Goal: Task Accomplishment & Management: Use online tool/utility

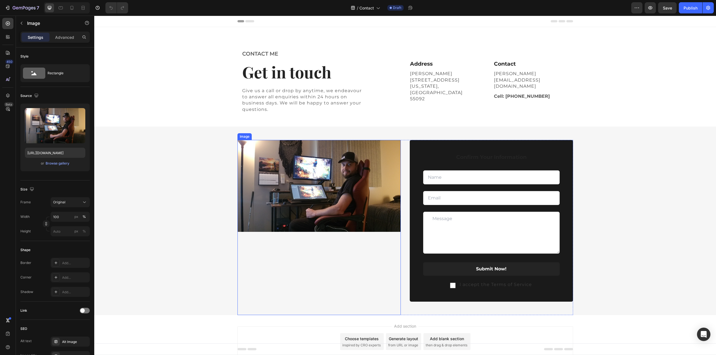
click at [349, 184] on img at bounding box center [318, 186] width 163 height 92
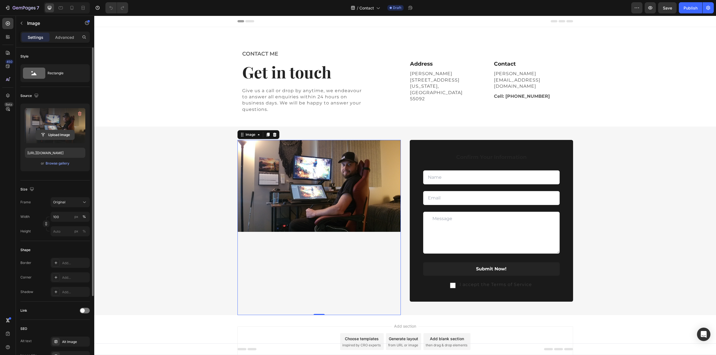
click at [61, 135] on input "file" at bounding box center [55, 135] width 39 height 10
click at [49, 162] on div "Browse gallery" at bounding box center [58, 163] width 24 height 5
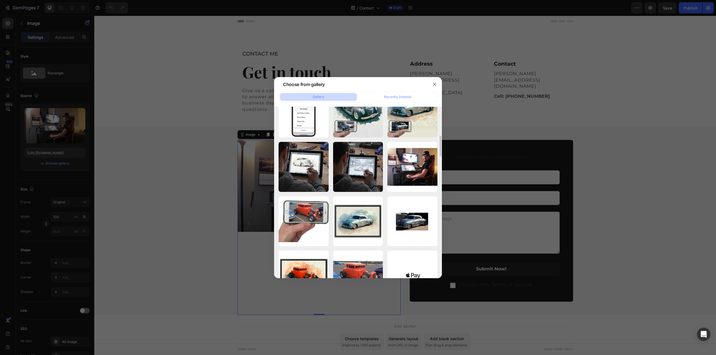
scroll to position [213, 0]
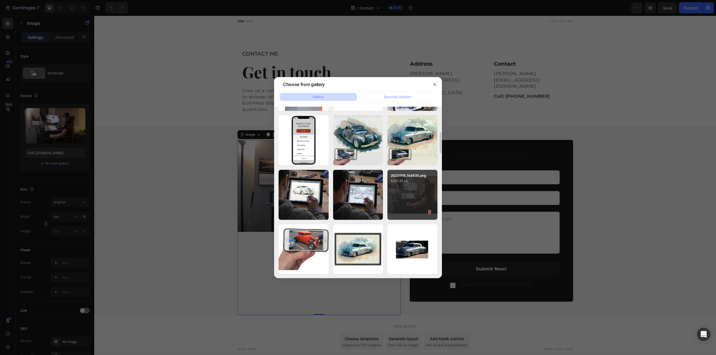
click at [403, 194] on div "20231119_144935.png 8287.45 kb" at bounding box center [412, 195] width 50 height 50
type input "https://cdn.shopify.com/s/files/1/0839/5017/4492/files/gempages_576581595402601…"
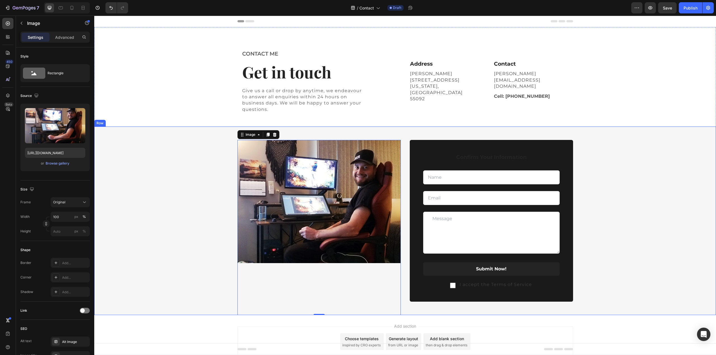
click at [627, 159] on div "Image 0 Confirm Your Information Text block Text Field Email Field Row Text Are…" at bounding box center [404, 227] width 621 height 175
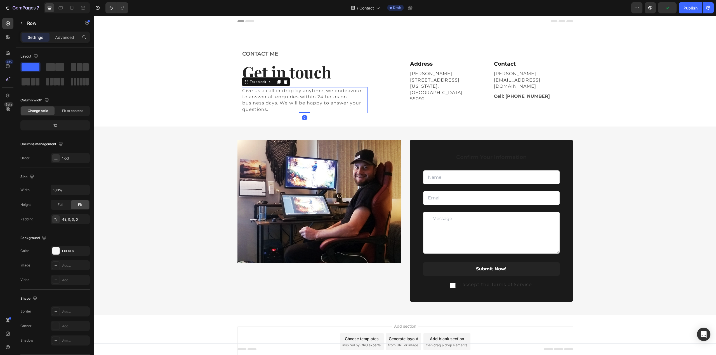
click at [290, 94] on p "Give us a call or drop by anytime, we endeavour to answer all enquiries within …" at bounding box center [304, 100] width 125 height 25
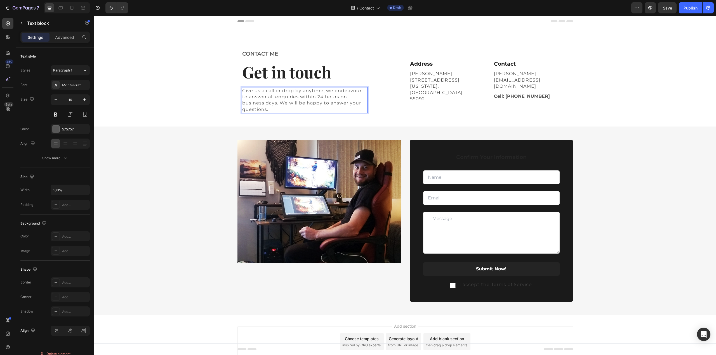
click at [291, 91] on p "Give us a call or drop by anytime, we endeavour to answer all enquiries within …" at bounding box center [304, 100] width 125 height 25
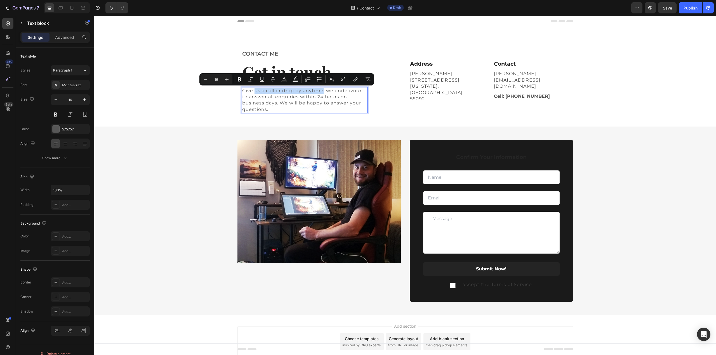
drag, startPoint x: 252, startPoint y: 90, endPoint x: 321, endPoint y: 90, distance: 68.2
click at [321, 90] on p "Give us a call or drop by anytime, we endeavour to answer all enquiries within …" at bounding box center [304, 100] width 125 height 25
click at [287, 91] on p "Give us a call or drop by anytime, we endeavour to answer all enquiries within …" at bounding box center [304, 100] width 125 height 25
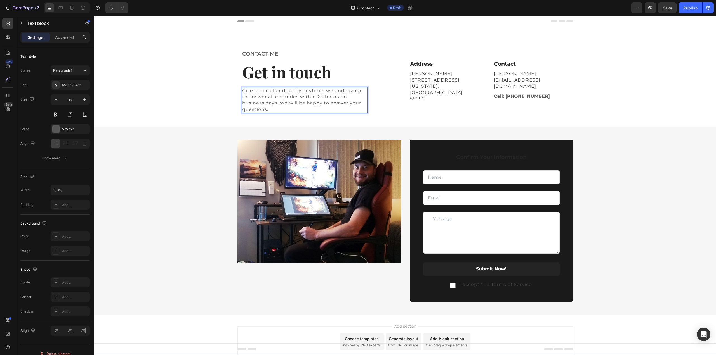
click at [242, 90] on p "Give us a call or drop by anytime, we endeavour to answer all enquiries within …" at bounding box center [304, 100] width 125 height 25
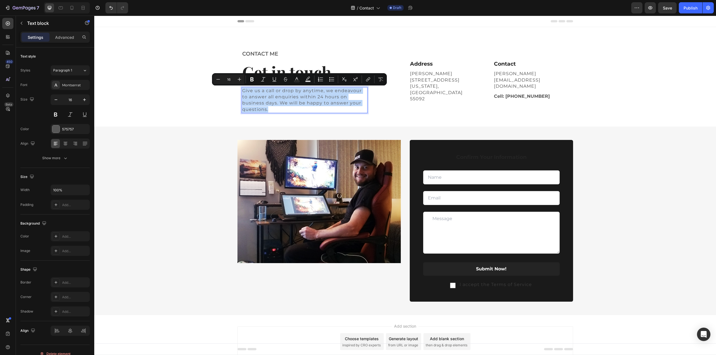
drag, startPoint x: 241, startPoint y: 90, endPoint x: 339, endPoint y: 107, distance: 99.0
click at [339, 107] on p "Give us a call or drop by anytime, we endeavour to answer all enquiries within …" at bounding box center [304, 100] width 125 height 25
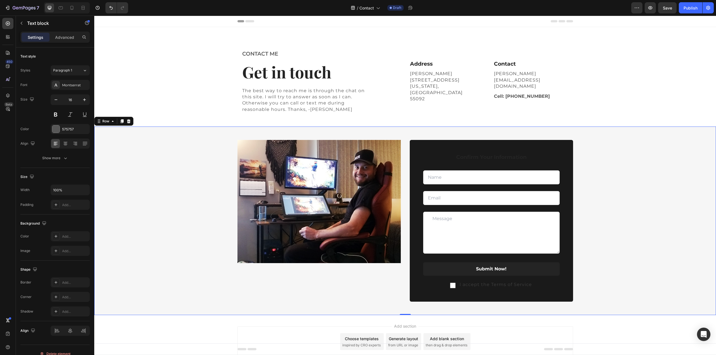
click at [642, 174] on div "Image Confirm Your Information Text block Text Field Email Field Row Text Area …" at bounding box center [404, 227] width 621 height 175
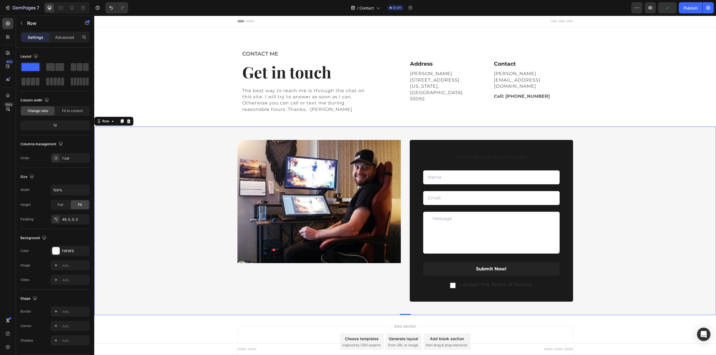
click at [623, 162] on div "Image Confirm Your Information Text block Text Field Email Field Row Text Area …" at bounding box center [404, 227] width 621 height 175
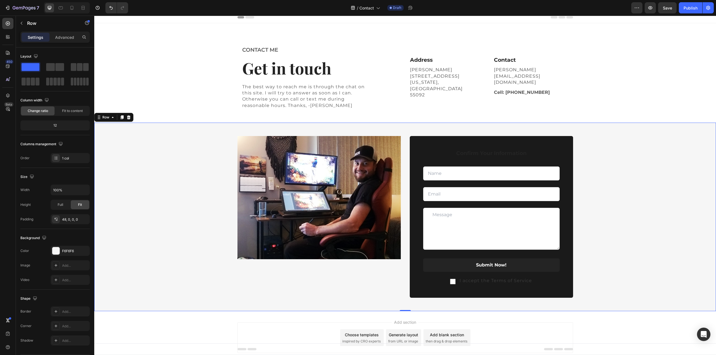
scroll to position [0, 0]
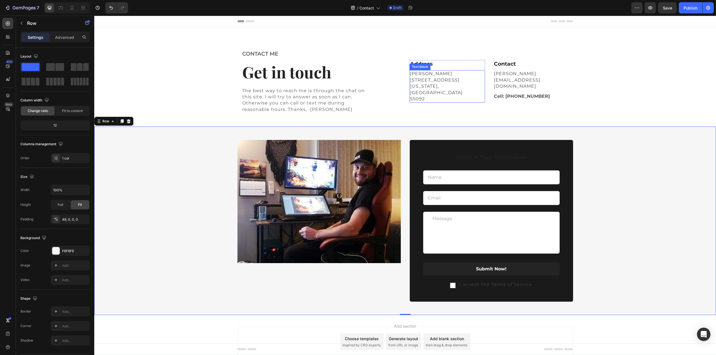
click at [421, 82] on p "25322 Eureka Ave" at bounding box center [447, 80] width 74 height 6
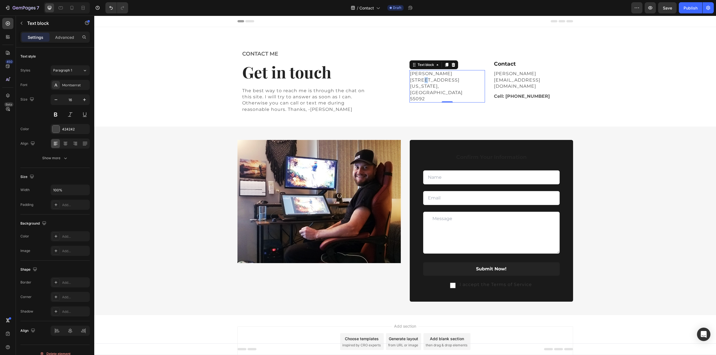
click at [421, 82] on p "25322 Eureka Ave" at bounding box center [447, 80] width 74 height 6
click at [412, 82] on p "25322 Eureka Ave" at bounding box center [447, 80] width 74 height 6
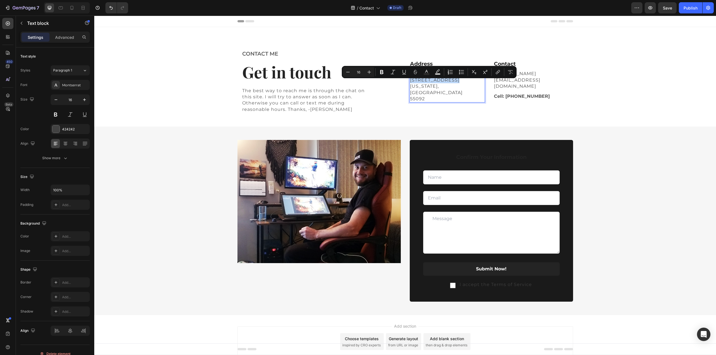
drag, startPoint x: 450, startPoint y: 82, endPoint x: 408, endPoint y: 83, distance: 41.4
click at [410, 83] on p "25322 Eureka Ave" at bounding box center [447, 80] width 74 height 6
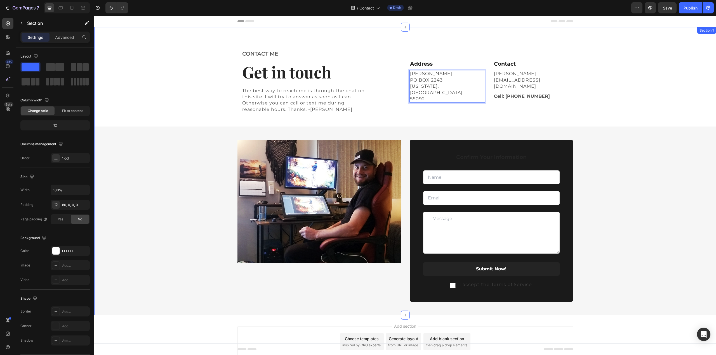
click at [623, 103] on div "CONTACT ME Text block Get in touch Heading The best way to reach me is through …" at bounding box center [404, 182] width 621 height 266
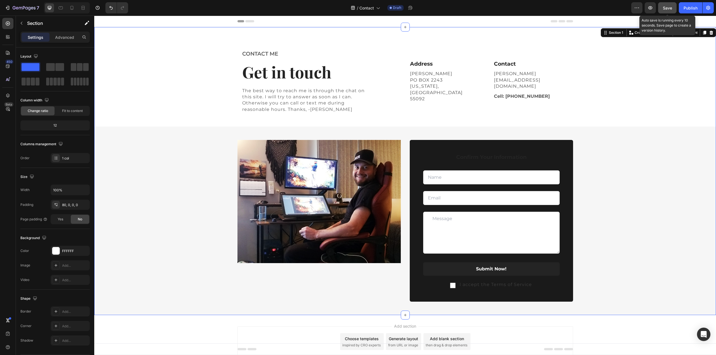
click at [664, 8] on span "Save" at bounding box center [667, 8] width 9 height 5
click at [265, 71] on p "Get in touch" at bounding box center [304, 72] width 125 height 21
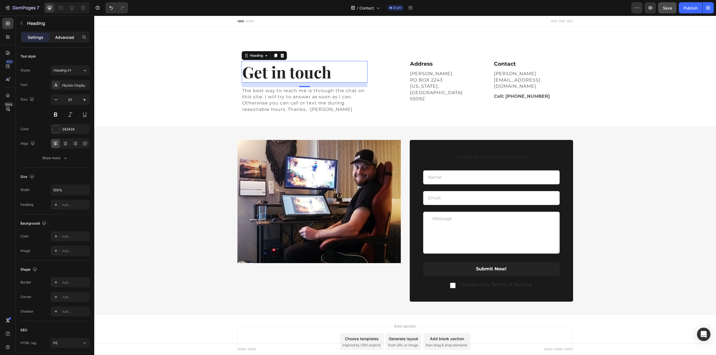
click at [58, 36] on p "Advanced" at bounding box center [64, 37] width 19 height 6
click at [264, 95] on p "The best way to reach me is through the chat on this site. I will try to answer…" at bounding box center [304, 100] width 125 height 25
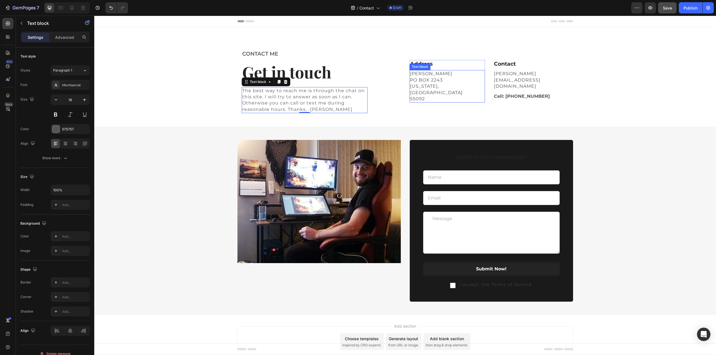
click at [427, 83] on p "PO BOX 2243" at bounding box center [447, 80] width 74 height 6
click at [527, 77] on p "wes@weskleedesigns.com" at bounding box center [531, 80] width 74 height 19
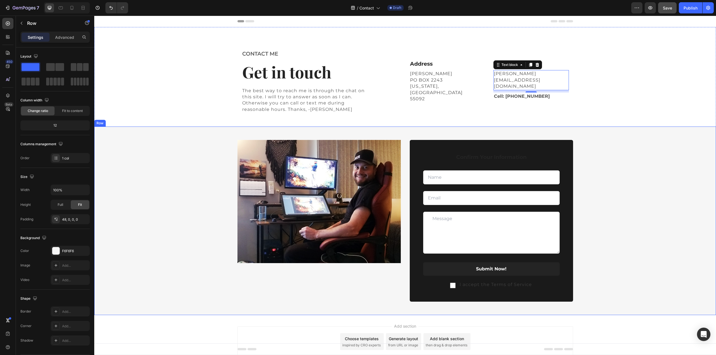
click at [641, 180] on div "Image Confirm Your Information Text block Text Field Email Field Row Text Area …" at bounding box center [404, 227] width 621 height 175
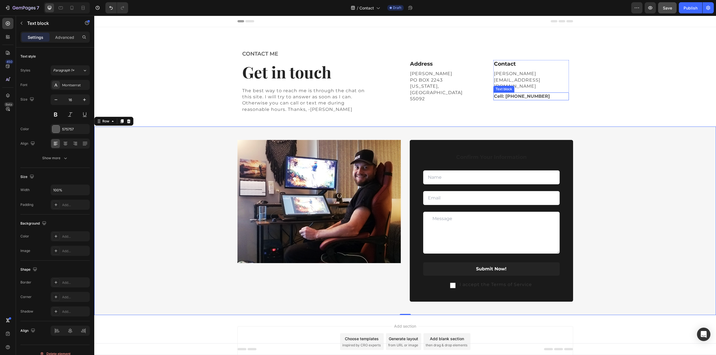
click at [528, 93] on p "Cell: 651-494-8079" at bounding box center [531, 96] width 74 height 7
click at [634, 193] on div "Image Confirm Your Information Text block Text Field Email Field Row Text Area …" at bounding box center [404, 227] width 621 height 175
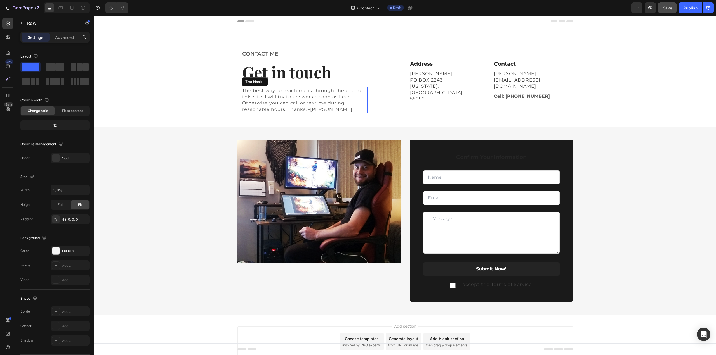
click at [304, 105] on p "The best way to reach me is through the chat on this site. I will try to answer…" at bounding box center [304, 100] width 125 height 25
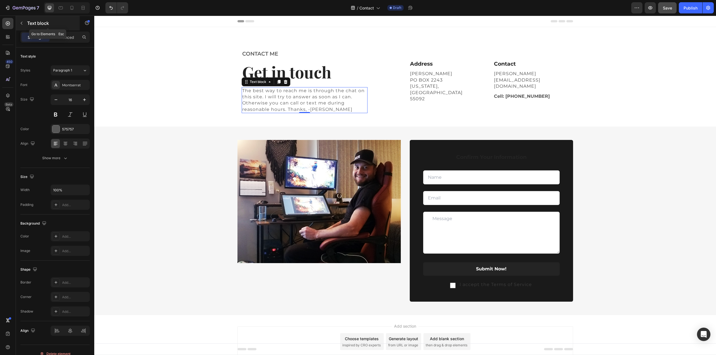
click at [23, 23] on icon "button" at bounding box center [21, 23] width 4 height 4
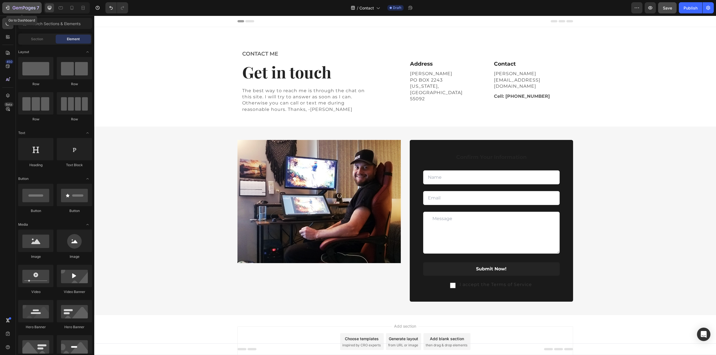
click at [8, 8] on icon "button" at bounding box center [8, 8] width 6 height 6
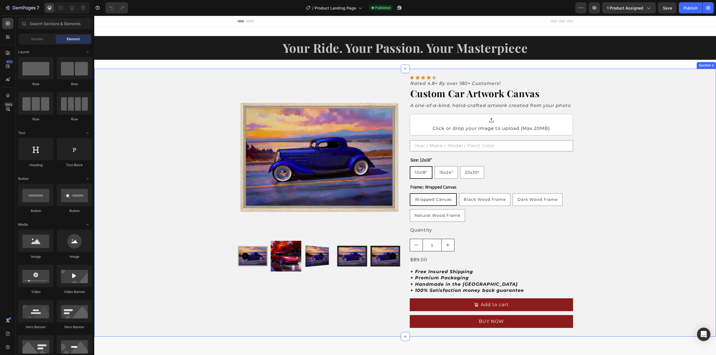
scroll to position [28, 0]
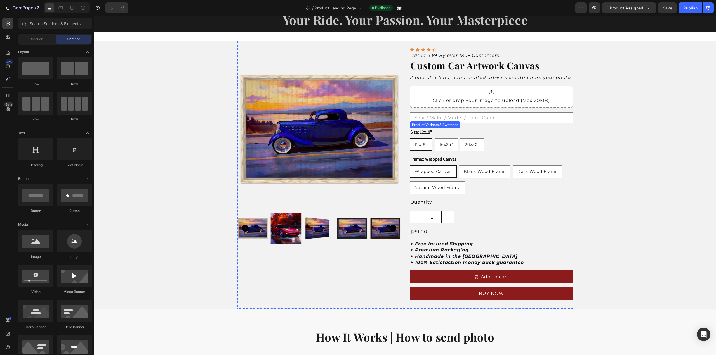
click at [435, 170] on span "Wrapped Canvas" at bounding box center [433, 171] width 37 height 5
click at [410, 166] on input "Wrapped Canvas Wrapped Canvas Wrapped Canvas" at bounding box center [409, 165] width 0 height 0
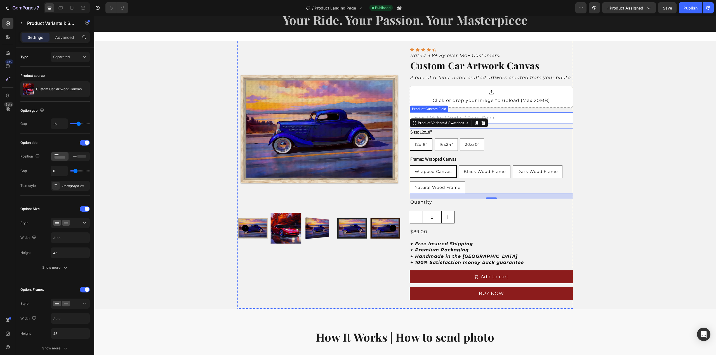
click at [508, 118] on input "text" at bounding box center [491, 117] width 163 height 11
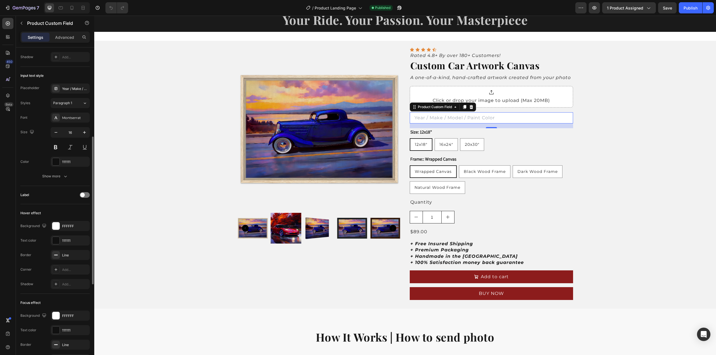
scroll to position [224, 0]
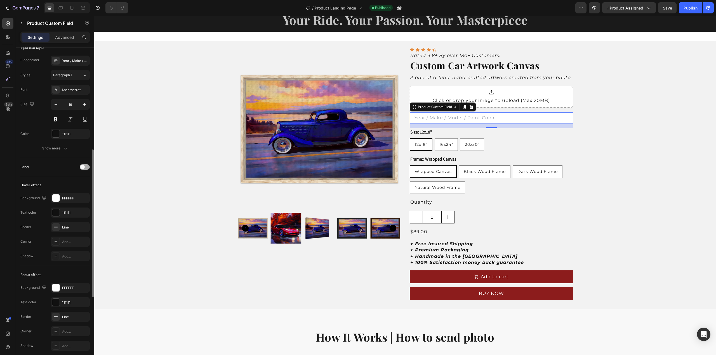
click at [81, 166] on span at bounding box center [82, 167] width 4 height 4
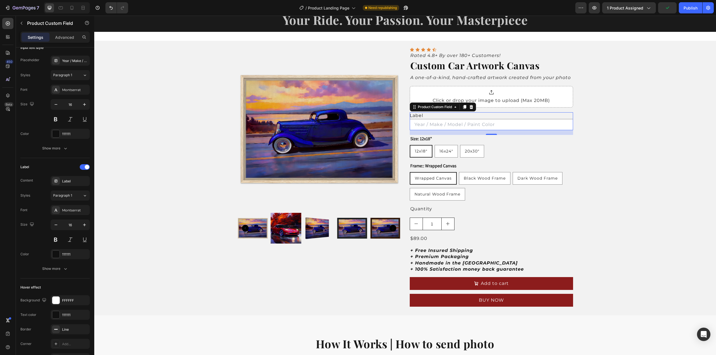
click at [414, 115] on label "Label" at bounding box center [416, 115] width 13 height 5
click at [414, 119] on input "Label" at bounding box center [491, 124] width 163 height 11
click at [414, 115] on label "Label" at bounding box center [416, 115] width 13 height 5
click at [414, 119] on input "Label" at bounding box center [491, 124] width 163 height 11
click at [424, 114] on div "Label" at bounding box center [491, 115] width 163 height 7
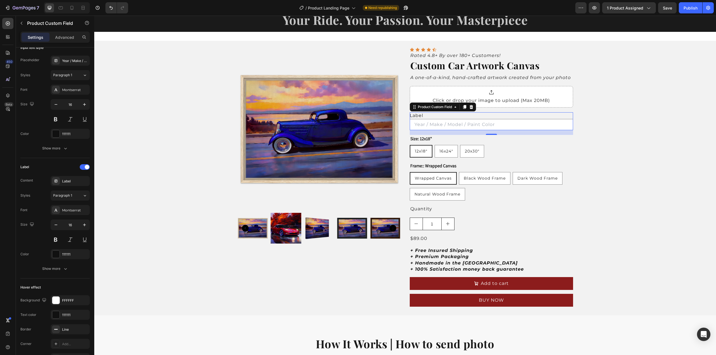
click at [414, 114] on label "Label" at bounding box center [416, 115] width 13 height 5
click at [414, 119] on input "Label" at bounding box center [491, 124] width 163 height 11
click at [414, 114] on label "Label" at bounding box center [416, 115] width 13 height 5
click at [414, 119] on input "Label" at bounding box center [491, 124] width 163 height 11
click at [66, 179] on div "Label" at bounding box center [75, 181] width 26 height 5
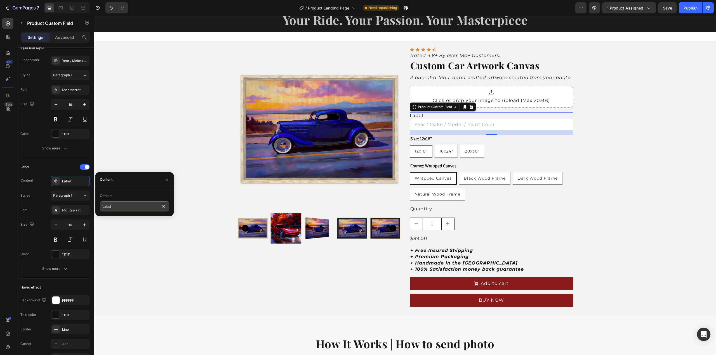
click at [122, 211] on input "Label" at bounding box center [134, 207] width 69 height 10
click at [121, 208] on input "Label" at bounding box center [134, 207] width 69 height 10
type input "Description: (optional)"
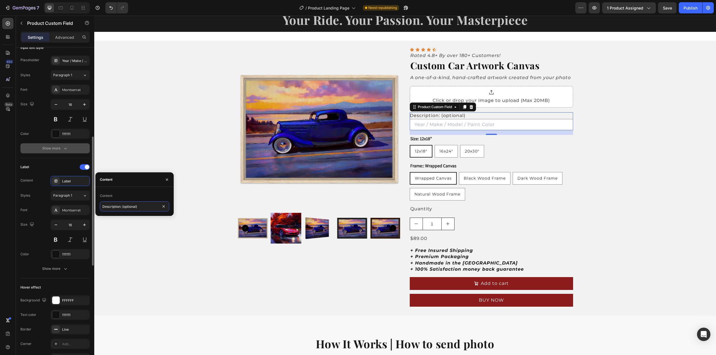
scroll to position [252, 0]
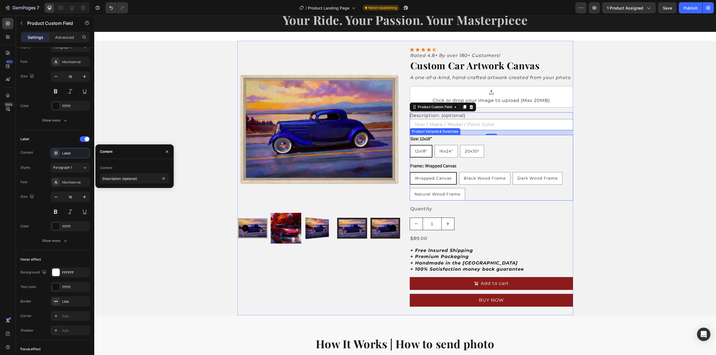
click at [419, 138] on legend "Size: 12x18"" at bounding box center [421, 139] width 23 height 8
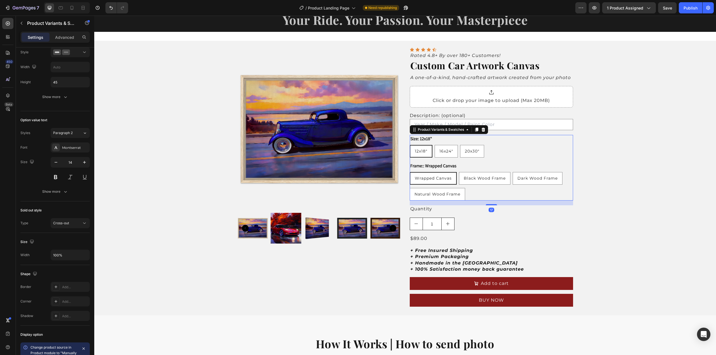
scroll to position [0, 0]
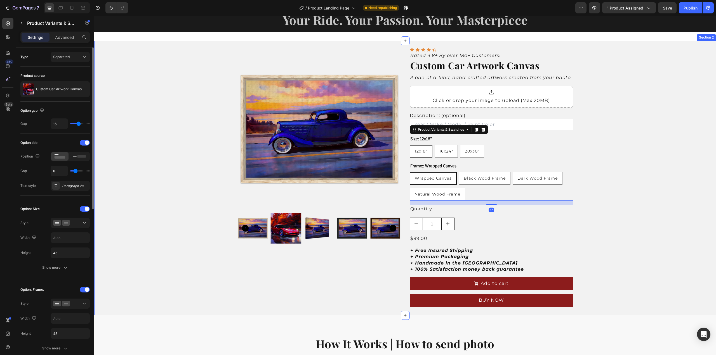
click at [631, 145] on div "Product Images Icon Icon Icon Icon Icon Icon List Rated 4.8+ By over 180+ Custo…" at bounding box center [404, 178] width 621 height 275
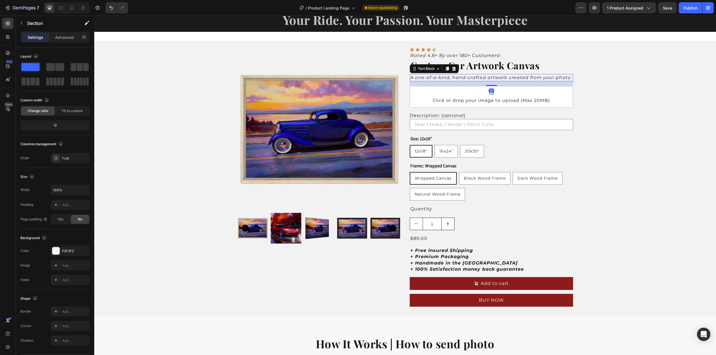
click at [430, 77] on icon "A one-of-a-kind, hand-crafted artwork created from your photo" at bounding box center [490, 77] width 160 height 5
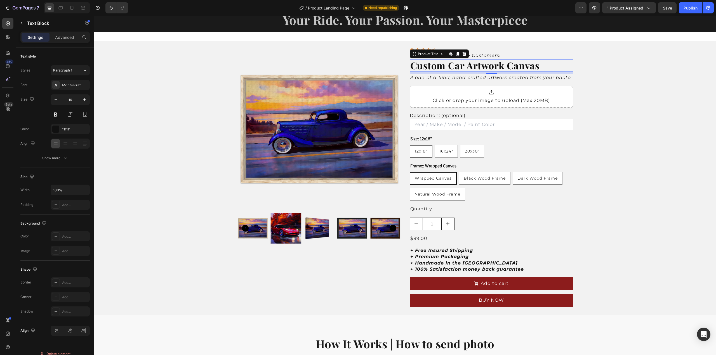
click at [485, 65] on h2 "Custom Car Artwork Canvas" at bounding box center [491, 65] width 163 height 13
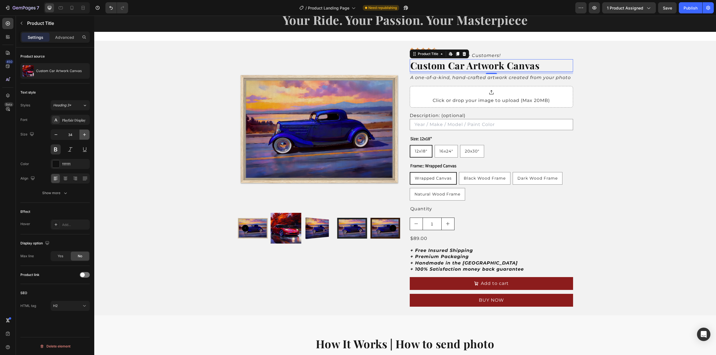
click at [84, 135] on icon "button" at bounding box center [85, 135] width 6 height 6
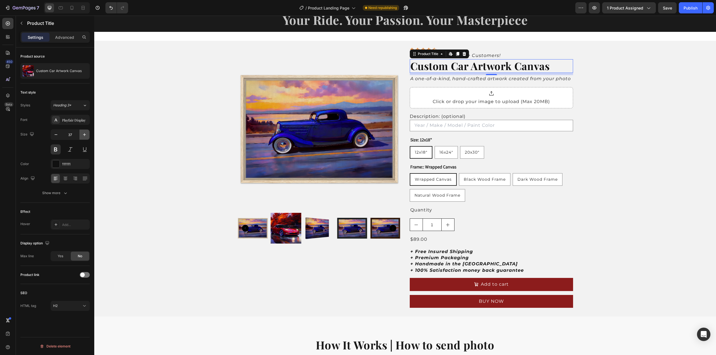
click at [84, 135] on icon "button" at bounding box center [85, 135] width 6 height 6
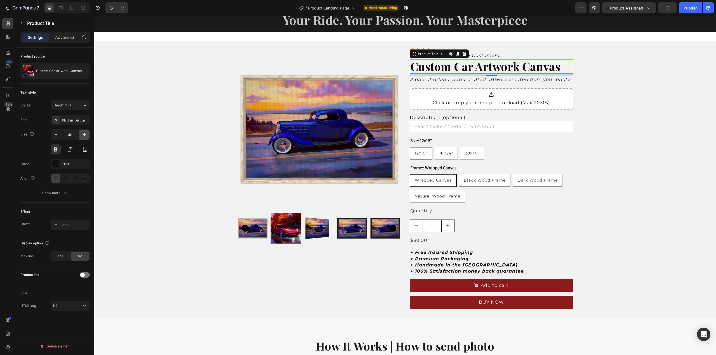
click at [84, 135] on icon "button" at bounding box center [85, 135] width 6 height 6
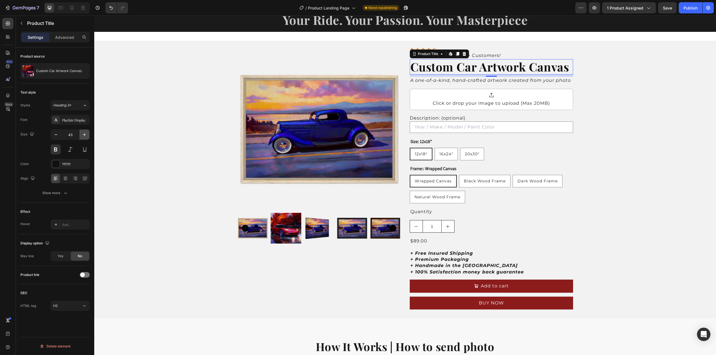
click at [84, 135] on icon "button" at bounding box center [85, 135] width 6 height 6
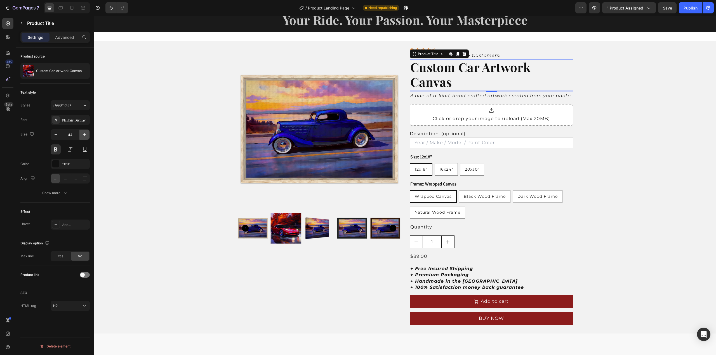
click at [84, 135] on icon "button" at bounding box center [85, 135] width 6 height 6
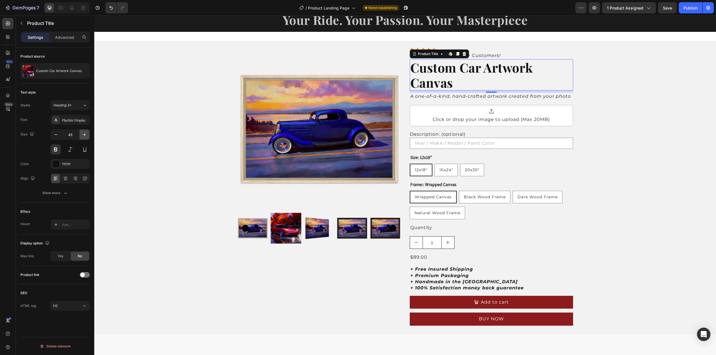
click at [84, 135] on icon "button" at bounding box center [85, 135] width 6 height 6
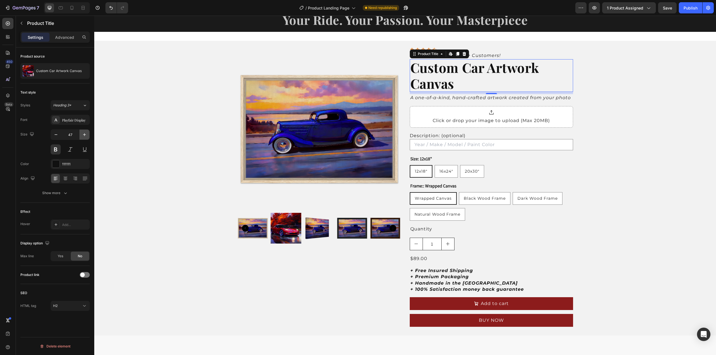
click at [84, 135] on icon "button" at bounding box center [85, 135] width 6 height 6
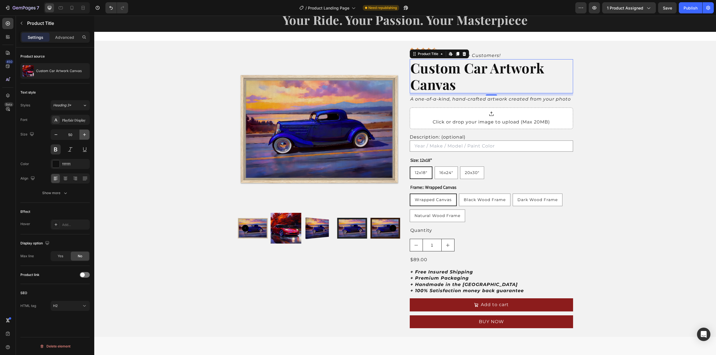
click at [84, 135] on icon "button" at bounding box center [85, 135] width 6 height 6
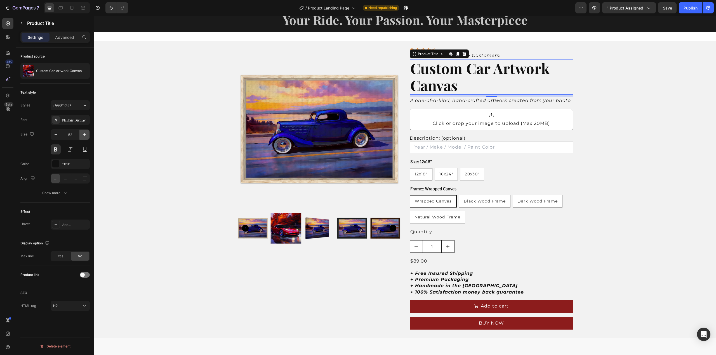
click at [84, 135] on icon "button" at bounding box center [85, 135] width 6 height 6
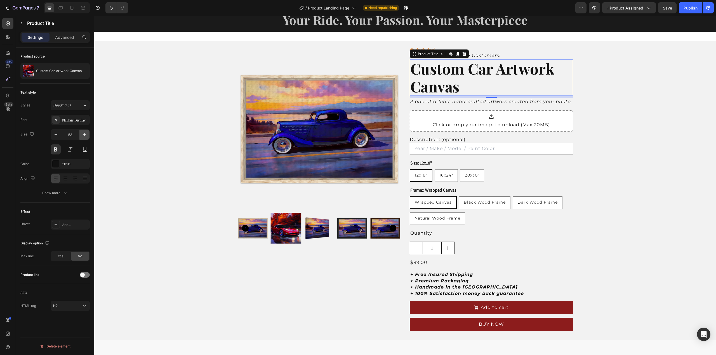
click at [84, 135] on icon "button" at bounding box center [85, 135] width 6 height 6
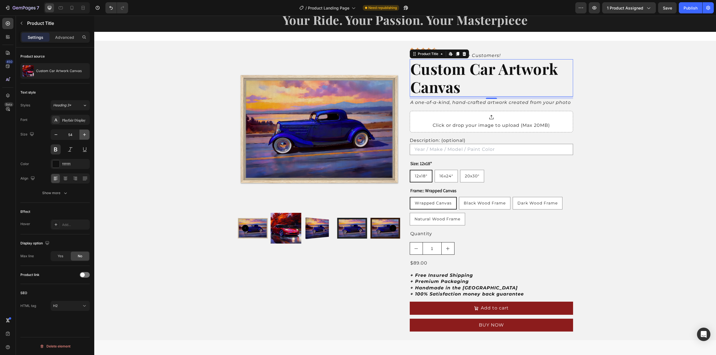
click at [84, 135] on icon "button" at bounding box center [85, 135] width 6 height 6
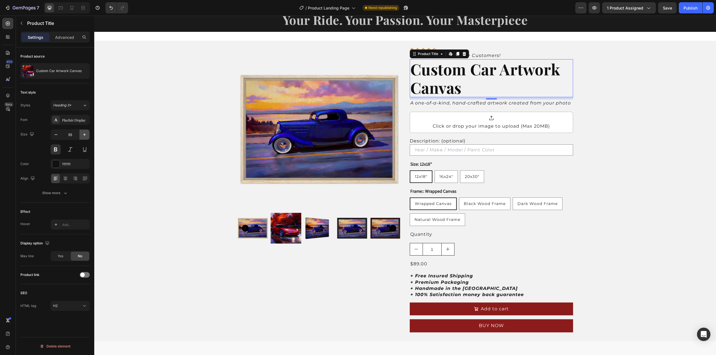
click at [84, 135] on icon "button" at bounding box center [85, 135] width 6 height 6
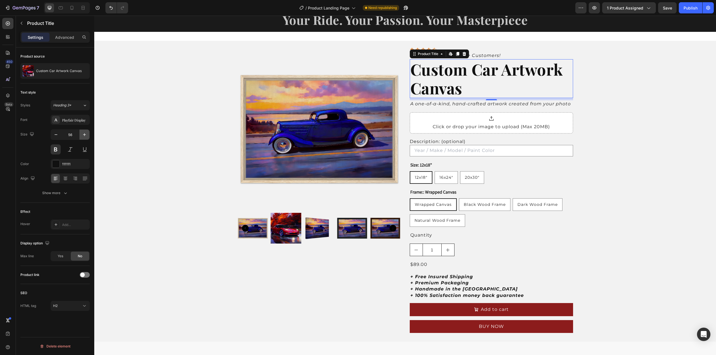
click at [82, 135] on icon "button" at bounding box center [85, 135] width 6 height 6
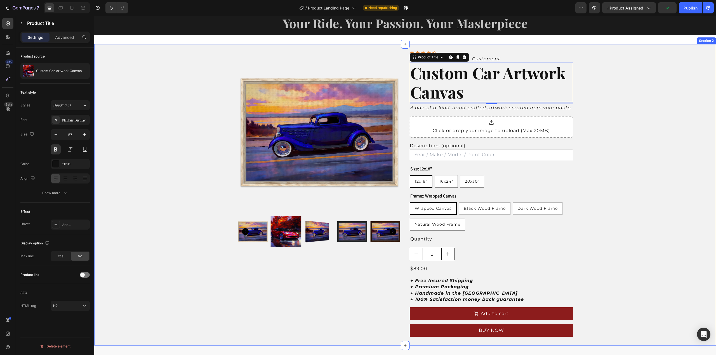
scroll to position [28, 0]
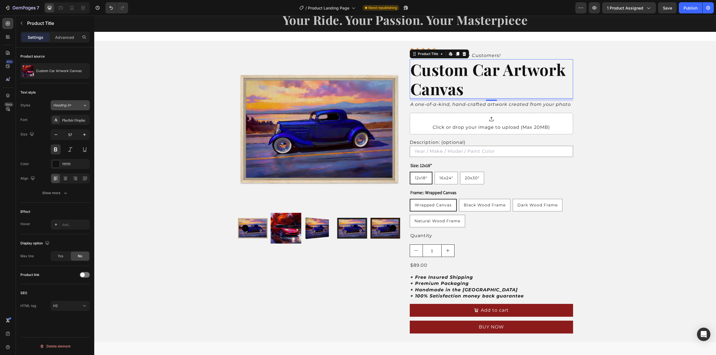
click at [80, 105] on div "Heading 3*" at bounding box center [67, 105] width 29 height 5
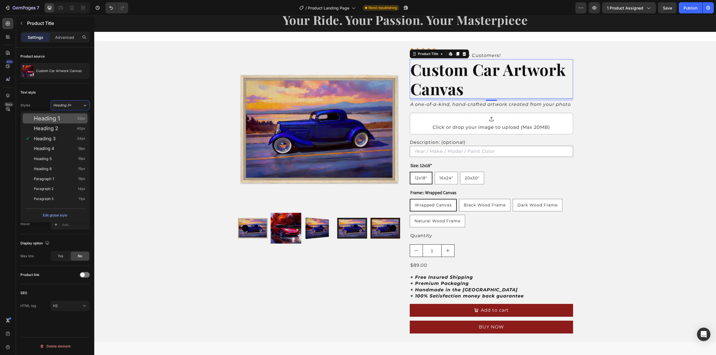
click at [62, 118] on div "Heading 1 52px" at bounding box center [59, 119] width 51 height 6
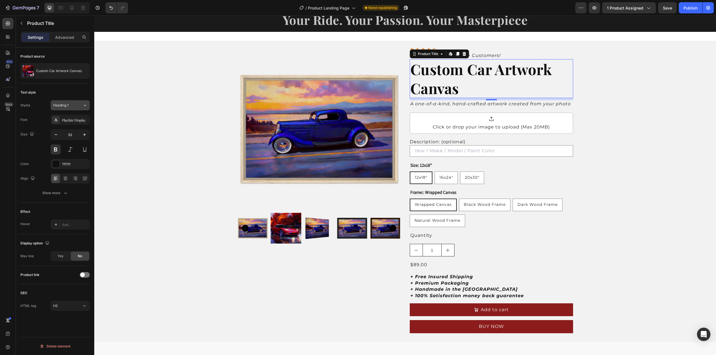
click at [78, 107] on div "Heading 1" at bounding box center [67, 105] width 29 height 5
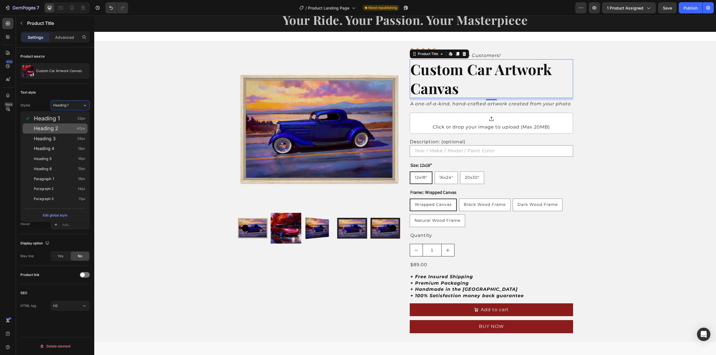
click at [65, 127] on div "Heading 2 40px" at bounding box center [59, 129] width 51 height 6
type input "40"
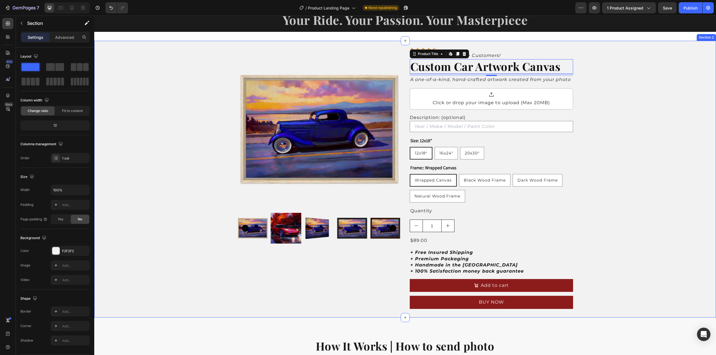
click at [600, 129] on div "Product Images Icon Icon Icon Icon Icon Icon List Rated 4.8+ By over 180+ Custo…" at bounding box center [404, 179] width 621 height 277
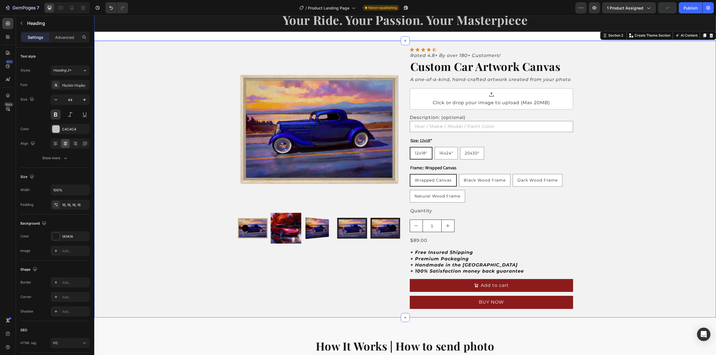
click at [400, 22] on h2 "Your Ride. Your Passion. Your Masterpiece" at bounding box center [404, 20] width 621 height 24
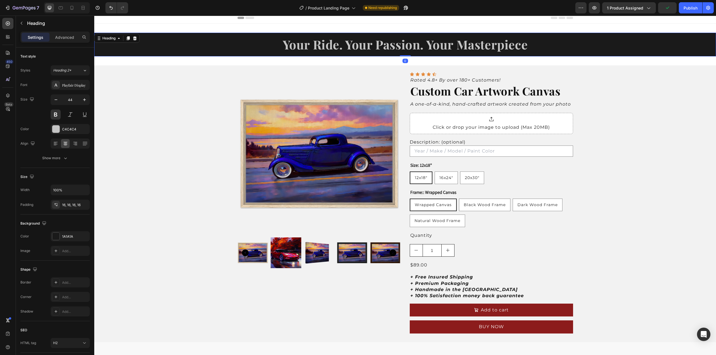
scroll to position [0, 0]
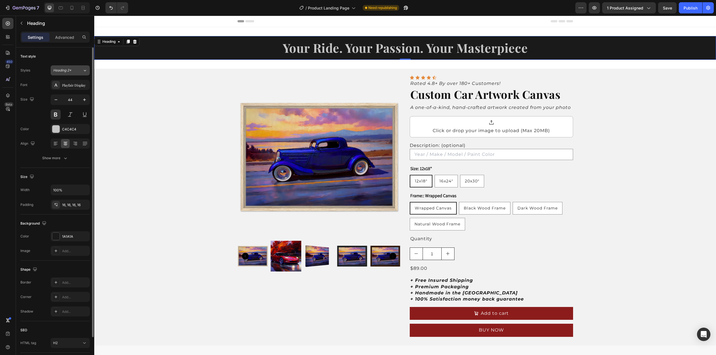
click at [60, 70] on span "Heading 2*" at bounding box center [62, 70] width 18 height 5
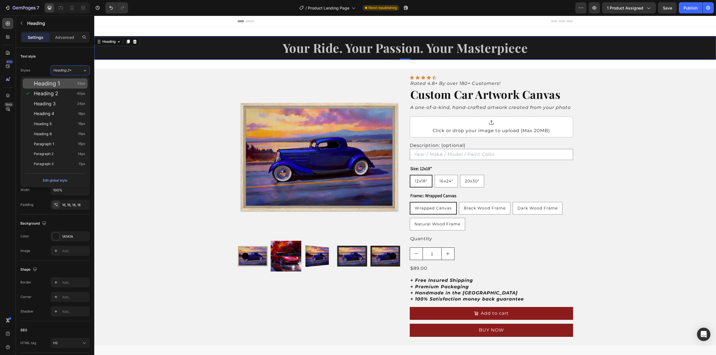
click at [59, 86] on span "Heading 1" at bounding box center [47, 84] width 26 height 6
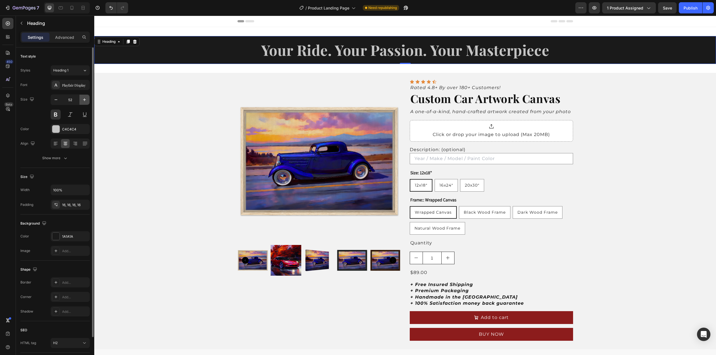
click at [84, 99] on icon "button" at bounding box center [85, 100] width 6 height 6
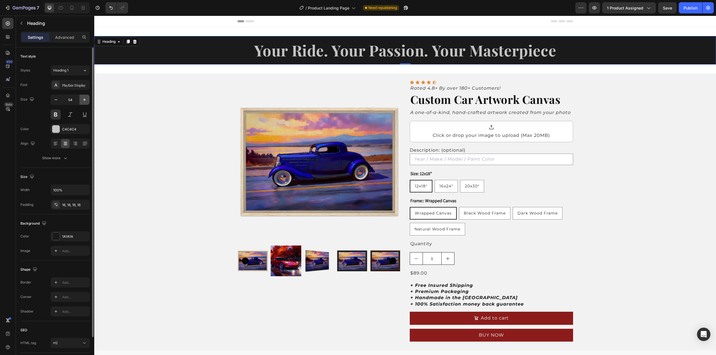
click at [84, 99] on icon "button" at bounding box center [85, 100] width 6 height 6
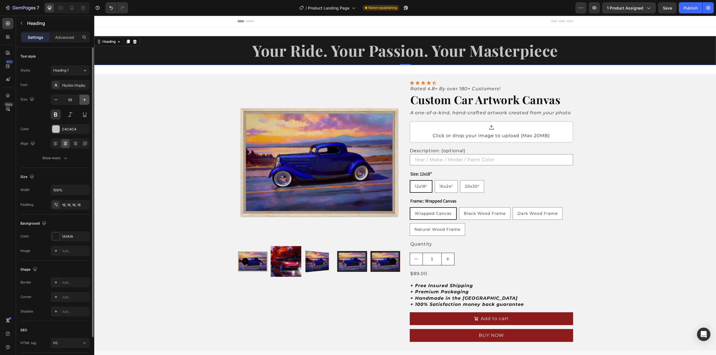
click at [84, 99] on icon "button" at bounding box center [85, 100] width 6 height 6
type input "57"
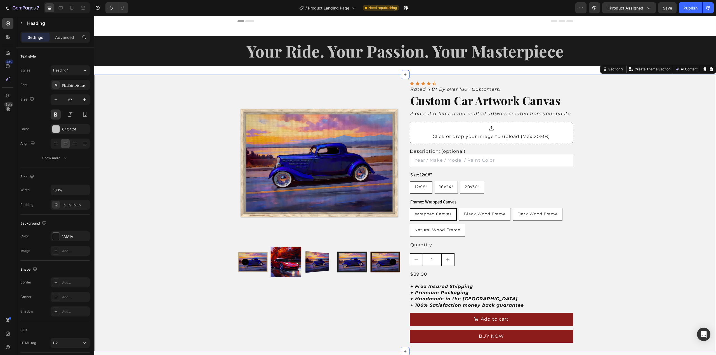
click at [633, 178] on div "Product Images Icon Icon Icon Icon Icon Icon List Rated 4.8+ By over 180+ Custo…" at bounding box center [404, 213] width 621 height 277
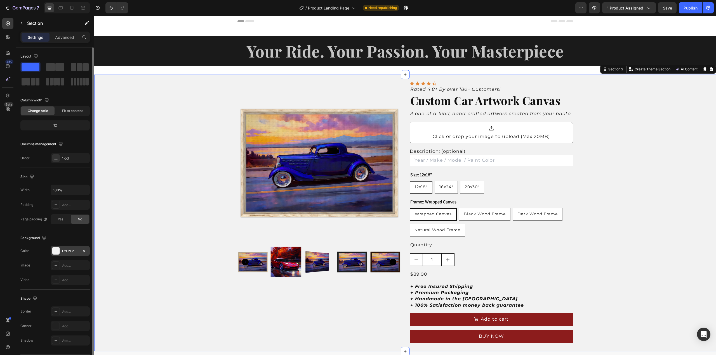
click at [55, 251] on div at bounding box center [55, 250] width 7 height 7
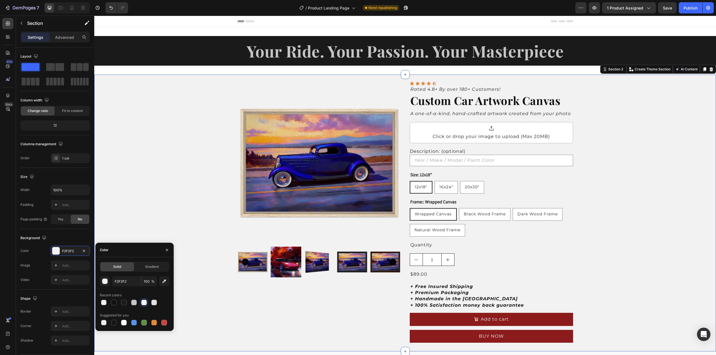
click at [143, 303] on div at bounding box center [144, 303] width 6 height 6
click at [106, 282] on div "button" at bounding box center [105, 282] width 6 height 6
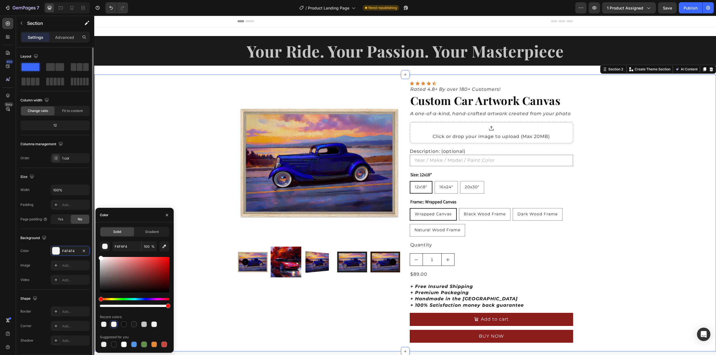
type input "FFFFFF"
drag, startPoint x: 100, startPoint y: 260, endPoint x: 82, endPoint y: 245, distance: 24.2
click at [82, 245] on div "450 Beta Sections(18) Elements(84) Section Element Hero Section Product Detail …" at bounding box center [47, 186] width 94 height 340
click at [130, 175] on div "Product Images Icon Icon Icon Icon Icon Icon List Rated 4.8+ By over 180+ Custo…" at bounding box center [404, 213] width 621 height 277
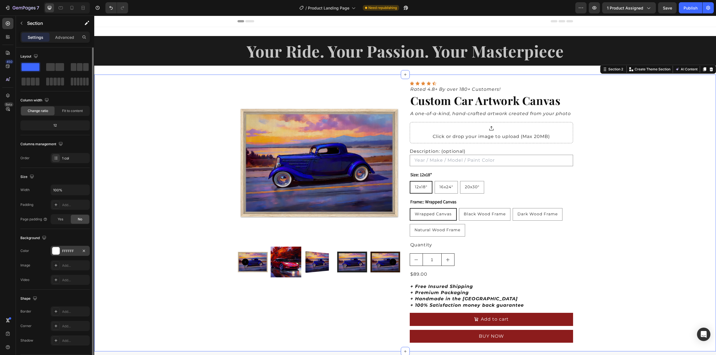
click at [55, 250] on div at bounding box center [55, 250] width 7 height 7
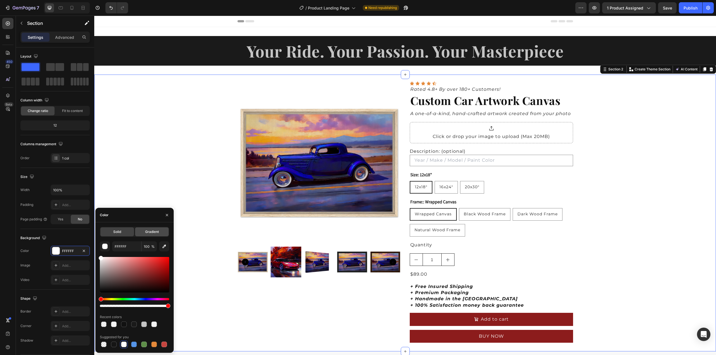
click at [150, 230] on span "Gradient" at bounding box center [152, 232] width 14 height 5
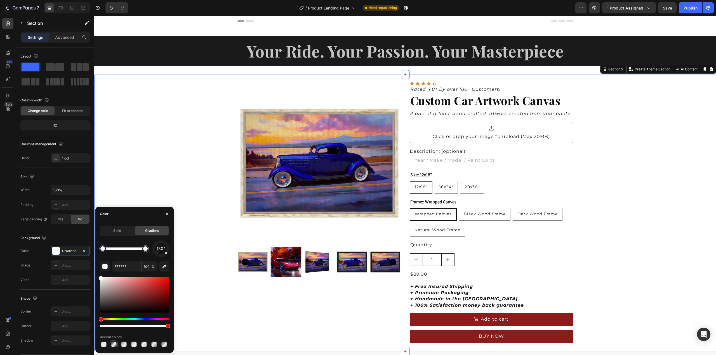
click at [113, 345] on div at bounding box center [114, 345] width 6 height 6
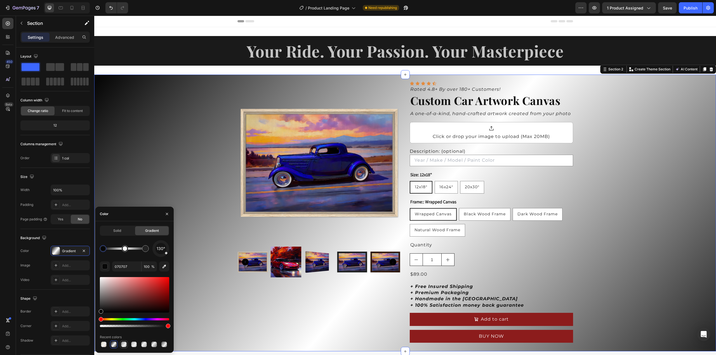
click at [125, 345] on div at bounding box center [124, 345] width 6 height 6
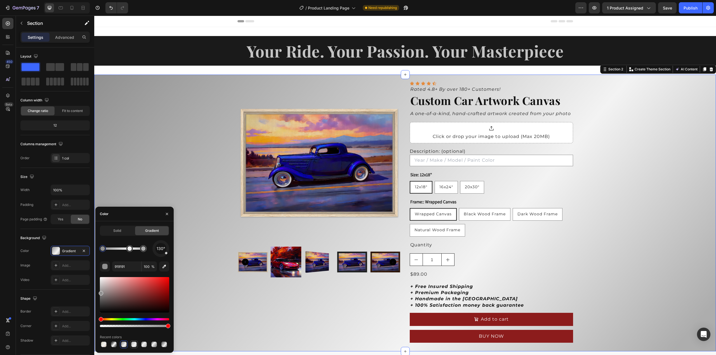
click at [133, 345] on div at bounding box center [134, 345] width 6 height 6
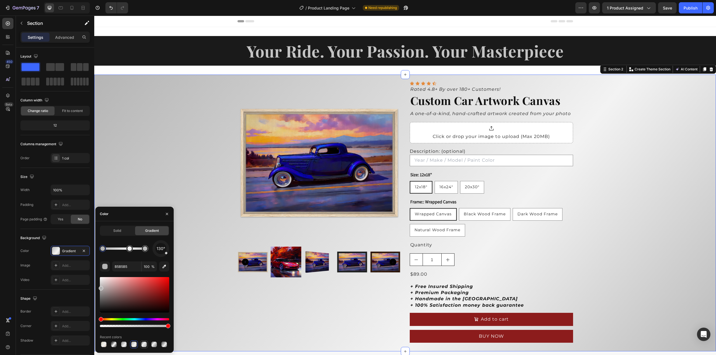
click at [145, 346] on div at bounding box center [144, 345] width 6 height 6
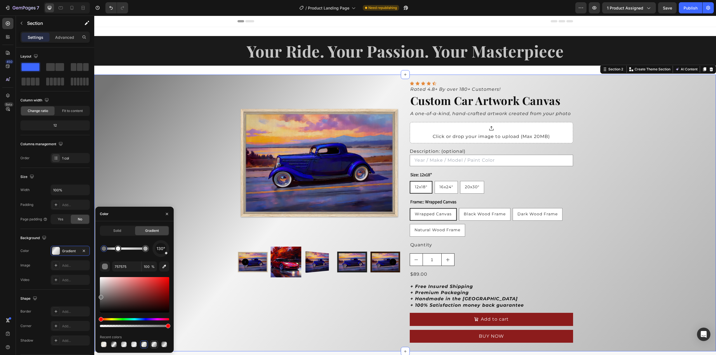
click at [154, 342] on div at bounding box center [154, 345] width 6 height 6
type input "595959"
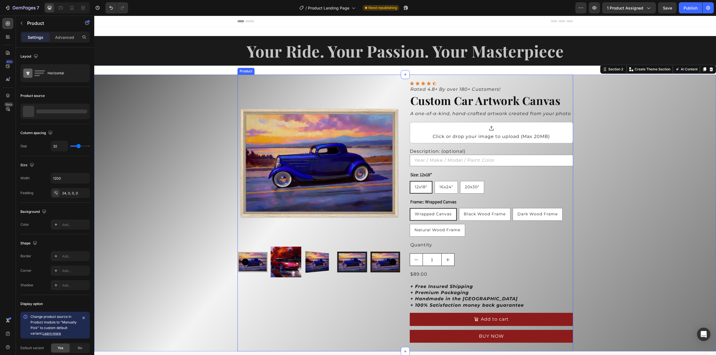
click at [358, 80] on div "Product Images Icon Icon Icon Icon Icon Icon List Rated 4.8+ By over 180+ Custo…" at bounding box center [404, 213] width 335 height 277
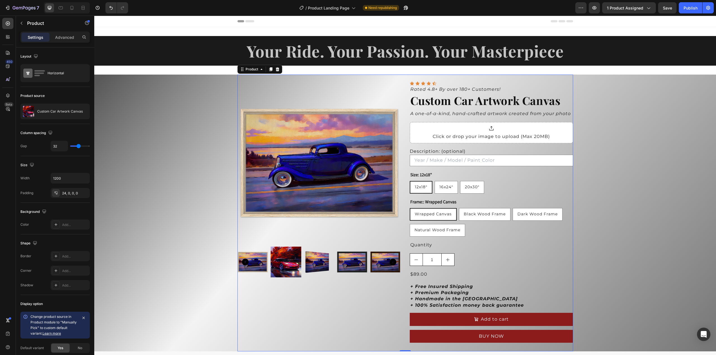
click at [394, 78] on div "Product Images Icon Icon Icon Icon Icon Icon List Rated 4.8+ By over 180+ Custo…" at bounding box center [404, 213] width 335 height 277
click at [254, 71] on div "Product" at bounding box center [251, 69] width 15 height 5
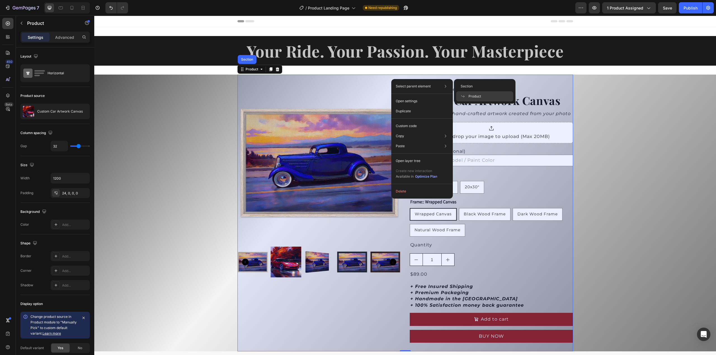
click at [473, 95] on span "Product" at bounding box center [474, 96] width 13 height 5
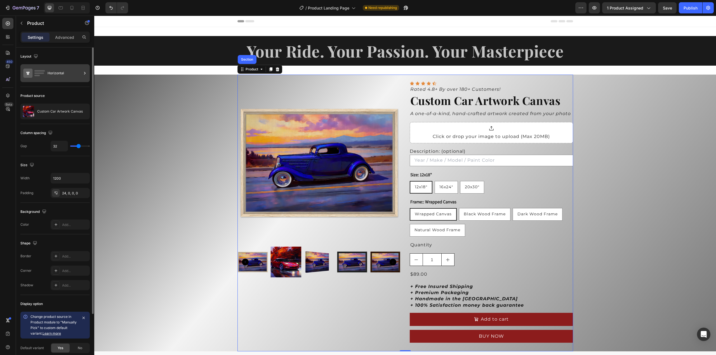
click at [55, 74] on div "Horizontal" at bounding box center [65, 73] width 34 height 13
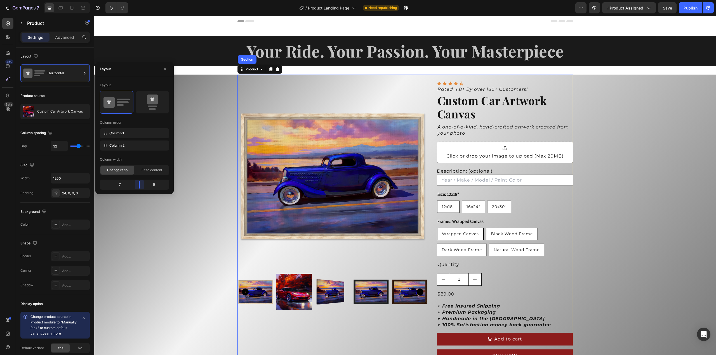
drag, startPoint x: 133, startPoint y: 187, endPoint x: 143, endPoint y: 186, distance: 11.0
click at [143, 0] on body "7 Version history / Product Landing Page Need republishing Preview 1 product as…" at bounding box center [358, 0] width 716 height 0
drag, startPoint x: 140, startPoint y: 185, endPoint x: 143, endPoint y: 187, distance: 3.8
click at [143, 0] on body "7 Version history / Product Landing Page Need republishing Preview 1 product as…" at bounding box center [358, 0] width 716 height 0
click at [554, 85] on div "Icon Icon Icon Icon Icon" at bounding box center [505, 83] width 136 height 4
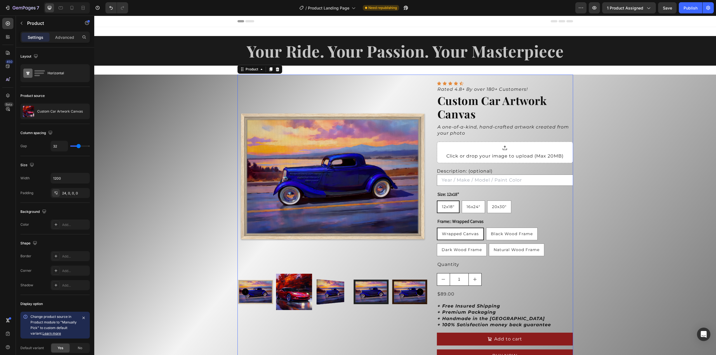
click at [563, 75] on div "Product Images Icon Icon Icon Icon Icon Icon List Rated 4.8+ By over 180+ Custo…" at bounding box center [404, 223] width 335 height 297
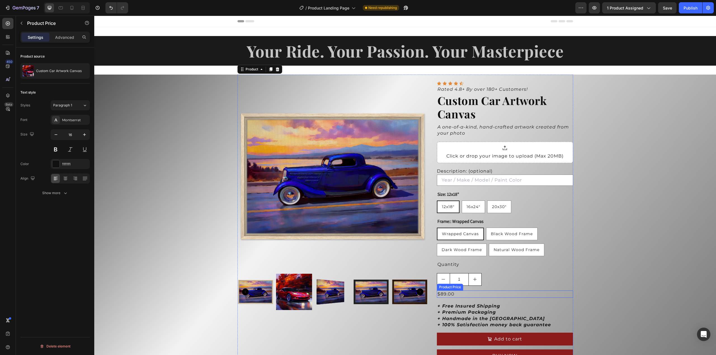
click at [517, 297] on div "$89.00" at bounding box center [505, 294] width 136 height 7
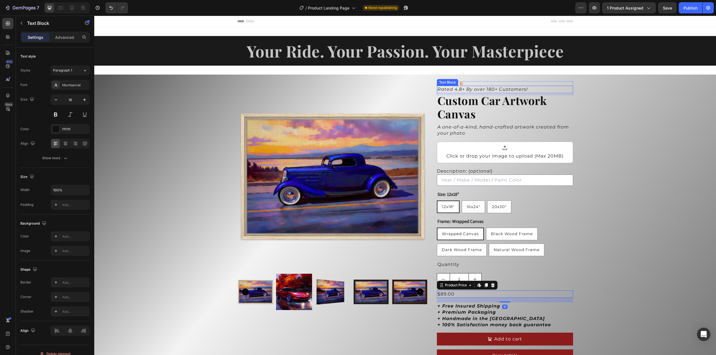
click at [520, 88] on icon "Rated 4.8+ By over 180+ Customers!" at bounding box center [482, 89] width 90 height 5
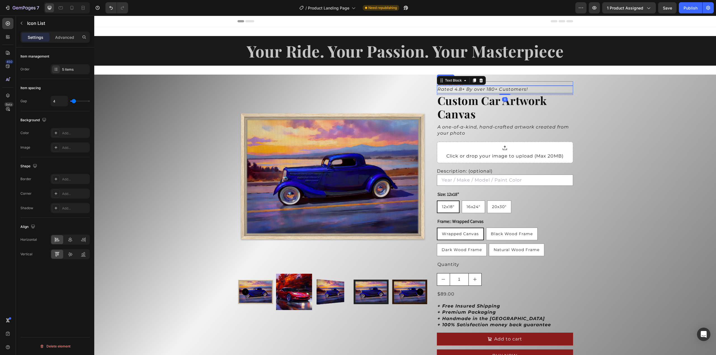
click at [520, 83] on div "Icon Icon Icon Icon Icon" at bounding box center [505, 83] width 136 height 4
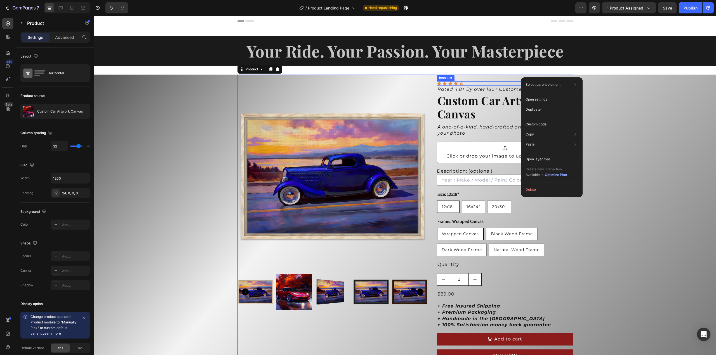
click at [489, 82] on div "Icon Icon Icon Icon Icon" at bounding box center [505, 83] width 136 height 4
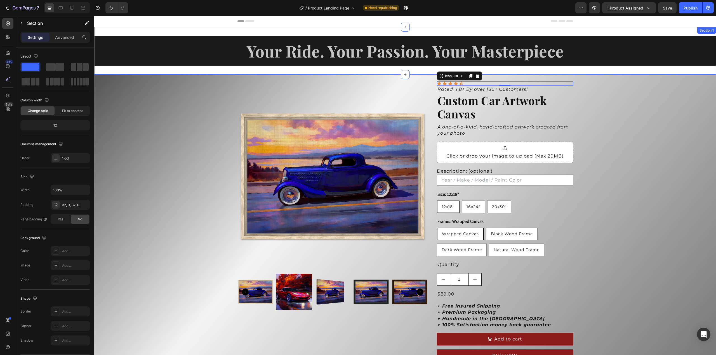
click at [594, 70] on div "Your Ride. Your Passion. Your Masterpiece Heading Section 1" at bounding box center [404, 51] width 621 height 48
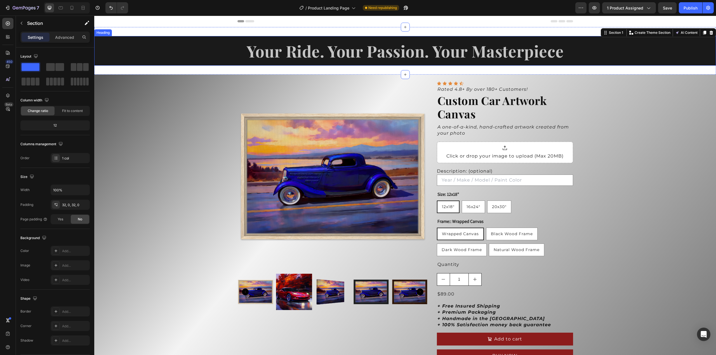
click at [431, 60] on h2 "Your Ride. Your Passion. Your Masterpiece" at bounding box center [404, 51] width 621 height 30
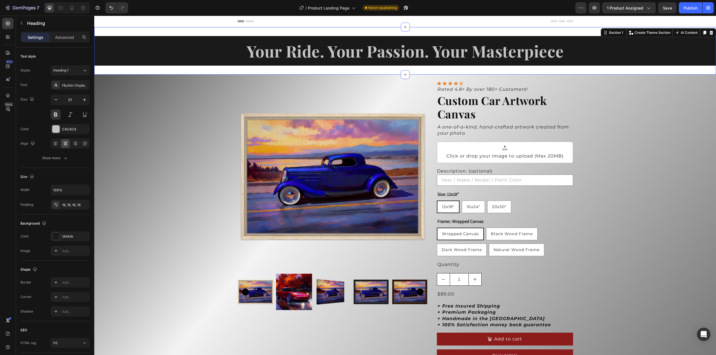
click at [435, 71] on div "Your Ride. Your Passion. Your Masterpiece Heading Section 1 You can create reus…" at bounding box center [404, 51] width 621 height 48
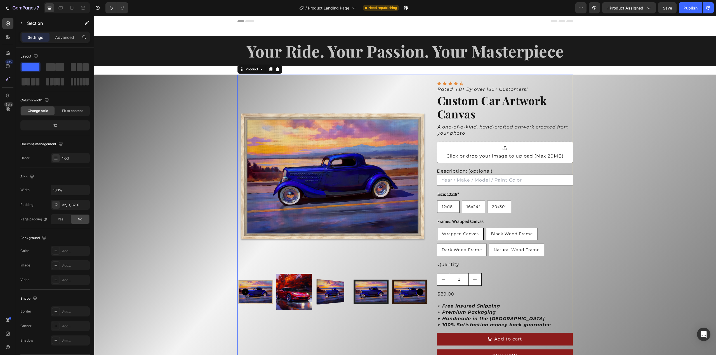
click at [423, 80] on div "Product Images Icon Icon Icon Icon Icon Icon List Rated 4.8+ By over 180+ Custo…" at bounding box center [404, 223] width 335 height 297
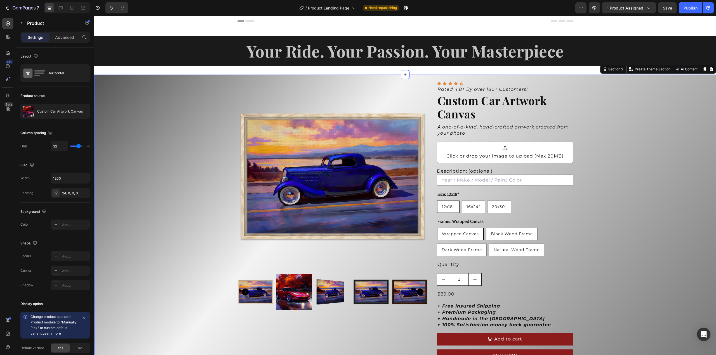
click at [616, 88] on div "Product Images Icon Icon Icon Icon Icon Icon List Rated 4.8+ By over 180+ Custo…" at bounding box center [404, 223] width 621 height 297
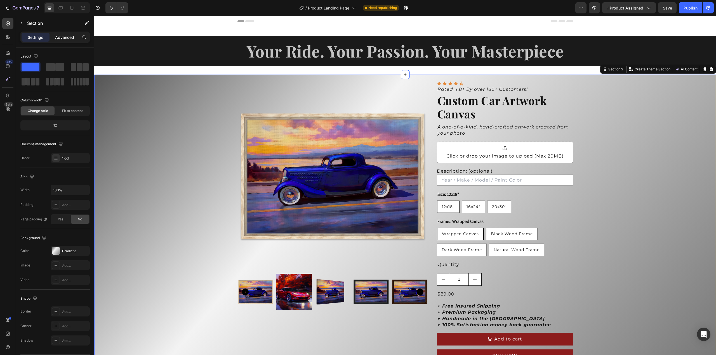
click at [58, 34] on div "Advanced" at bounding box center [65, 37] width 28 height 9
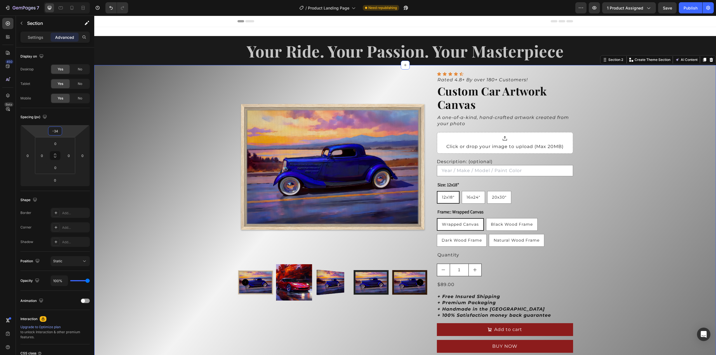
type input "-32"
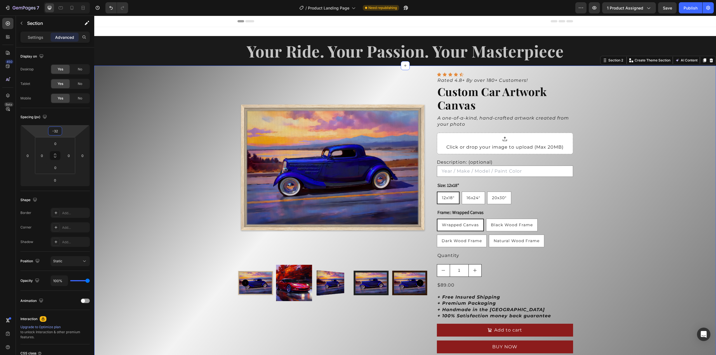
drag, startPoint x: 64, startPoint y: 131, endPoint x: 66, endPoint y: 136, distance: 4.9
click at [66, 0] on html "7 Version history / Product Landing Page Need republishing Preview 1 product as…" at bounding box center [358, 0] width 716 height 0
click at [271, 33] on div "Your Ride. Your Passion. Your Masterpiece Heading Section 1" at bounding box center [404, 51] width 621 height 48
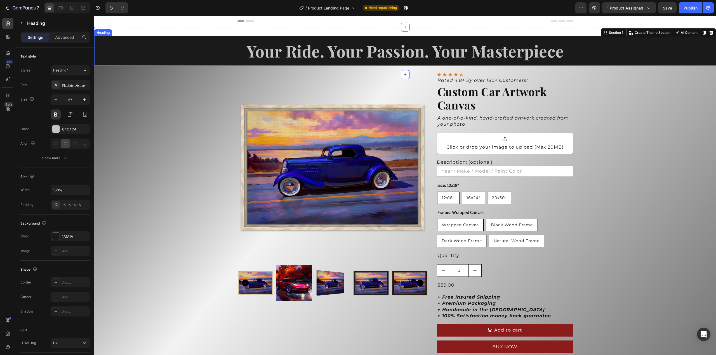
click at [322, 43] on h2 "Your Ride. Your Passion. Your Masterpiece" at bounding box center [404, 51] width 621 height 30
click at [64, 37] on p "Advanced" at bounding box center [64, 37] width 19 height 6
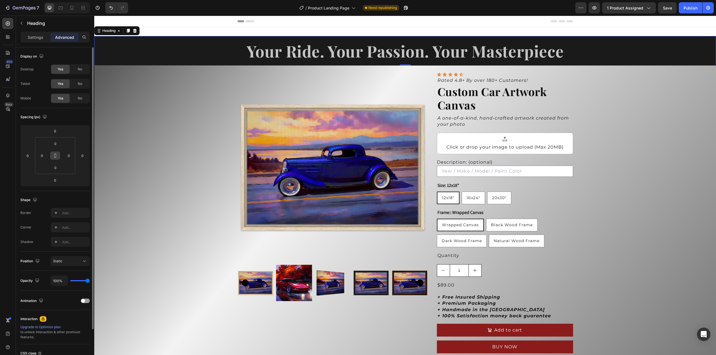
click at [57, 156] on icon at bounding box center [55, 155] width 4 height 4
type input "2"
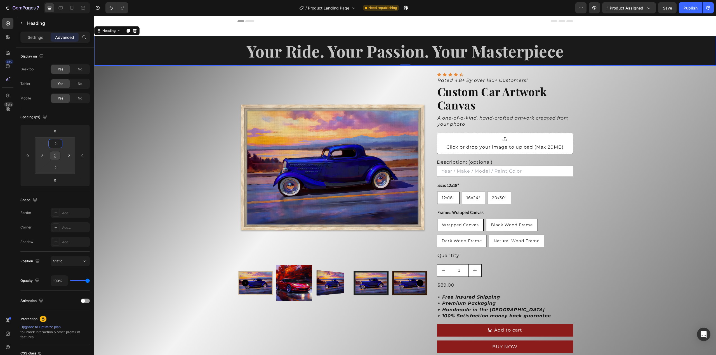
type input "4"
type input "6"
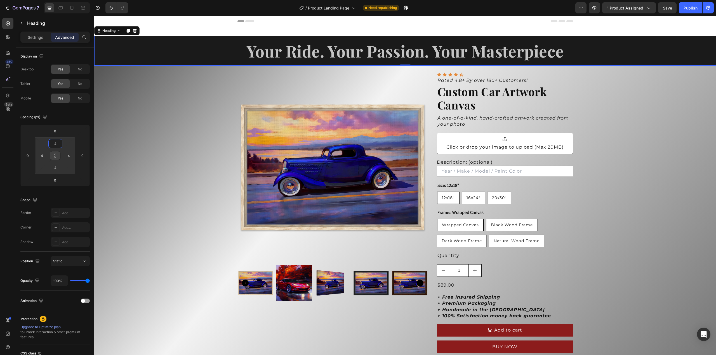
type input "6"
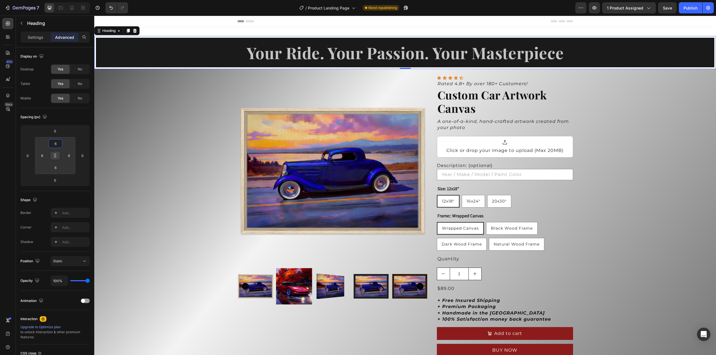
type input "8"
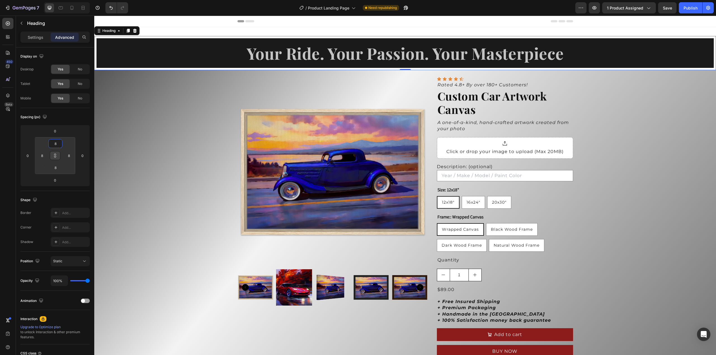
type input "10"
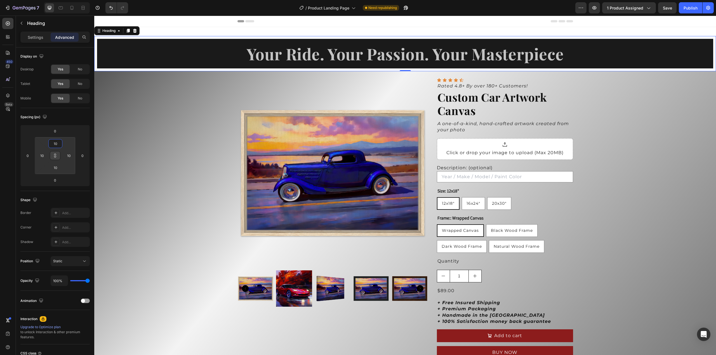
type input "12"
type input "14"
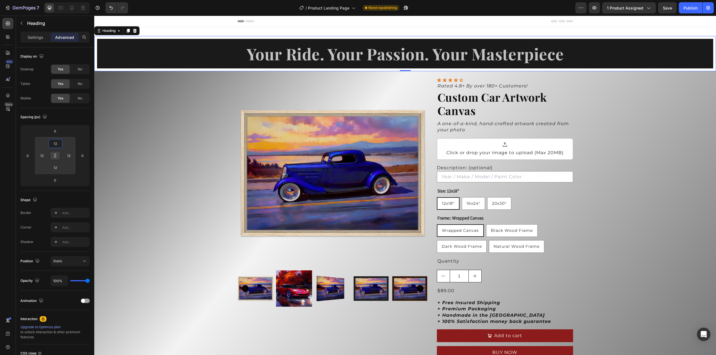
type input "14"
type input "16"
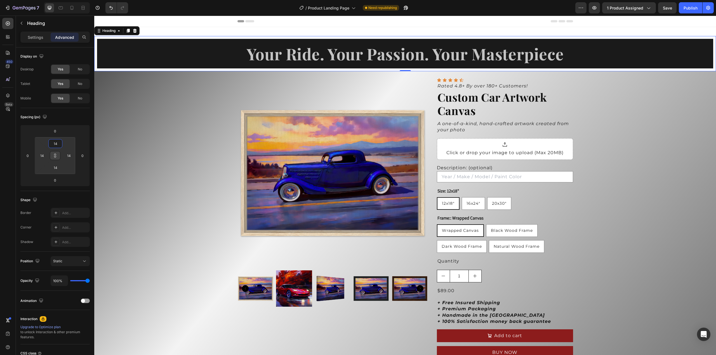
type input "16"
type input "18"
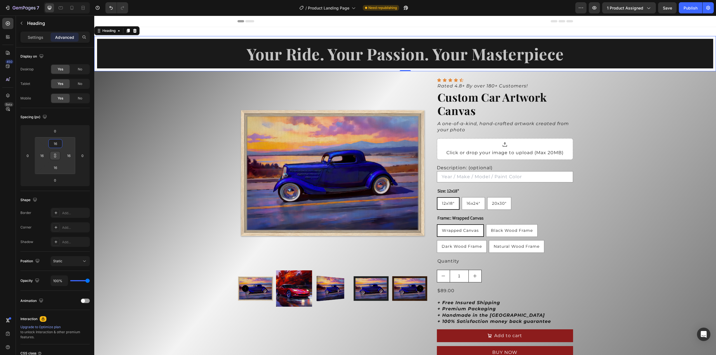
type input "18"
type input "20"
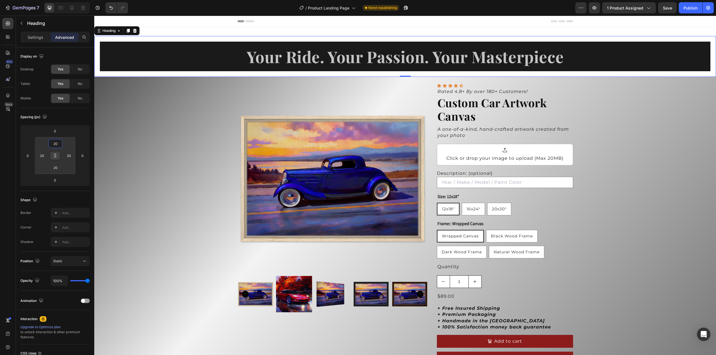
type input "22"
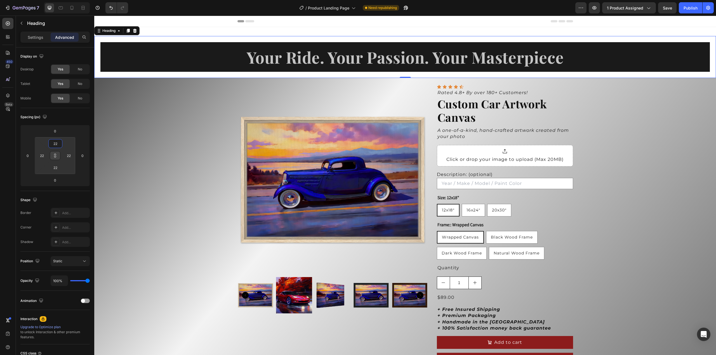
type input "24"
type input "26"
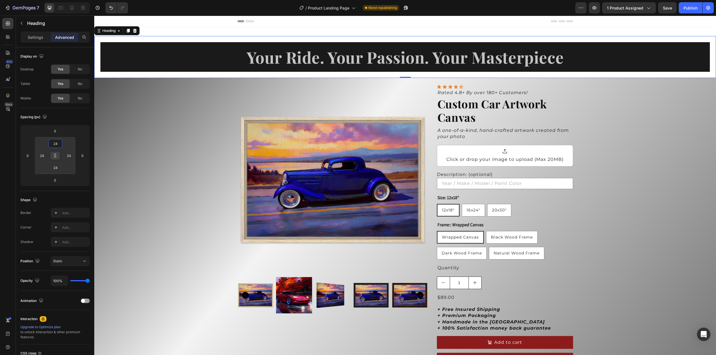
type input "26"
type input "28"
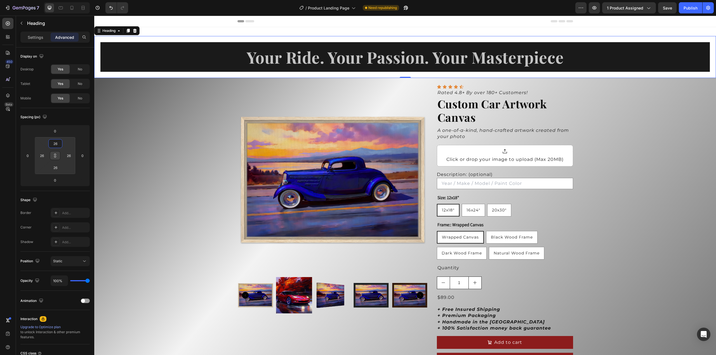
type input "28"
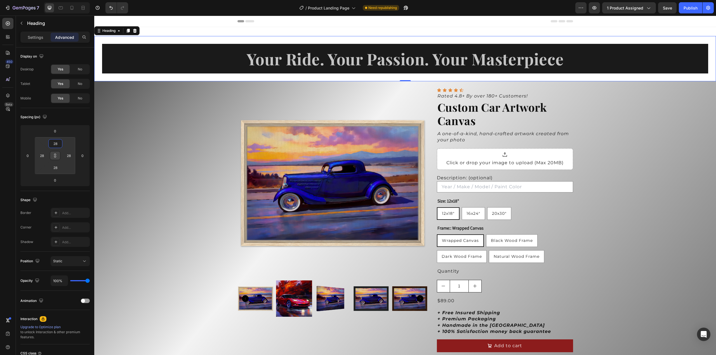
type input "30"
type input "32"
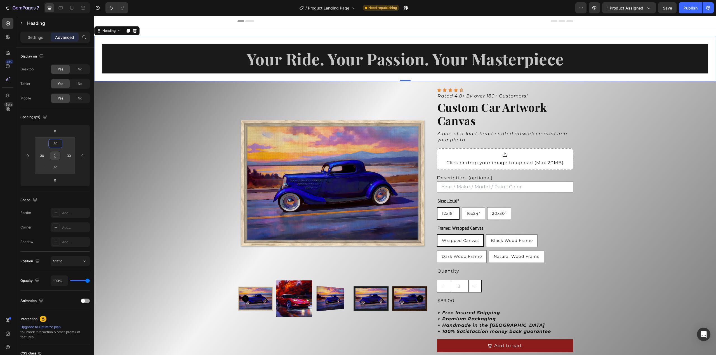
type input "32"
type input "34"
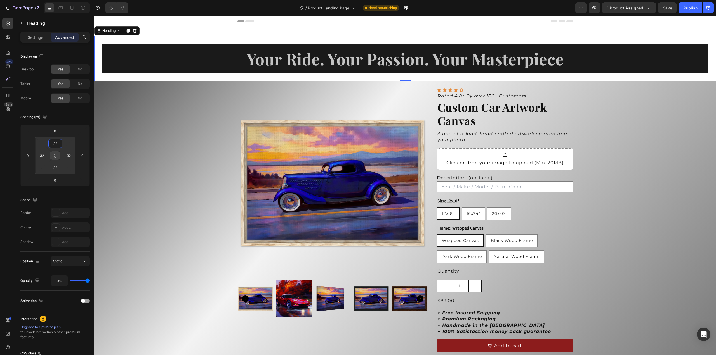
type input "34"
type input "36"
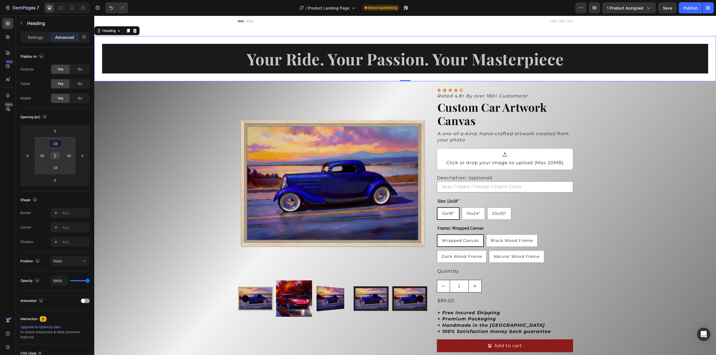
type input "36"
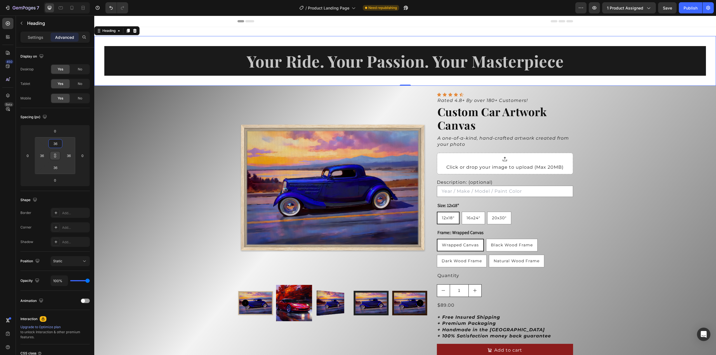
type input "38"
type input "40"
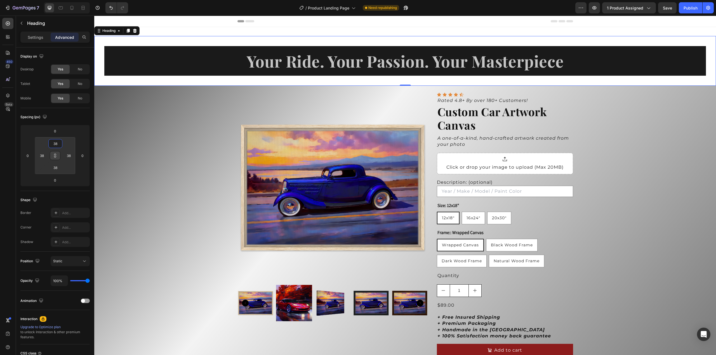
type input "40"
type input "42"
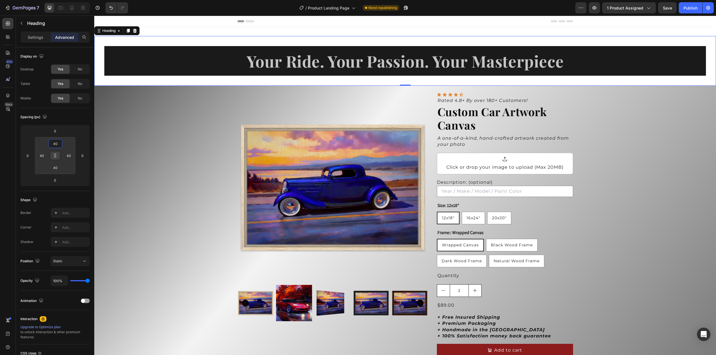
type input "42"
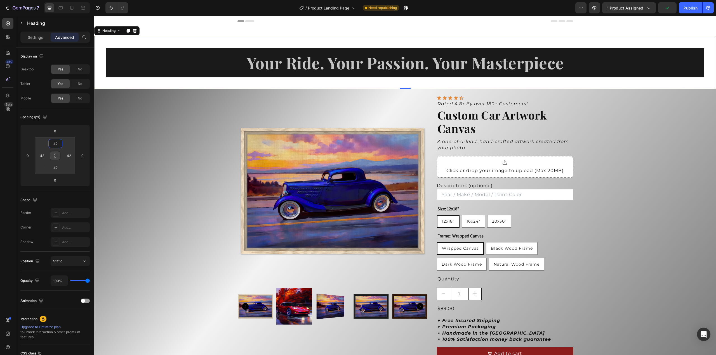
type input "40"
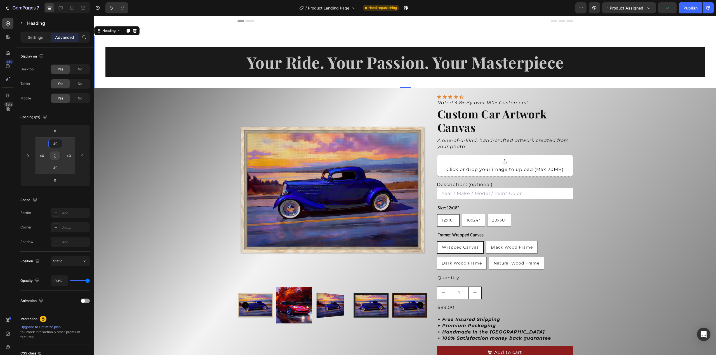
type input "38"
type input "36"
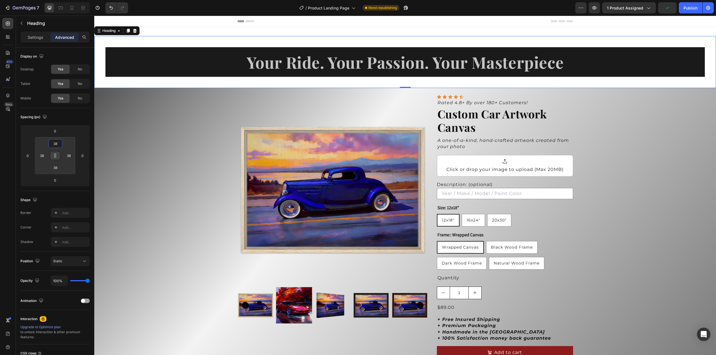
type input "36"
type input "34"
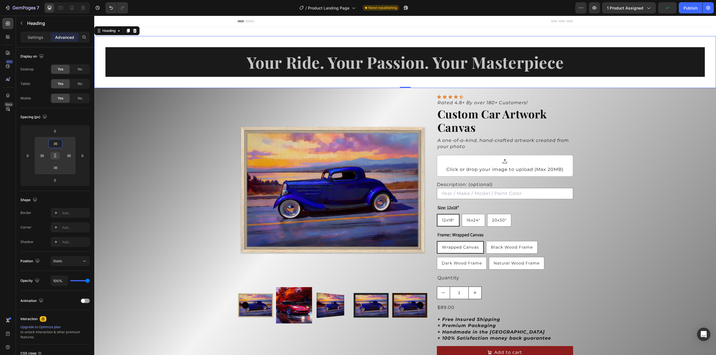
type input "34"
type input "32"
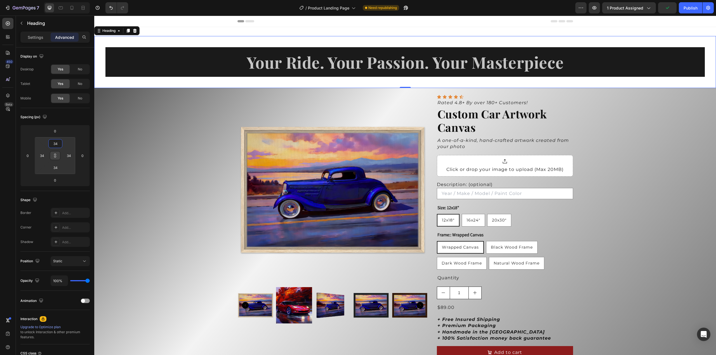
type input "32"
type input "30"
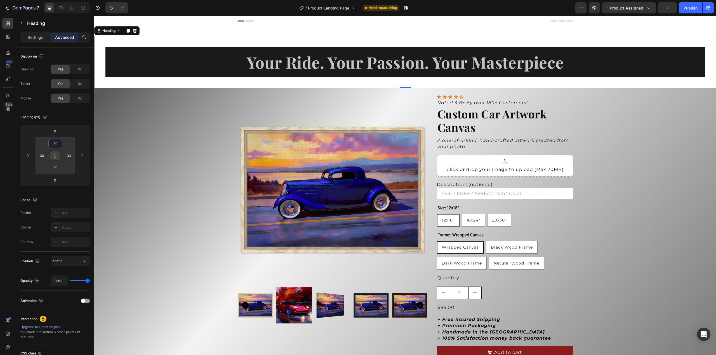
type input "28"
type input "22"
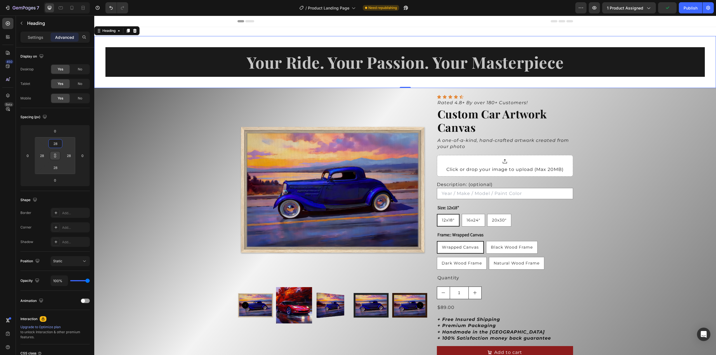
type input "22"
type input "16"
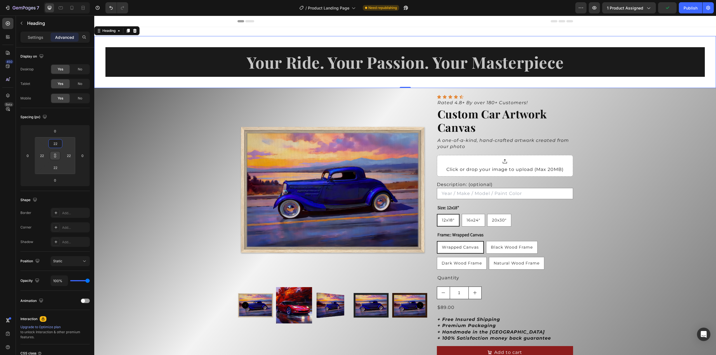
type input "16"
type input "14"
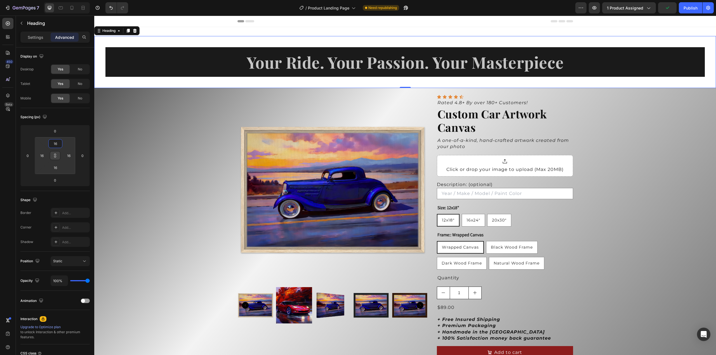
type input "14"
type input "12"
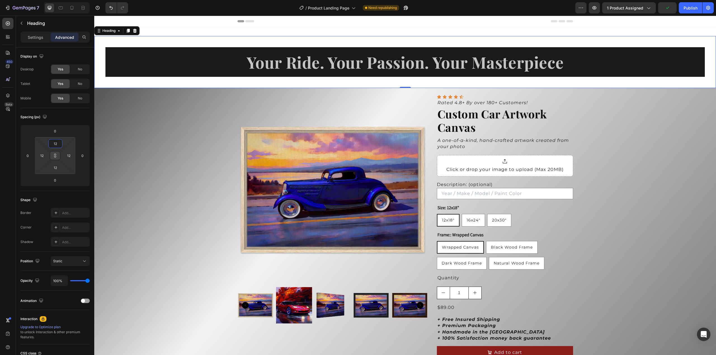
type input "10"
type input "8"
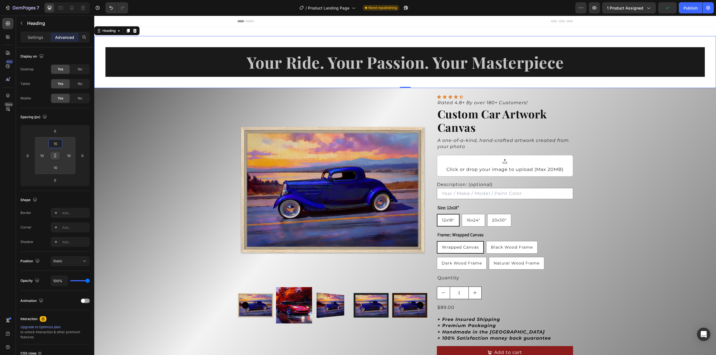
type input "8"
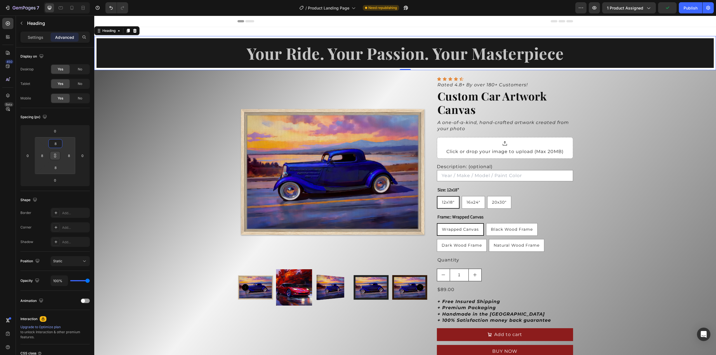
type input "6"
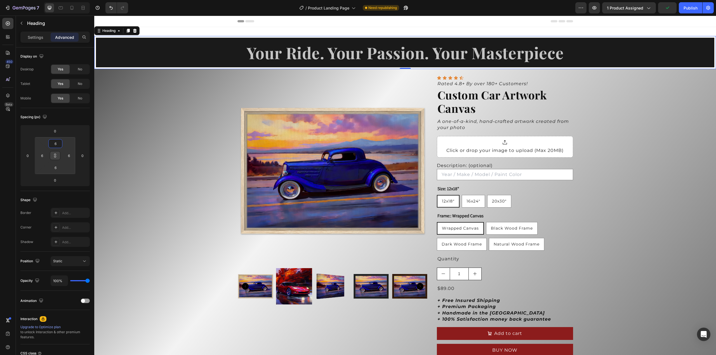
type input "4"
type input "2"
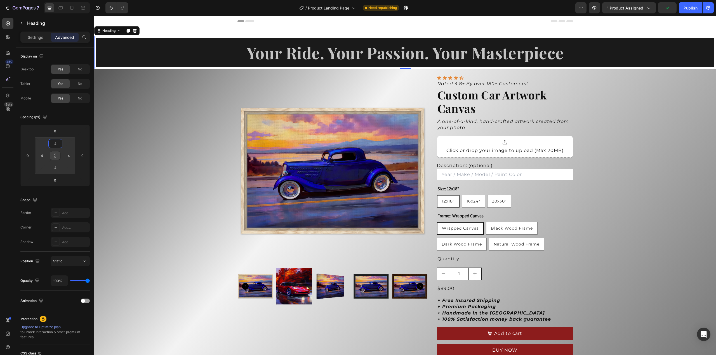
type input "2"
type input "0"
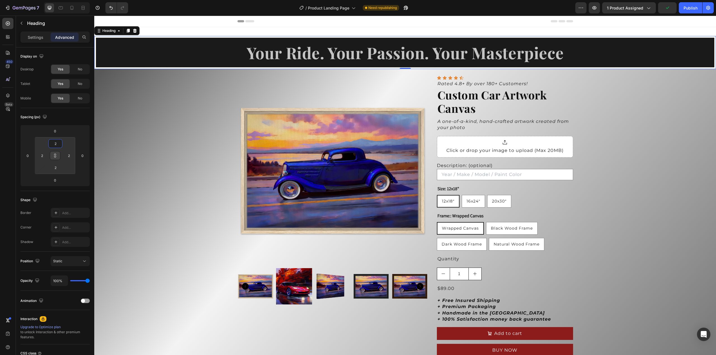
type input "0"
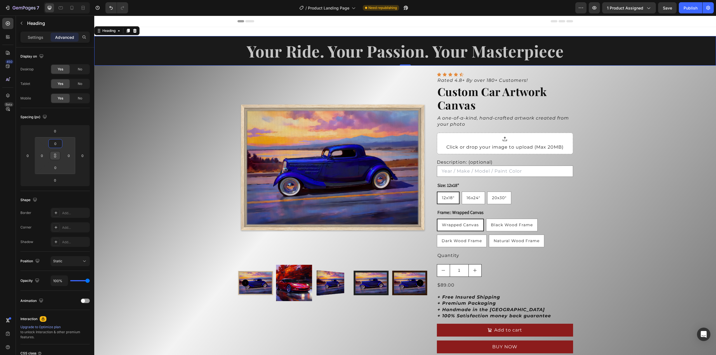
drag, startPoint x: 63, startPoint y: 143, endPoint x: 64, endPoint y: 146, distance: 3.0
click at [64, 0] on html "7 Version history / Product Landing Page Need republishing Preview 1 product as…" at bounding box center [358, 0] width 716 height 0
click at [56, 156] on icon at bounding box center [55, 155] width 4 height 4
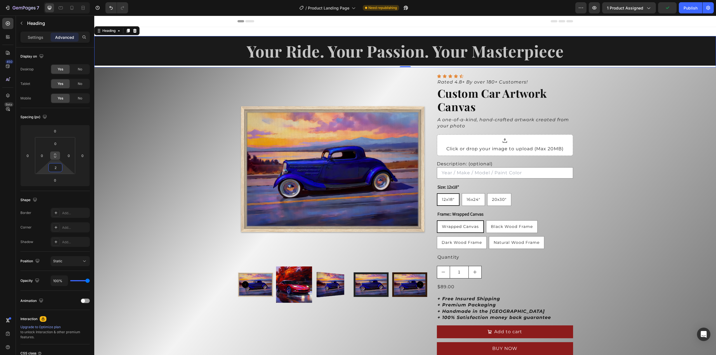
type input "0"
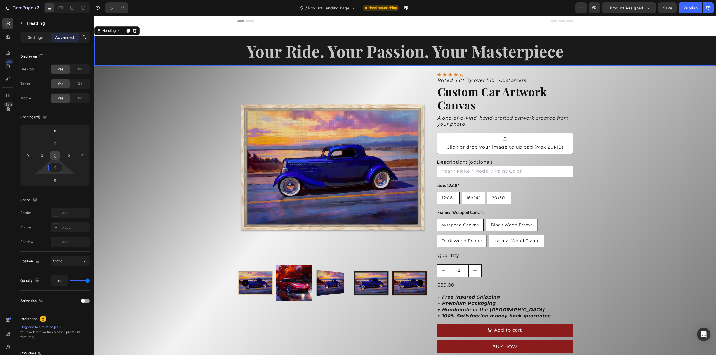
click at [65, 0] on html "7 Version history / Product Landing Page Need republishing Preview 1 product as…" at bounding box center [358, 0] width 716 height 0
click at [35, 37] on p "Settings" at bounding box center [36, 37] width 16 height 6
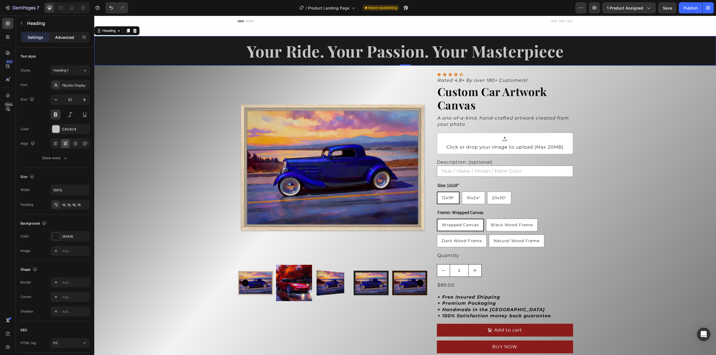
click at [63, 36] on p "Advanced" at bounding box center [64, 37] width 19 height 6
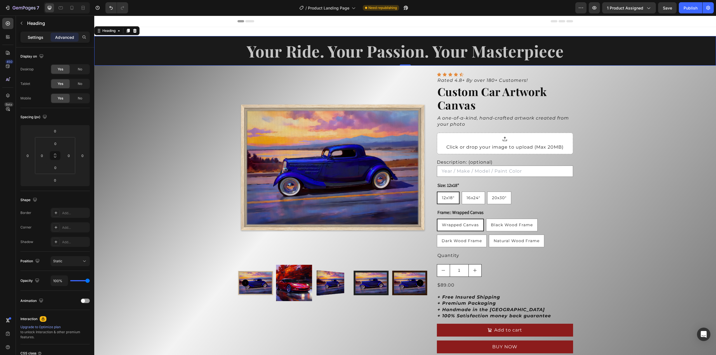
click at [31, 39] on p "Settings" at bounding box center [36, 37] width 16 height 6
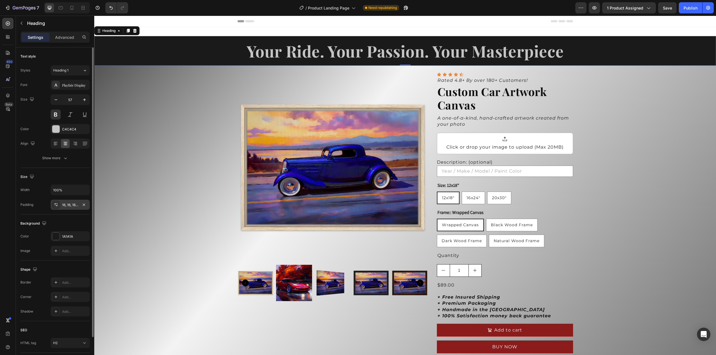
click at [68, 203] on div "16, 16, 16, 16" at bounding box center [70, 205] width 16 height 5
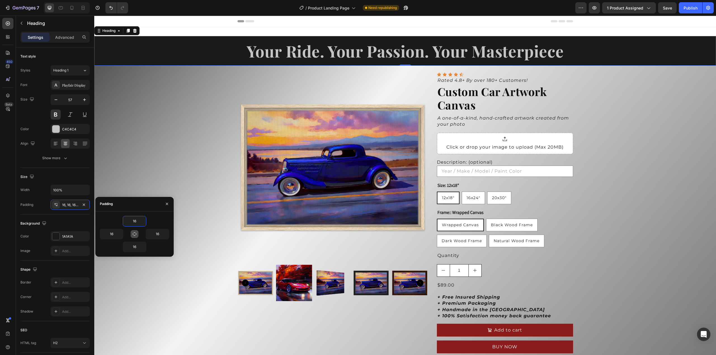
click at [135, 235] on icon "button" at bounding box center [134, 234] width 4 height 4
click at [143, 221] on icon "button" at bounding box center [143, 221] width 4 height 4
click at [128, 222] on input "16" at bounding box center [134, 221] width 23 height 10
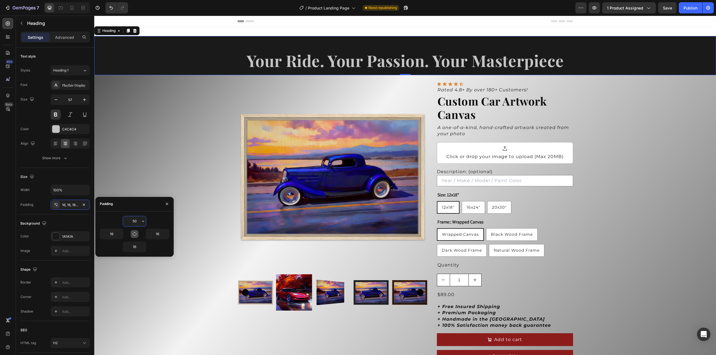
click at [139, 221] on input "50" at bounding box center [134, 221] width 23 height 10
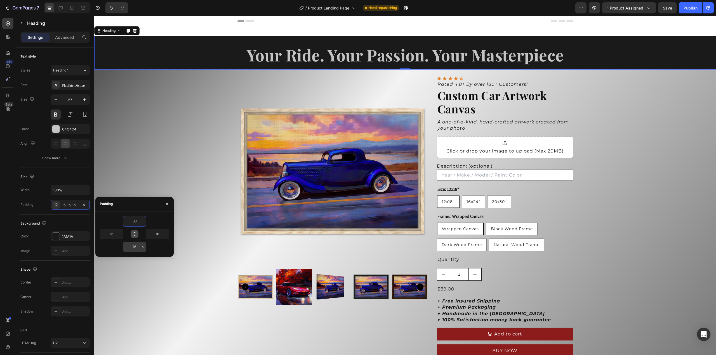
type input "30"
click at [132, 250] on input "16" at bounding box center [134, 247] width 23 height 10
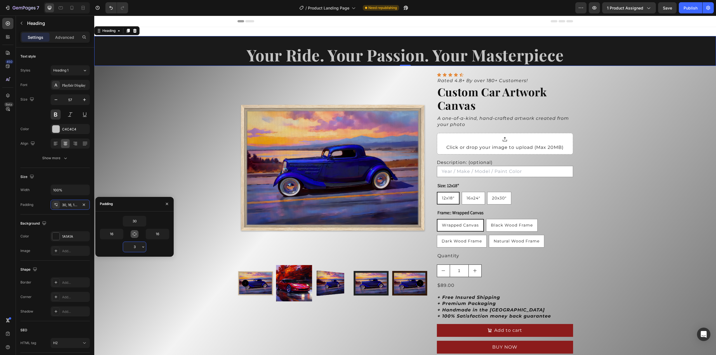
type input "30"
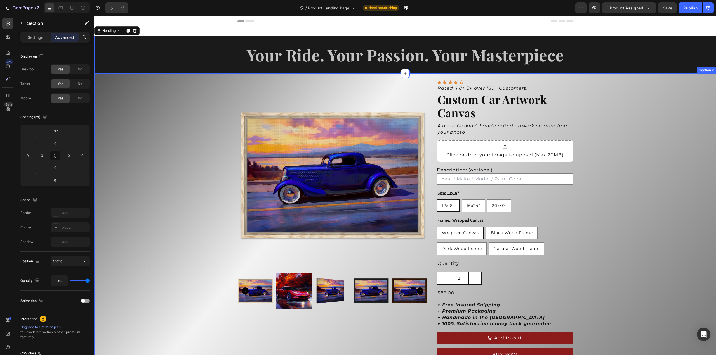
click at [601, 167] on div "Product Images Icon Icon Icon Icon Icon Icon List Rated 4.8+ By over 180+ Custo…" at bounding box center [404, 222] width 621 height 297
click at [613, 148] on div "Product Images Icon Icon Icon Icon Icon Icon List Rated 4.8+ By over 180+ Custo…" at bounding box center [404, 222] width 621 height 297
click at [29, 23] on p "Section" at bounding box center [50, 23] width 46 height 7
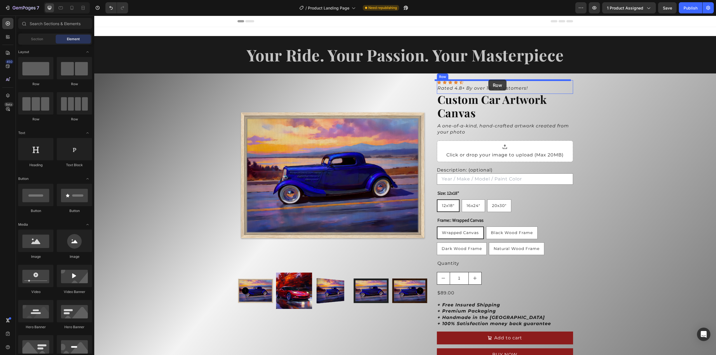
drag, startPoint x: 133, startPoint y: 84, endPoint x: 488, endPoint y: 80, distance: 355.3
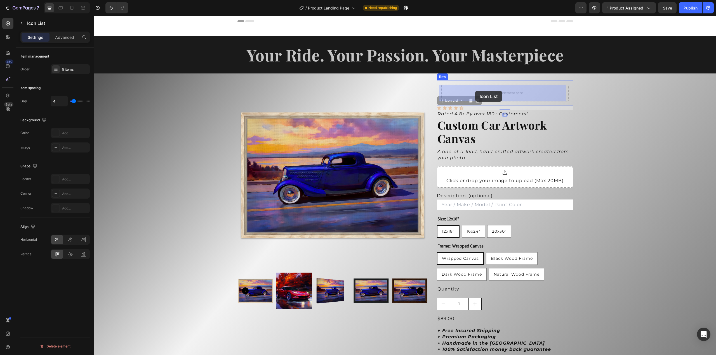
drag, startPoint x: 471, startPoint y: 108, endPoint x: 475, endPoint y: 91, distance: 18.1
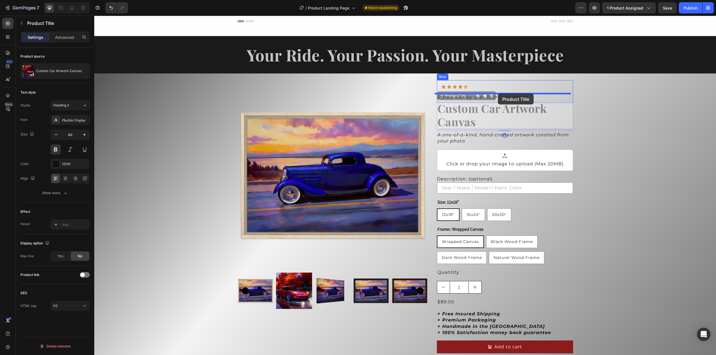
drag, startPoint x: 497, startPoint y: 118, endPoint x: 498, endPoint y: 94, distance: 24.6
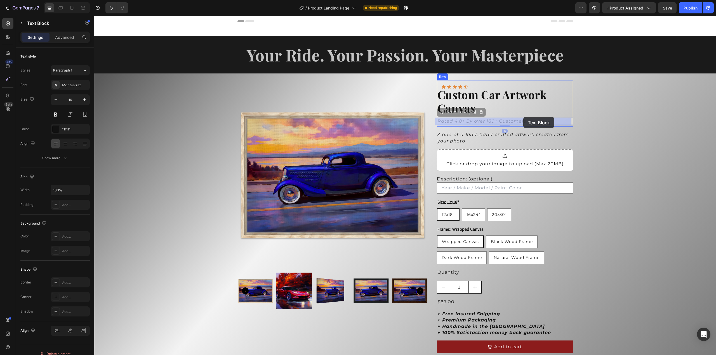
drag, startPoint x: 525, startPoint y: 121, endPoint x: 523, endPoint y: 117, distance: 4.4
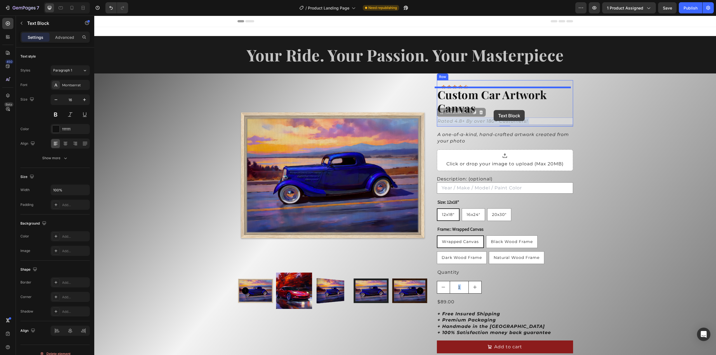
drag, startPoint x: 529, startPoint y: 120, endPoint x: 493, endPoint y: 110, distance: 36.6
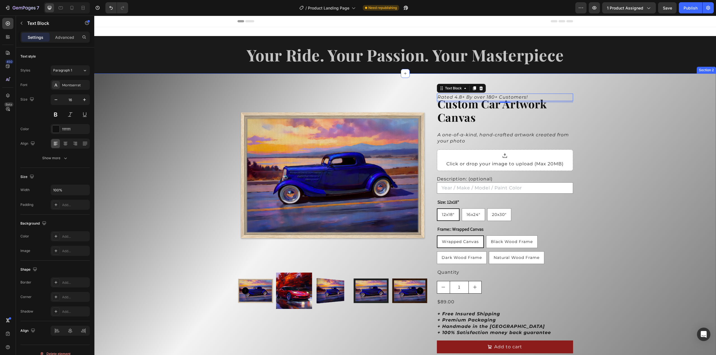
click at [592, 113] on div "Product Images Icon Icon Icon Icon Icon Icon List Row Rated 4.8+ By over 180+ C…" at bounding box center [404, 227] width 621 height 306
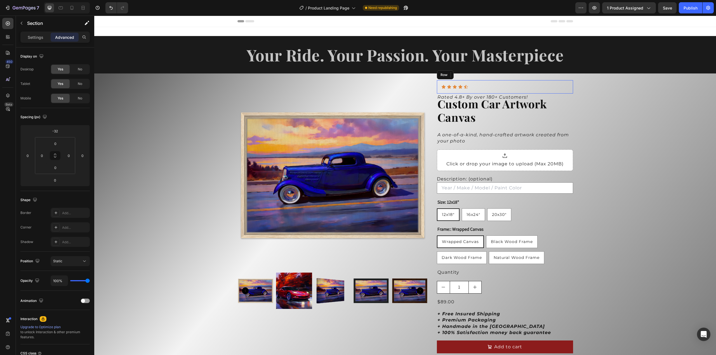
click at [541, 81] on div "Icon Icon Icon Icon Icon Icon List Row" at bounding box center [505, 86] width 136 height 13
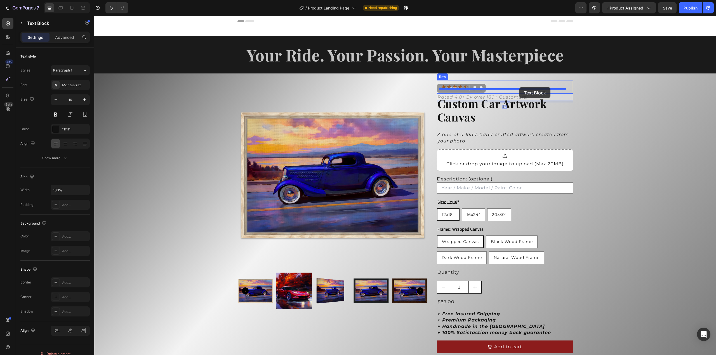
drag, startPoint x: 517, startPoint y: 96, endPoint x: 519, endPoint y: 87, distance: 8.8
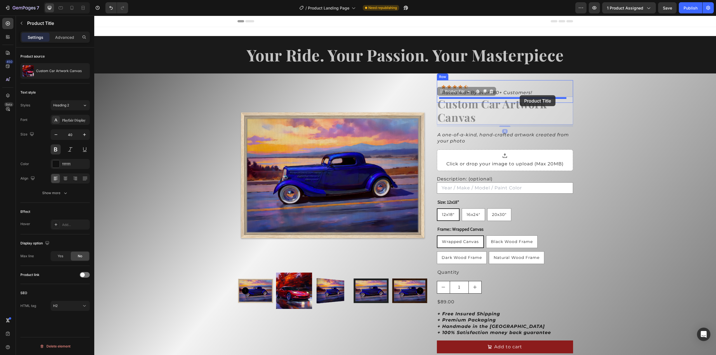
drag, startPoint x: 518, startPoint y: 105, endPoint x: 519, endPoint y: 95, distance: 10.1
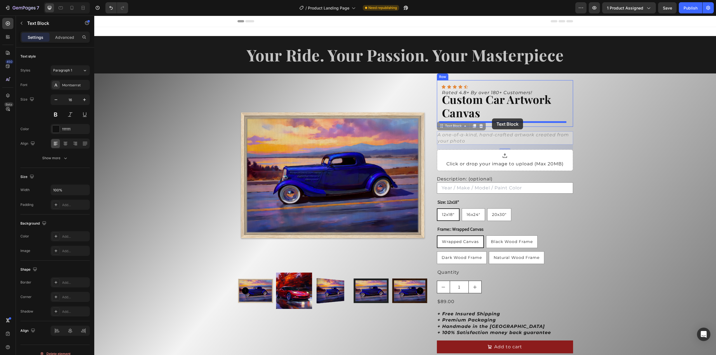
drag, startPoint x: 488, startPoint y: 134, endPoint x: 492, endPoint y: 119, distance: 16.3
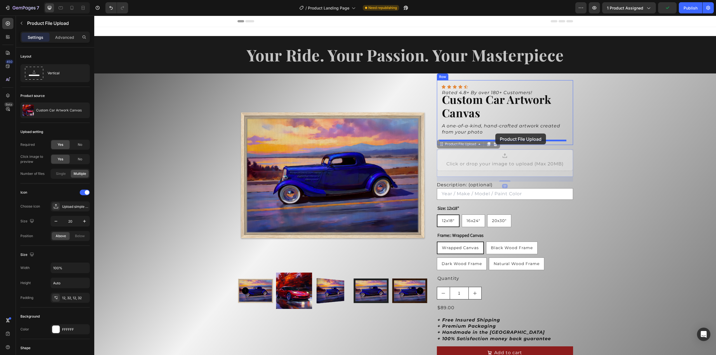
drag, startPoint x: 493, startPoint y: 153, endPoint x: 495, endPoint y: 134, distance: 19.6
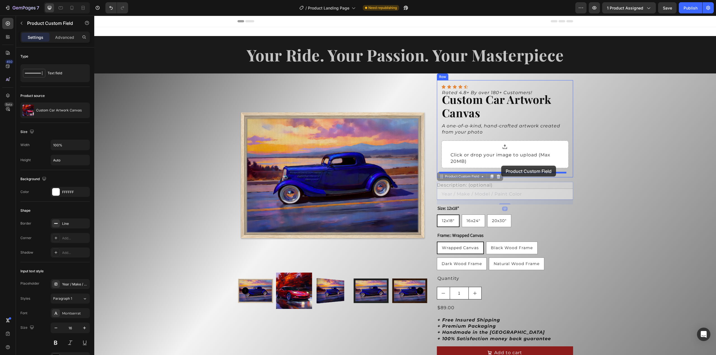
drag, startPoint x: 493, startPoint y: 185, endPoint x: 501, endPoint y: 166, distance: 20.7
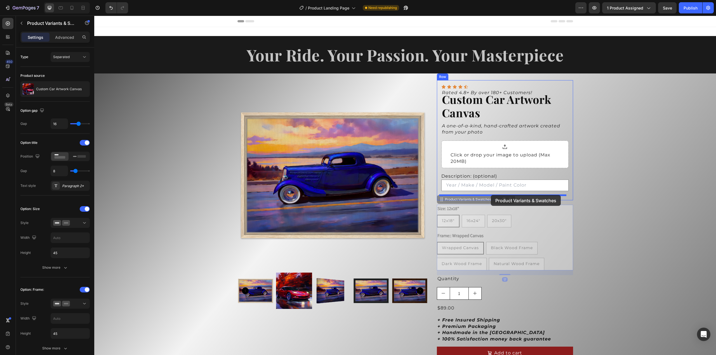
drag, startPoint x: 483, startPoint y: 211, endPoint x: 491, endPoint y: 195, distance: 17.1
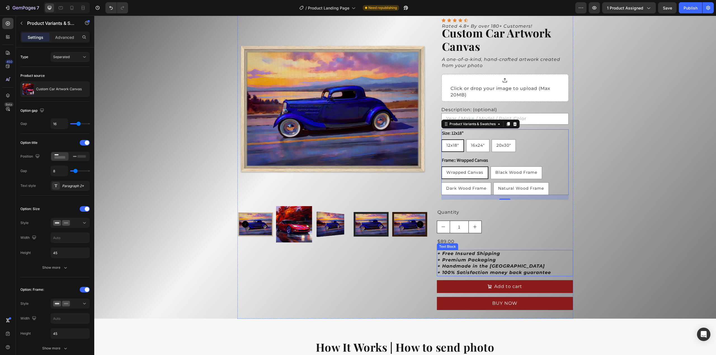
scroll to position [112, 0]
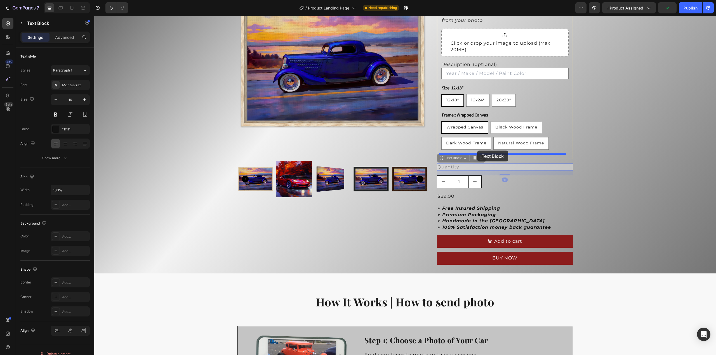
drag, startPoint x: 469, startPoint y: 166, endPoint x: 477, endPoint y: 151, distance: 17.5
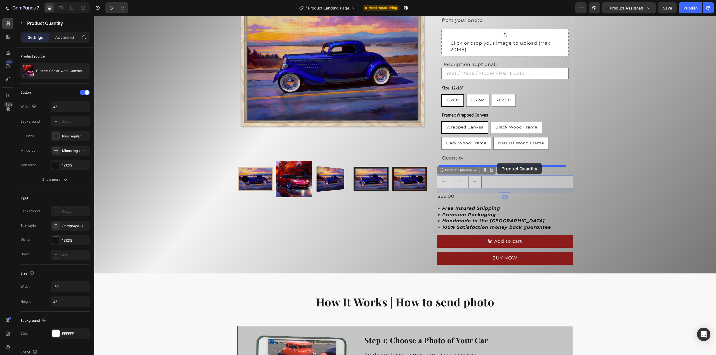
drag, startPoint x: 492, startPoint y: 180, endPoint x: 497, endPoint y: 163, distance: 17.2
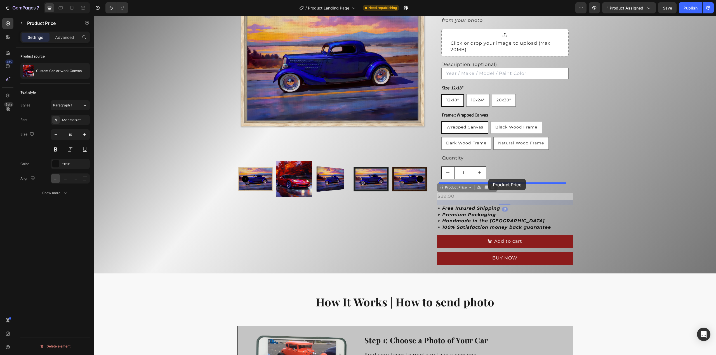
drag, startPoint x: 484, startPoint y: 198, endPoint x: 488, endPoint y: 179, distance: 19.5
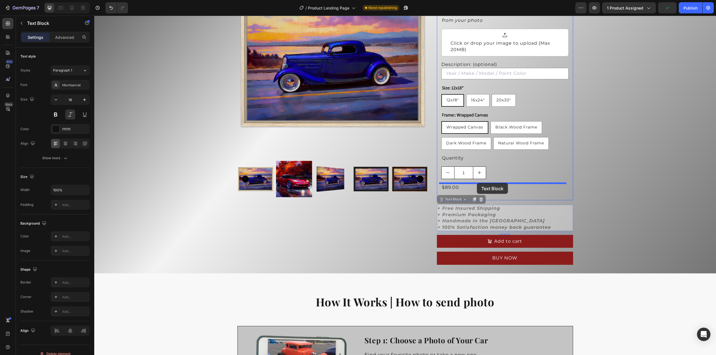
drag, startPoint x: 487, startPoint y: 208, endPoint x: 477, endPoint y: 183, distance: 27.2
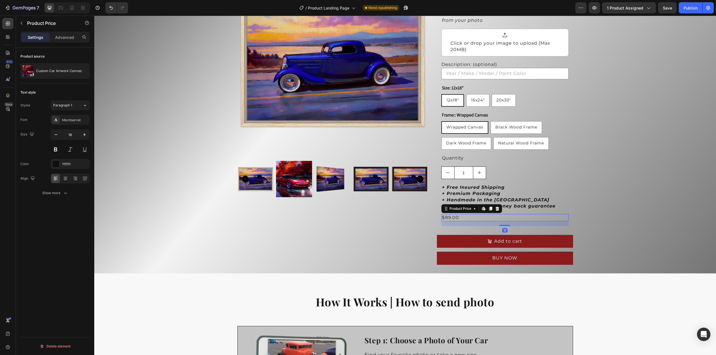
click at [461, 216] on div "$89.00" at bounding box center [504, 217] width 127 height 7
drag, startPoint x: 461, startPoint y: 217, endPoint x: 464, endPoint y: 184, distance: 32.5
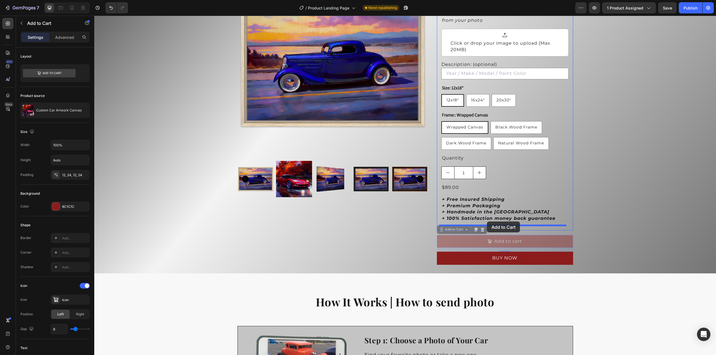
drag, startPoint x: 484, startPoint y: 240, endPoint x: 487, endPoint y: 222, distance: 18.0
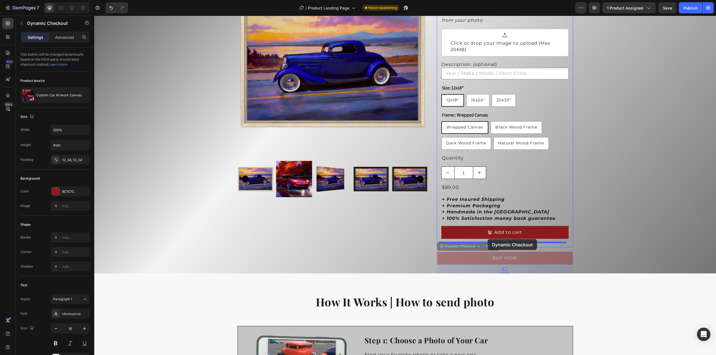
drag, startPoint x: 483, startPoint y: 257, endPoint x: 487, endPoint y: 239, distance: 18.1
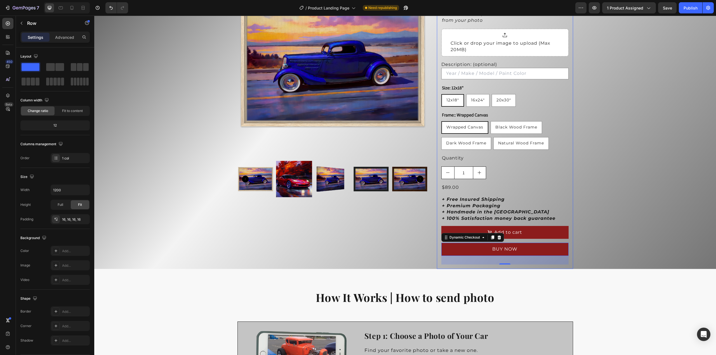
click at [437, 54] on div "Icon Icon Icon Icon Icon Icon List Rated 4.8+ By over 180+ Customers! Text Bloc…" at bounding box center [505, 118] width 136 height 301
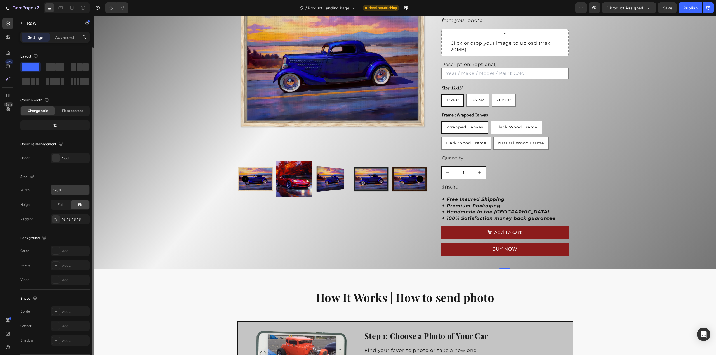
scroll to position [16, 0]
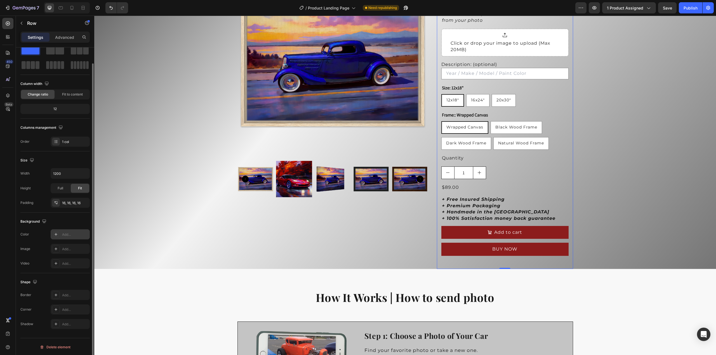
click at [67, 235] on div "Add..." at bounding box center [75, 234] width 26 height 5
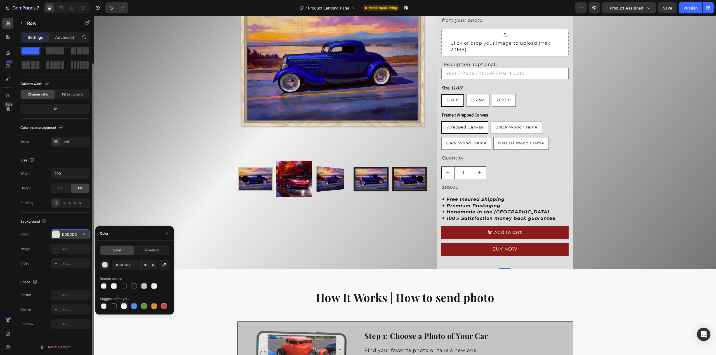
click at [123, 306] on div at bounding box center [124, 307] width 6 height 6
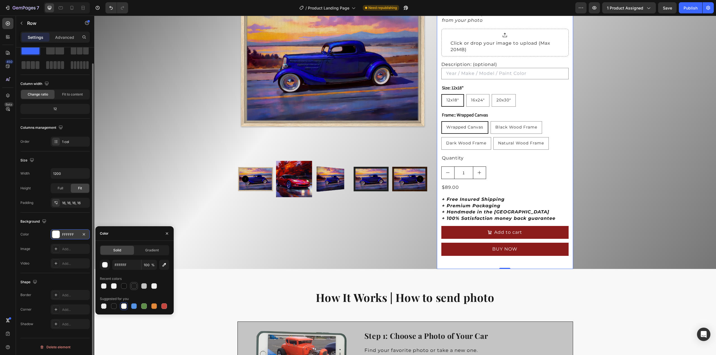
click at [133, 285] on div at bounding box center [134, 286] width 6 height 6
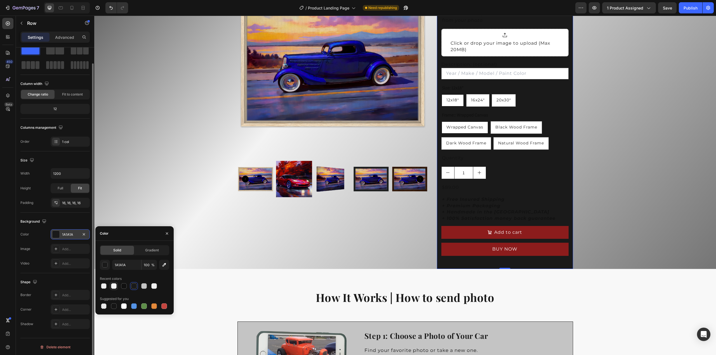
click at [112, 287] on div at bounding box center [114, 286] width 6 height 6
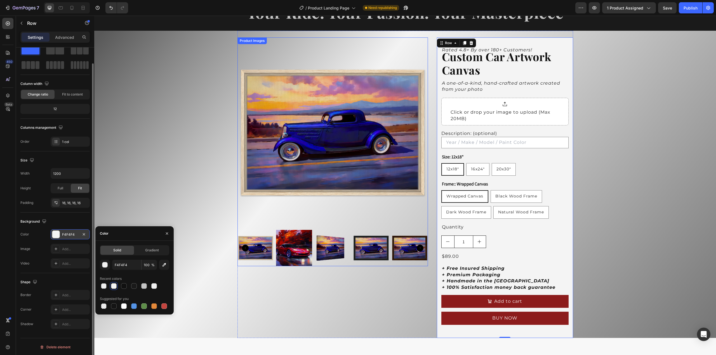
scroll to position [56, 0]
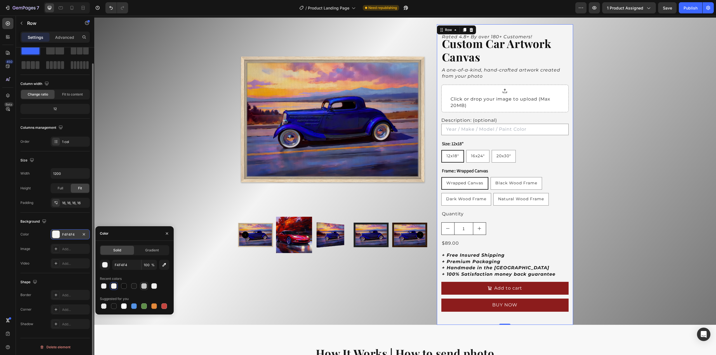
click at [144, 288] on div at bounding box center [144, 286] width 6 height 6
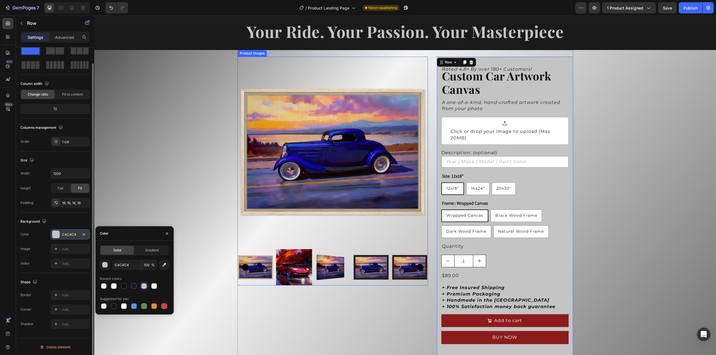
scroll to position [28, 0]
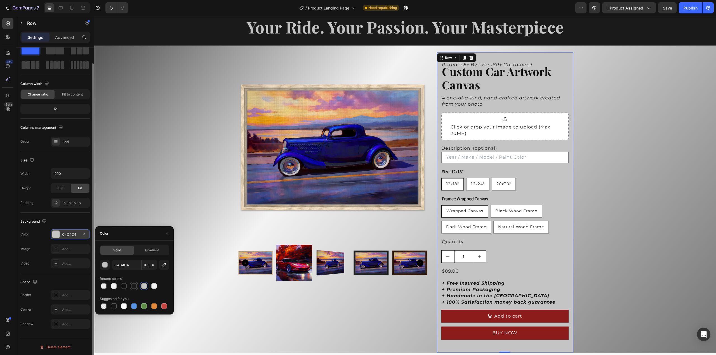
click at [133, 288] on div at bounding box center [134, 286] width 6 height 6
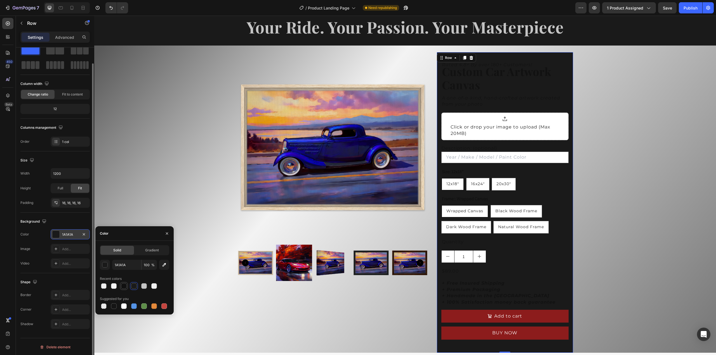
click at [127, 287] on div at bounding box center [123, 286] width 7 height 7
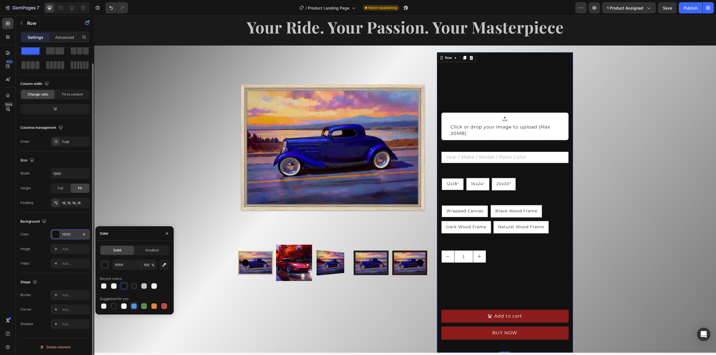
click at [133, 307] on div at bounding box center [134, 307] width 6 height 6
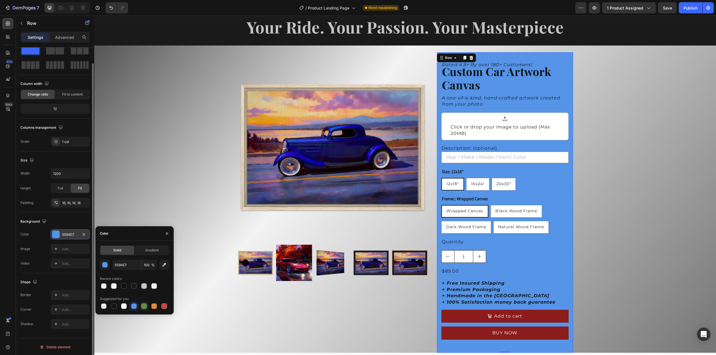
click at [143, 307] on div at bounding box center [144, 307] width 6 height 6
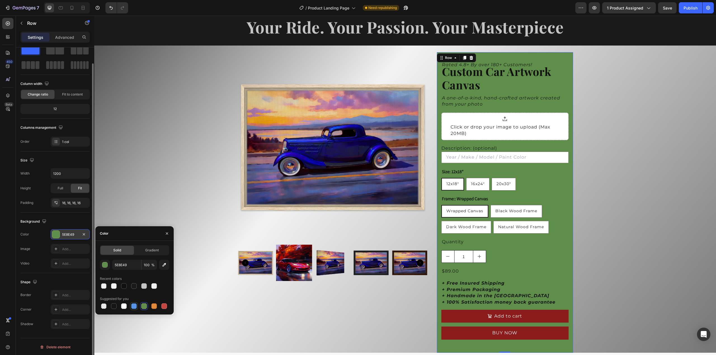
click at [135, 308] on div at bounding box center [134, 307] width 6 height 6
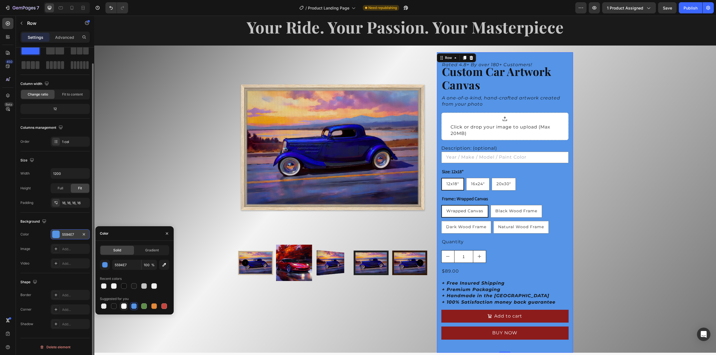
click at [126, 308] on div at bounding box center [124, 307] width 6 height 6
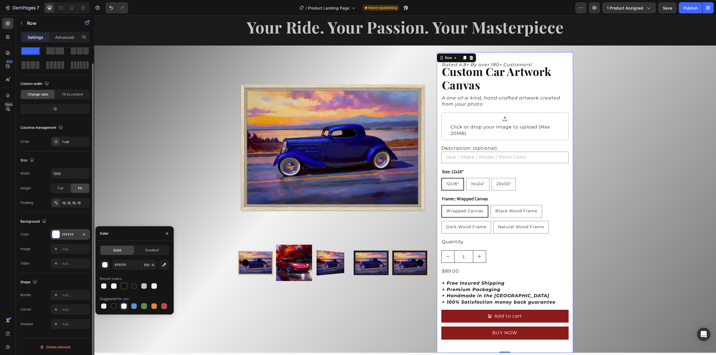
click at [123, 287] on div at bounding box center [124, 286] width 6 height 6
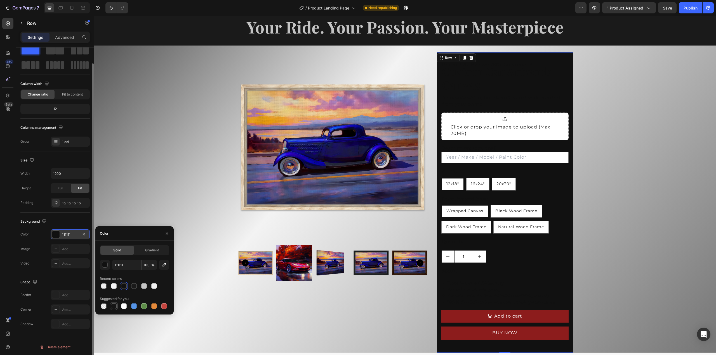
click at [112, 305] on div at bounding box center [114, 307] width 6 height 6
type input "151515"
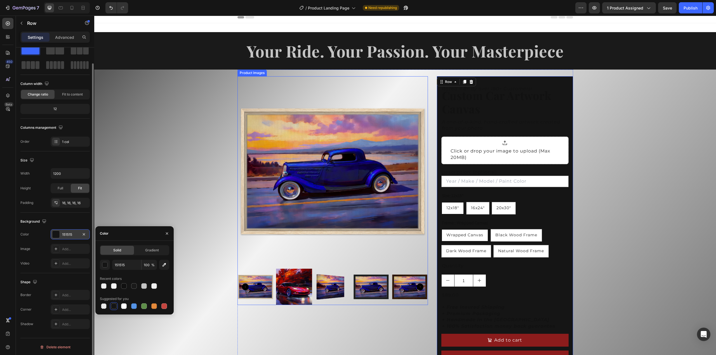
scroll to position [0, 0]
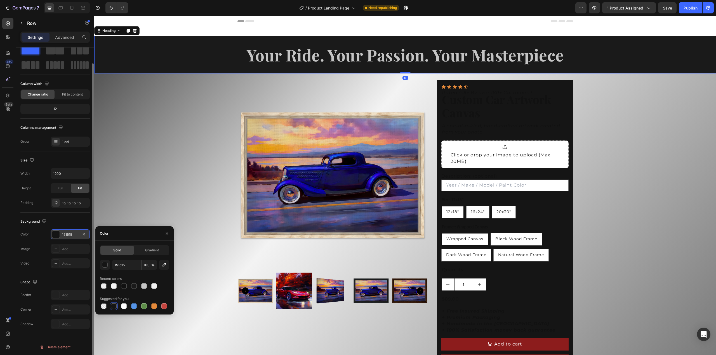
click at [215, 55] on h2 "Your Ride. Your Passion. Your Masterpiece" at bounding box center [404, 54] width 621 height 37
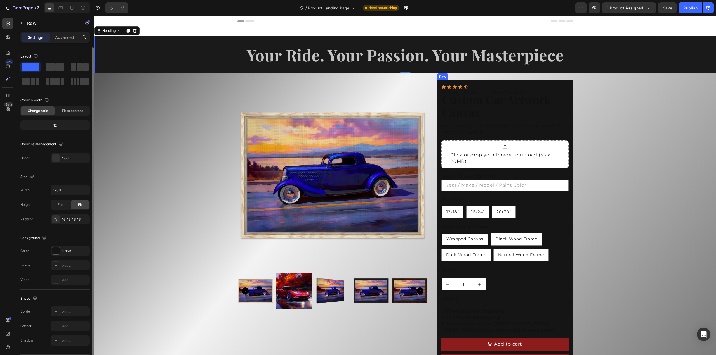
click at [566, 82] on div "Icon Icon Icon Icon Icon Icon List Rated 4.8+ By over 180+ Customers! Text Bloc…" at bounding box center [505, 230] width 136 height 301
click at [568, 88] on div "Icon Icon Icon Icon Icon Icon List Rated 4.8+ By over 180+ Customers! Text Bloc…" at bounding box center [505, 230] width 136 height 301
click at [59, 252] on div at bounding box center [55, 250] width 7 height 7
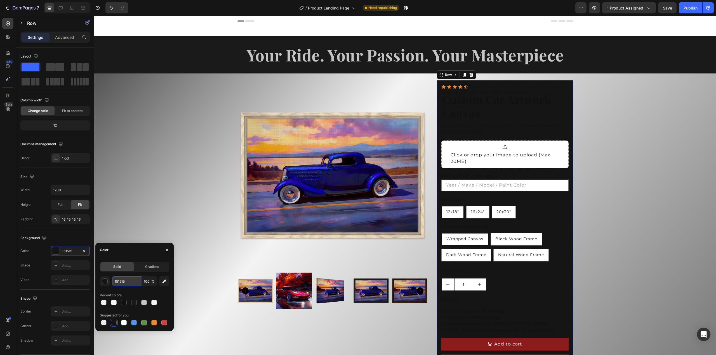
click at [122, 279] on input "151515" at bounding box center [126, 281] width 29 height 10
type input "1A1A1A"
click at [484, 102] on h2 "Custom Car Artwork Canvas" at bounding box center [504, 106] width 127 height 28
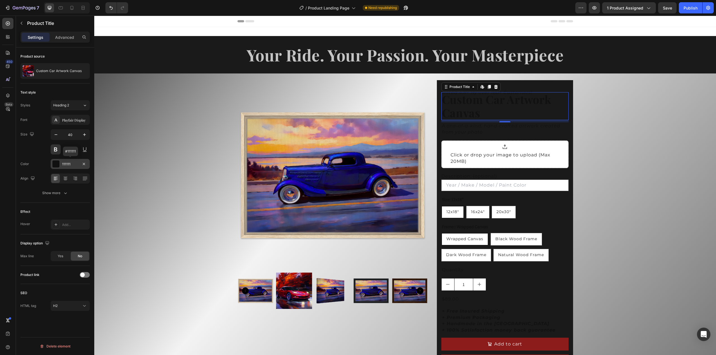
click at [57, 164] on div at bounding box center [55, 163] width 7 height 7
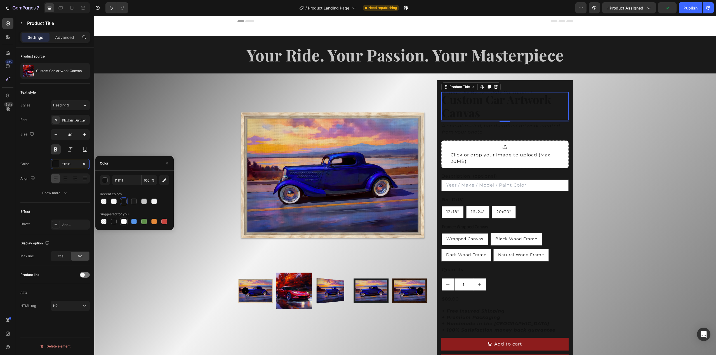
click at [124, 223] on div at bounding box center [124, 222] width 6 height 6
type input "FFFFFF"
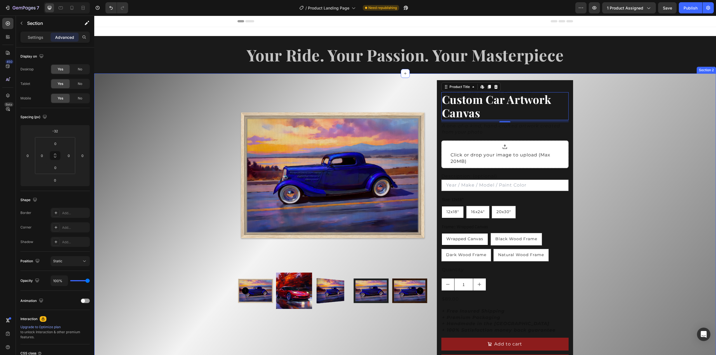
click at [626, 118] on div "Product Images Icon Icon Icon Icon Icon Icon List Rated 4.8+ By over 180+ Custo…" at bounding box center [404, 228] width 621 height 308
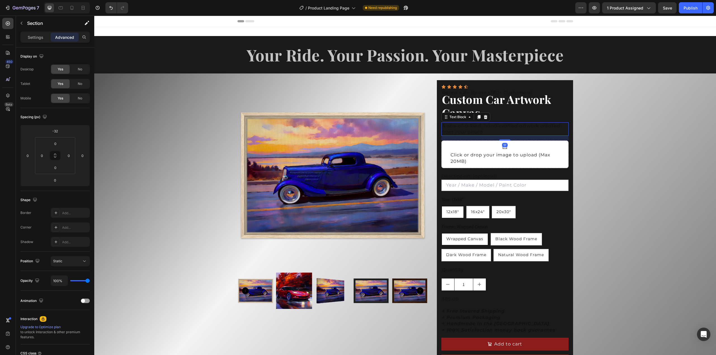
click at [501, 128] on icon "A one-of-a-kind, hand-crafted artwork created from your photo" at bounding box center [501, 128] width 118 height 11
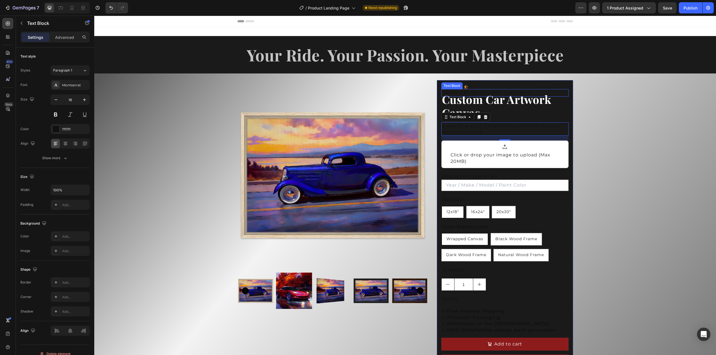
click at [470, 92] on icon "Rated 4.8+ By over 180+ Customers!" at bounding box center [487, 92] width 90 height 5
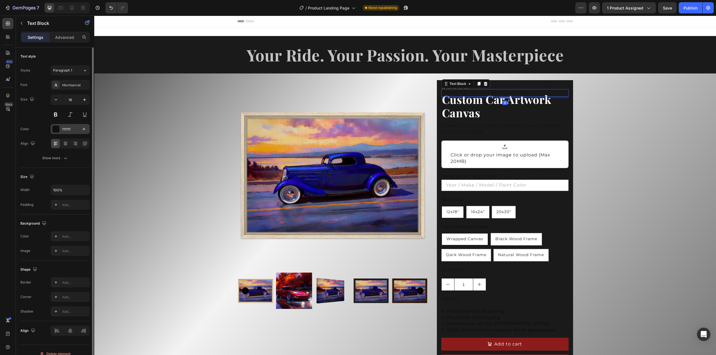
click at [57, 130] on div at bounding box center [55, 129] width 7 height 7
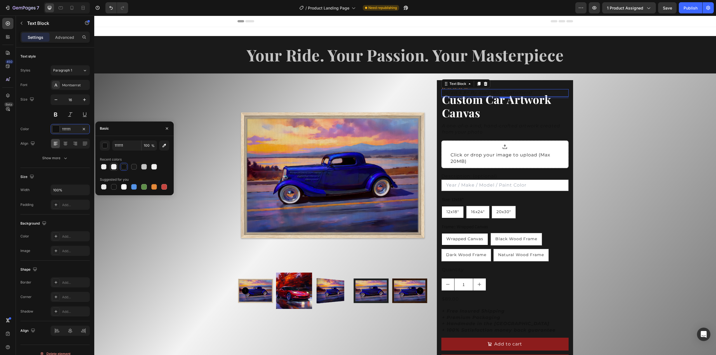
click at [112, 167] on div at bounding box center [114, 167] width 6 height 6
type input "F4F4F4"
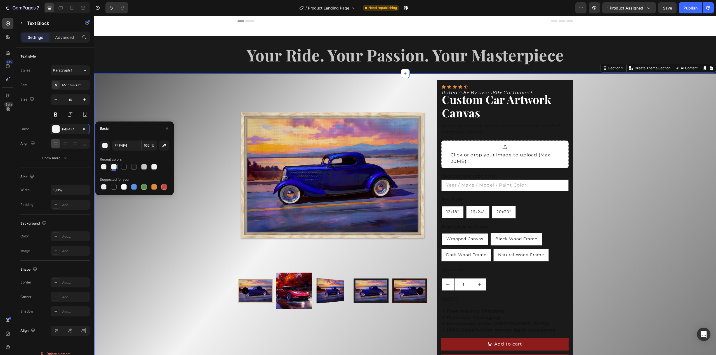
click at [607, 123] on div "Product Images Icon Icon Icon Icon Icon Icon List Rated 4.8+ By over 180+ Custo…" at bounding box center [404, 228] width 621 height 308
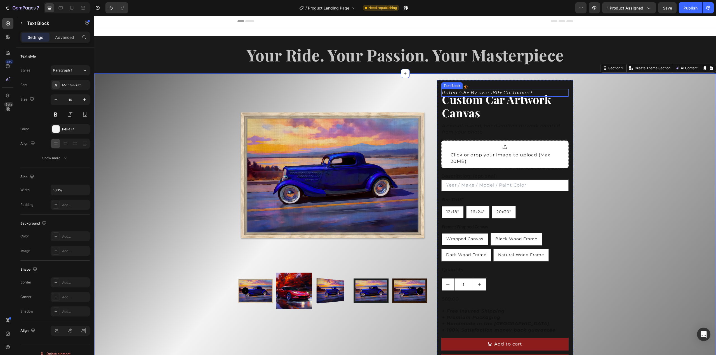
click at [503, 90] on icon "Rated 4.8+ By over 180+ Customers!" at bounding box center [487, 92] width 90 height 5
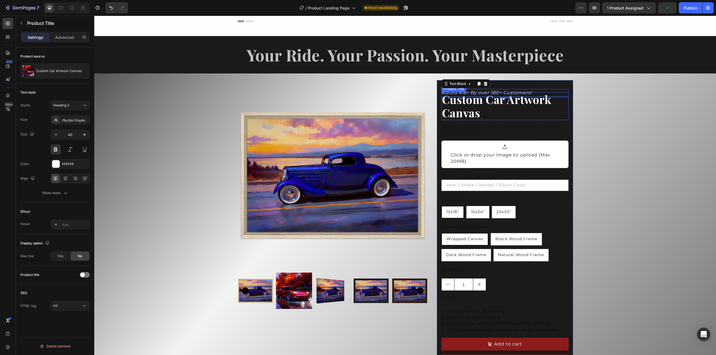
click at [475, 102] on h2 "Custom Car Artwork Canvas" at bounding box center [504, 106] width 127 height 28
click at [59, 38] on p "Advanced" at bounding box center [64, 37] width 19 height 6
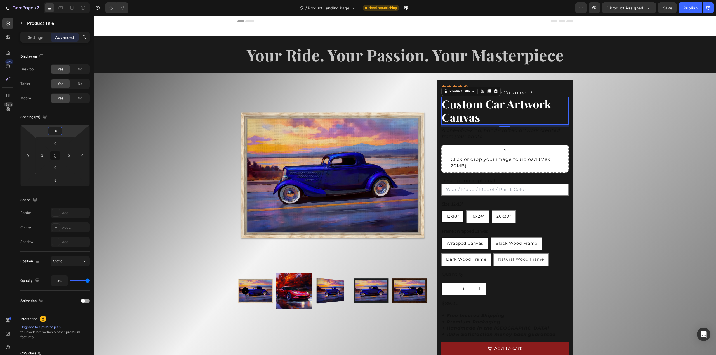
type input "-4"
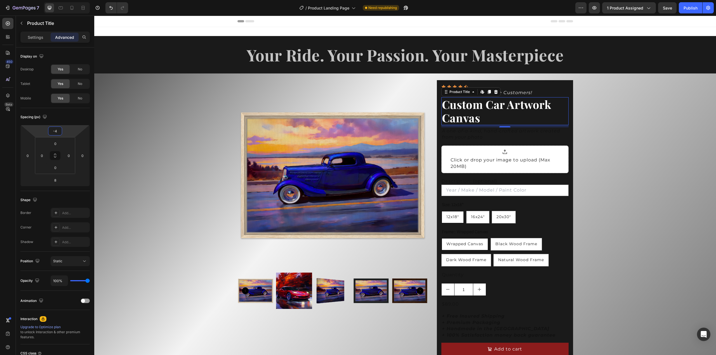
click at [69, 0] on html "7 Version history / Product Landing Page Need republishing Preview 1 product as…" at bounding box center [358, 0] width 716 height 0
click at [580, 124] on div "Product Images Icon Icon Icon Icon Icon Icon List Rated 4.8+ By over 180+ Custo…" at bounding box center [404, 230] width 621 height 313
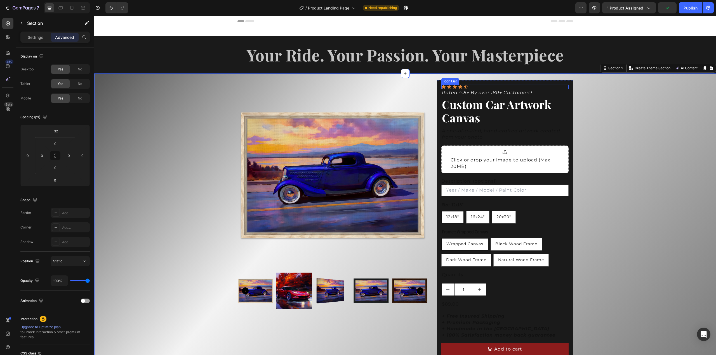
click at [480, 87] on div "Icon Icon Icon Icon Icon" at bounding box center [504, 87] width 127 height 4
click at [646, 117] on div "Product Images Icon Icon Icon Icon Icon Icon List 0 Rated 4.8+ By over 180+ Cus…" at bounding box center [404, 230] width 621 height 313
click at [477, 133] on icon "A one-of-a-kind, hand-crafted artwork created from your photo" at bounding box center [501, 133] width 118 height 11
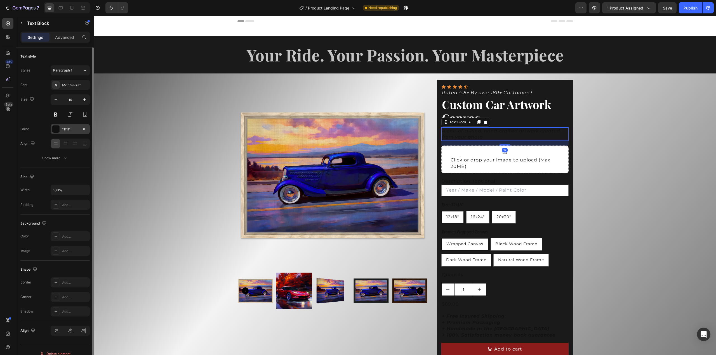
click at [58, 128] on div at bounding box center [55, 129] width 7 height 7
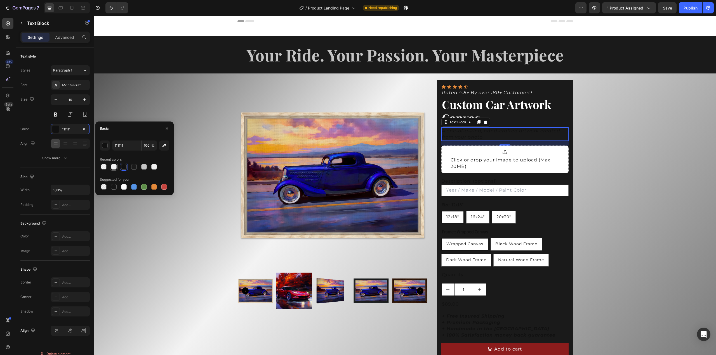
click at [114, 166] on div at bounding box center [114, 167] width 6 height 6
type input "F4F4F4"
click at [641, 181] on div "Product Images Icon Icon Icon Icon Icon Icon List Rated 4.8+ By over 180+ Custo…" at bounding box center [404, 230] width 621 height 313
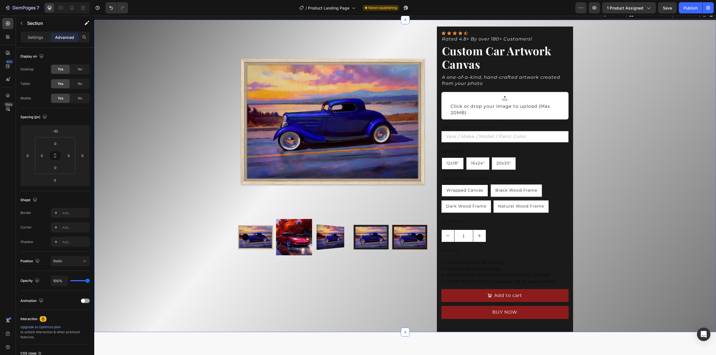
scroll to position [56, 0]
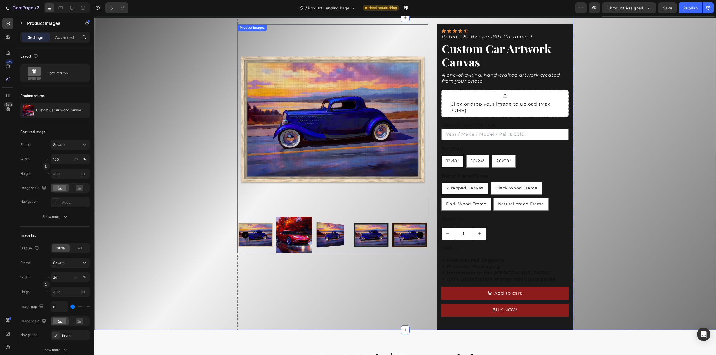
click at [321, 239] on img at bounding box center [332, 235] width 36 height 36
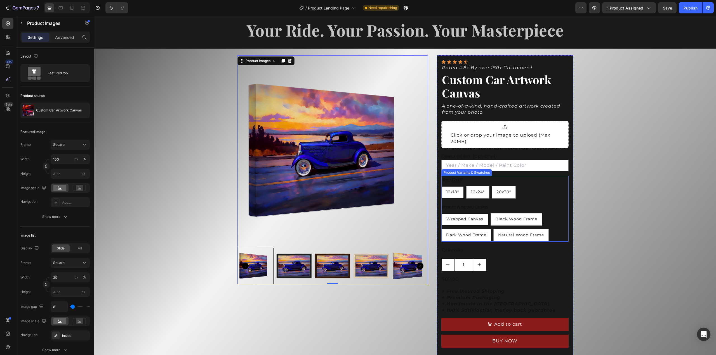
scroll to position [28, 0]
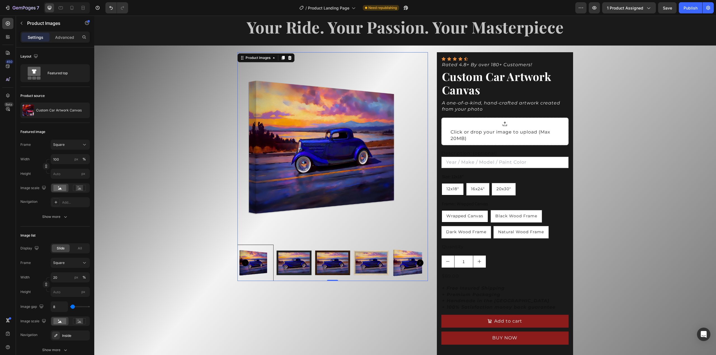
click at [366, 263] on img at bounding box center [371, 263] width 36 height 36
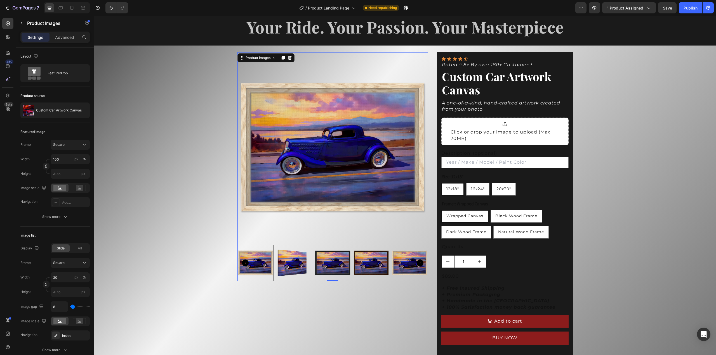
click at [400, 267] on img at bounding box center [409, 263] width 36 height 36
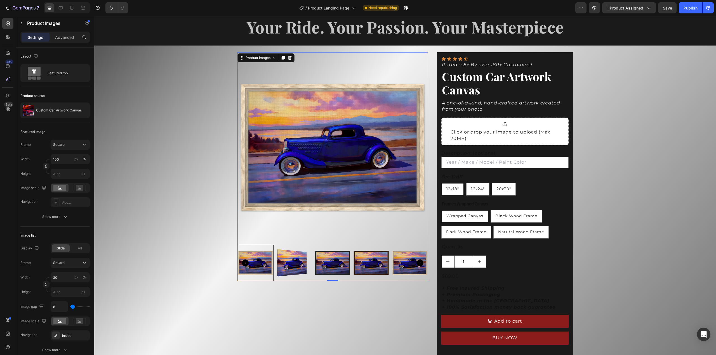
click at [260, 265] on div at bounding box center [255, 263] width 36 height 36
click at [287, 264] on img at bounding box center [294, 263] width 36 height 36
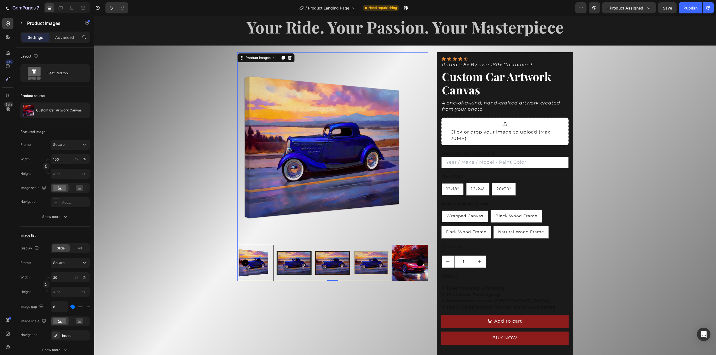
click at [399, 266] on img at bounding box center [409, 263] width 36 height 36
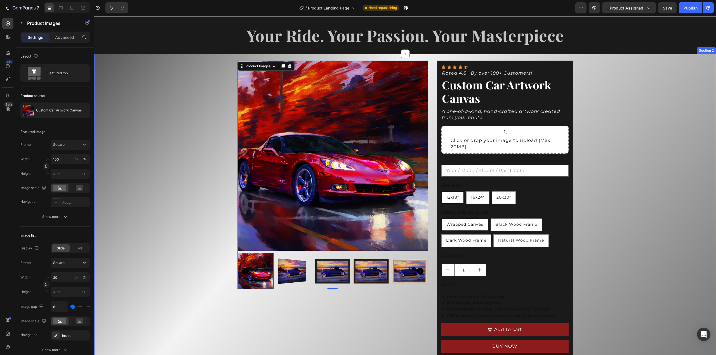
scroll to position [0, 0]
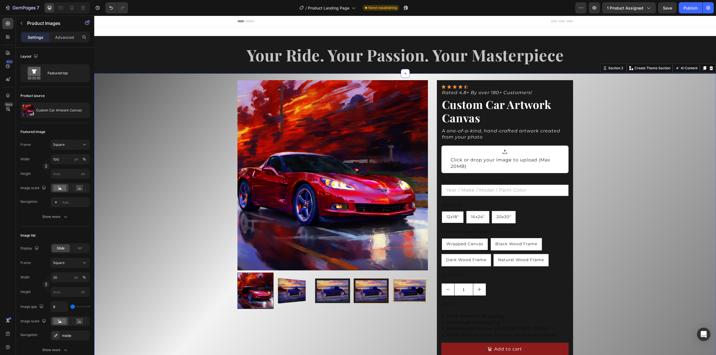
click at [592, 147] on div "Product Images Icon Icon Icon Icon Icon Icon List Rated 4.8+ By over 180+ Custo…" at bounding box center [404, 230] width 621 height 313
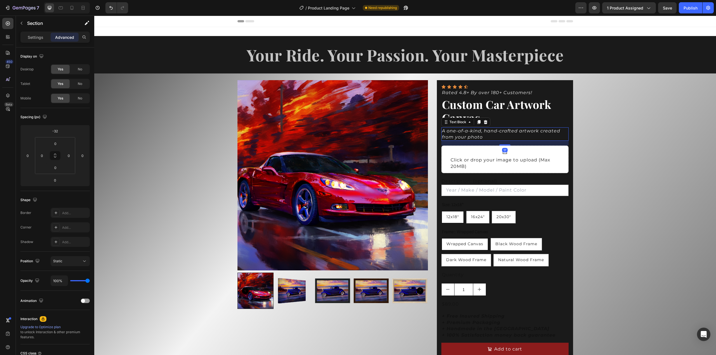
click at [480, 133] on icon "A one-of-a-kind, hand-crafted artwork created from your photo" at bounding box center [501, 133] width 118 height 11
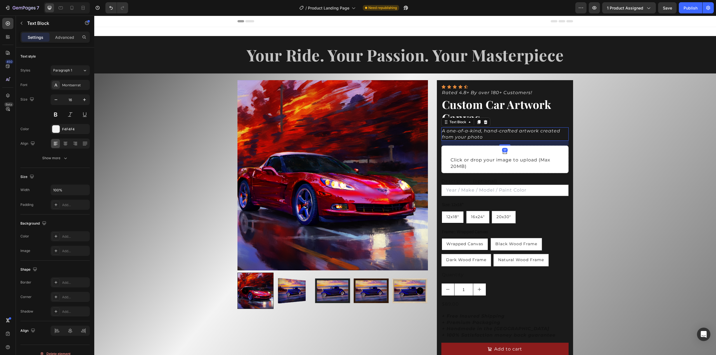
click at [480, 133] on icon "A one-of-a-kind, hand-crafted artwork created from your photo" at bounding box center [501, 133] width 118 height 11
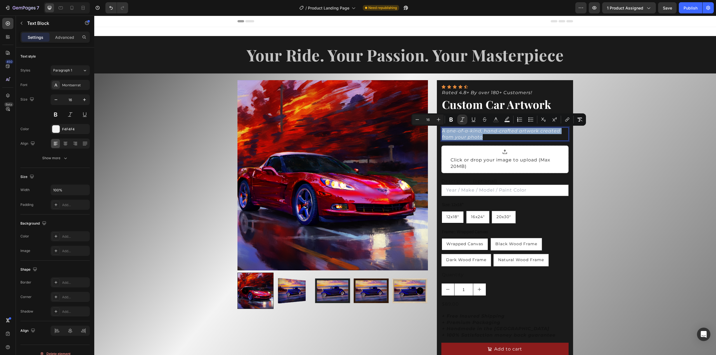
drag, startPoint x: 486, startPoint y: 139, endPoint x: 439, endPoint y: 131, distance: 47.4
click at [441, 131] on div "A one-of-a-kind, hand-crafted artwork created from your photo" at bounding box center [504, 134] width 127 height 14
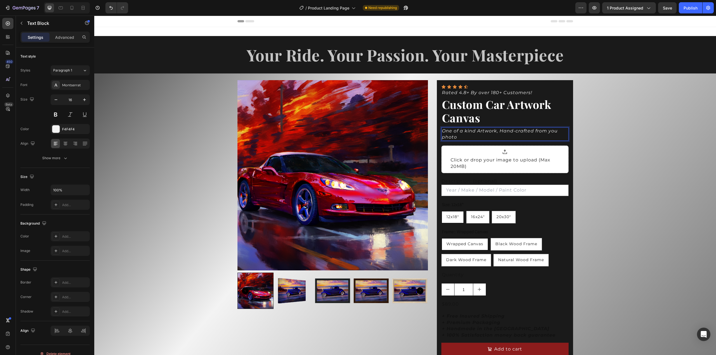
click at [467, 137] on p "One of a kind Artwork, Hand-crafted from you photo" at bounding box center [505, 134] width 126 height 13
click at [618, 156] on div "Product Images Icon Icon Icon Icon Icon Icon List Rated 4.8+ By over 180+ Custo…" at bounding box center [404, 230] width 621 height 313
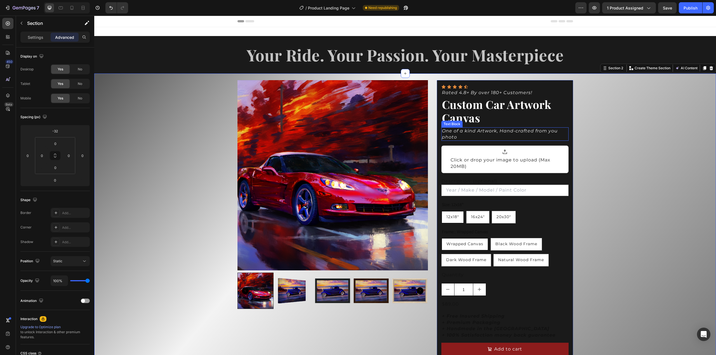
click at [462, 131] on icon "One of a kind Artwork, Hand-crafted from you photo" at bounding box center [500, 133] width 116 height 11
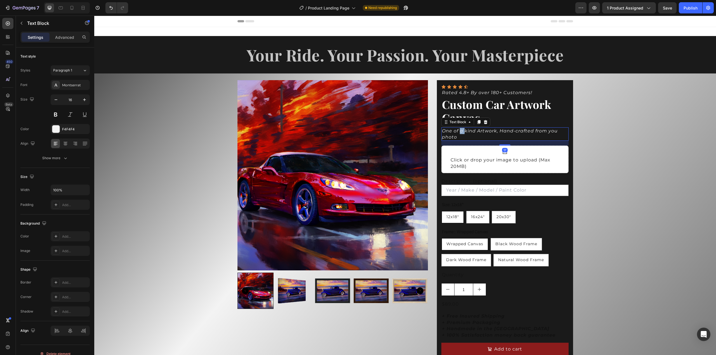
click at [457, 132] on icon "One of a kind Artwork, Hand-crafted from you photo" at bounding box center [500, 133] width 116 height 11
click at [456, 131] on icon "One of a kind Artwork, Hand-crafted from you photo" at bounding box center [500, 133] width 116 height 11
click at [473, 132] on icon "One of a kind Artwork, Hand-crafted from you photo" at bounding box center [500, 133] width 116 height 11
click at [487, 131] on icon "One of a kind, Cusom Artwork, Hand-crafted from you photo" at bounding box center [504, 133] width 125 height 11
click at [507, 132] on icon "One of a kind, Custom Artwork, Hand-crafted from you photo" at bounding box center [499, 133] width 114 height 11
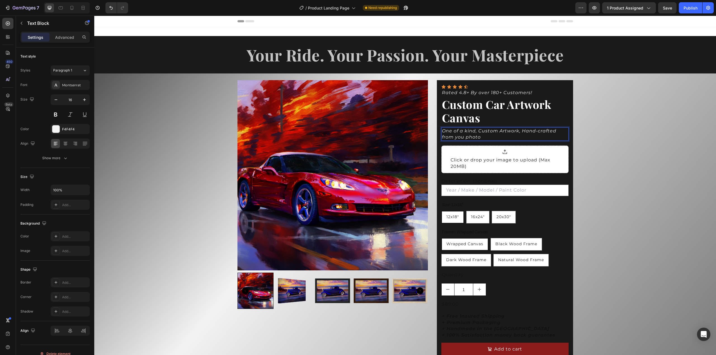
click at [520, 131] on icon "One of a kind, Custom Artwork, Hand-crafted from you photo" at bounding box center [499, 133] width 114 height 11
click at [585, 133] on div "Product Images Icon Icon Icon Icon Icon Icon List Rated 4.8+ By over 180+ Custo…" at bounding box center [404, 230] width 621 height 313
click at [478, 131] on icon "One of a kind, Custom Artwork, Hand-crafted from you photo" at bounding box center [499, 133] width 114 height 11
click at [495, 136] on p "One of a kind, Custom Artwork, Hand-crafted from you photo" at bounding box center [505, 134] width 126 height 13
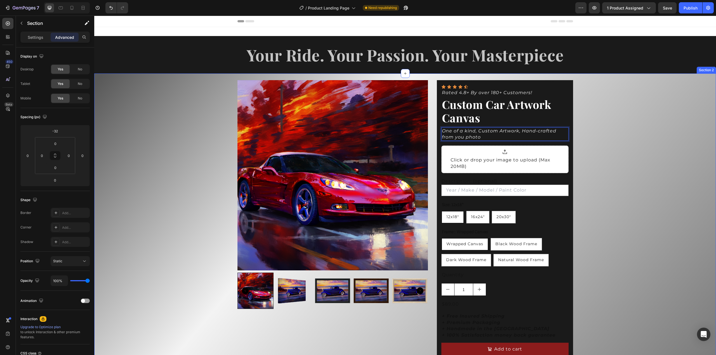
click at [596, 142] on div "Product Images Icon Icon Icon Icon Icon Icon List Rated 4.8+ By over 180+ Custo…" at bounding box center [404, 230] width 621 height 313
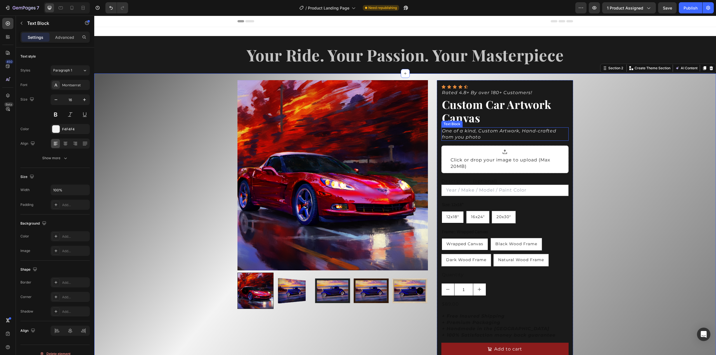
click at [452, 130] on icon "One of a kind, Custom Artwork, Hand-crafted from you photo" at bounding box center [499, 133] width 114 height 11
click at [452, 132] on icon "One of a kind, Custom Artwork, Hand-crafted from you photo" at bounding box center [499, 133] width 114 height 11
click at [602, 131] on div "Product Images Icon Icon Icon Icon Icon Icon List Rated 4.8+ By over 180+ Custo…" at bounding box center [404, 230] width 621 height 313
click at [464, 132] on icon "One-of-a-kind, Custom Artwork, Hand-crafted from you photo" at bounding box center [500, 133] width 116 height 11
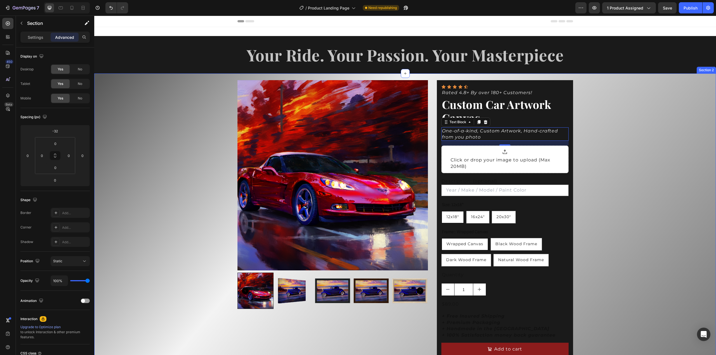
click at [605, 136] on div "Product Images Icon Icon Icon Icon Icon Icon List Rated 4.8+ By over 180+ Custo…" at bounding box center [404, 230] width 621 height 313
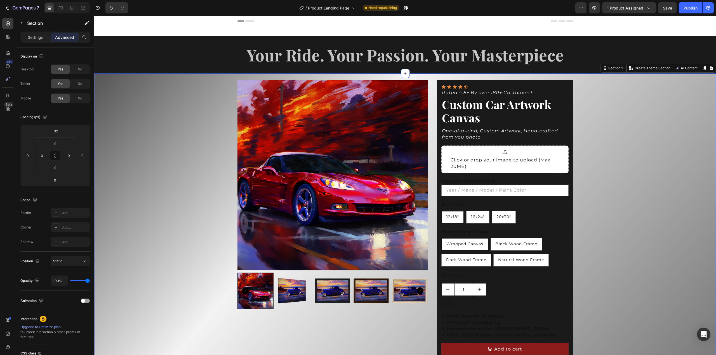
click at [599, 126] on div "Product Images Icon Icon Icon Icon Icon Icon List Rated 4.8+ By over 180+ Custo…" at bounding box center [404, 230] width 621 height 313
click at [602, 148] on div "Product Images Icon Icon Icon Icon Icon Icon List Rated 4.8+ By over 180+ Custo…" at bounding box center [404, 230] width 621 height 313
click at [299, 284] on img at bounding box center [294, 291] width 36 height 36
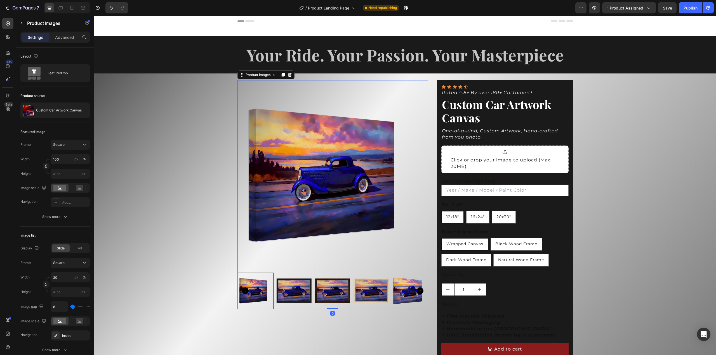
click at [302, 290] on img at bounding box center [294, 291] width 36 height 36
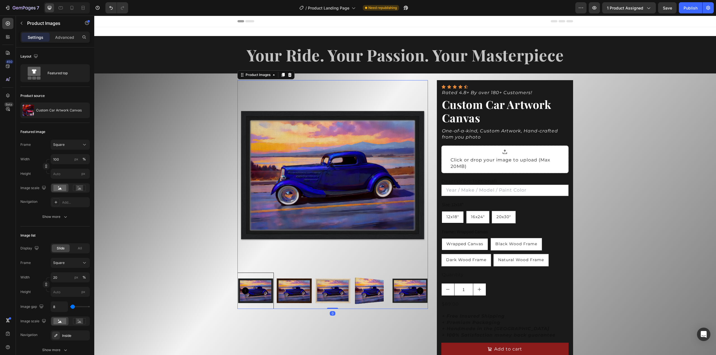
click at [312, 289] on div at bounding box center [332, 291] width 190 height 36
click at [340, 287] on img at bounding box center [332, 291] width 36 height 36
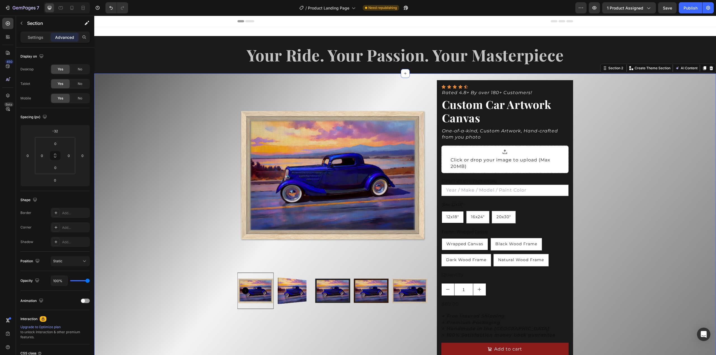
click at [604, 185] on div "Product Images Icon Icon Icon Icon Icon Icon List Rated 4.8+ By over 180+ Custo…" at bounding box center [404, 230] width 621 height 313
click at [531, 55] on h2 "Your Ride. Your Passion. Your Masterpiece" at bounding box center [404, 54] width 621 height 37
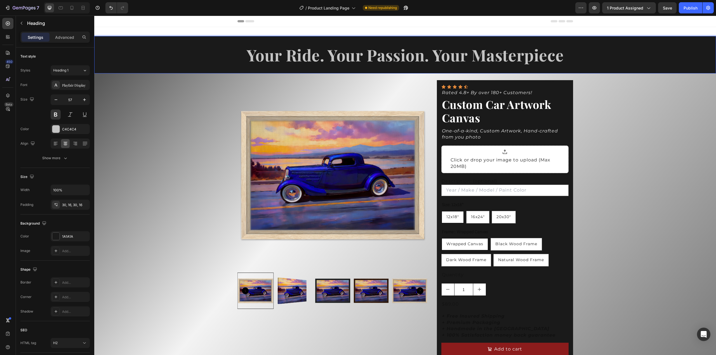
click at [319, 58] on h2 "Your Ride. Your Passion. Your Masterpiece" at bounding box center [404, 54] width 621 height 37
click at [58, 130] on div at bounding box center [55, 129] width 7 height 7
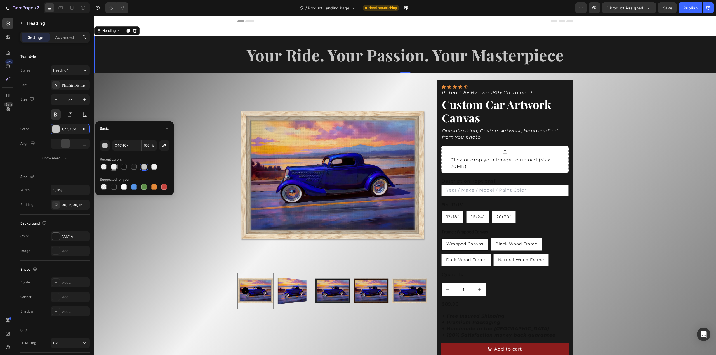
click at [115, 167] on div at bounding box center [114, 167] width 6 height 6
type input "F4F4F4"
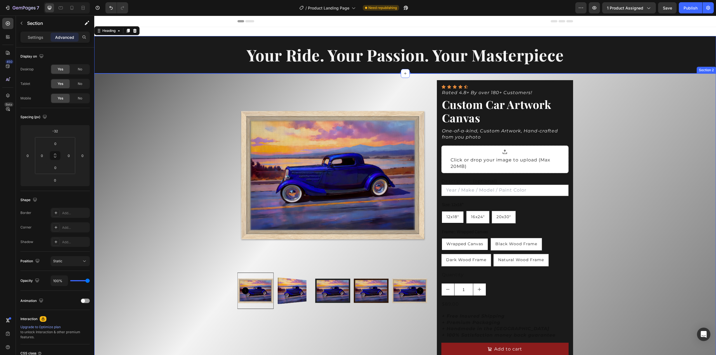
click at [639, 126] on div "Product Images Icon Icon Icon Icon Icon Icon List Rated 4.8+ By over 180+ Custo…" at bounding box center [404, 230] width 621 height 313
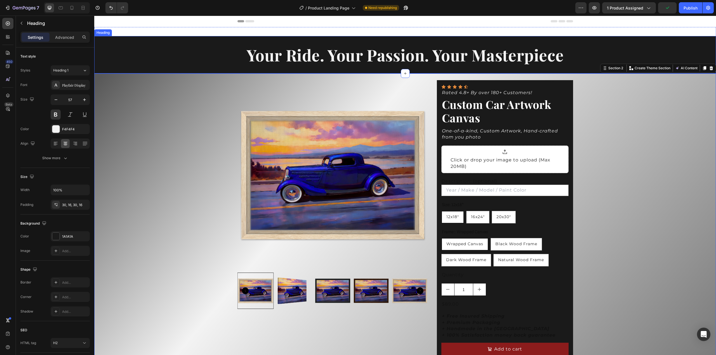
click at [270, 55] on p "Your Ride. Your Passion. Your Masterpiece" at bounding box center [405, 54] width 613 height 21
click at [467, 58] on h2 "Your Ride. Your Passion. Your Masterpiece" at bounding box center [404, 54] width 621 height 37
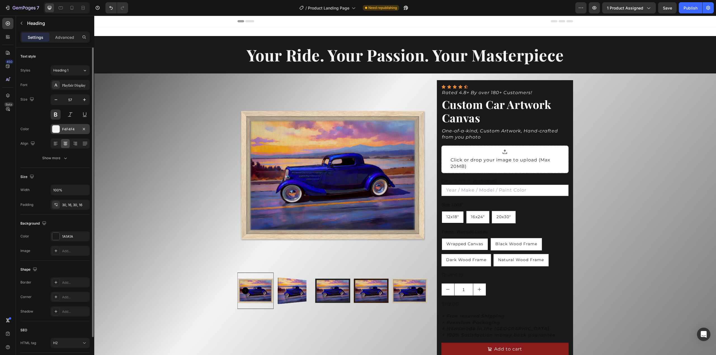
click at [55, 130] on div at bounding box center [55, 129] width 7 height 7
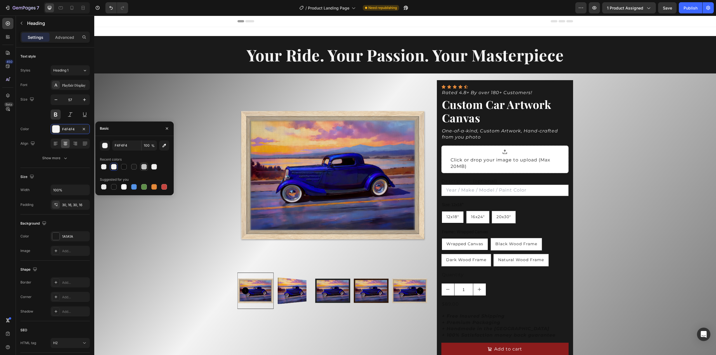
click at [146, 168] on div at bounding box center [144, 167] width 6 height 6
type input "C4C4C4"
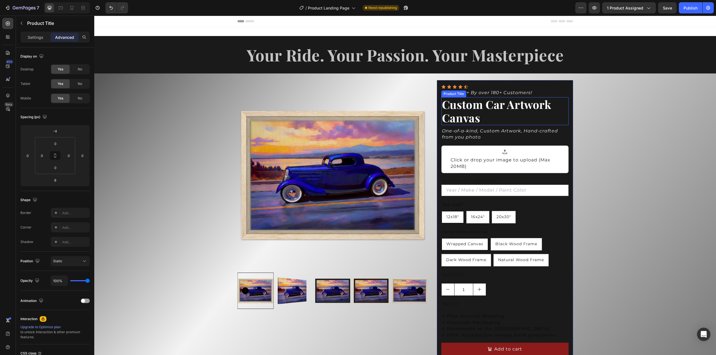
click at [478, 110] on h2 "Custom Car Artwork Canvas" at bounding box center [504, 111] width 127 height 28
click at [34, 38] on p "Settings" at bounding box center [36, 37] width 16 height 6
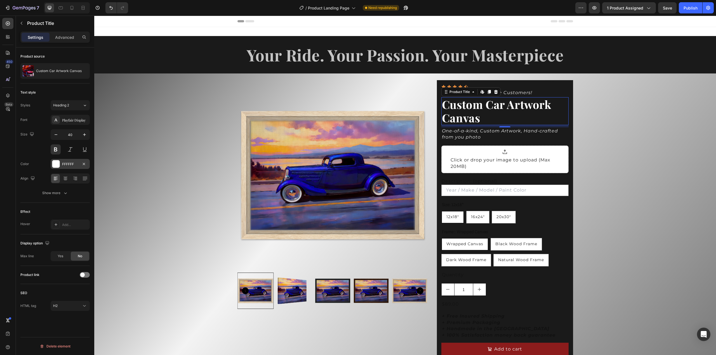
click at [55, 164] on div at bounding box center [55, 163] width 7 height 7
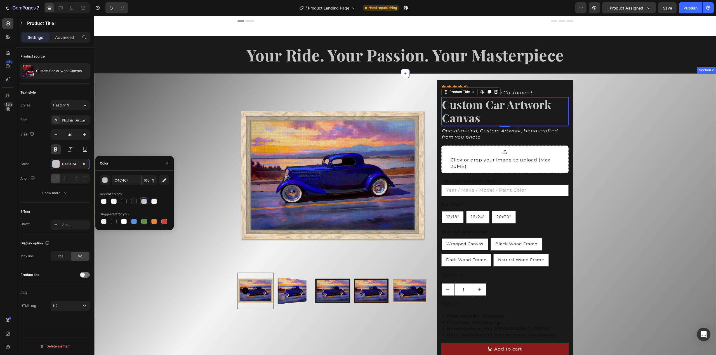
click at [593, 173] on div "Product Images Icon Icon Icon Icon Icon Icon List Rated 4.8+ By over 180+ Custo…" at bounding box center [404, 230] width 621 height 313
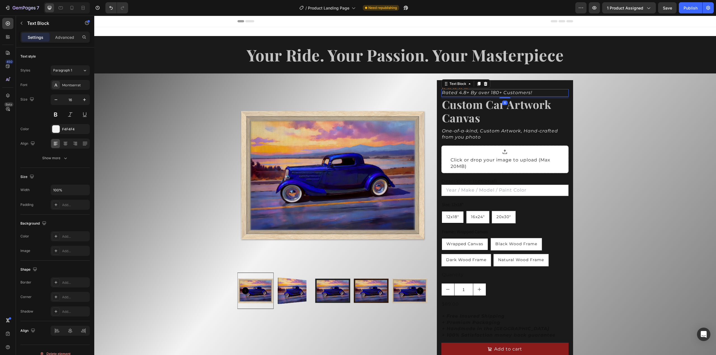
click at [482, 93] on icon "Rated 4.8+ By over 180+ Customers!" at bounding box center [487, 92] width 90 height 5
click at [53, 128] on div at bounding box center [55, 129] width 7 height 7
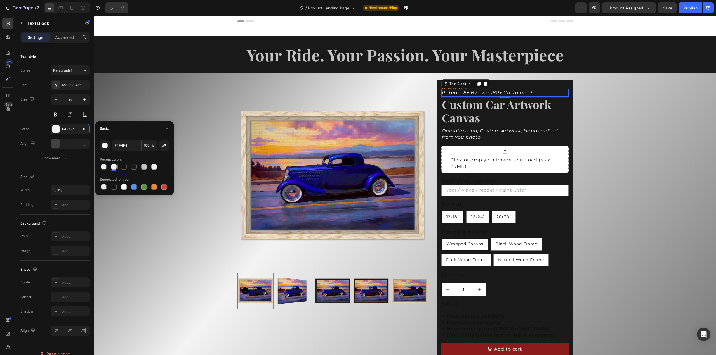
click at [113, 167] on div at bounding box center [114, 167] width 6 height 6
click at [154, 168] on div at bounding box center [154, 167] width 6 height 6
type input "F2F2F2"
click at [476, 129] on icon "One-of-a-kind, Custom Artwork, Hand-crafted from you photo" at bounding box center [500, 133] width 116 height 11
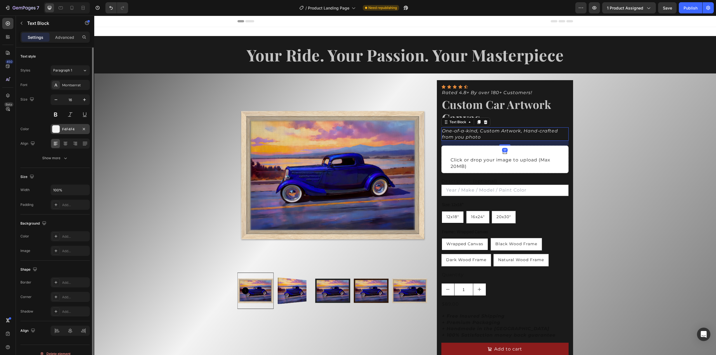
click at [55, 129] on div at bounding box center [55, 129] width 7 height 7
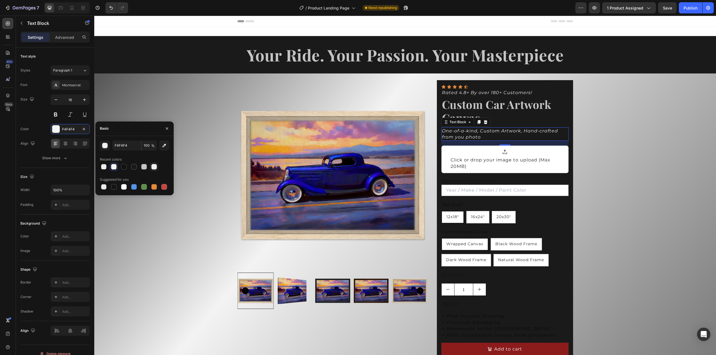
click at [152, 168] on div at bounding box center [154, 167] width 6 height 6
click at [114, 169] on div at bounding box center [114, 167] width 6 height 6
click at [143, 168] on div at bounding box center [144, 167] width 6 height 6
click at [154, 167] on div at bounding box center [154, 167] width 6 height 6
click at [113, 167] on div at bounding box center [114, 167] width 6 height 6
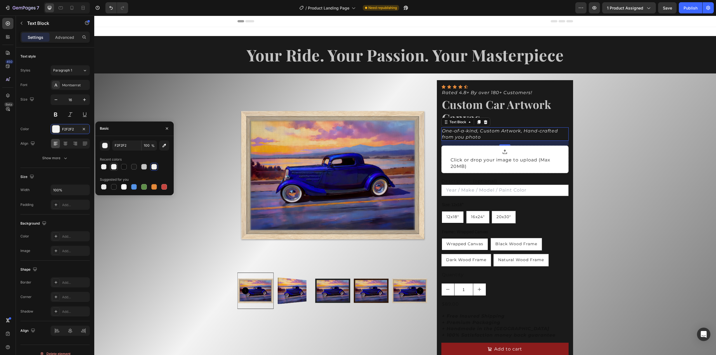
type input "F4F4F4"
click at [608, 145] on div "Product Images Icon Icon Icon Icon Icon Icon List Rated 4.8+ By over 180+ Custo…" at bounding box center [404, 230] width 621 height 313
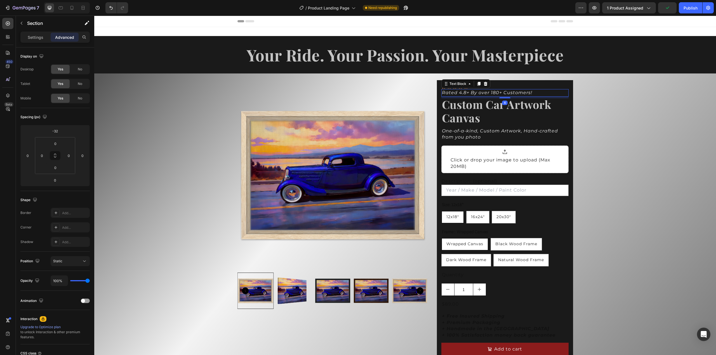
click at [514, 94] on icon "Rated 4.8+ By over 180+ Customers!" at bounding box center [487, 92] width 90 height 5
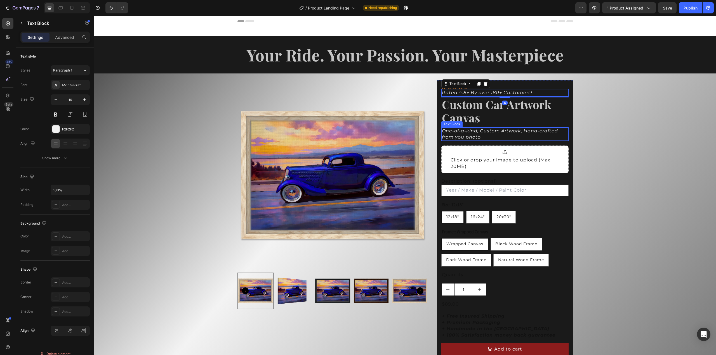
click at [481, 135] on p "One-of-a-kind, Custom Artwork, Hand-crafted from you photo" at bounding box center [505, 134] width 126 height 13
click at [495, 92] on icon "Rated 4.8+ By over 180+ Customers!" at bounding box center [487, 92] width 90 height 5
click at [465, 136] on icon "One-of-a-kind, Custom Artwork, Hand-crafted from you photo" at bounding box center [500, 133] width 116 height 11
click at [469, 93] on icon "Rated 4.8+ By over 180+ Customers!" at bounding box center [487, 92] width 90 height 5
click at [59, 130] on div at bounding box center [55, 129] width 7 height 7
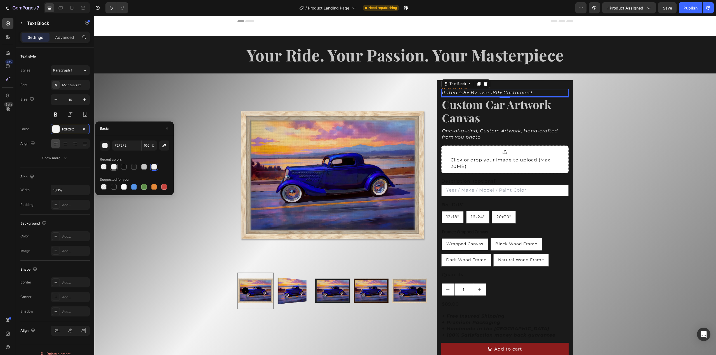
click at [115, 167] on div at bounding box center [114, 167] width 6 height 6
type input "F4F4F4"
click at [208, 143] on div "Product Images Icon Icon Icon Icon Icon Icon List Rated 4.8+ By over 180+ Custo…" at bounding box center [404, 230] width 621 height 313
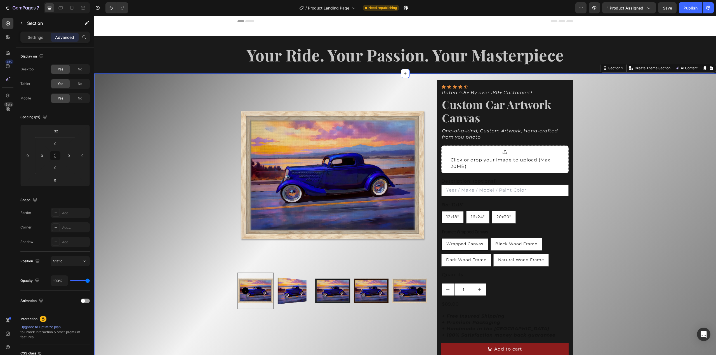
click at [634, 162] on div "Product Images Icon Icon Icon Icon Icon Icon List Rated 4.8+ By over 180+ Custo…" at bounding box center [404, 230] width 621 height 313
click at [34, 37] on p "Settings" at bounding box center [36, 37] width 16 height 6
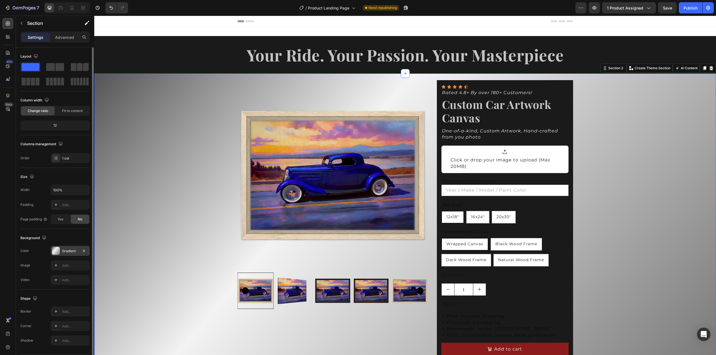
click at [64, 249] on div "Gradient" at bounding box center [70, 251] width 16 height 5
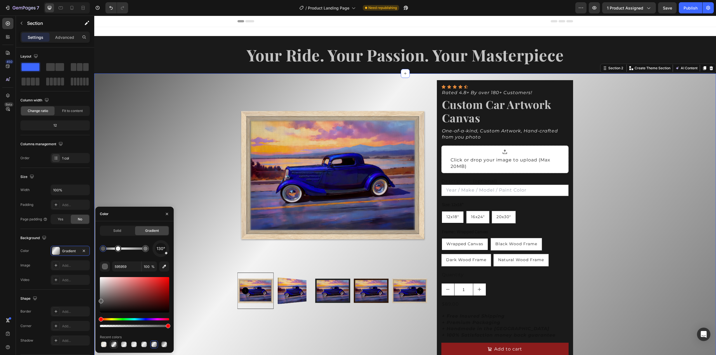
click at [115, 344] on div at bounding box center [114, 345] width 6 height 6
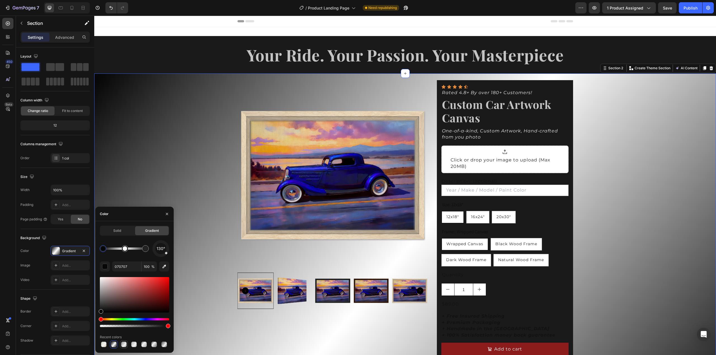
click at [125, 346] on div at bounding box center [124, 345] width 6 height 6
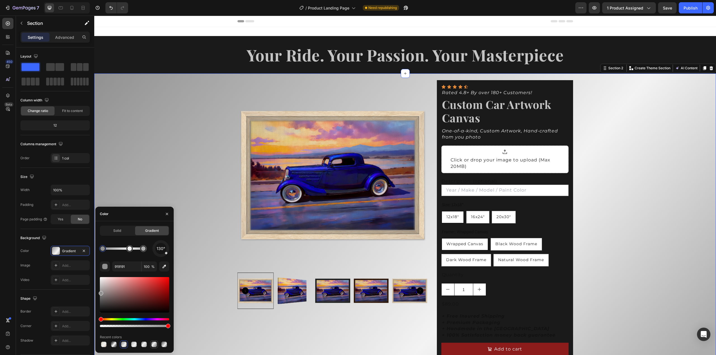
click at [152, 346] on div at bounding box center [154, 345] width 6 height 6
type input "595959"
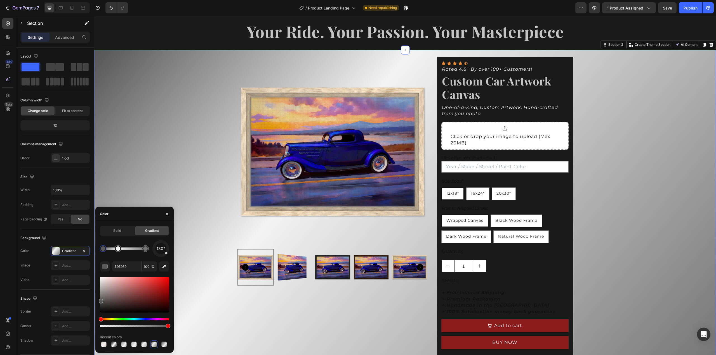
scroll to position [28, 0]
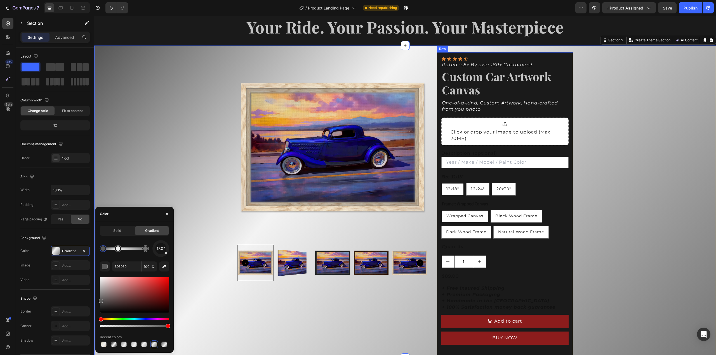
click at [552, 53] on div "Icon Icon Icon Icon Icon Icon List Rated 4.8+ By over 180+ Customers! Text Bloc…" at bounding box center [505, 205] width 136 height 306
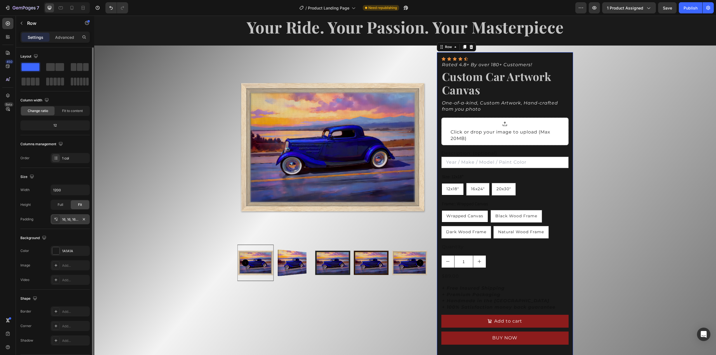
click at [55, 219] on icon at bounding box center [56, 219] width 4 height 4
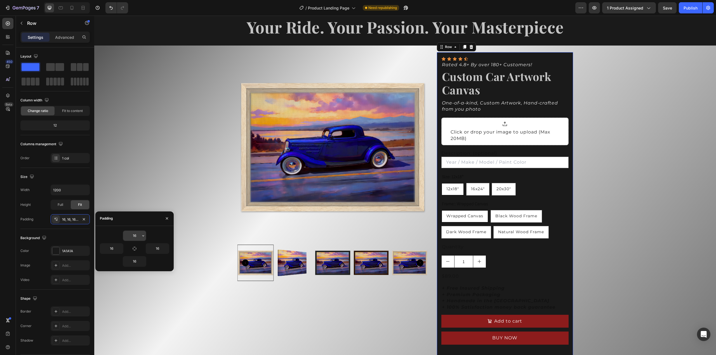
click at [137, 236] on input "16" at bounding box center [134, 236] width 23 height 10
click at [143, 235] on icon "button" at bounding box center [143, 236] width 4 height 4
click at [133, 291] on span "24px" at bounding box center [135, 293] width 8 height 5
type input "24"
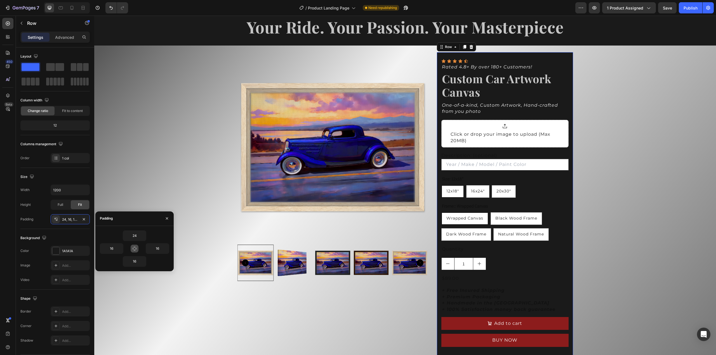
click at [134, 250] on icon "button" at bounding box center [134, 249] width 4 height 4
type input "24"
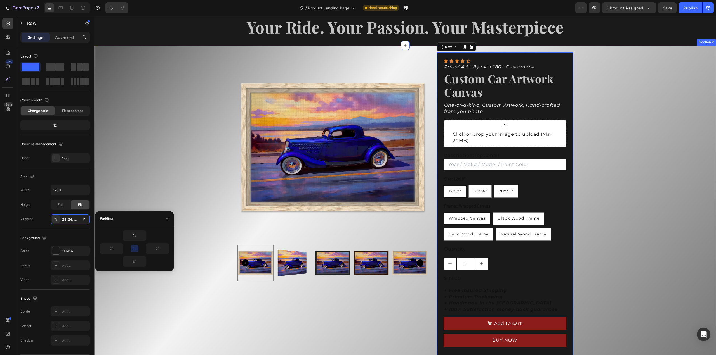
click at [597, 159] on div "Product Images Icon Icon Icon Icon Icon Icon List Rated 4.8+ By over 180+ Custo…" at bounding box center [404, 204] width 621 height 317
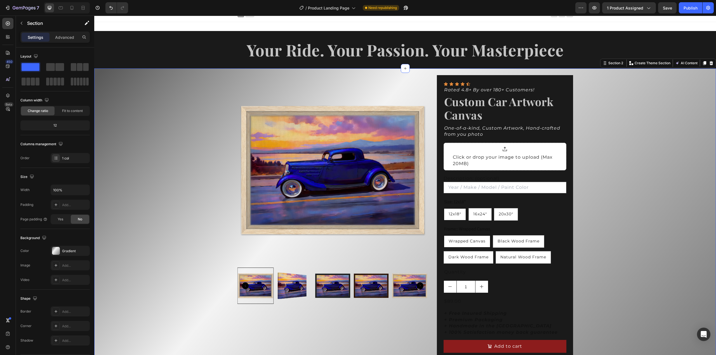
scroll to position [0, 0]
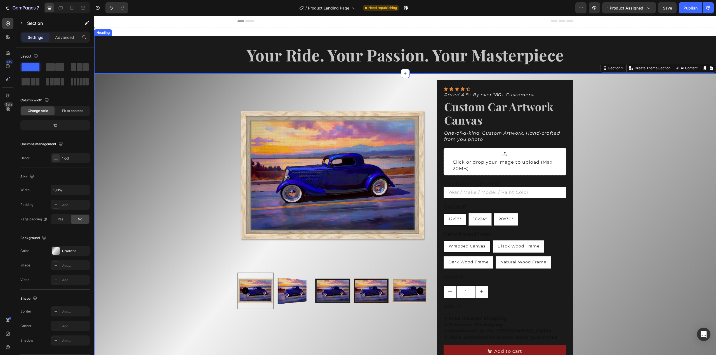
click at [520, 56] on h2 "Your Ride. Your Passion. Your Masterpiece" at bounding box center [404, 54] width 621 height 37
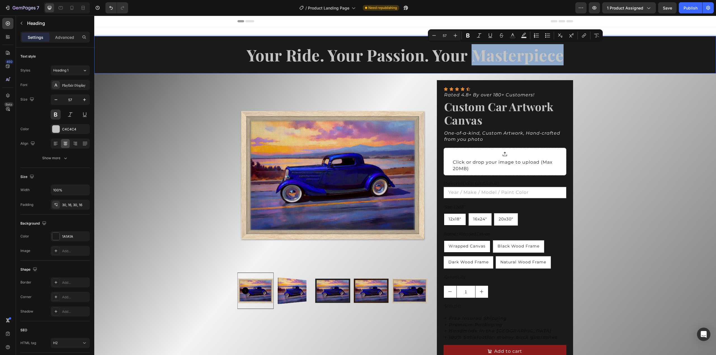
click at [549, 56] on p "Your Ride. Your Passion. Your Masterpiece" at bounding box center [405, 54] width 613 height 21
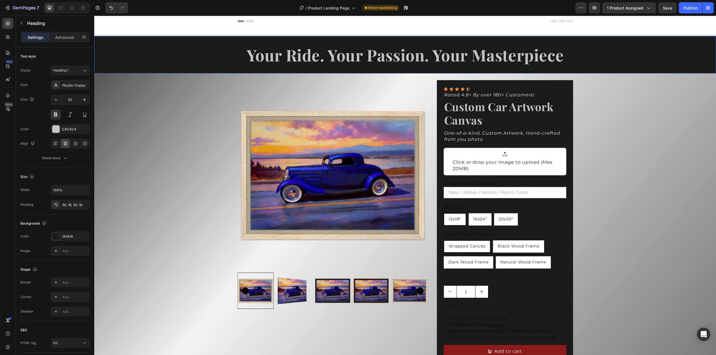
click at [556, 56] on p "Your Ride. Your Passion. Your Masterpiece" at bounding box center [405, 54] width 613 height 21
click at [559, 56] on p "Your Ride. Your Passion. Your Masterpiece" at bounding box center [405, 54] width 613 height 21
click at [609, 141] on div "Product Images Icon Icon Icon Icon Icon Icon List Rated 4.8+ By over 180+ Custo…" at bounding box center [404, 232] width 621 height 317
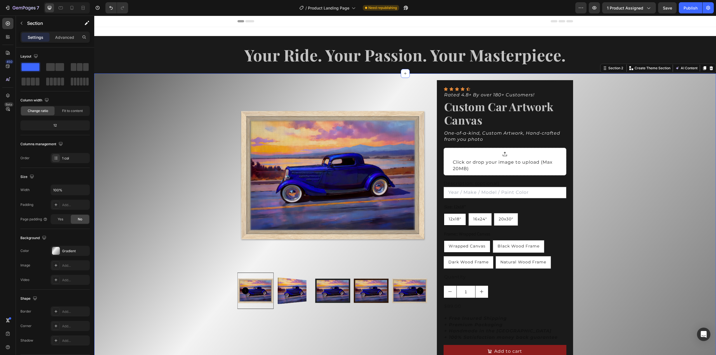
click at [594, 152] on div "Product Images Icon Icon Icon Icon Icon Icon List Rated 4.8+ By over 180+ Custo…" at bounding box center [404, 232] width 621 height 317
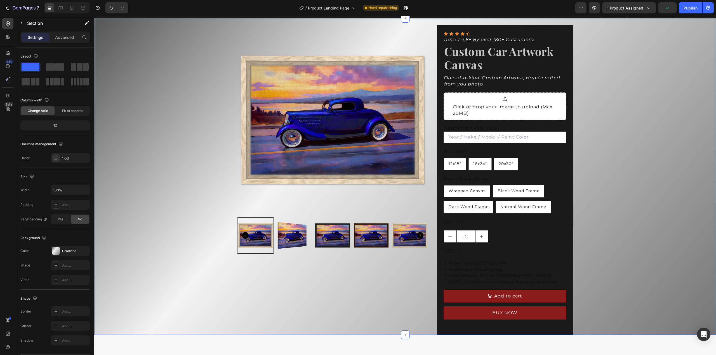
scroll to position [56, 0]
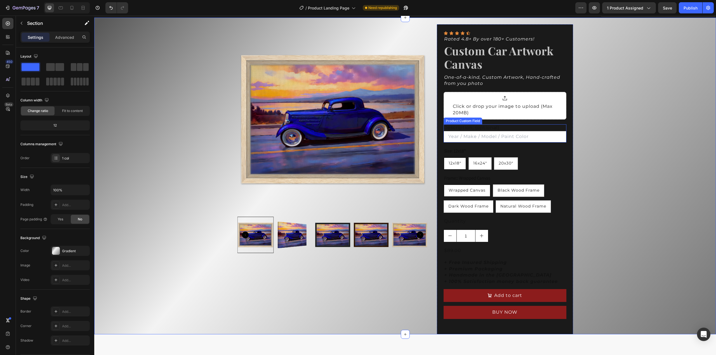
click at [457, 127] on label "Description: (optional)" at bounding box center [471, 127] width 56 height 5
click at [457, 131] on input "Description: (optional)" at bounding box center [504, 136] width 123 height 11
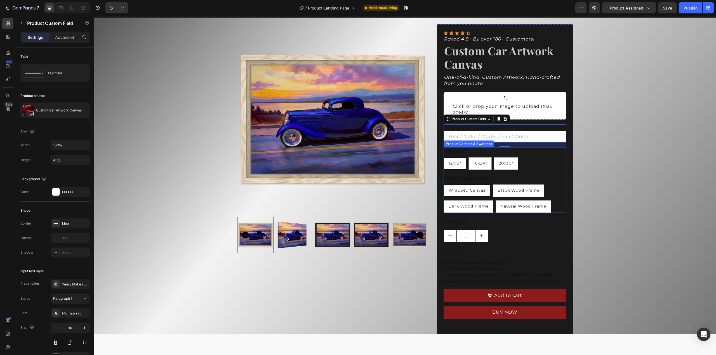
click at [460, 152] on legend "Size: 12x18"" at bounding box center [454, 151] width 23 height 8
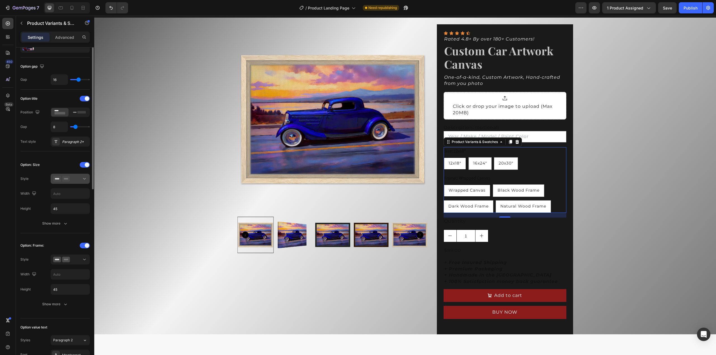
scroll to position [0, 0]
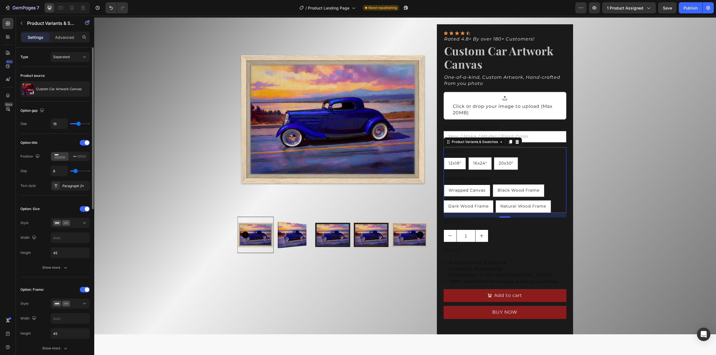
click at [32, 57] on div "Type Separated" at bounding box center [54, 57] width 69 height 10
click at [65, 37] on p "Advanced" at bounding box center [64, 37] width 19 height 6
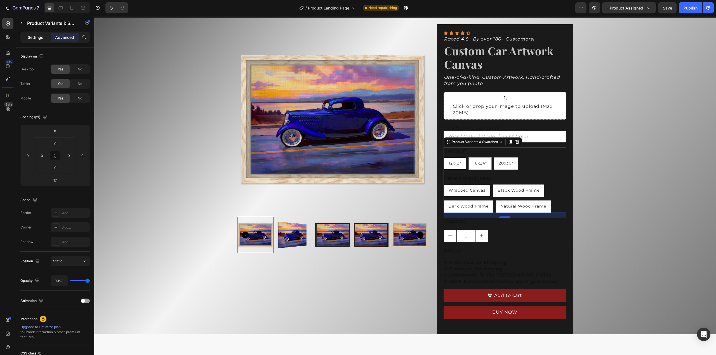
click at [31, 38] on p "Settings" at bounding box center [36, 37] width 16 height 6
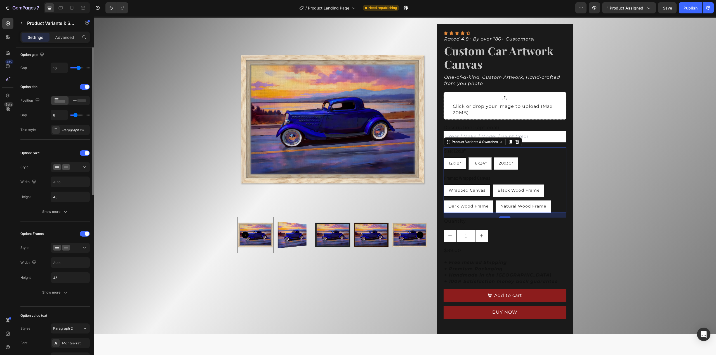
scroll to position [84, 0]
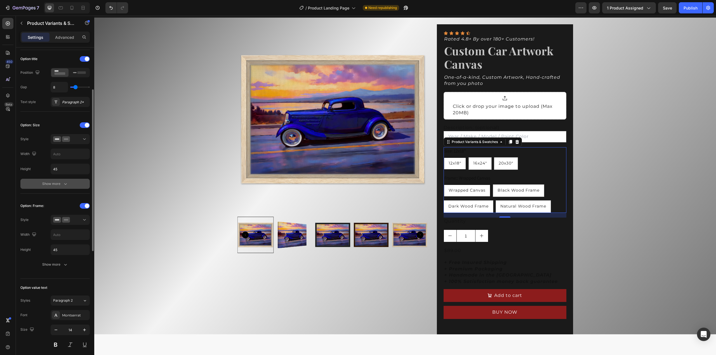
click at [62, 182] on div "Show more" at bounding box center [55, 184] width 26 height 6
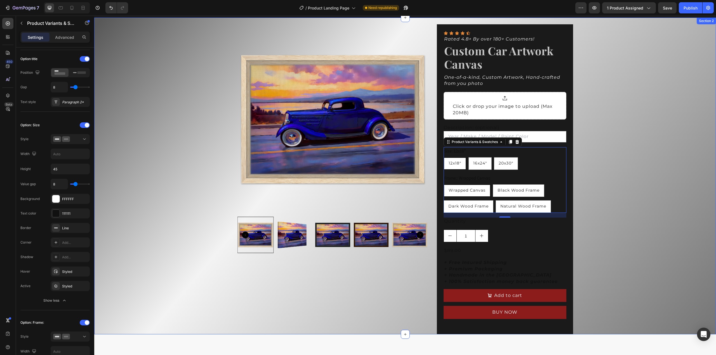
scroll to position [0, 0]
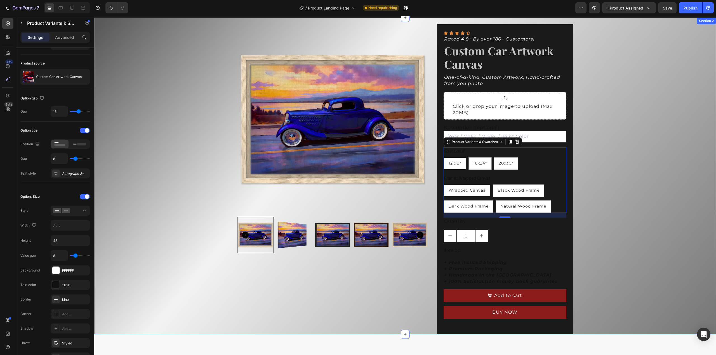
click at [630, 185] on div "Product Images Icon Icon Icon Icon Icon Icon List Rated 4.8+ By over 180+ Custo…" at bounding box center [404, 176] width 621 height 317
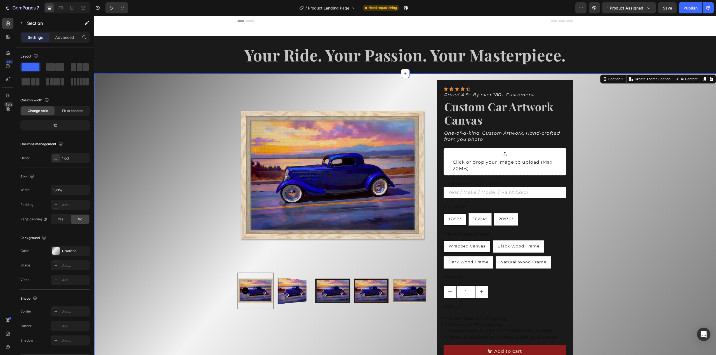
click at [594, 166] on div "Product Images Icon Icon Icon Icon Icon Icon List Rated 4.8+ By over 180+ Custo…" at bounding box center [404, 232] width 621 height 317
click at [428, 76] on div "Product Images Icon Icon Icon Icon Icon Icon List Rated 4.8+ By over 180+ Custo…" at bounding box center [404, 232] width 335 height 317
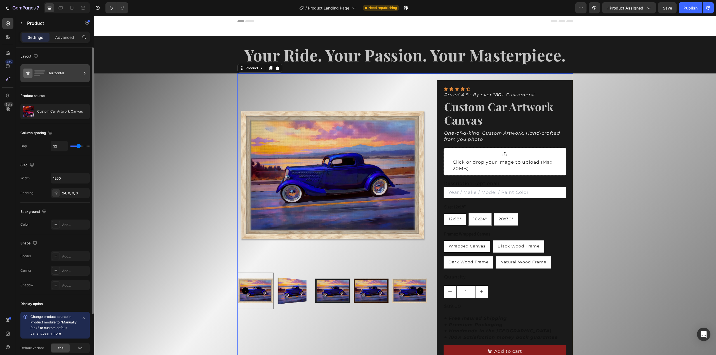
click at [63, 72] on div "Horizontal" at bounding box center [65, 73] width 34 height 13
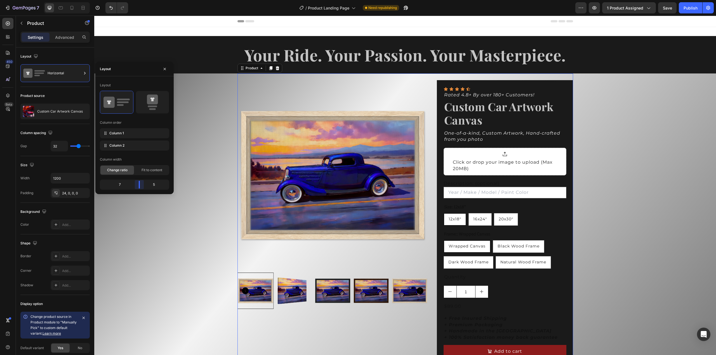
drag, startPoint x: 139, startPoint y: 186, endPoint x: 143, endPoint y: 186, distance: 4.3
click at [143, 0] on body "7 Version history / Product Landing Page Need republishing Preview 1 product as…" at bounding box center [358, 0] width 716 height 0
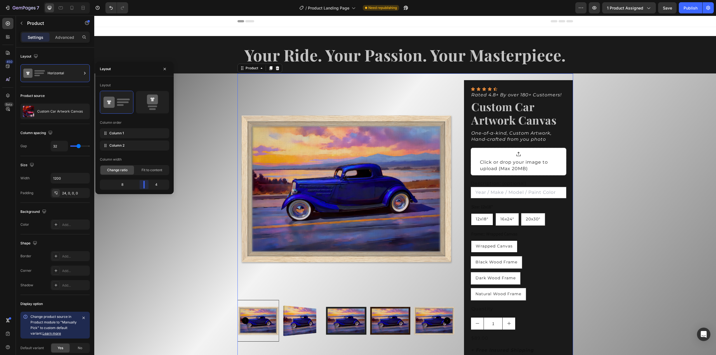
drag, startPoint x: 142, startPoint y: 185, endPoint x: 148, endPoint y: 184, distance: 6.0
click at [148, 0] on body "7 Version history / Product Landing Page Need republishing Preview 1 product as…" at bounding box center [358, 0] width 716 height 0
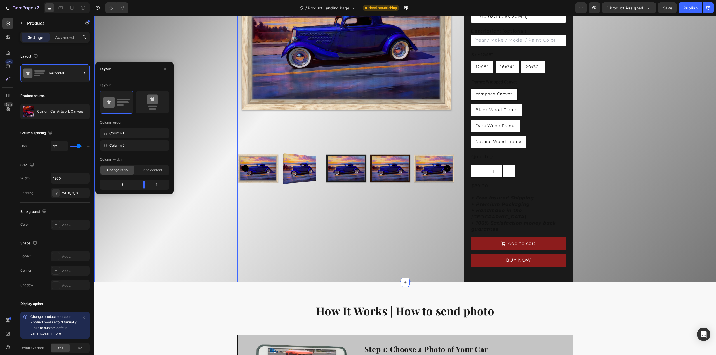
scroll to position [140, 0]
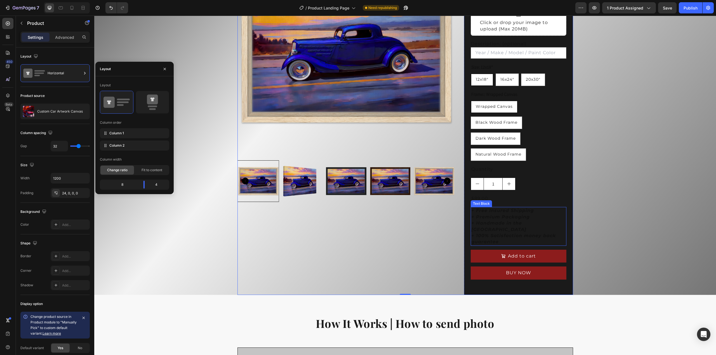
click at [497, 221] on strong "+ Handmade in the USA" at bounding box center [498, 226] width 55 height 11
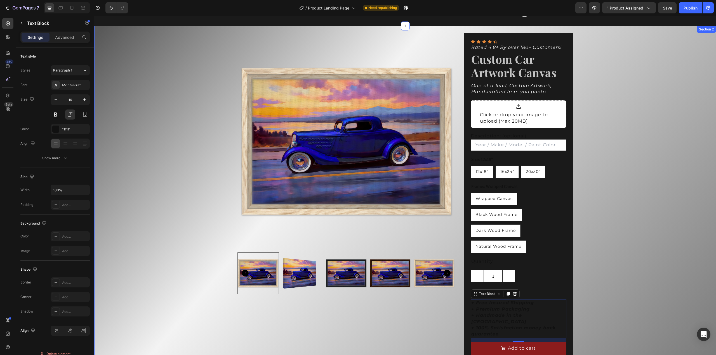
scroll to position [28, 0]
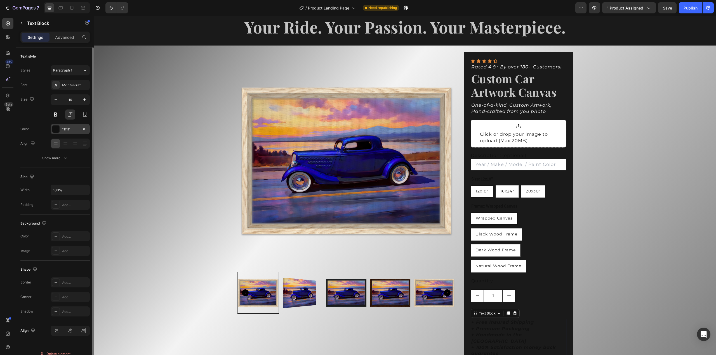
click at [56, 126] on div at bounding box center [55, 129] width 7 height 7
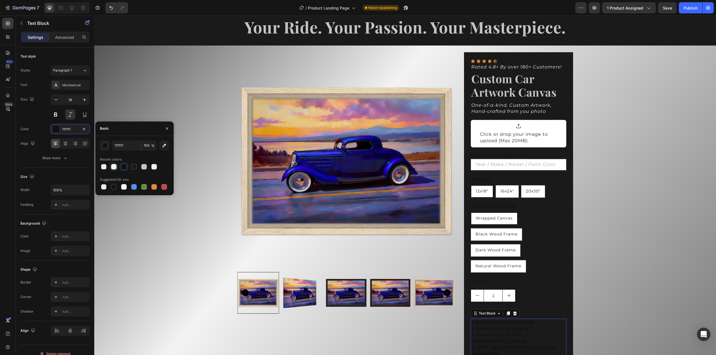
click at [115, 168] on div at bounding box center [114, 167] width 6 height 6
type input "F4F4F4"
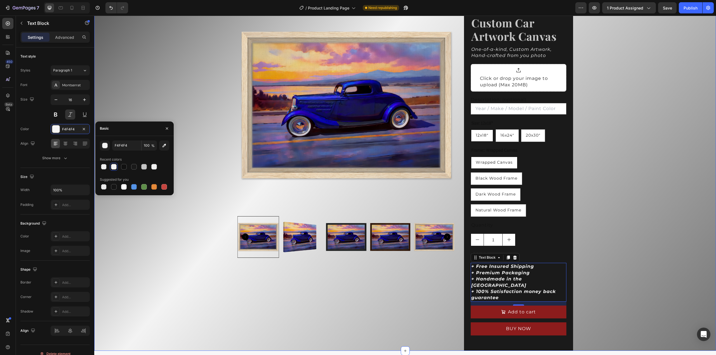
scroll to position [112, 0]
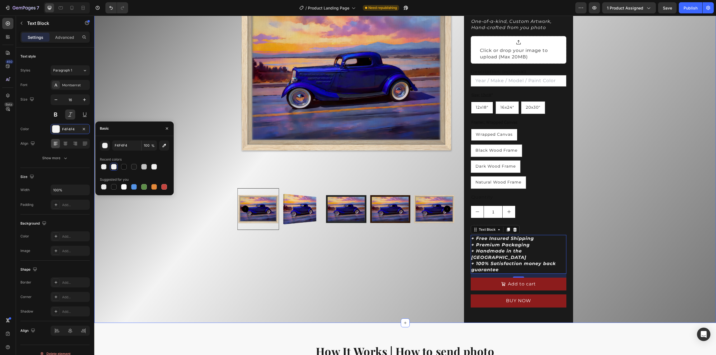
click at [590, 254] on div "Product Images Icon Icon Icon Icon Icon Icon List Rated 4.8+ By over 180+ Custo…" at bounding box center [404, 142] width 621 height 361
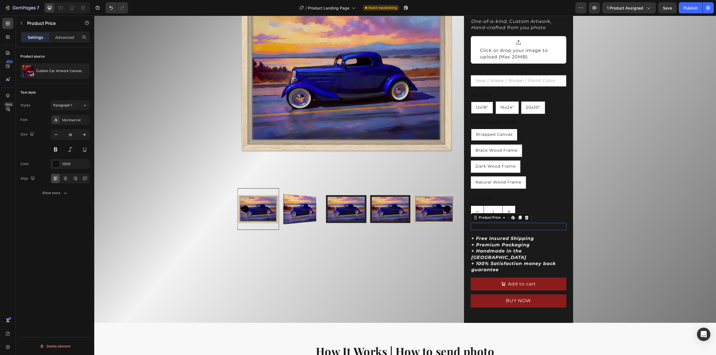
click at [487, 227] on div "$89.00" at bounding box center [518, 226] width 95 height 7
click at [57, 164] on div at bounding box center [55, 163] width 7 height 7
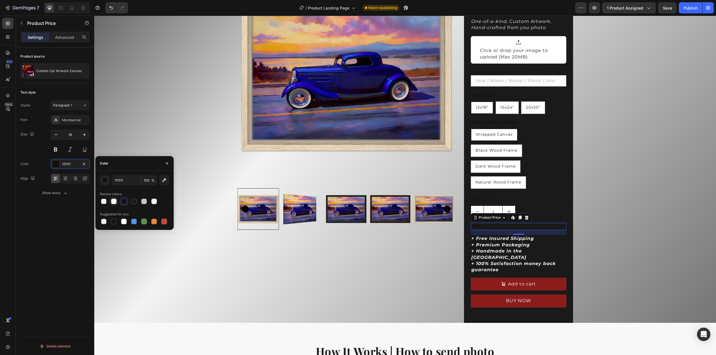
click at [114, 202] on div at bounding box center [114, 202] width 6 height 6
type input "F4F4F4"
click at [55, 148] on button at bounding box center [56, 150] width 10 height 10
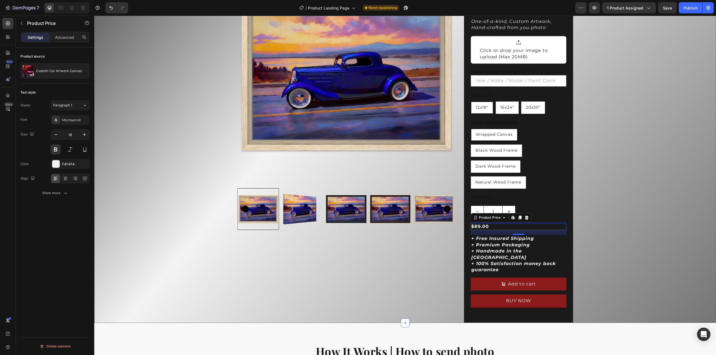
click at [593, 208] on div "Product Images Icon Icon Icon Icon Icon Icon List Rated 4.8+ By over 180+ Custo…" at bounding box center [404, 142] width 621 height 361
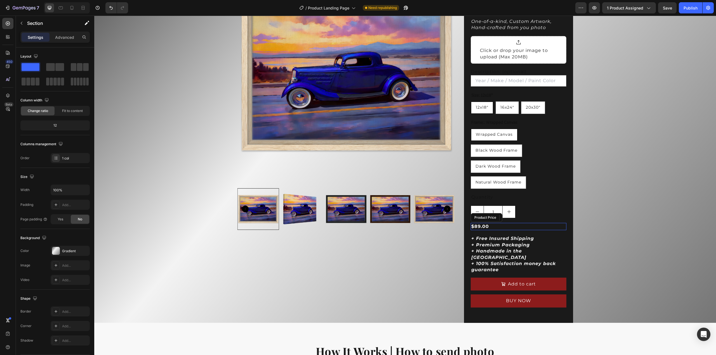
click at [498, 227] on div "$89.00" at bounding box center [518, 226] width 95 height 7
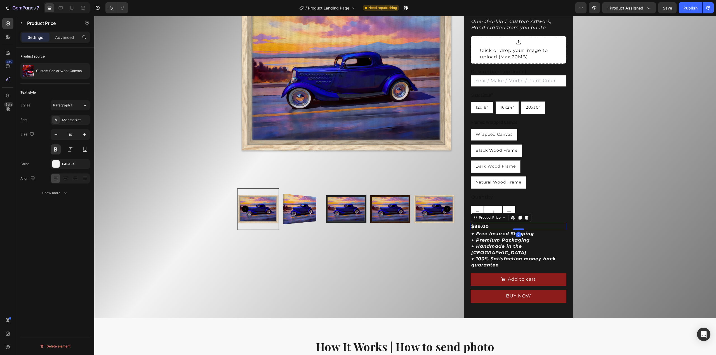
drag, startPoint x: 516, startPoint y: 234, endPoint x: 517, endPoint y: 229, distance: 5.0
click at [517, 229] on div at bounding box center [518, 230] width 11 height 2
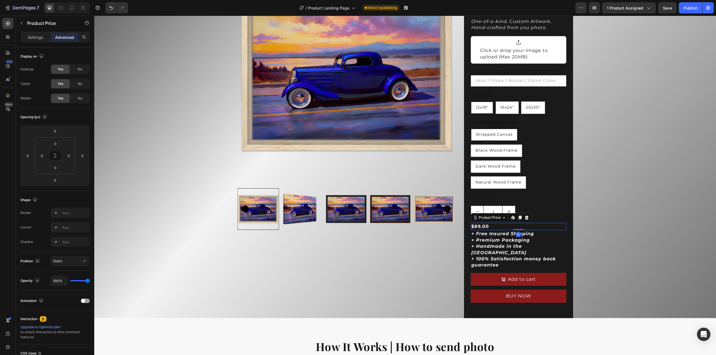
click at [490, 227] on div "$89.00" at bounding box center [518, 226] width 95 height 7
click at [31, 28] on div "Product Price" at bounding box center [48, 23] width 64 height 15
click at [490, 230] on div "$89.00" at bounding box center [518, 226] width 95 height 7
click at [29, 38] on p "Settings" at bounding box center [36, 37] width 16 height 6
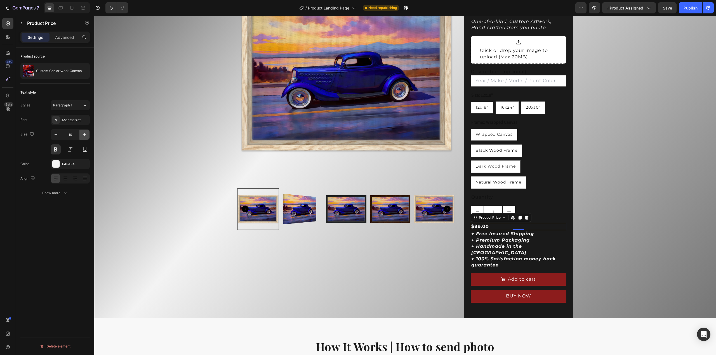
click at [84, 134] on icon "button" at bounding box center [85, 135] width 6 height 6
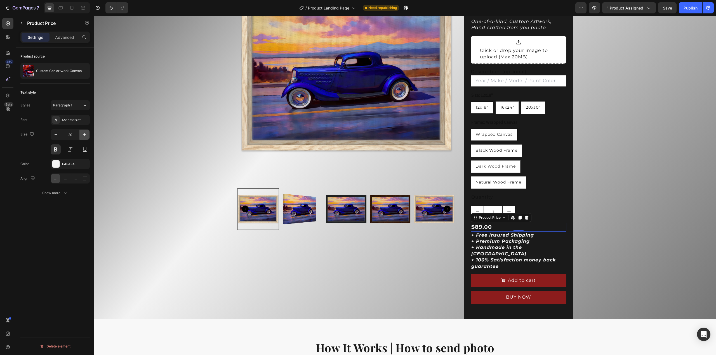
click at [84, 134] on icon "button" at bounding box center [85, 135] width 6 height 6
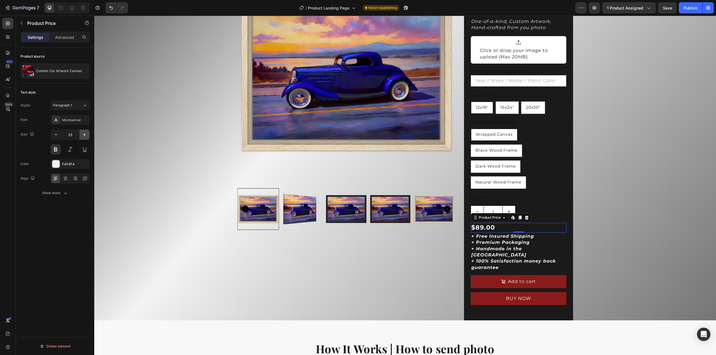
click at [84, 134] on icon "button" at bounding box center [85, 135] width 6 height 6
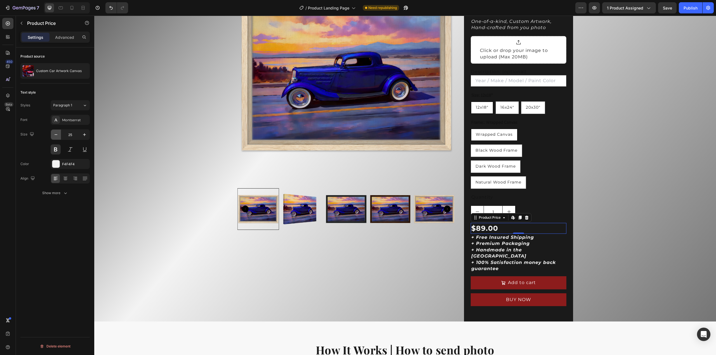
click at [56, 136] on icon "button" at bounding box center [56, 135] width 6 height 6
click at [55, 136] on icon "button" at bounding box center [56, 135] width 6 height 6
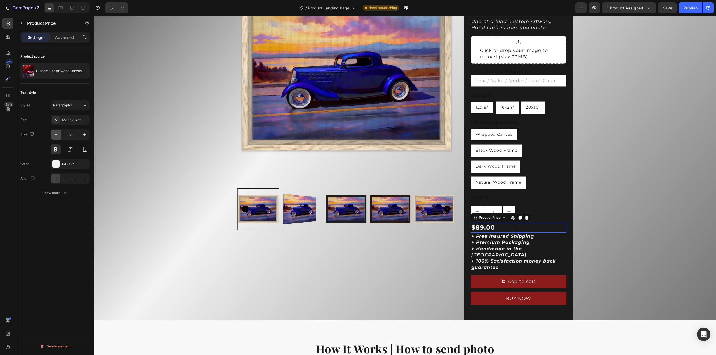
click at [55, 136] on icon "button" at bounding box center [56, 135] width 6 height 6
click at [83, 136] on icon "button" at bounding box center [85, 135] width 6 height 6
type input "22"
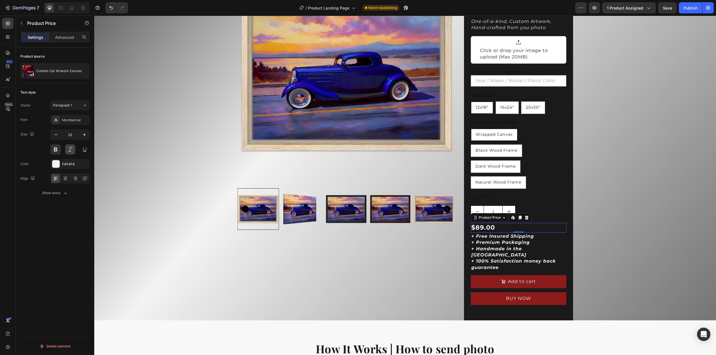
click at [69, 150] on button at bounding box center [70, 150] width 10 height 10
click at [618, 189] on div "Product Images Icon Icon Icon Icon Icon Icon List Rated 4.8+ By over 180+ Custo…" at bounding box center [404, 141] width 621 height 359
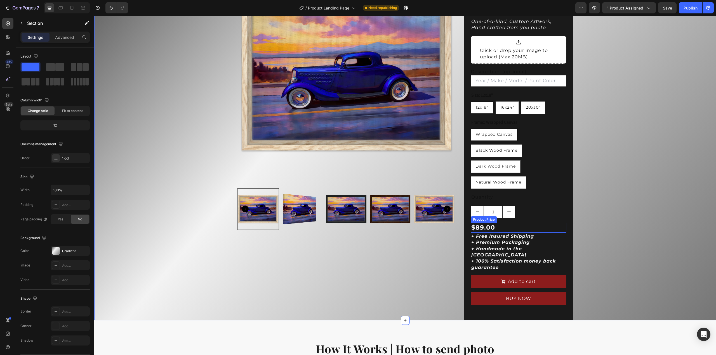
click at [486, 228] on div "$89.00" at bounding box center [518, 228] width 95 height 10
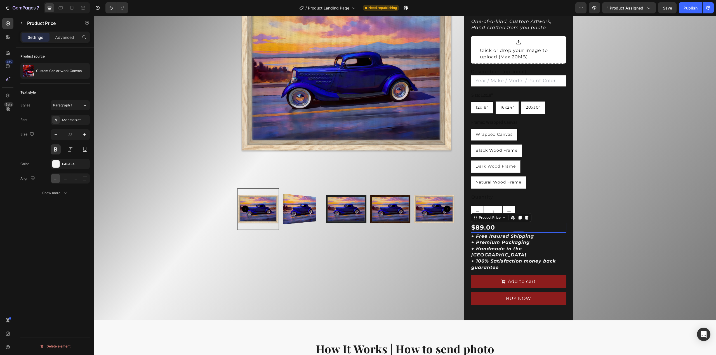
click at [471, 228] on div "$89.00" at bounding box center [518, 228] width 95 height 10
click at [22, 24] on icon "button" at bounding box center [21, 23] width 4 height 4
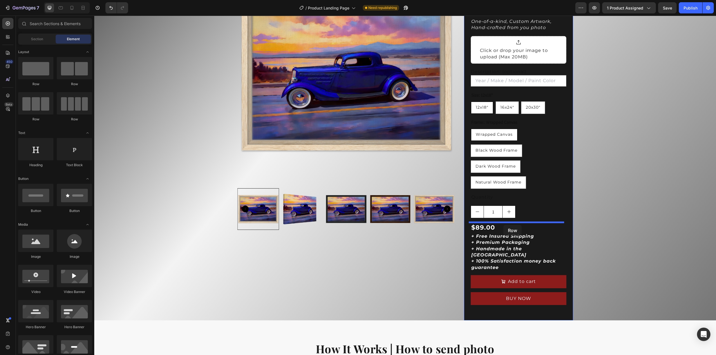
drag, startPoint x: 161, startPoint y: 91, endPoint x: 503, endPoint y: 225, distance: 367.7
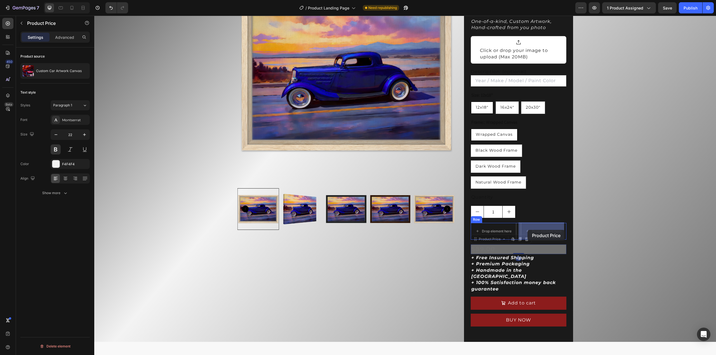
drag, startPoint x: 480, startPoint y: 249, endPoint x: 527, endPoint y: 230, distance: 51.2
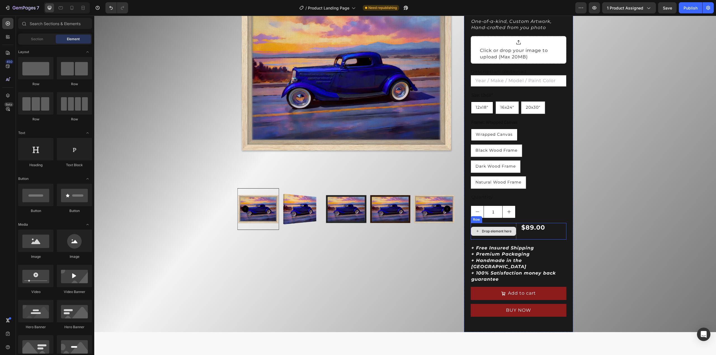
click at [482, 230] on div "Drop element here" at bounding box center [497, 231] width 30 height 4
drag, startPoint x: 166, startPoint y: 170, endPoint x: 484, endPoint y: 233, distance: 325.0
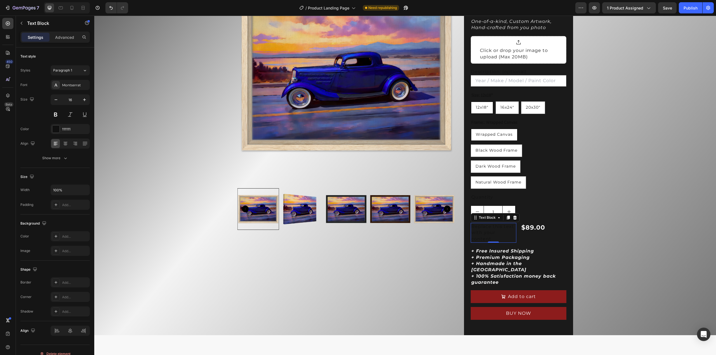
click at [483, 235] on div "Replace this text with your content" at bounding box center [494, 233] width 46 height 20
click at [483, 235] on p "Replace this text with your content" at bounding box center [493, 233] width 44 height 19
click at [484, 232] on p "Replace this text with your content" at bounding box center [493, 233] width 44 height 19
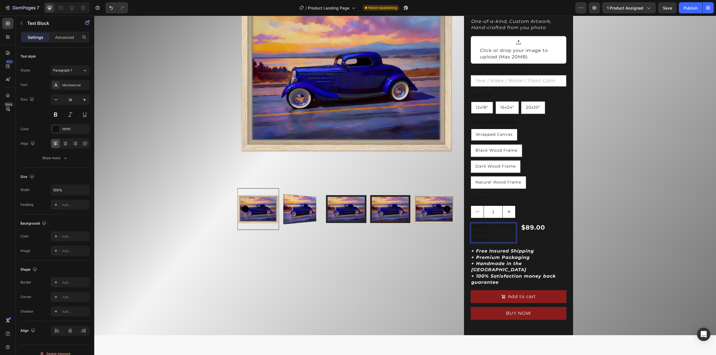
click at [475, 233] on p "Replace this text with your content" at bounding box center [493, 233] width 44 height 19
click at [474, 232] on p "Replace this text with your content" at bounding box center [493, 233] width 44 height 19
click at [488, 235] on p "Replace this text with your content" at bounding box center [493, 233] width 44 height 19
click at [55, 130] on div at bounding box center [55, 129] width 7 height 7
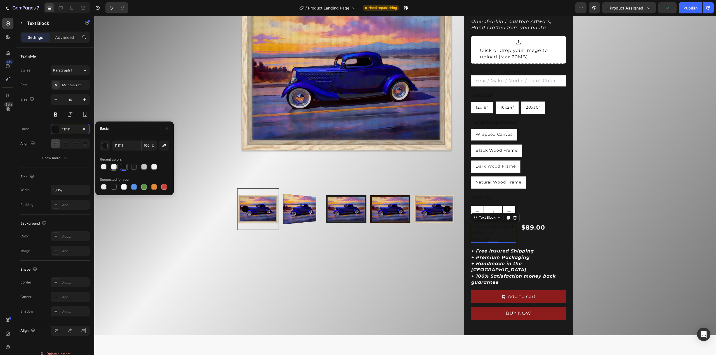
click at [114, 167] on div at bounding box center [114, 167] width 6 height 6
type input "F4F4F4"
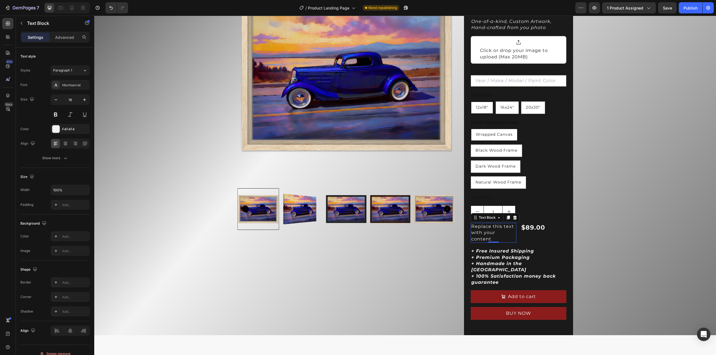
click at [496, 237] on p "Replace this text with your content" at bounding box center [493, 233] width 44 height 19
drag, startPoint x: 488, startPoint y: 238, endPoint x: 467, endPoint y: 226, distance: 24.7
click at [467, 226] on div "Icon Icon Icon Icon Icon Icon List Rated 4.8+ By over 180+ Customers! Text Bloc…" at bounding box center [518, 151] width 109 height 367
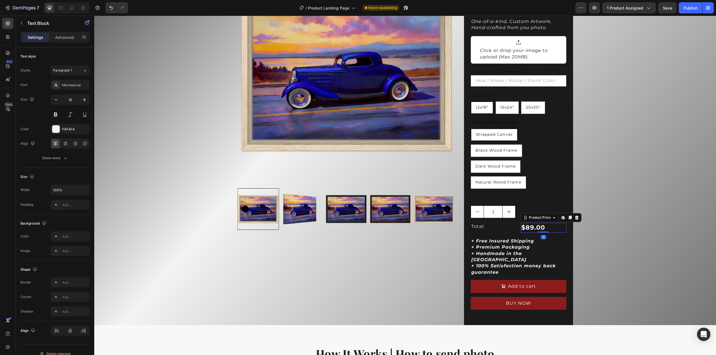
click at [554, 228] on div "$89.00" at bounding box center [544, 228] width 46 height 10
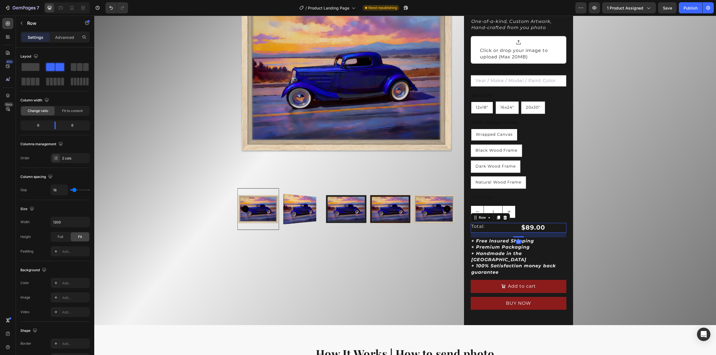
click at [515, 224] on div "Total: Text Block $89.00 Product Price Product Price Row 17" at bounding box center [518, 228] width 95 height 10
click at [65, 112] on span "Fit to content" at bounding box center [72, 110] width 21 height 5
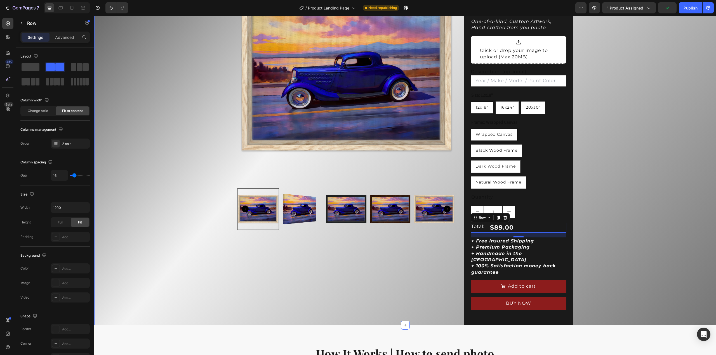
click at [599, 209] on div "Product Images Icon Icon Icon Icon Icon Icon List Rated 4.8+ By over 180+ Custo…" at bounding box center [404, 144] width 621 height 364
click at [516, 226] on div "Total: Text Block $89.00 Product Price Product Price Row" at bounding box center [518, 228] width 95 height 10
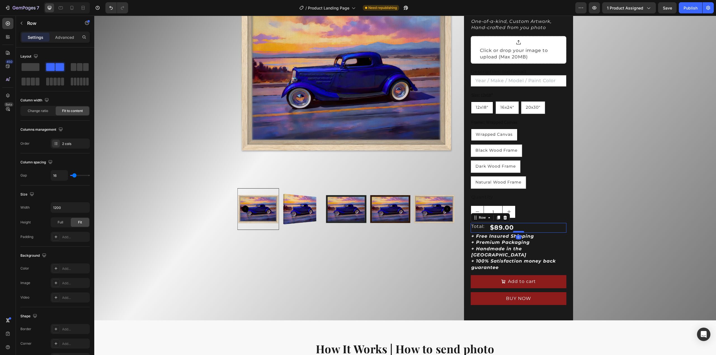
drag, startPoint x: 517, startPoint y: 236, endPoint x: 518, endPoint y: 231, distance: 5.2
click at [518, 231] on div at bounding box center [518, 232] width 11 height 2
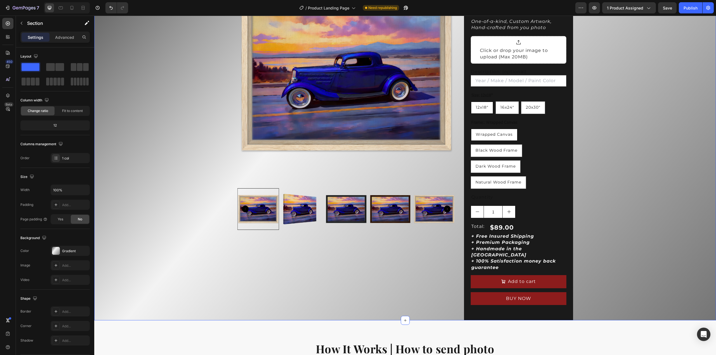
click at [600, 221] on div "Product Images Icon Icon Icon Icon Icon Icon List Rated 4.8+ By over 180+ Custo…" at bounding box center [404, 141] width 621 height 359
click at [523, 216] on div "1" at bounding box center [518, 212] width 95 height 13
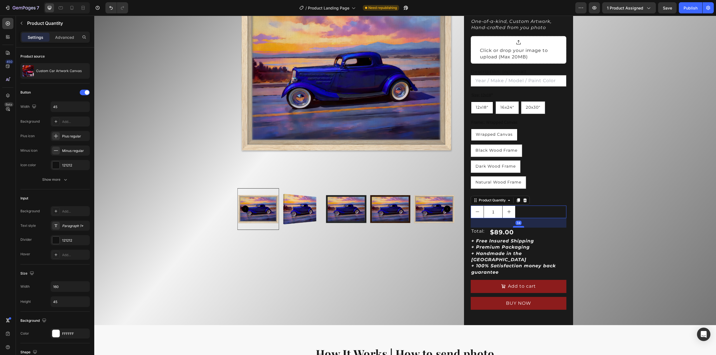
drag, startPoint x: 517, startPoint y: 222, endPoint x: 515, endPoint y: 227, distance: 5.4
click at [515, 227] on div at bounding box center [518, 227] width 11 height 2
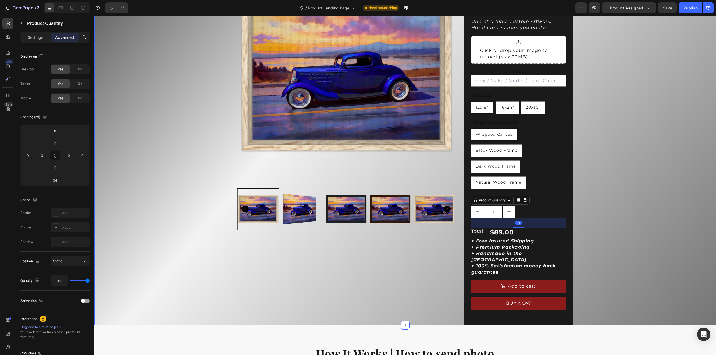
click at [606, 217] on div "Product Images Icon Icon Icon Icon Icon Icon List Rated 4.8+ By over 180+ Custo…" at bounding box center [404, 144] width 621 height 364
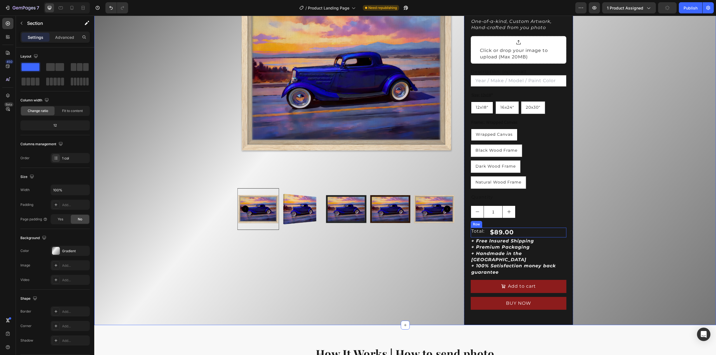
click at [528, 233] on div "Total: Text Block $89.00 Product Price Product Price Row" at bounding box center [518, 233] width 95 height 10
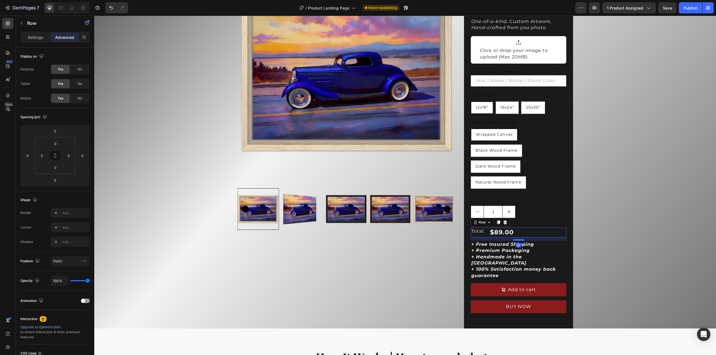
drag, startPoint x: 515, startPoint y: 237, endPoint x: 515, endPoint y: 240, distance: 3.4
click at [515, 240] on div at bounding box center [518, 240] width 11 height 2
type input "12"
click at [593, 226] on div "Product Images Icon Icon Icon Icon Icon Icon List Rated 4.8+ By over 180+ Custo…" at bounding box center [404, 145] width 621 height 367
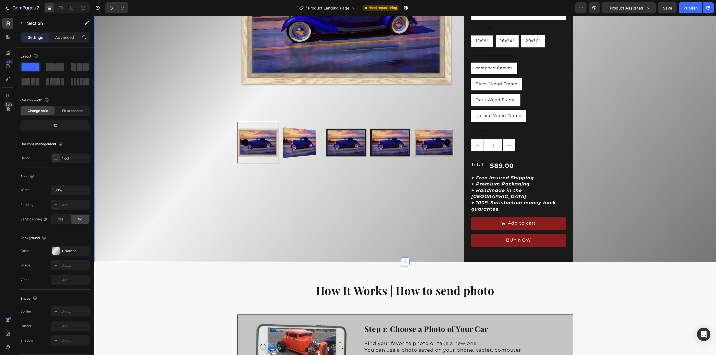
scroll to position [168, 0]
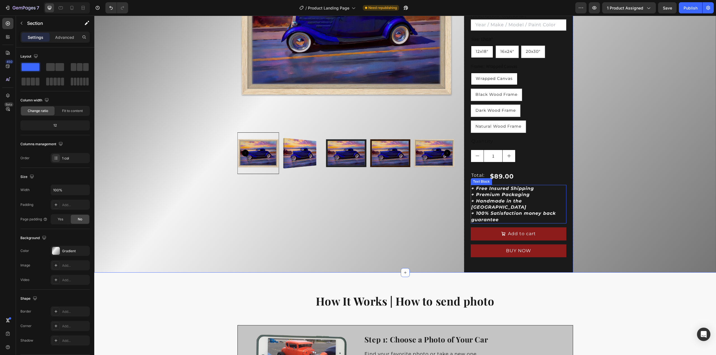
click at [504, 211] on p "+ 100% Satisfaction money back guarantee" at bounding box center [518, 217] width 94 height 13
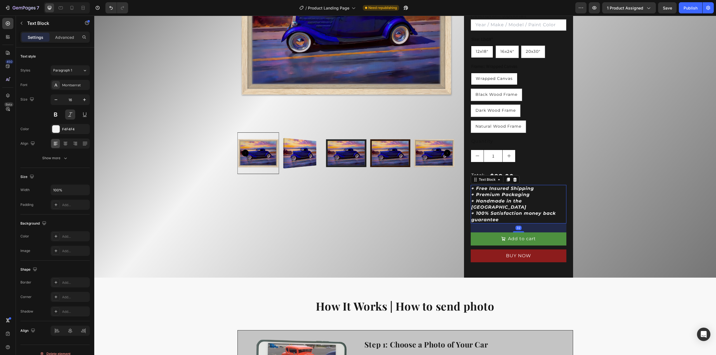
drag, startPoint x: 516, startPoint y: 221, endPoint x: 516, endPoint y: 226, distance: 5.0
click at [516, 231] on div at bounding box center [518, 231] width 11 height 1
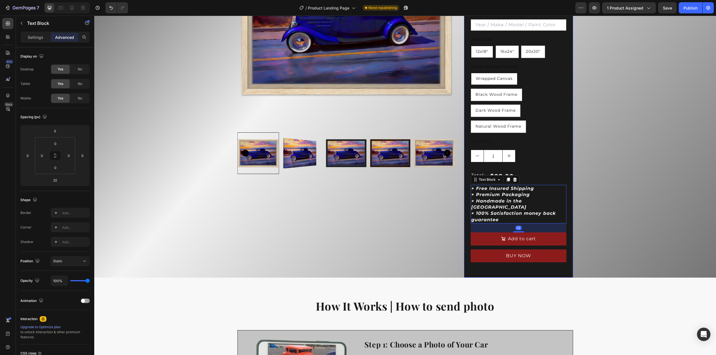
click at [594, 204] on div "Product Images Icon Icon Icon Icon Icon Icon List Rated 4.8+ By over 180+ Custo…" at bounding box center [404, 92] width 621 height 372
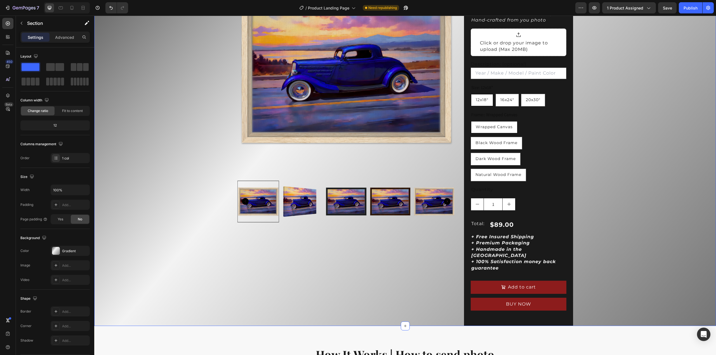
scroll to position [140, 0]
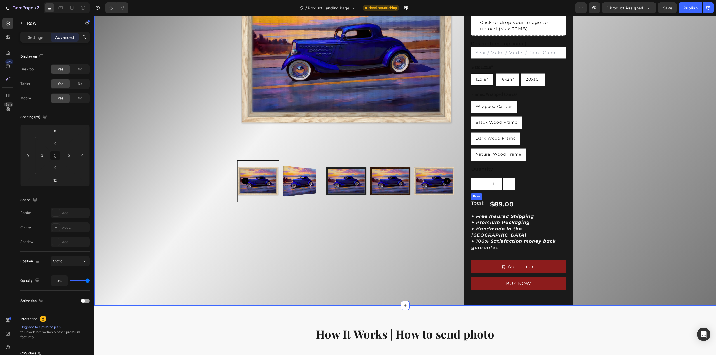
click at [522, 206] on div "Total: Text Block $89.00 Product Price Product Price Row" at bounding box center [518, 205] width 95 height 10
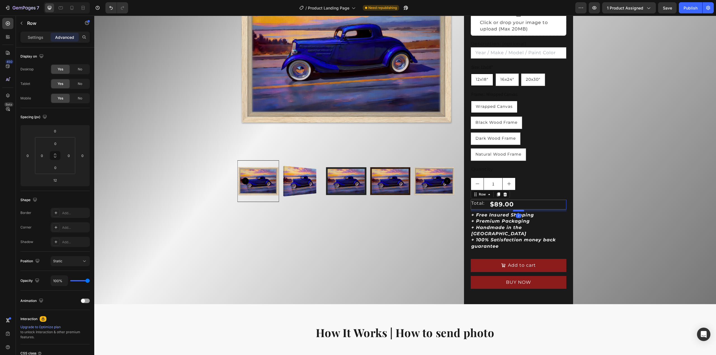
click at [517, 211] on div at bounding box center [518, 211] width 11 height 2
type input "7"
click at [599, 199] on div "Product Images Icon Icon Icon Icon Icon Icon List Rated 4.8+ By over 180+ Custo…" at bounding box center [404, 119] width 621 height 371
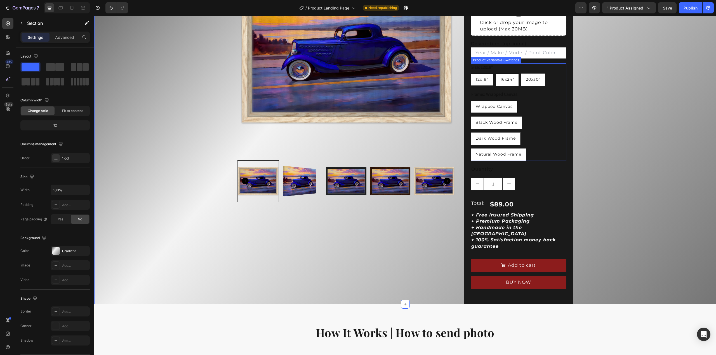
click at [505, 80] on span "16x24"" at bounding box center [507, 79] width 14 height 5
click at [495, 74] on input "16x24" 16x24" 16x24"" at bounding box center [495, 73] width 0 height 0
radio input "true"
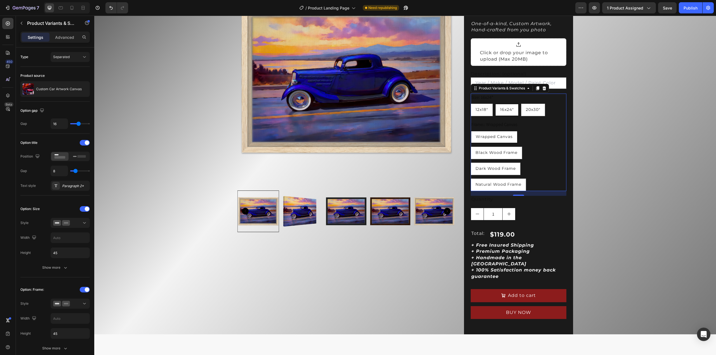
scroll to position [112, 0]
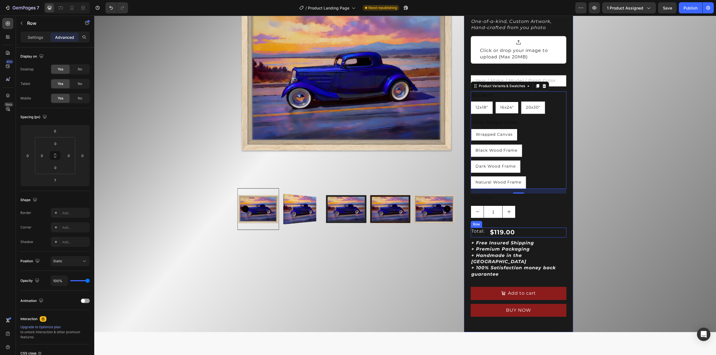
click at [482, 236] on div "Total: Text Block" at bounding box center [478, 233] width 14 height 10
click at [35, 34] on p "Settings" at bounding box center [36, 37] width 16 height 6
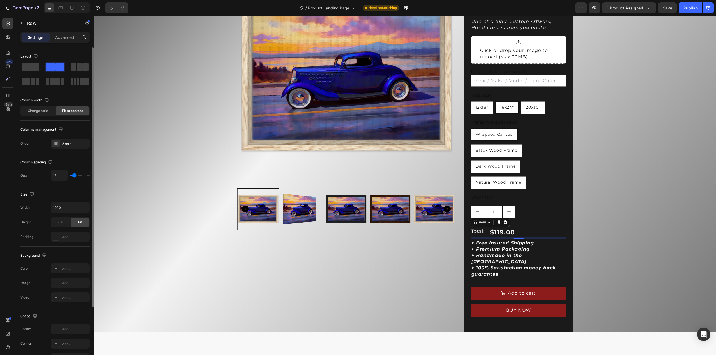
type input "10"
type input "8"
type input "7"
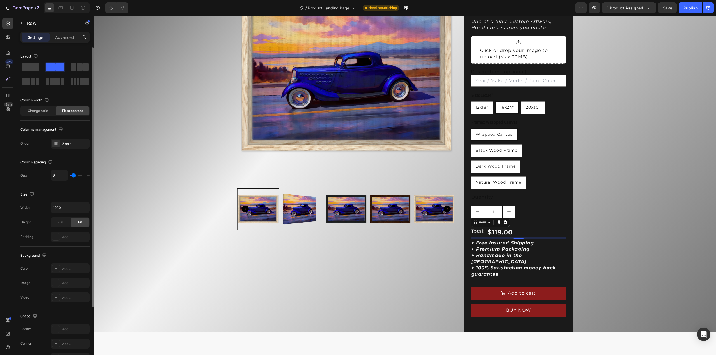
type input "7"
type input "5"
type input "4"
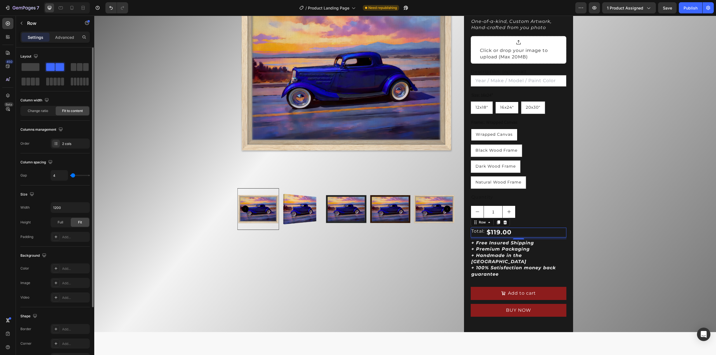
type input "2"
type input "1"
type input "0"
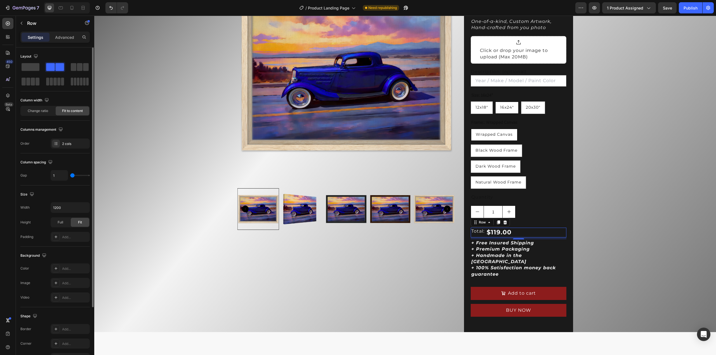
type input "0"
type input "1"
type input "2"
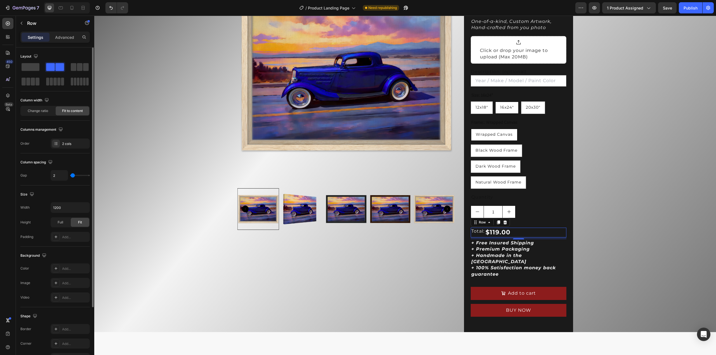
type input "4"
type input "2"
type input "4"
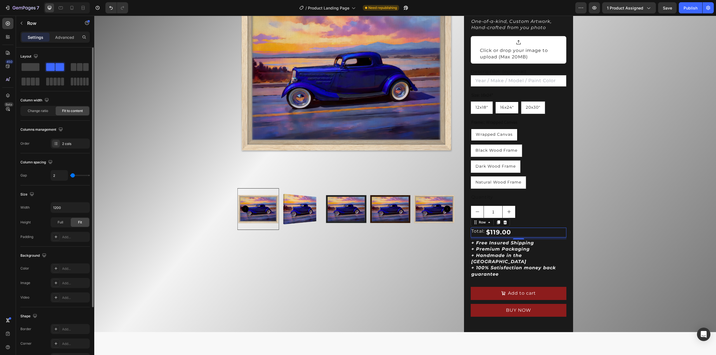
type input "4"
type input "5"
type input "7"
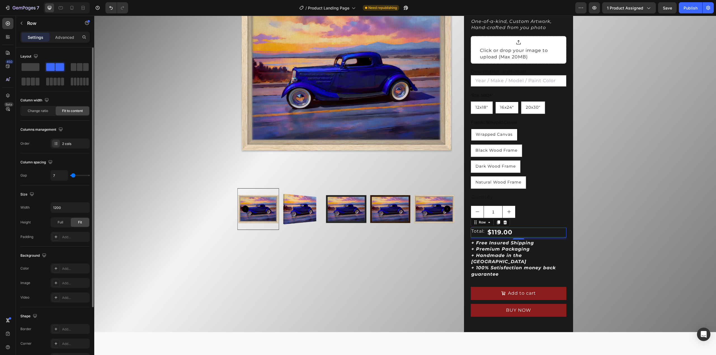
type input "5"
type input "4"
type input "2"
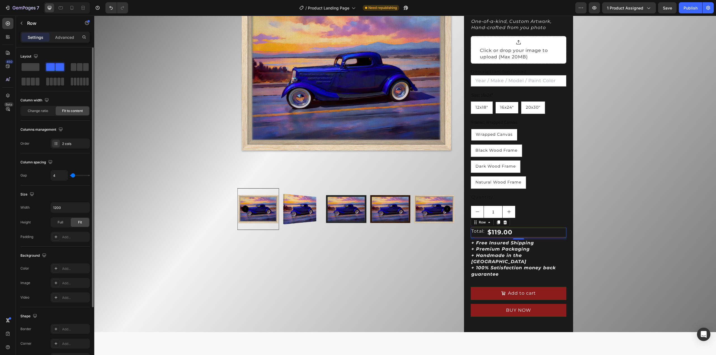
type input "2"
type input "1"
type input "2"
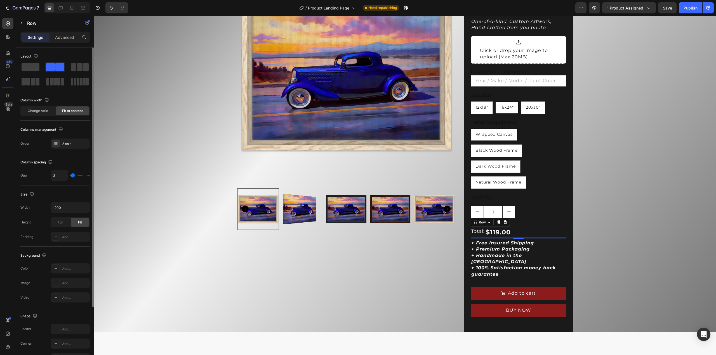
type input "4"
type input "5"
type input "7"
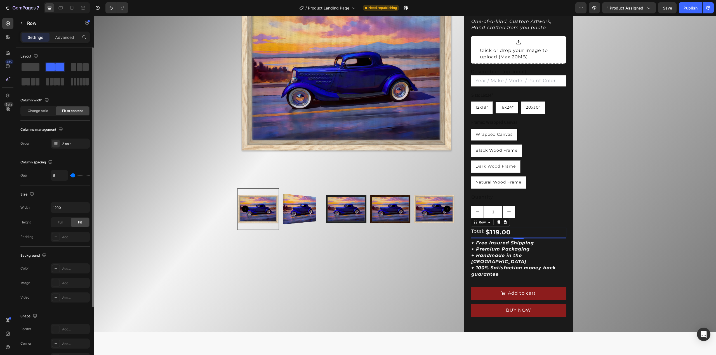
type input "7"
type input "8"
type input "7"
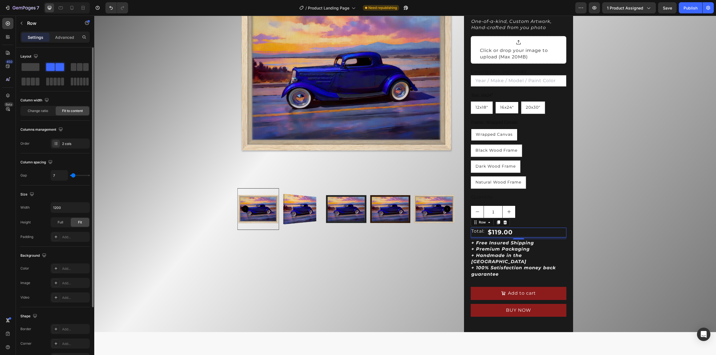
type input "5"
type input "4"
click at [73, 175] on input "range" at bounding box center [80, 175] width 20 height 1
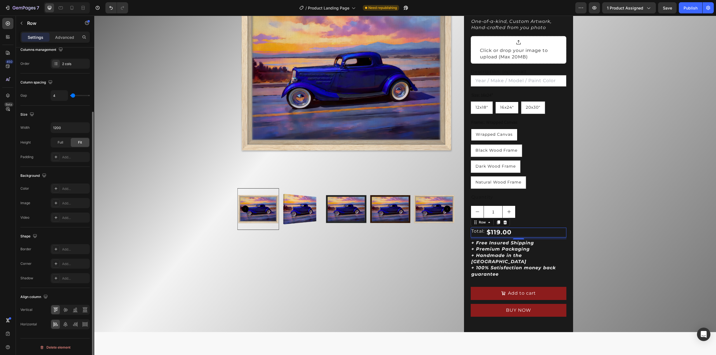
scroll to position [80, 0]
click at [73, 309] on icon at bounding box center [75, 310] width 6 height 6
click at [616, 197] on div "Product Images Icon Icon Icon Icon Icon Icon List Rated 4.8+ By over 180+ Custo…" at bounding box center [404, 147] width 621 height 371
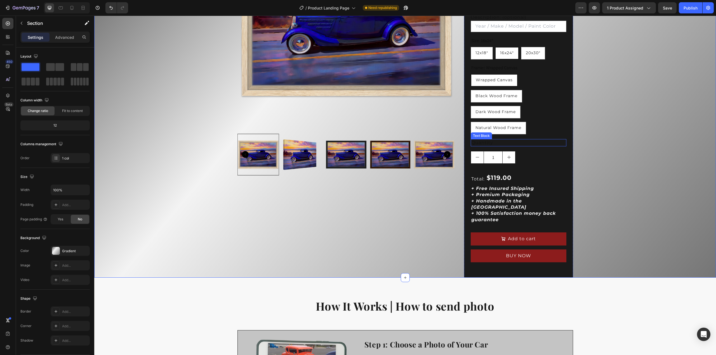
scroll to position [168, 0]
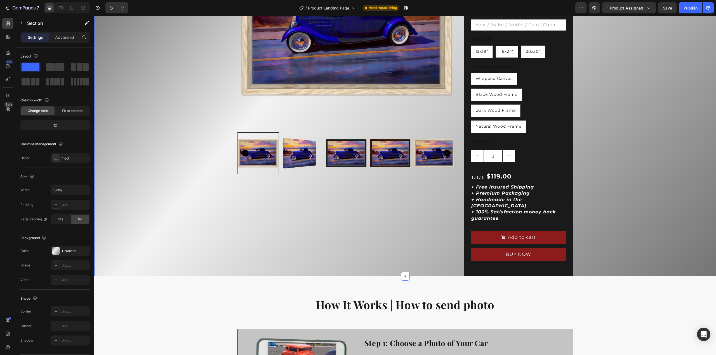
click at [578, 190] on div "Product Images Icon Icon Icon Icon Icon Icon List Rated 4.8+ By over 180+ Custo…" at bounding box center [404, 91] width 621 height 371
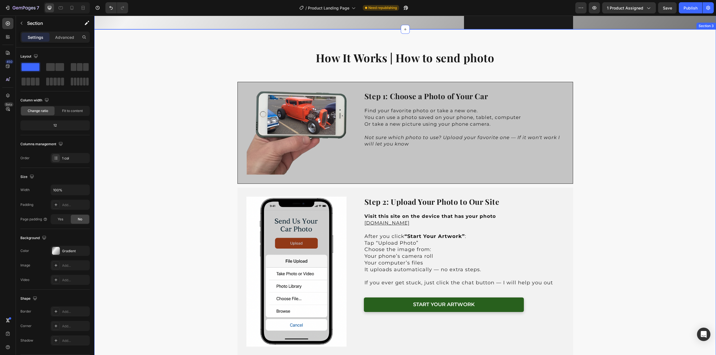
scroll to position [419, 0]
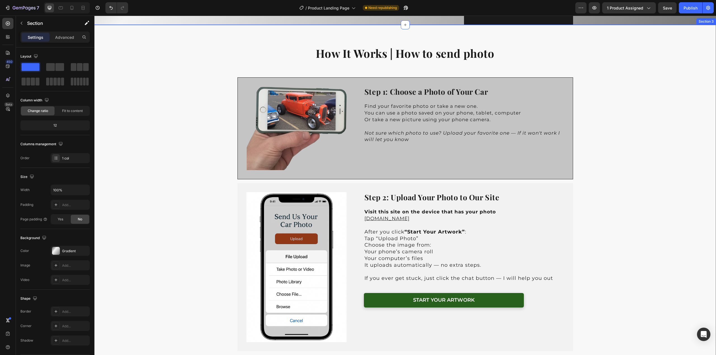
click at [616, 157] on div "How It Works | How to send photo Heading Image Step 1: Choose a Photo of Your C…" at bounding box center [404, 356] width 621 height 644
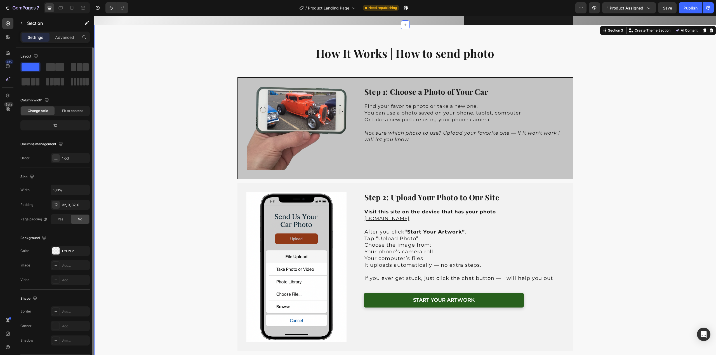
scroll to position [16, 0]
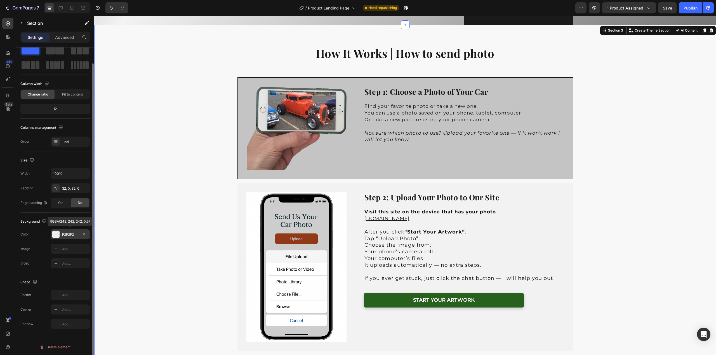
click at [57, 235] on div at bounding box center [55, 234] width 7 height 7
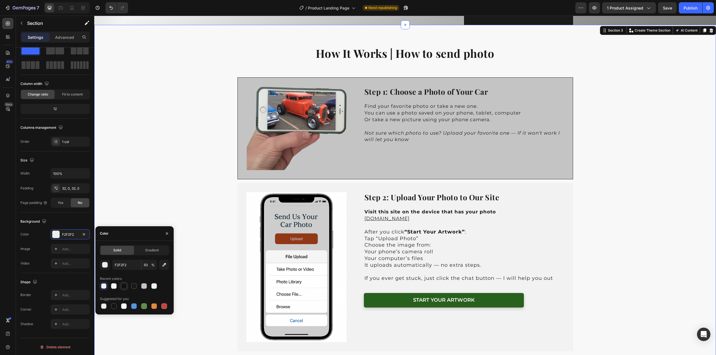
click at [124, 289] on div at bounding box center [124, 286] width 6 height 6
type input "111111"
type input "100"
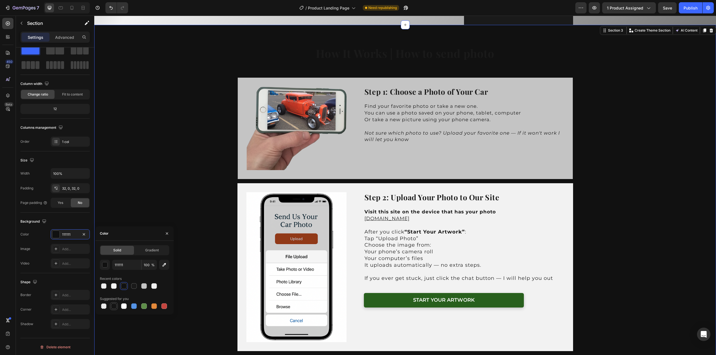
click at [115, 306] on div at bounding box center [114, 307] width 6 height 6
type input "151515"
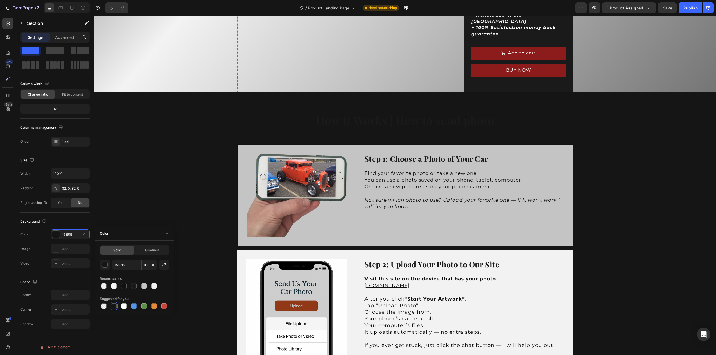
scroll to position [363, 0]
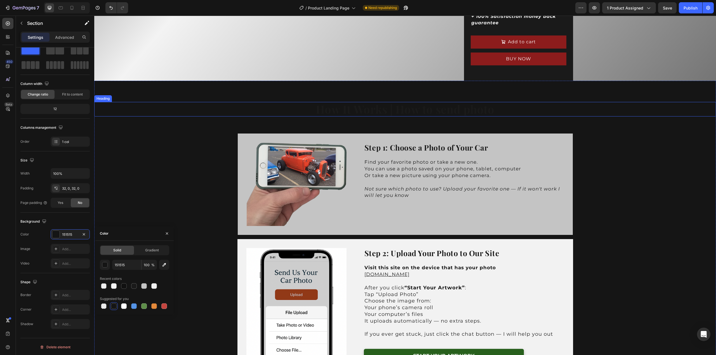
click at [386, 105] on h2 "How It Works | How to send photo" at bounding box center [404, 109] width 621 height 15
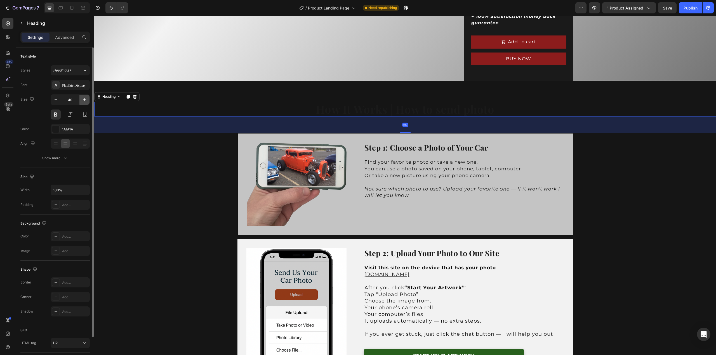
click at [82, 98] on icon "button" at bounding box center [85, 100] width 6 height 6
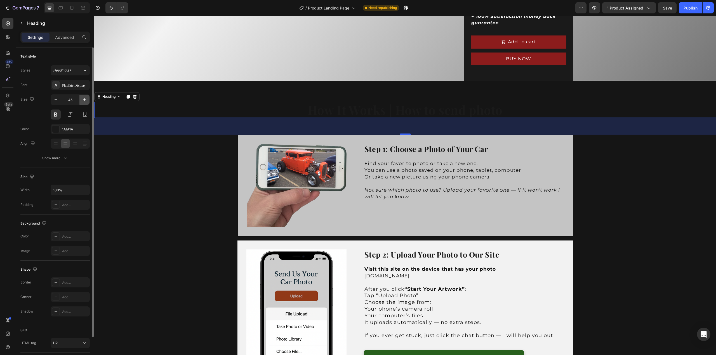
click at [82, 98] on icon "button" at bounding box center [85, 100] width 6 height 6
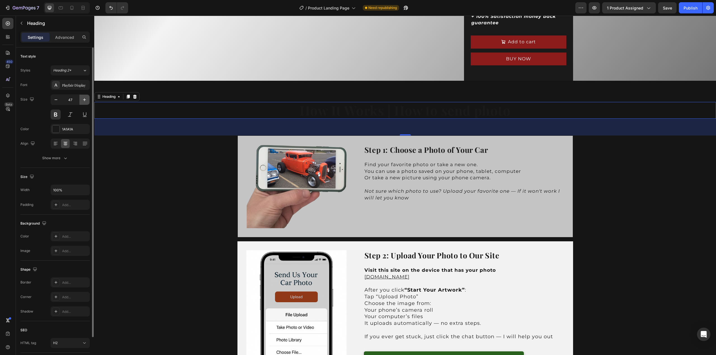
click at [82, 98] on icon "button" at bounding box center [85, 100] width 6 height 6
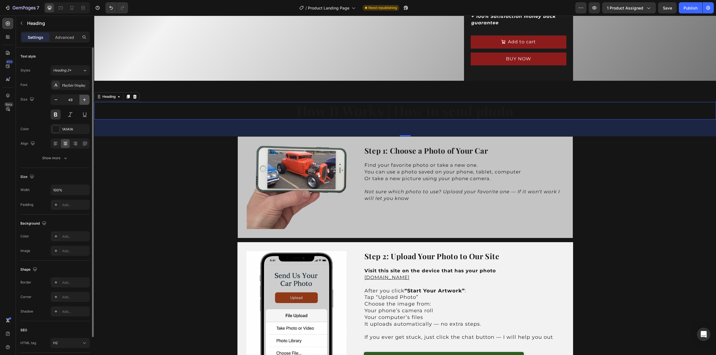
click at [82, 98] on icon "button" at bounding box center [85, 100] width 6 height 6
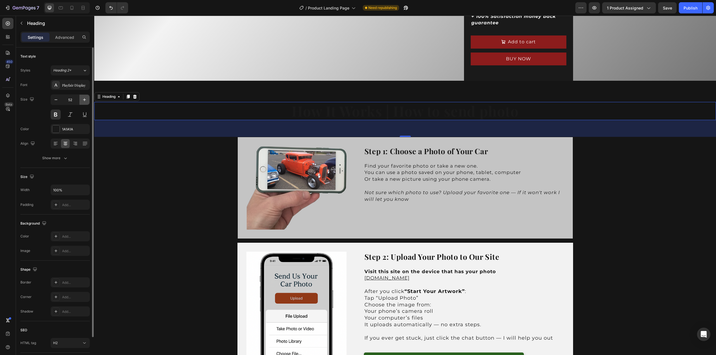
click at [82, 98] on icon "button" at bounding box center [85, 100] width 6 height 6
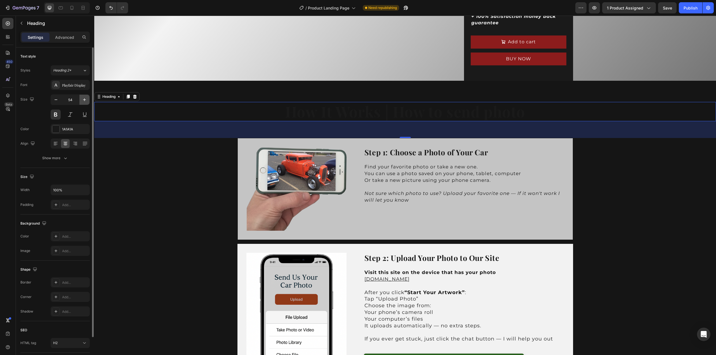
click at [82, 98] on icon "button" at bounding box center [85, 100] width 6 height 6
type input "57"
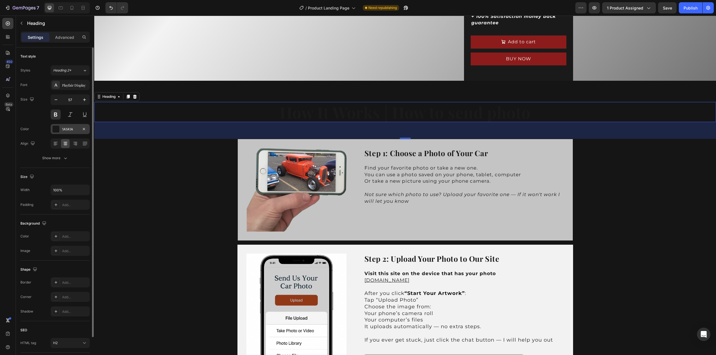
click at [57, 130] on div at bounding box center [55, 129] width 7 height 7
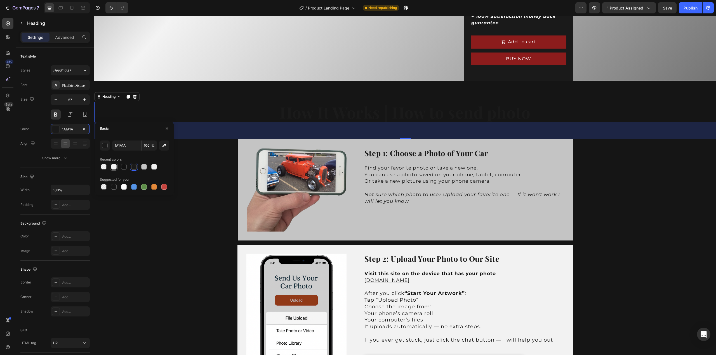
click at [112, 167] on div at bounding box center [114, 167] width 6 height 6
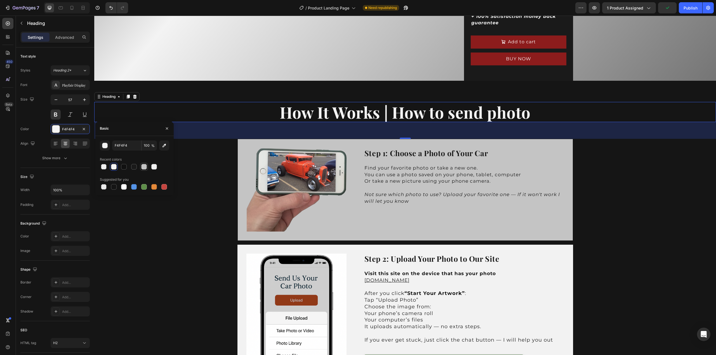
click at [145, 167] on div at bounding box center [144, 167] width 6 height 6
type input "C4C4C4"
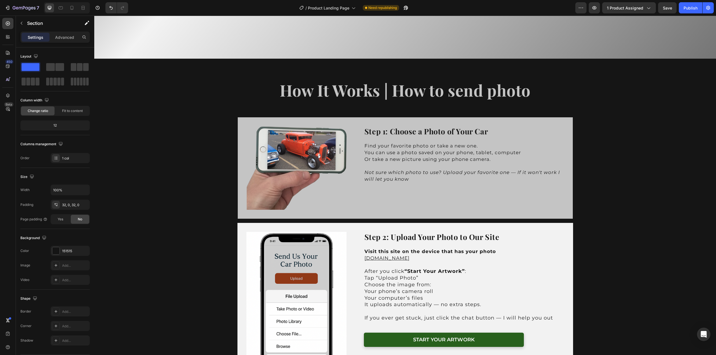
scroll to position [447, 0]
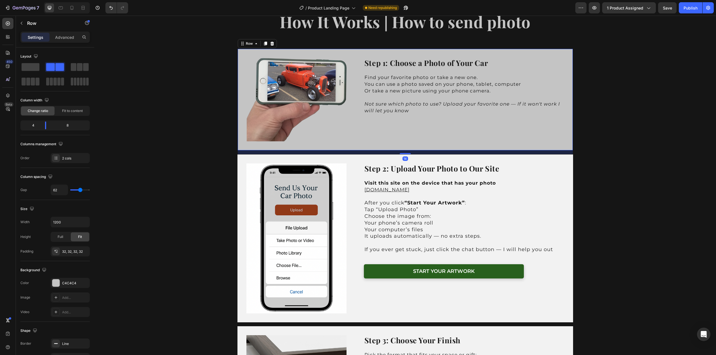
click at [533, 54] on div "Image Step 1: Choose a Photo of Your Car Heading Find your favorite photo or ta…" at bounding box center [404, 100] width 335 height 102
click at [55, 284] on div at bounding box center [55, 283] width 7 height 7
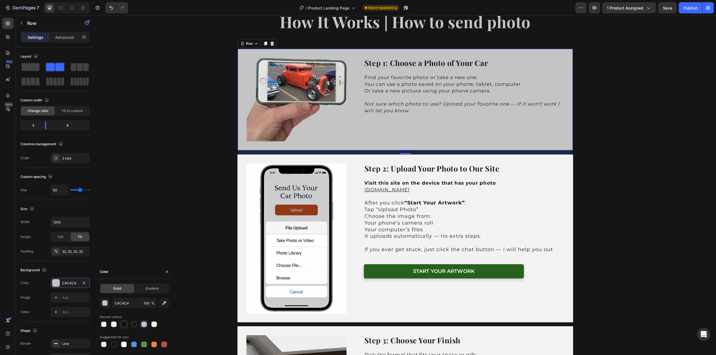
click at [125, 326] on div at bounding box center [124, 325] width 6 height 6
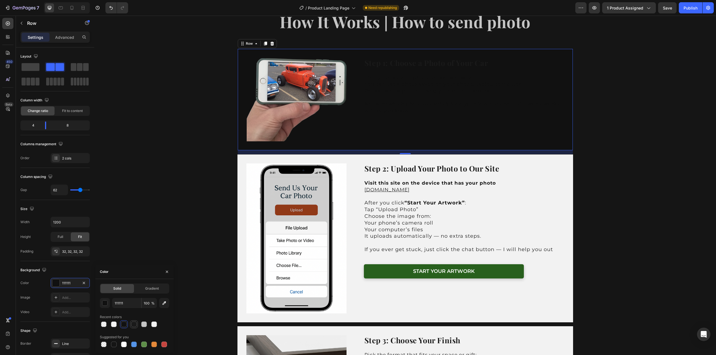
click at [133, 326] on div at bounding box center [134, 325] width 6 height 6
type input "1A1A1A"
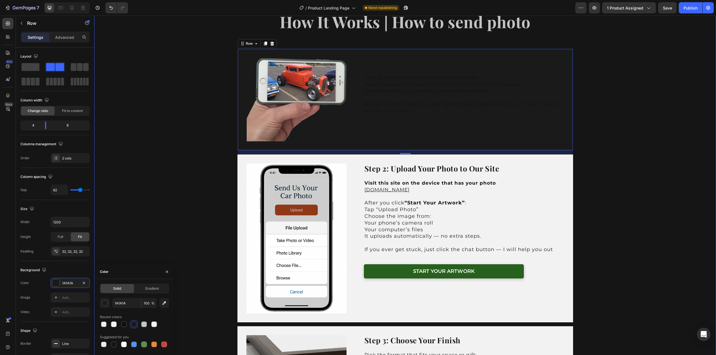
click at [190, 157] on div "How It Works | How to send photo Heading Image Step 1: Choose a Photo of Your C…" at bounding box center [404, 323] width 621 height 649
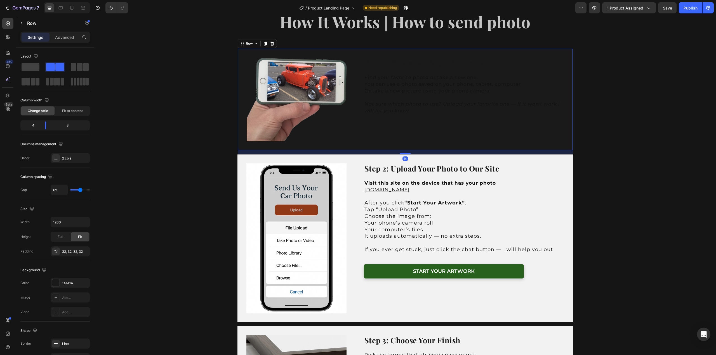
click at [357, 142] on div "Image Step 1: Choose a Photo of Your Car Heading Find your favorite photo or ta…" at bounding box center [404, 100] width 335 height 102
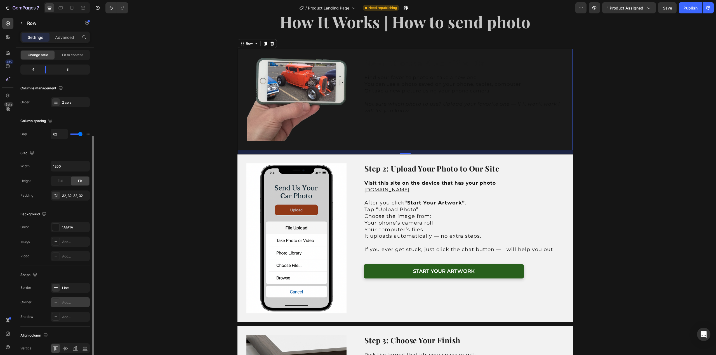
scroll to position [80, 0]
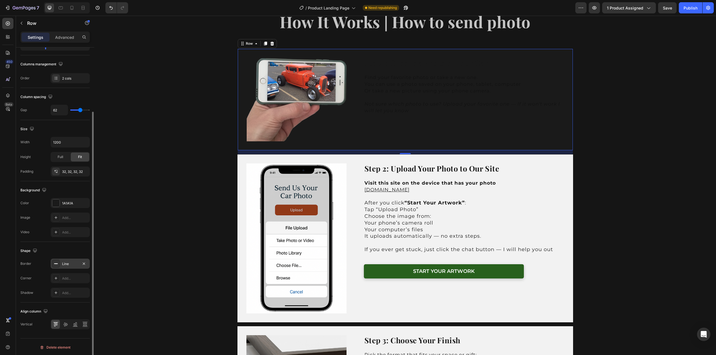
click at [66, 262] on div "Line" at bounding box center [70, 264] width 16 height 5
click at [138, 280] on div at bounding box center [135, 279] width 7 height 7
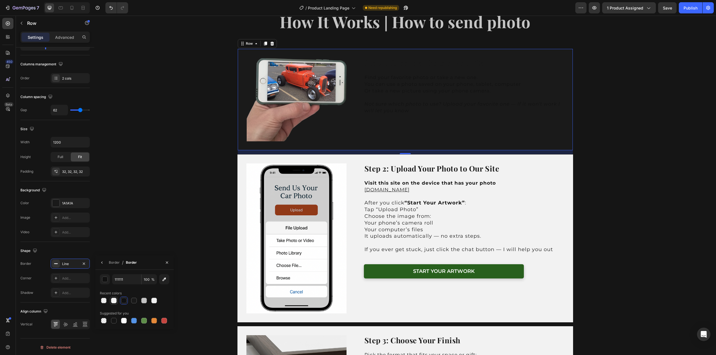
click at [113, 302] on div at bounding box center [114, 301] width 6 height 6
click at [143, 302] on div at bounding box center [144, 301] width 6 height 6
type input "C4C4C4"
click at [601, 133] on div "How It Works | How to send photo Heading Image Step 1: Choose a Photo of Your C…" at bounding box center [404, 323] width 621 height 649
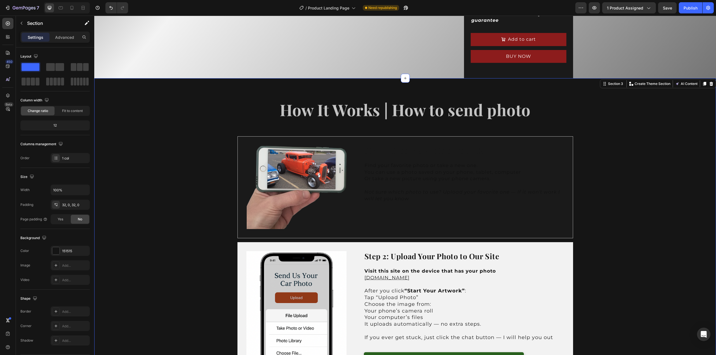
scroll to position [363, 0]
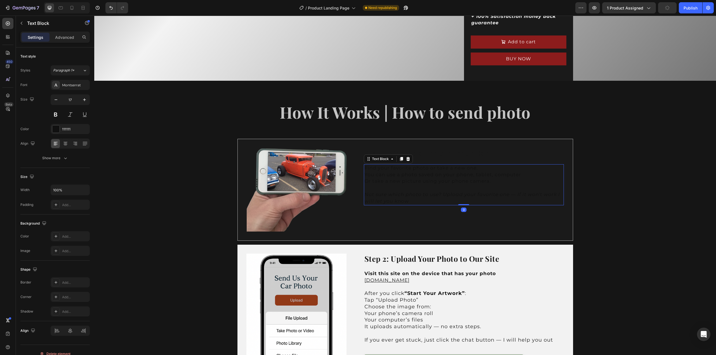
click at [447, 165] on span "Find your favorite photo or take a new one." at bounding box center [421, 168] width 114 height 6
click at [463, 148] on strong "Step 1: Choose a Photo of Your Car" at bounding box center [426, 153] width 124 height 10
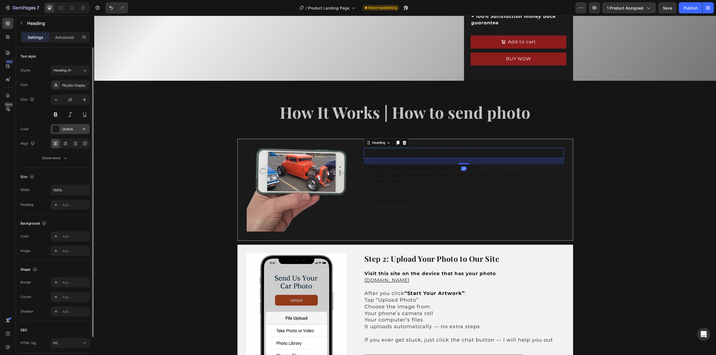
click at [55, 127] on div at bounding box center [55, 129] width 7 height 7
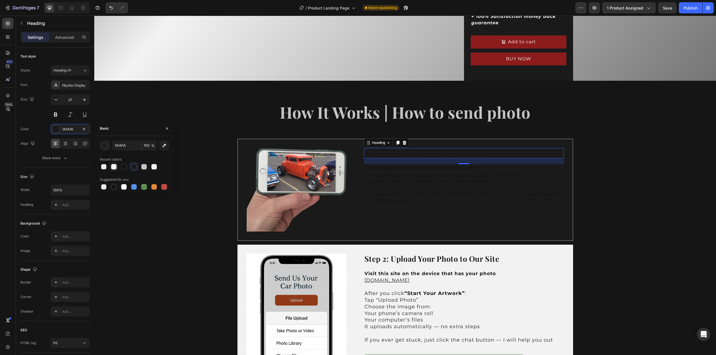
click at [115, 167] on div at bounding box center [114, 167] width 6 height 6
type input "F4F4F4"
click at [389, 178] on span "Or take a new picture using your phone camera." at bounding box center [427, 181] width 126 height 6
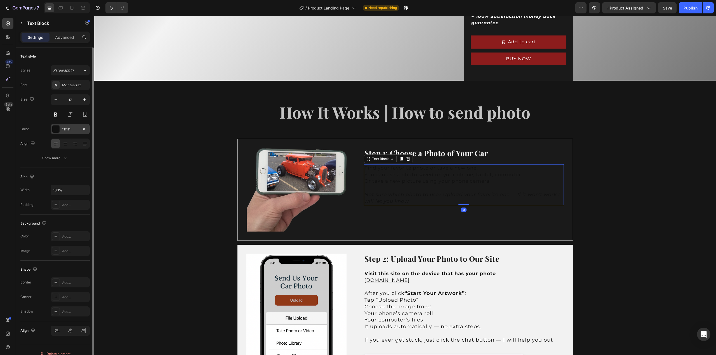
click at [55, 129] on div at bounding box center [55, 129] width 7 height 7
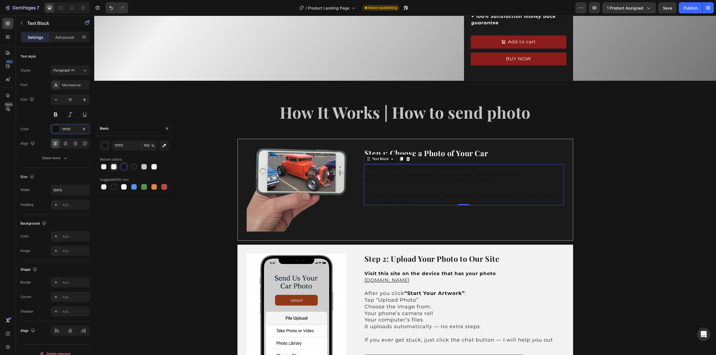
click at [113, 169] on div at bounding box center [114, 167] width 6 height 6
type input "F4F4F4"
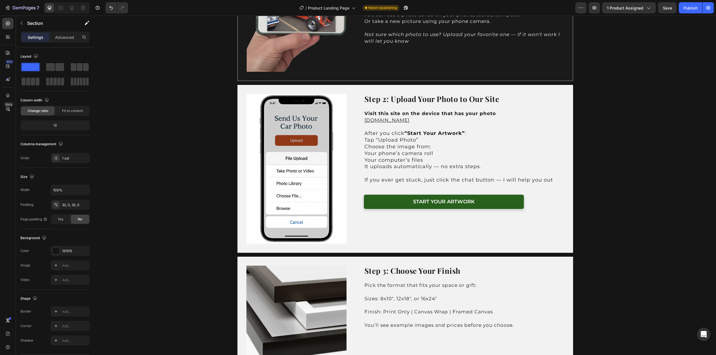
scroll to position [531, 0]
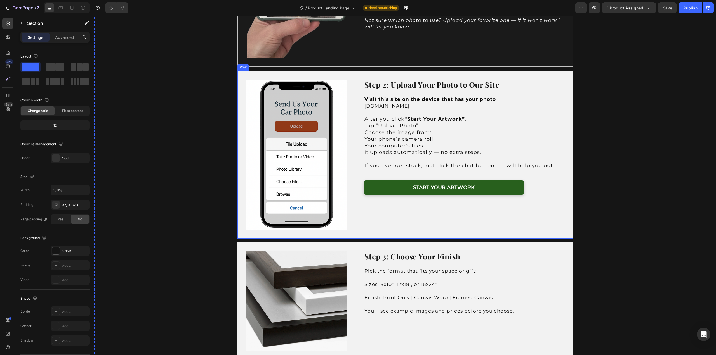
click at [544, 74] on div "Image Step 2: Upload Your Photo to Our Site Heading Visit this site on the devi…" at bounding box center [404, 155] width 335 height 168
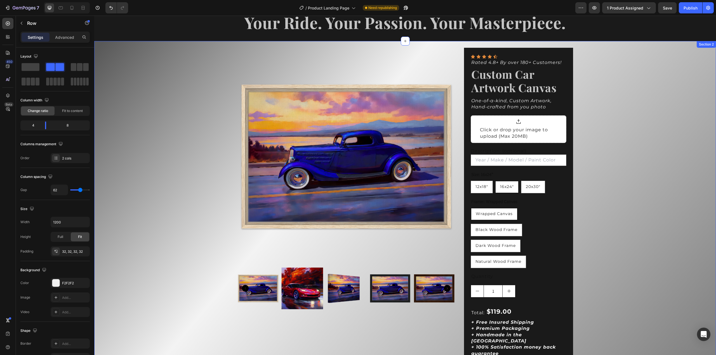
scroll to position [28, 0]
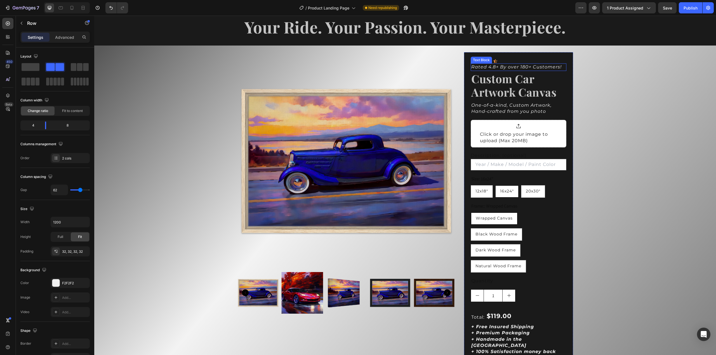
click at [488, 66] on icon "Rated 4.8+ By over 180+ Customers!" at bounding box center [516, 66] width 90 height 5
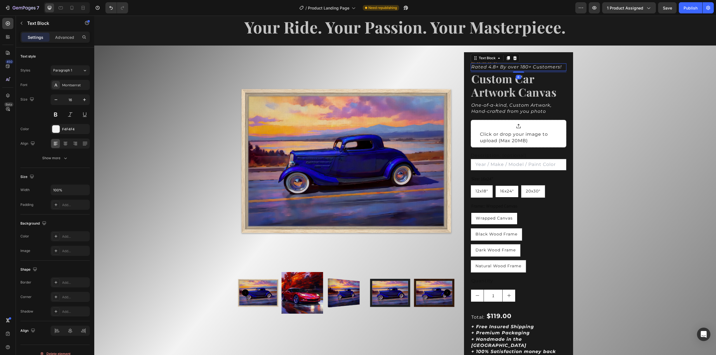
click at [488, 66] on icon "Rated 4.8+ By over 180+ Customers!" at bounding box center [516, 66] width 90 height 5
click at [495, 68] on icon "Rated 4.8+ By over 180+ Customers!" at bounding box center [516, 66] width 90 height 5
drag, startPoint x: 495, startPoint y: 68, endPoint x: 487, endPoint y: 67, distance: 8.4
click at [487, 67] on icon "Rated 4.8+ By over 180+ Customers!" at bounding box center [516, 66] width 90 height 5
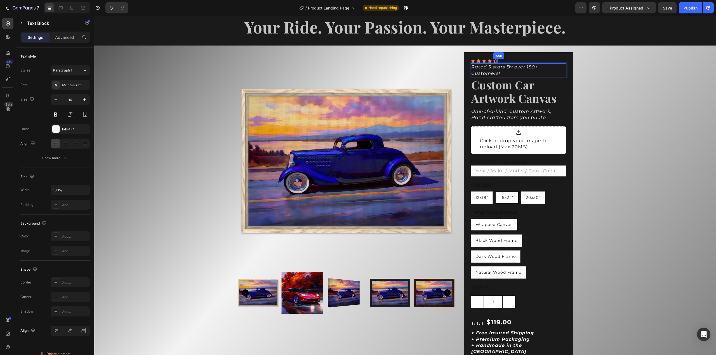
click at [495, 61] on icon at bounding box center [495, 61] width 4 height 4
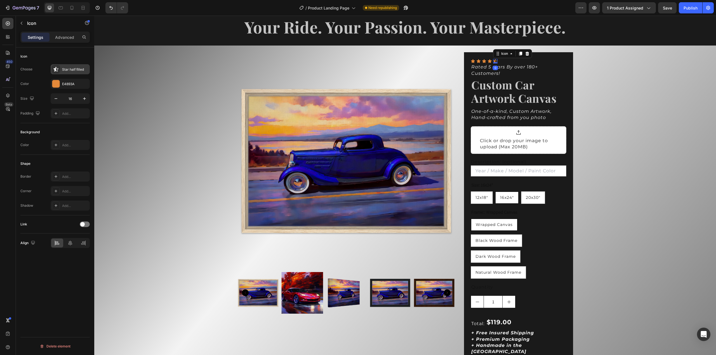
click at [70, 69] on div "Star half filled" at bounding box center [75, 69] width 26 height 5
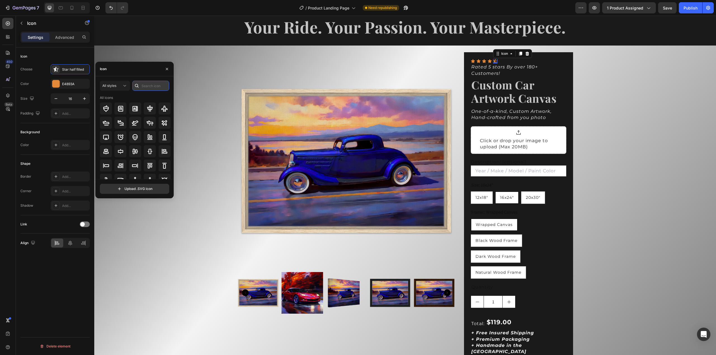
click at [148, 83] on input "text" at bounding box center [150, 86] width 37 height 10
type input "star"
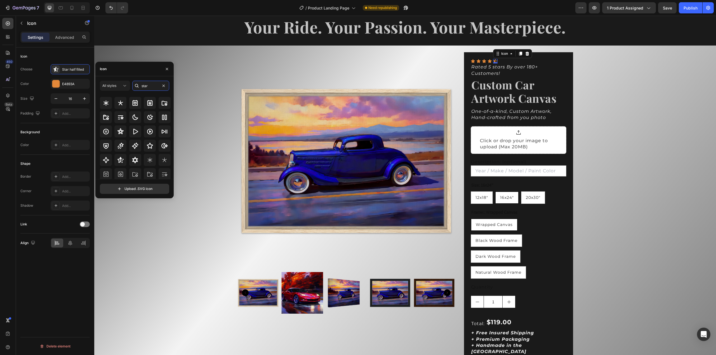
scroll to position [0, 0]
click at [487, 60] on icon at bounding box center [489, 61] width 4 height 4
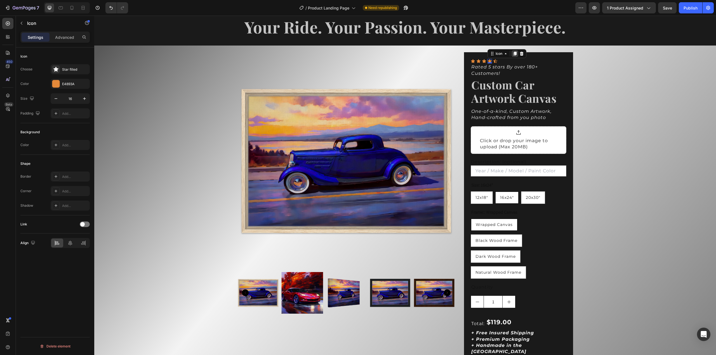
click at [513, 55] on icon at bounding box center [514, 54] width 3 height 4
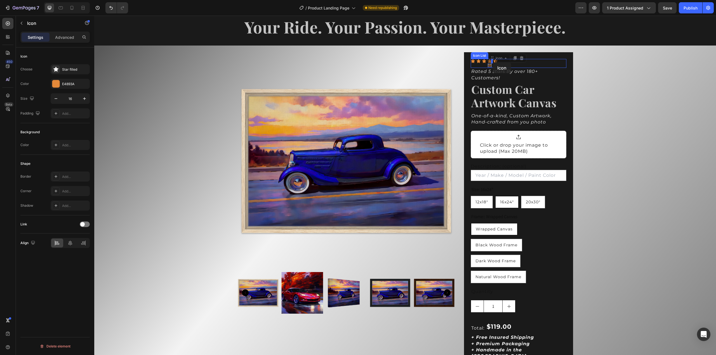
drag, startPoint x: 488, startPoint y: 65, endPoint x: 493, endPoint y: 62, distance: 5.0
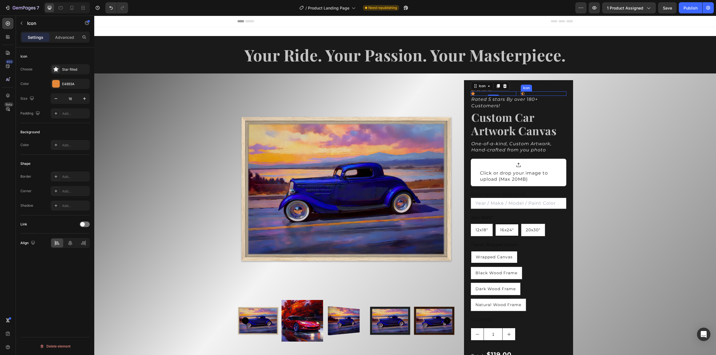
click at [524, 93] on div "Icon" at bounding box center [544, 93] width 46 height 4
drag, startPoint x: 472, startPoint y: 92, endPoint x: 489, endPoint y: 91, distance: 17.7
drag, startPoint x: 488, startPoint y: 93, endPoint x: 493, endPoint y: 89, distance: 6.6
click at [493, 90] on icon at bounding box center [495, 89] width 4 height 4
click at [488, 90] on icon at bounding box center [490, 89] width 4 height 4
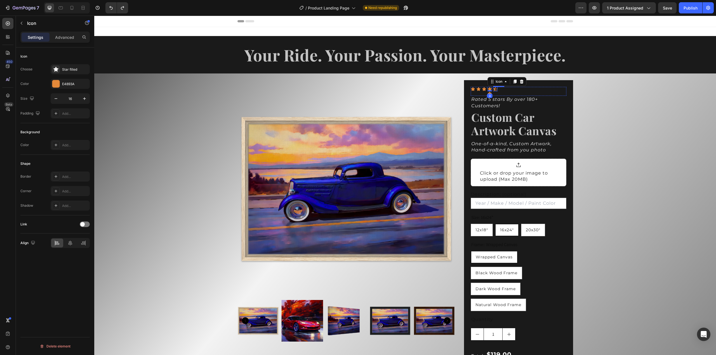
click at [493, 90] on icon at bounding box center [495, 89] width 4 height 4
click at [67, 70] on div "Star half filled" at bounding box center [75, 69] width 26 height 5
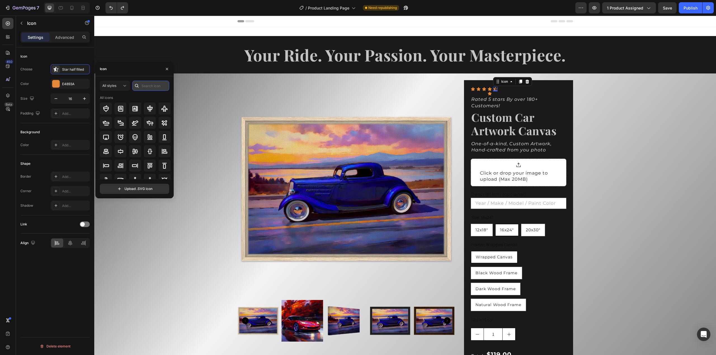
click at [148, 88] on input "text" at bounding box center [150, 86] width 37 height 10
type input "s"
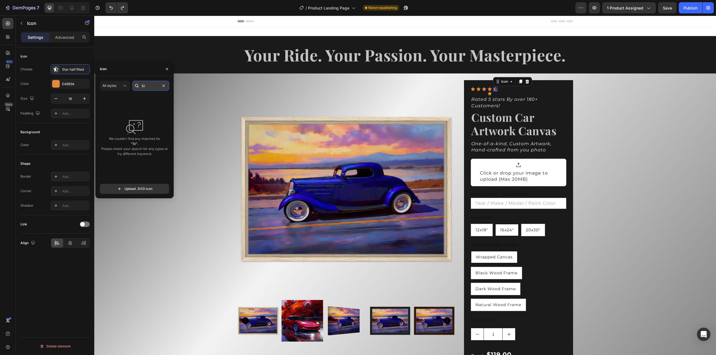
type input "S"
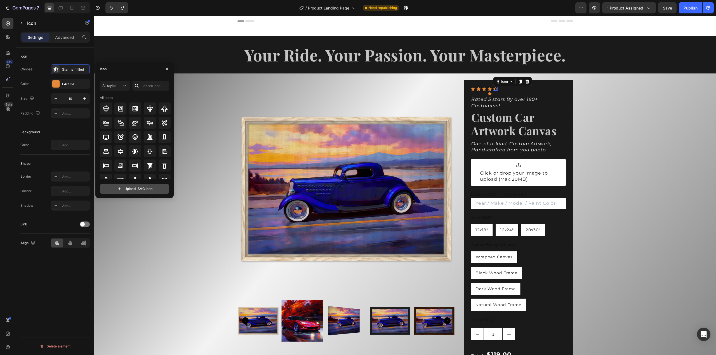
click at [135, 190] on input "file" at bounding box center [134, 189] width 69 height 10
click at [494, 90] on div at bounding box center [495, 91] width 4 height 2
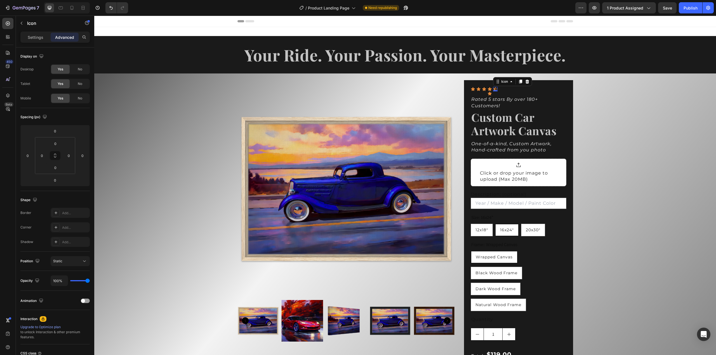
click at [493, 89] on icon at bounding box center [495, 89] width 4 height 4
drag, startPoint x: 487, startPoint y: 95, endPoint x: 492, endPoint y: 91, distance: 6.2
click at [521, 94] on icon at bounding box center [523, 93] width 4 height 4
click at [554, 86] on icon at bounding box center [555, 86] width 4 height 4
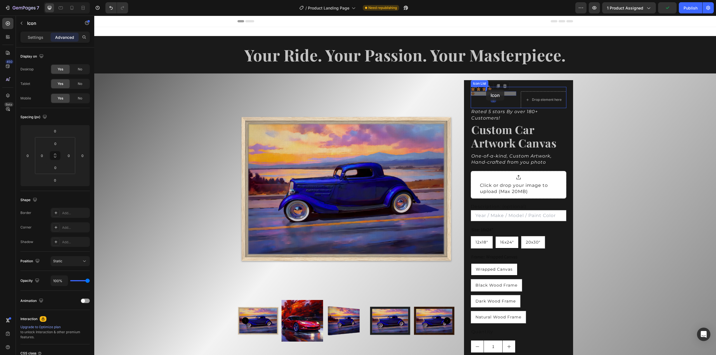
drag, startPoint x: 472, startPoint y: 94, endPoint x: 486, endPoint y: 90, distance: 14.9
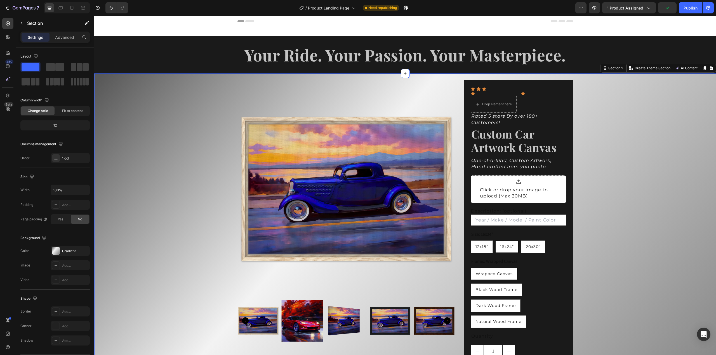
click at [588, 98] on div "Product Images Icon Icon Icon Icon Icon Row Drop element here Icon List Rated 5…" at bounding box center [404, 273] width 621 height 398
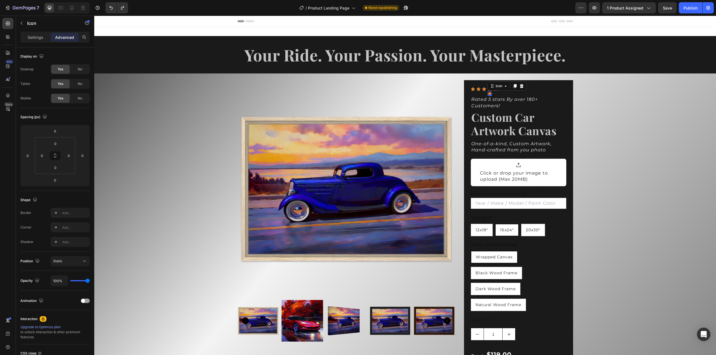
click at [488, 93] on icon at bounding box center [489, 93] width 4 height 4
click at [522, 86] on div at bounding box center [521, 86] width 7 height 7
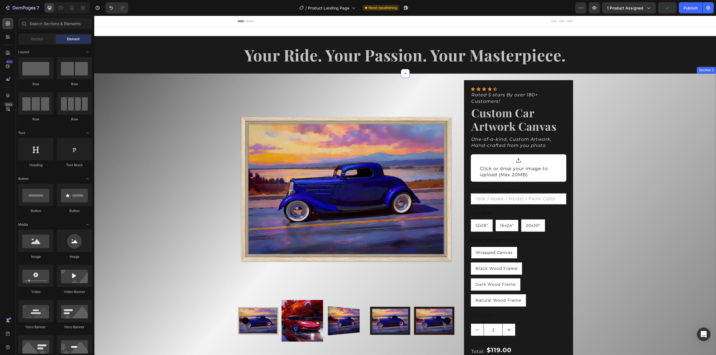
click at [594, 105] on div "Product Images Icon Icon Icon Icon Icon Icon List Rated 5 stars By over 180+ Cu…" at bounding box center [404, 262] width 621 height 377
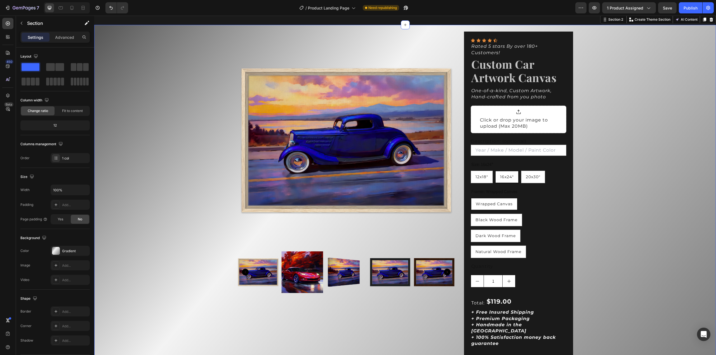
scroll to position [28, 0]
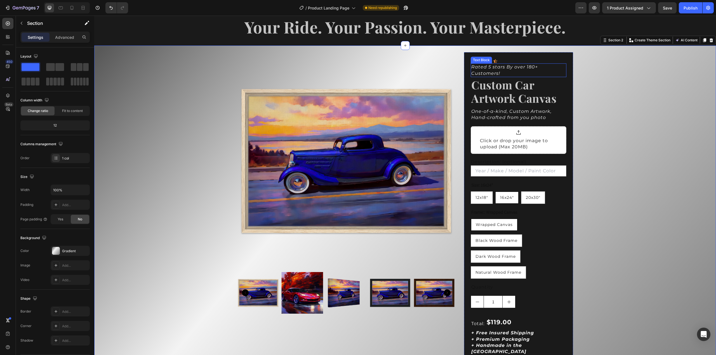
click at [508, 68] on icon "Rated 5 stars By over 180+ Customers!" at bounding box center [504, 69] width 67 height 11
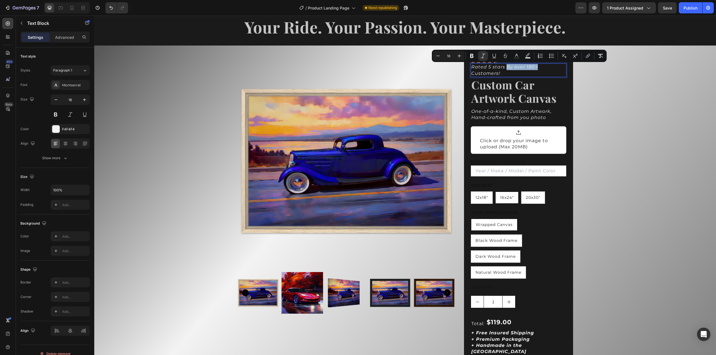
drag, startPoint x: 505, startPoint y: 67, endPoint x: 536, endPoint y: 67, distance: 31.6
click at [536, 67] on p "Rated 5 stars By over 180+ Customers!" at bounding box center [518, 70] width 94 height 13
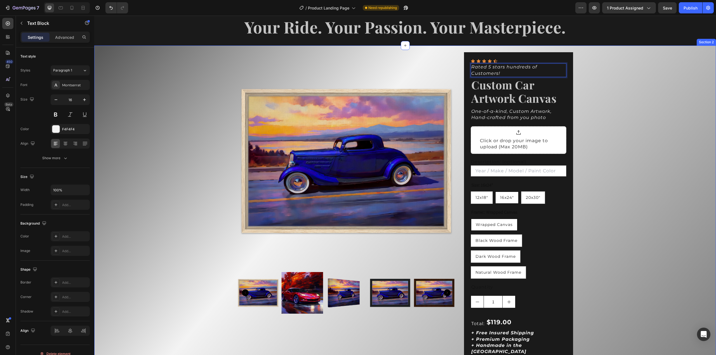
click at [583, 77] on div "Product Images Icon Icon Icon Icon Icon Icon List Rated 5 stars hundreds of Cus…" at bounding box center [404, 234] width 621 height 377
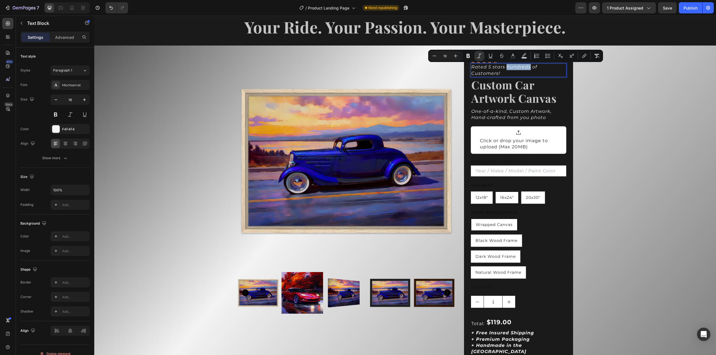
drag, startPoint x: 503, startPoint y: 68, endPoint x: 528, endPoint y: 68, distance: 24.9
click at [528, 68] on icon "Rated 5 stars hundreds of Customers!" at bounding box center [504, 69] width 66 height 11
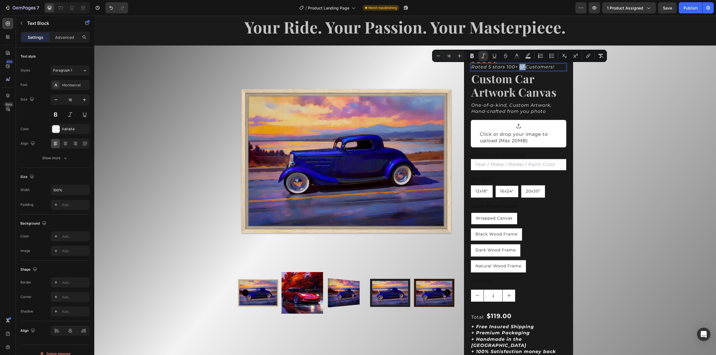
drag, startPoint x: 517, startPoint y: 66, endPoint x: 523, endPoint y: 67, distance: 5.6
click at [523, 67] on icon "Rated 5 stars 100+ of Customers!" at bounding box center [512, 66] width 83 height 5
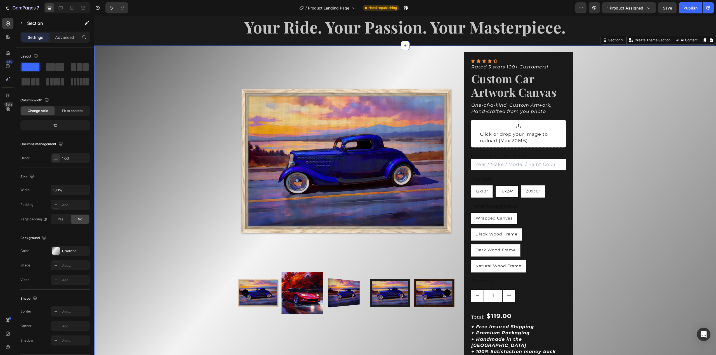
click at [592, 76] on div "Product Images Icon Icon Icon Icon Icon Icon List Rated 5 stars 100+ Customers!…" at bounding box center [404, 231] width 621 height 371
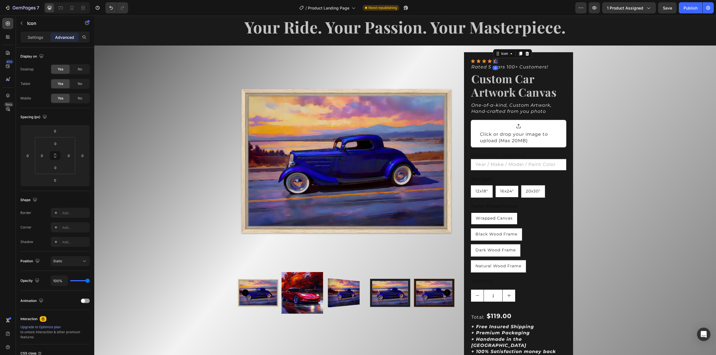
click at [493, 60] on icon at bounding box center [495, 61] width 4 height 4
click at [502, 62] on div "Icon Icon Icon Icon Icon 0" at bounding box center [518, 61] width 95 height 4
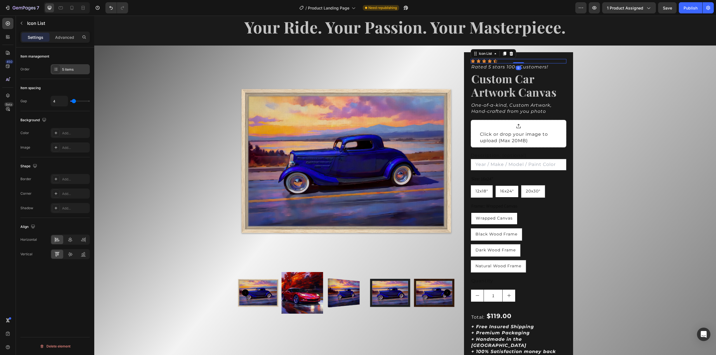
click at [70, 70] on div "5 items" at bounding box center [75, 69] width 26 height 5
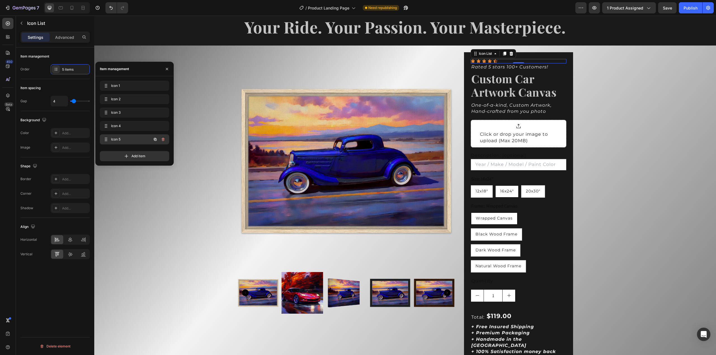
click at [135, 140] on span "Icon 5" at bounding box center [127, 139] width 32 height 5
click at [135, 140] on span "Icon 5" at bounding box center [130, 139] width 41 height 5
click at [148, 127] on div "Icon 4 Icon 4" at bounding box center [126, 126] width 49 height 8
click at [154, 126] on icon "button" at bounding box center [155, 126] width 3 height 3
click at [142, 151] on span "Icon 5" at bounding box center [127, 152] width 32 height 5
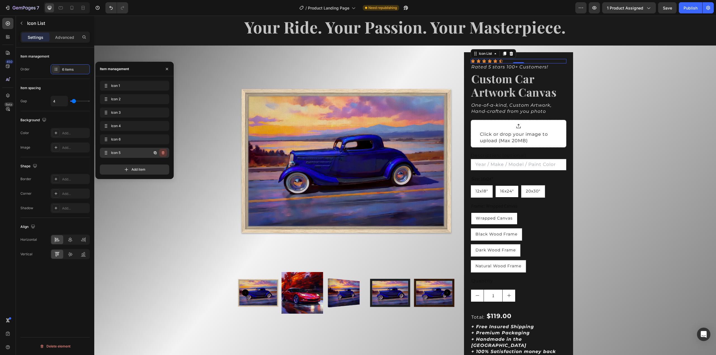
click at [163, 153] on icon "button" at bounding box center [163, 153] width 0 height 1
click at [159, 153] on div "Delete" at bounding box center [159, 152] width 10 height 5
click at [604, 83] on div "Product Images Icon Icon Icon Icon Icon Icon List 0 Rated 5 stars 100+ Customer…" at bounding box center [404, 231] width 621 height 371
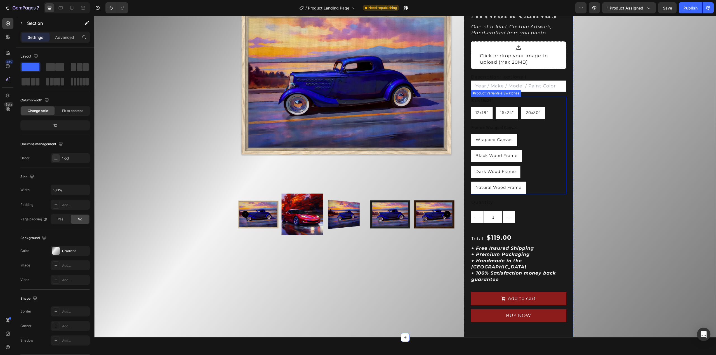
scroll to position [112, 0]
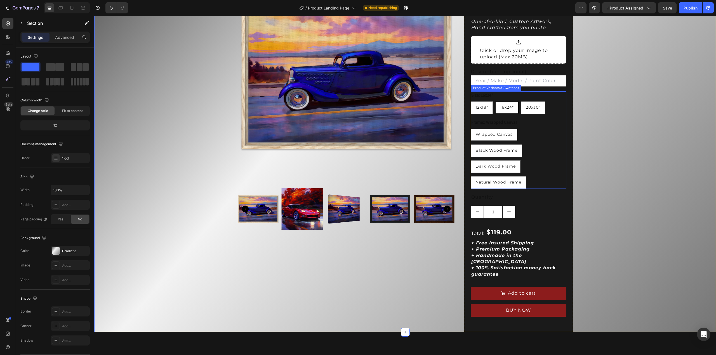
click at [483, 135] on span "Wrapped Canvas" at bounding box center [494, 134] width 37 height 5
click at [471, 129] on input "Wrapped Canvas Wrapped Canvas Wrapped Canvas" at bounding box center [470, 128] width 0 height 0
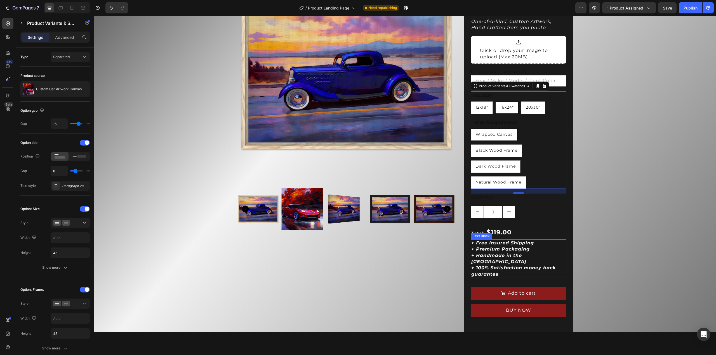
click at [504, 246] on p "+ Premium Packaging" at bounding box center [518, 249] width 94 height 6
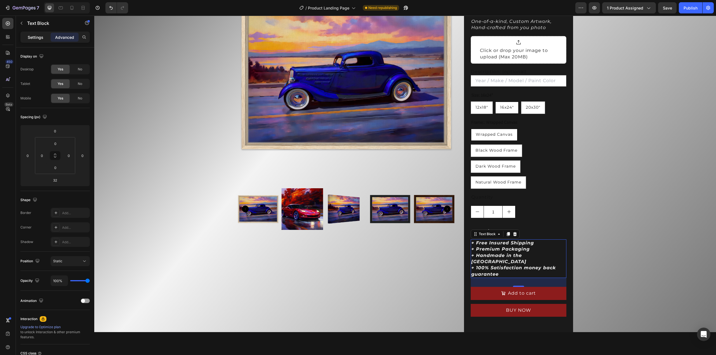
click at [30, 37] on p "Settings" at bounding box center [36, 37] width 16 height 6
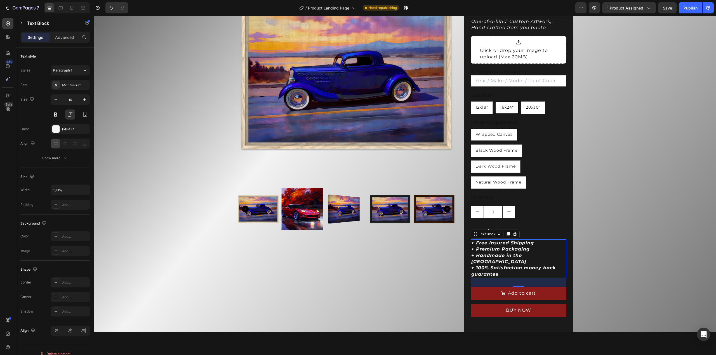
click at [512, 265] on strong "+ 100% Satisfaction money back guarantee" at bounding box center [513, 270] width 84 height 11
click at [513, 265] on strong "+ 100% Satisfaction money back guarantee" at bounding box center [513, 270] width 84 height 11
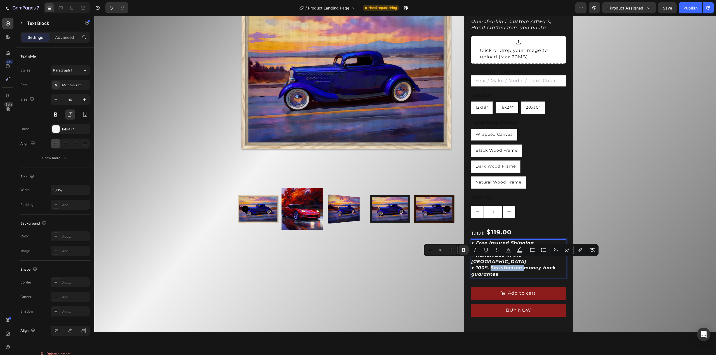
click at [506, 266] on p "+ 100% Satisfaction money back guarantee" at bounding box center [518, 271] width 94 height 13
drag, startPoint x: 503, startPoint y: 269, endPoint x: 470, endPoint y: 243, distance: 41.6
click at [471, 243] on div "+ Free Insured Shipping + Premium Packaging + Handmade in the USA + 100% Satisf…" at bounding box center [518, 259] width 95 height 39
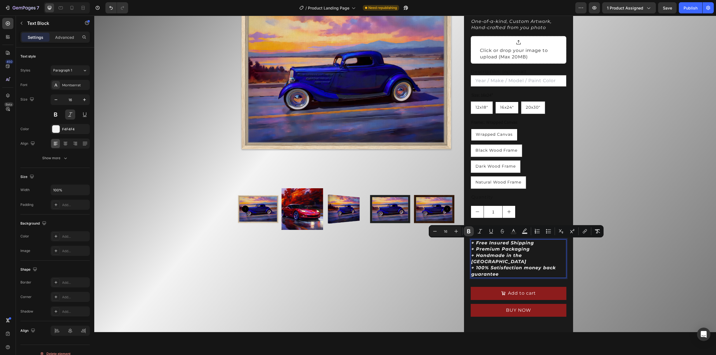
click at [469, 232] on icon "Editor contextual toolbar" at bounding box center [469, 232] width 6 height 6
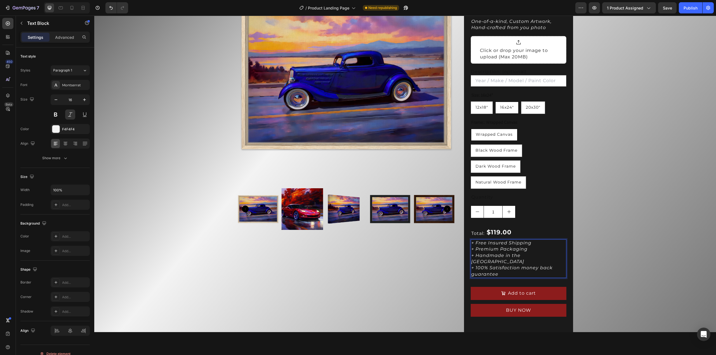
click at [514, 268] on p "+ 100% Satisfaction money back guarantee" at bounding box center [518, 271] width 94 height 13
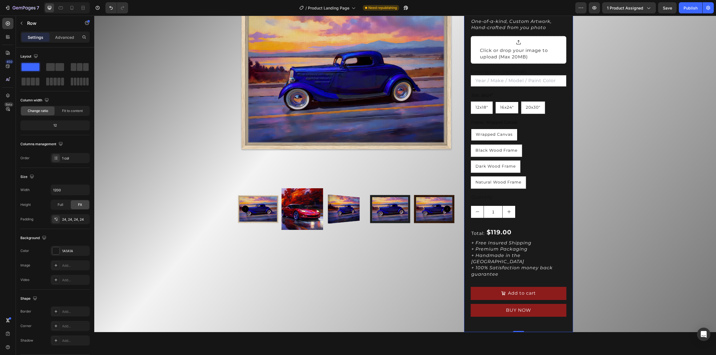
click at [537, 226] on div "Icon Icon Icon Icon Icon Icon List Rated 5 stars 100+ Customers! Text Block Cus…" at bounding box center [518, 150] width 95 height 351
click at [512, 245] on p "+ Free Insured Shipping" at bounding box center [518, 243] width 94 height 6
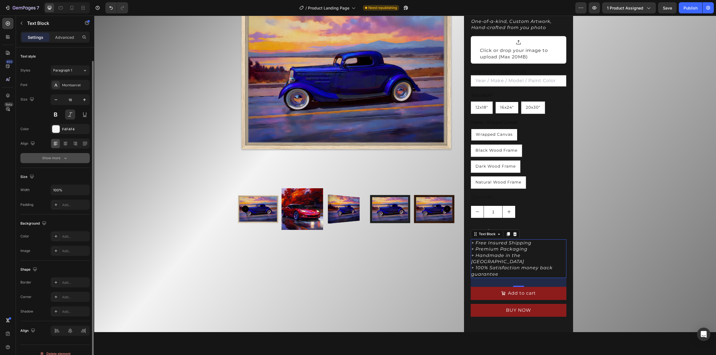
scroll to position [7, 0]
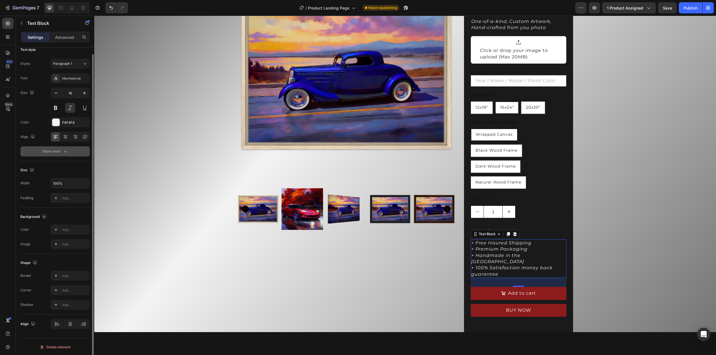
click at [62, 151] on div "Show more" at bounding box center [55, 152] width 26 height 6
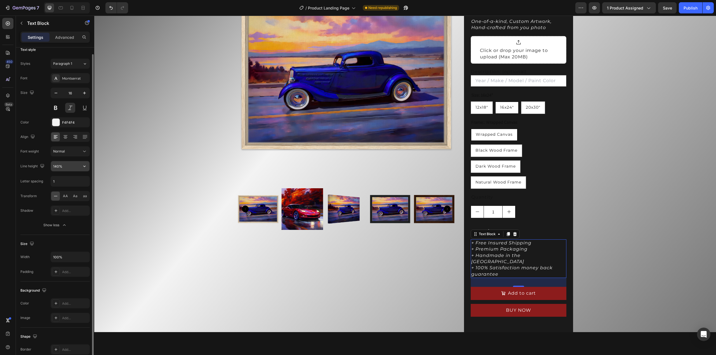
click at [72, 166] on input "140%" at bounding box center [70, 166] width 39 height 10
click at [83, 166] on icon "button" at bounding box center [85, 167] width 6 height 6
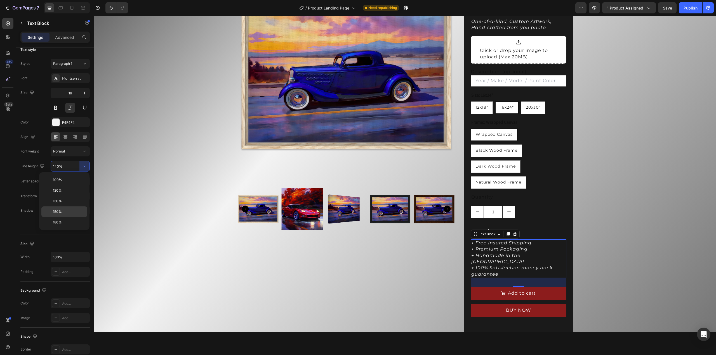
click at [73, 210] on p "150%" at bounding box center [69, 211] width 32 height 5
type input "150%"
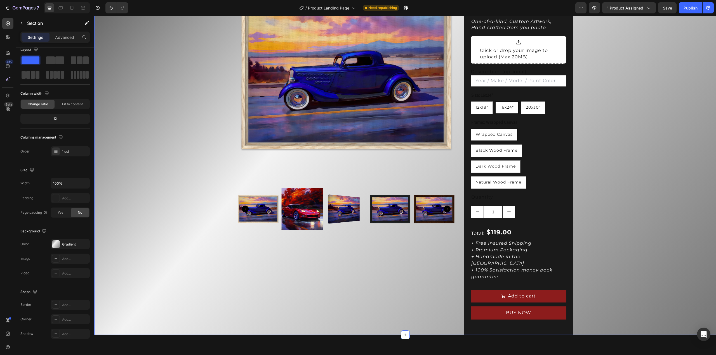
click at [620, 250] on div "Product Images Icon Icon Icon Icon Icon Icon List Rated 5 stars 100+ Customers!…" at bounding box center [404, 148] width 621 height 373
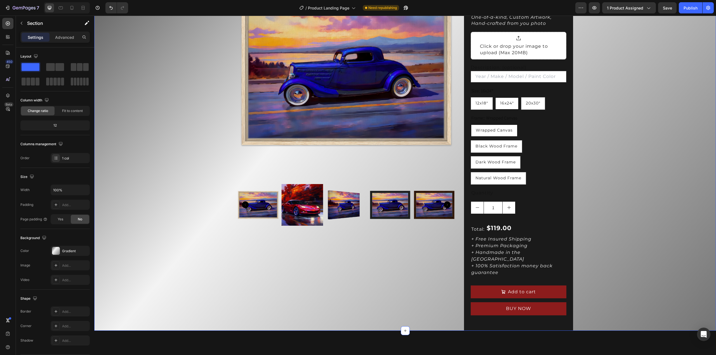
scroll to position [112, 0]
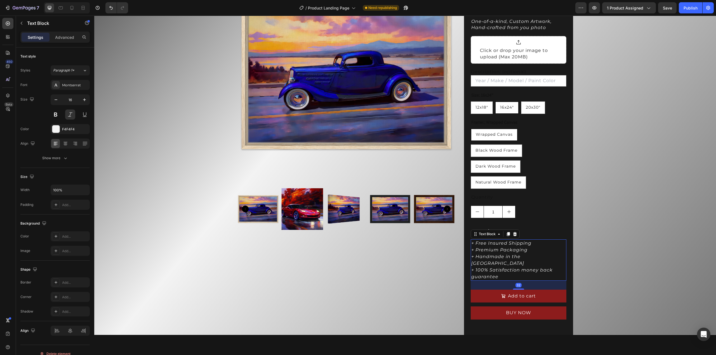
click at [509, 244] on p "+ Free Insured Shipping" at bounding box center [518, 243] width 94 height 7
click at [604, 227] on div "Product Images Icon Icon Icon Icon Icon Icon List Rated 5 stars 100+ Customers!…" at bounding box center [404, 148] width 621 height 373
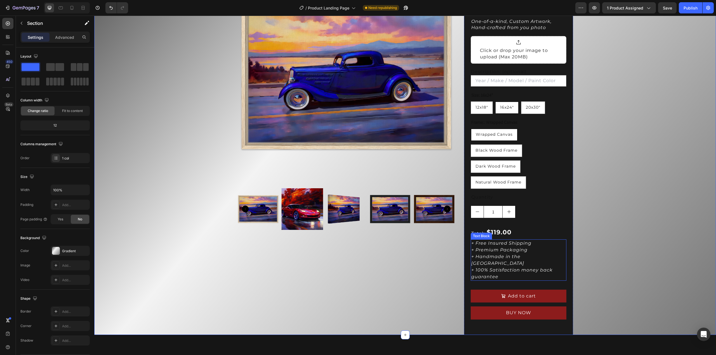
click at [498, 267] on p "+ 100% Satisfaction money back guarantee" at bounding box center [518, 273] width 94 height 13
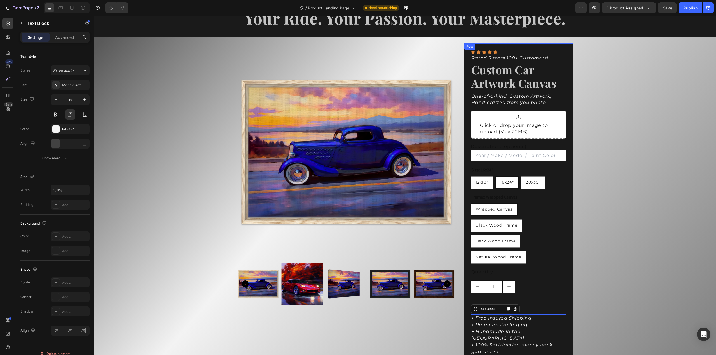
scroll to position [56, 0]
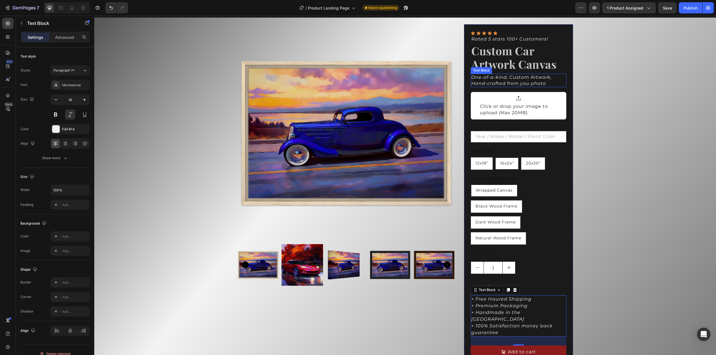
click at [510, 79] on icon "One-of-a-kind, Custom Artwork, Hand-crafted from you photo" at bounding box center [511, 80] width 80 height 11
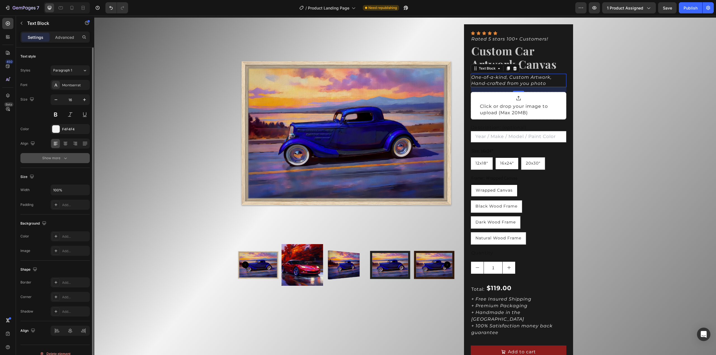
click at [60, 161] on button "Show more" at bounding box center [54, 158] width 69 height 10
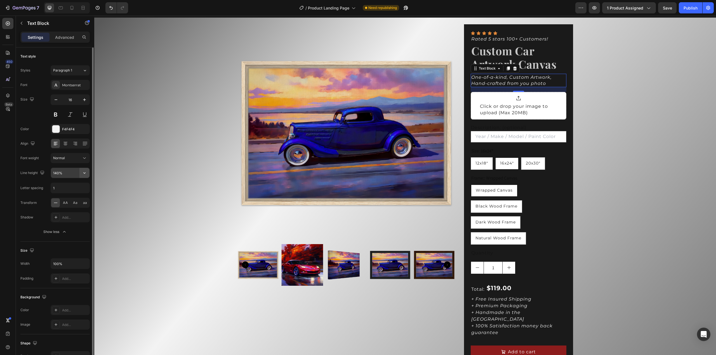
click at [84, 173] on icon "button" at bounding box center [84, 172] width 2 height 1
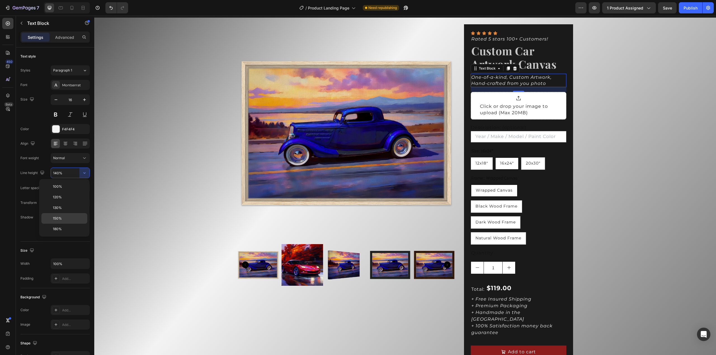
click at [72, 224] on div "150%" at bounding box center [64, 229] width 46 height 11
type input "150%"
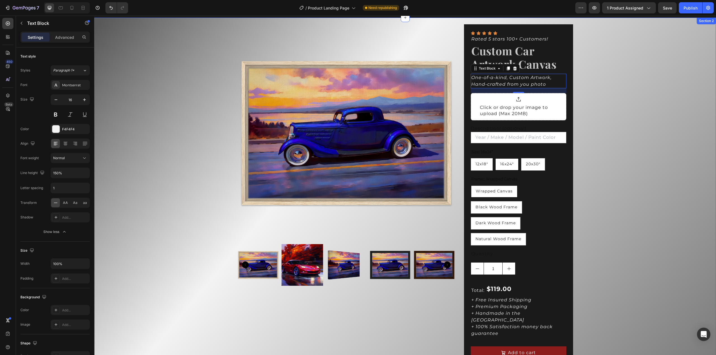
click at [601, 112] on div "Product Images Icon Icon Icon Icon Icon Icon List Rated 5 stars 100+ Customers!…" at bounding box center [404, 205] width 621 height 374
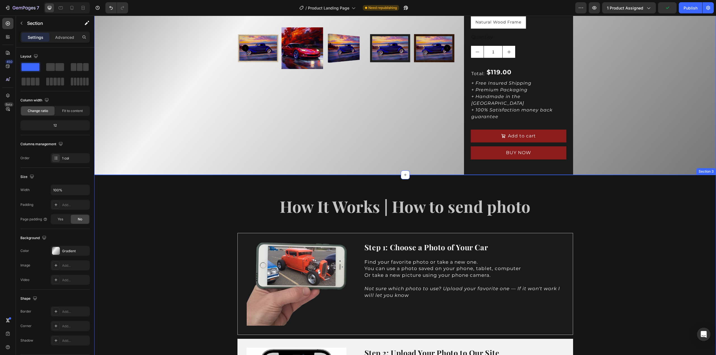
scroll to position [280, 0]
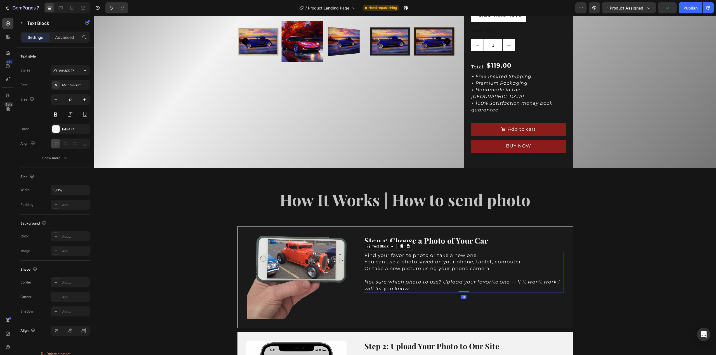
click at [425, 259] on span "You can use a photo saved on your phone, tablet, computer" at bounding box center [442, 262] width 157 height 6
click at [71, 155] on button "Show more" at bounding box center [54, 158] width 69 height 10
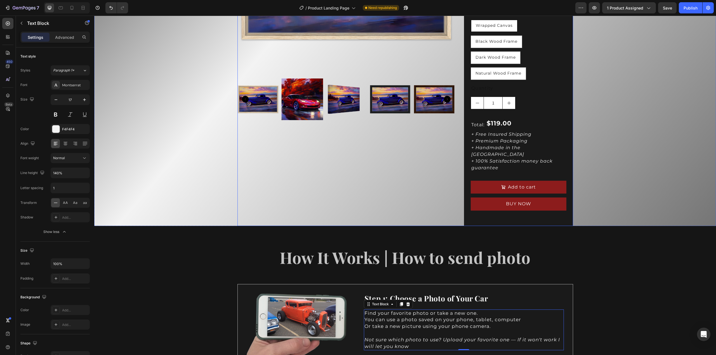
scroll to position [196, 0]
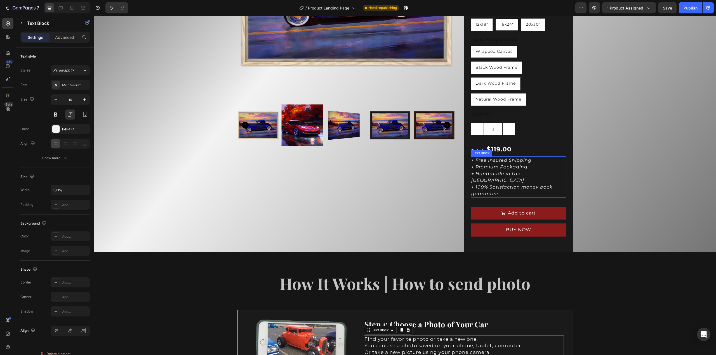
click at [498, 168] on p "+ Premium Packaging" at bounding box center [518, 167] width 94 height 7
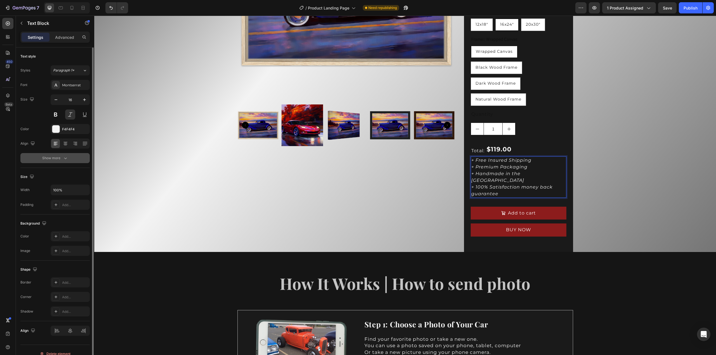
click at [58, 158] on div "Show more" at bounding box center [55, 158] width 26 height 6
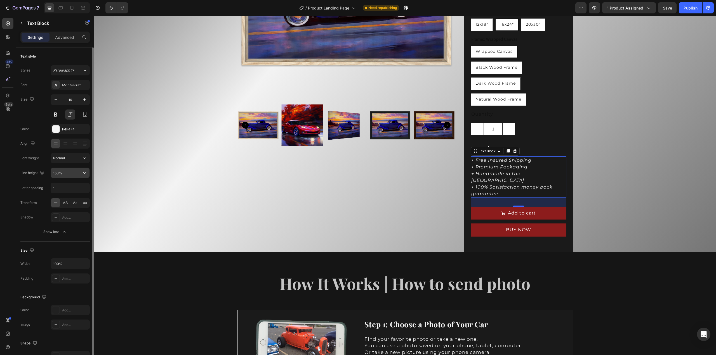
click at [80, 175] on button "button" at bounding box center [84, 173] width 10 height 10
click at [70, 174] on input "150%" at bounding box center [70, 173] width 39 height 10
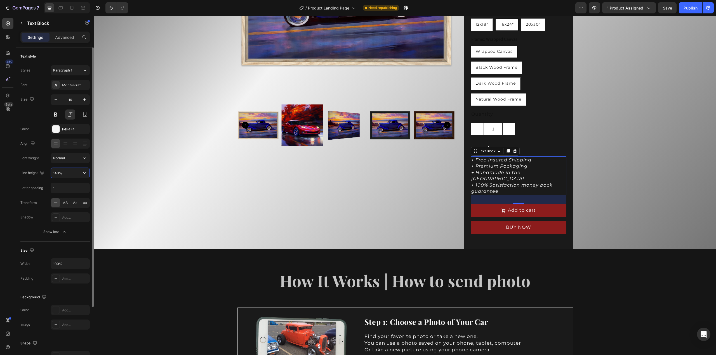
type input "140%"
click at [606, 153] on div "Product Images Icon Icon Icon Icon Icon Icon List Rated 5 stars 100+ Customers!…" at bounding box center [404, 64] width 621 height 372
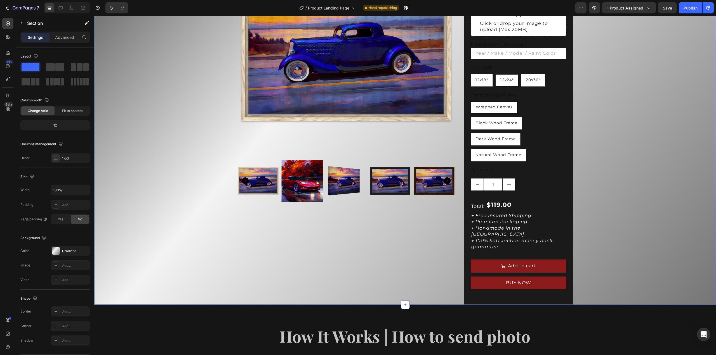
scroll to position [140, 0]
click at [609, 190] on div "Product Images Icon Icon Icon Icon Icon Icon List Rated 5 stars 100+ Customers!…" at bounding box center [404, 120] width 621 height 372
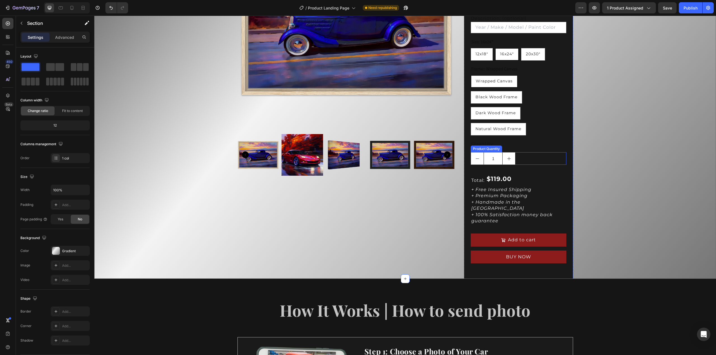
scroll to position [168, 0]
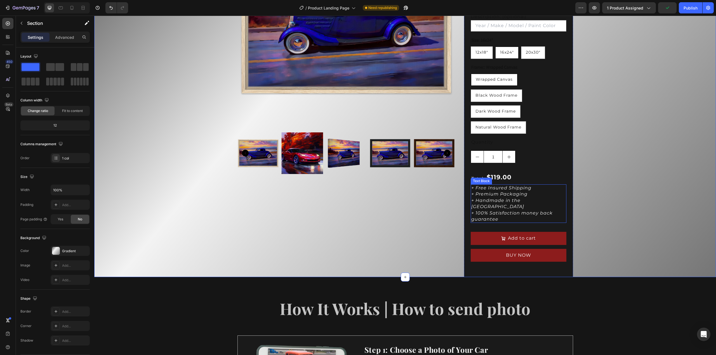
click at [525, 195] on p "+ Premium Packaging" at bounding box center [518, 194] width 94 height 6
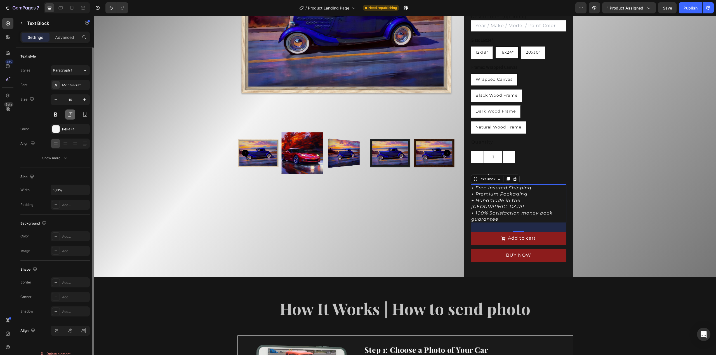
click at [72, 115] on button at bounding box center [70, 115] width 10 height 10
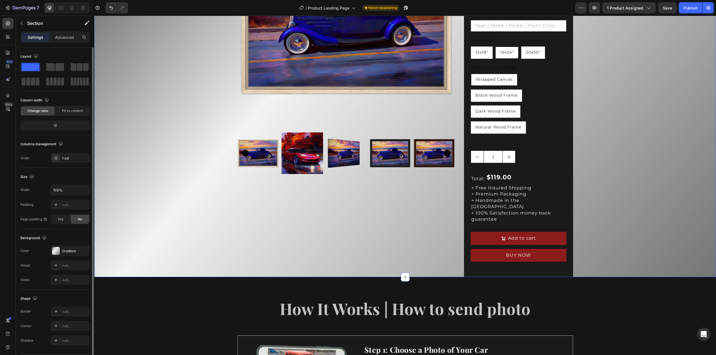
click at [585, 167] on div "Product Images Icon Icon Icon Icon Icon Icon List Rated 5 stars 100+ Customers!…" at bounding box center [404, 92] width 621 height 372
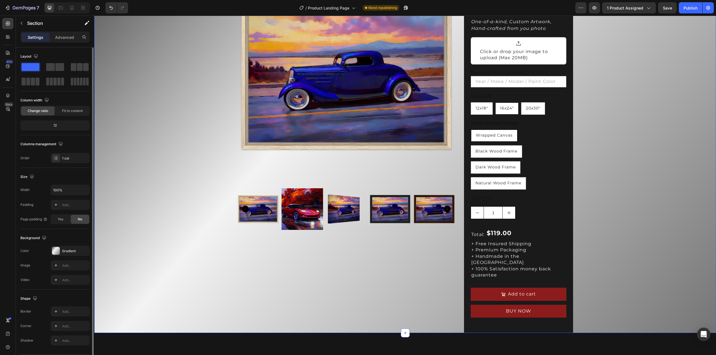
scroll to position [112, 0]
click at [500, 249] on p "+ Premium Packaging" at bounding box center [518, 250] width 94 height 6
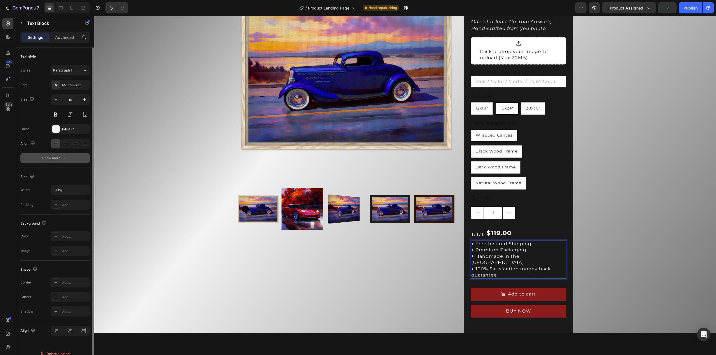
click at [60, 158] on div "Show more" at bounding box center [55, 158] width 26 height 6
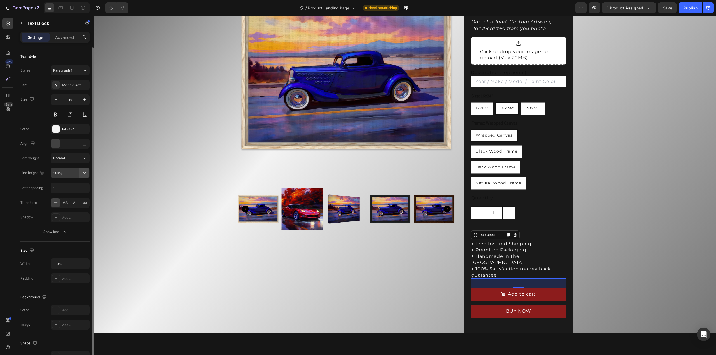
click at [83, 172] on icon "button" at bounding box center [85, 173] width 6 height 6
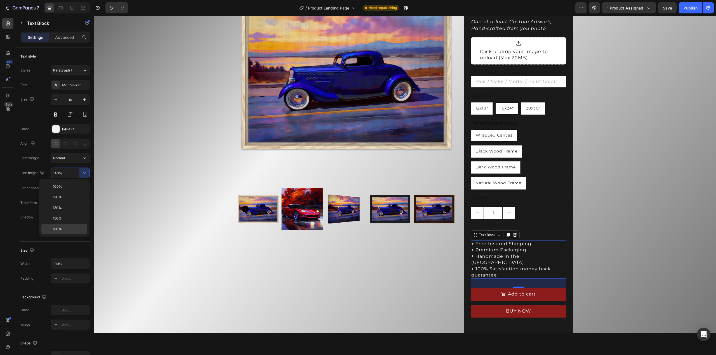
click at [73, 226] on div "180%" at bounding box center [64, 229] width 46 height 11
type input "180%"
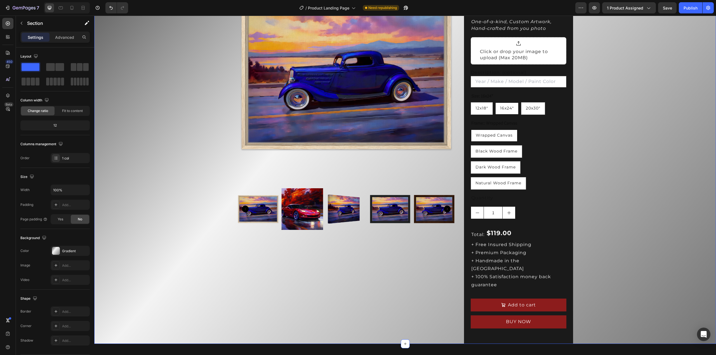
click at [639, 237] on div "Product Images Icon Icon Icon Icon Icon Icon List Rated 5 stars 100+ Customers!…" at bounding box center [404, 153] width 621 height 382
click at [590, 232] on div "Product Images Icon Icon Icon Icon Icon Icon List Rated 5 stars 100+ Customers!…" at bounding box center [404, 153] width 621 height 382
click at [525, 260] on p "+ Handmade in the USA" at bounding box center [518, 265] width 94 height 16
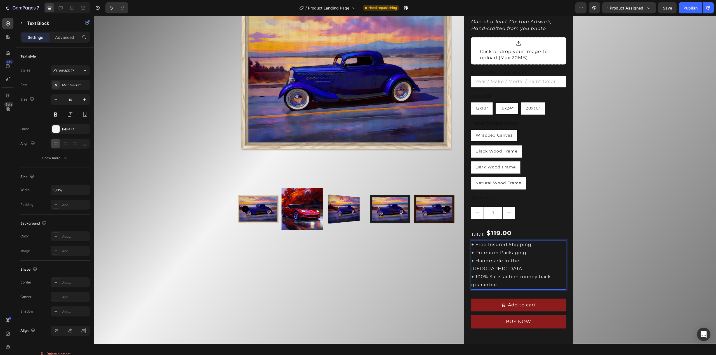
click at [525, 260] on p "+ Handmade in the USA" at bounding box center [518, 265] width 94 height 16
click at [479, 248] on button "Bold" at bounding box center [476, 249] width 10 height 10
click at [592, 215] on div "Product Images Icon Icon Icon Icon Icon Icon List Rated 5 stars 100+ Customers!…" at bounding box center [404, 153] width 621 height 382
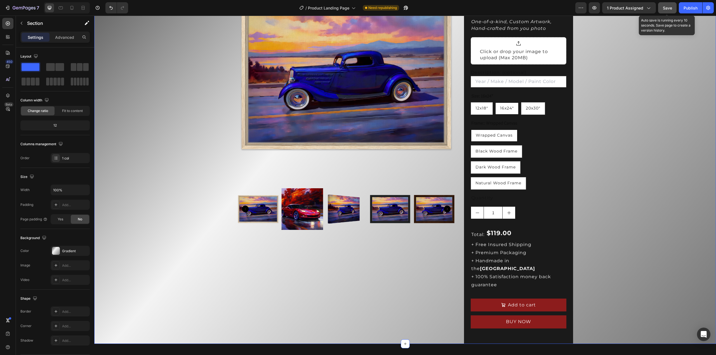
click at [664, 6] on span "Save" at bounding box center [667, 8] width 9 height 5
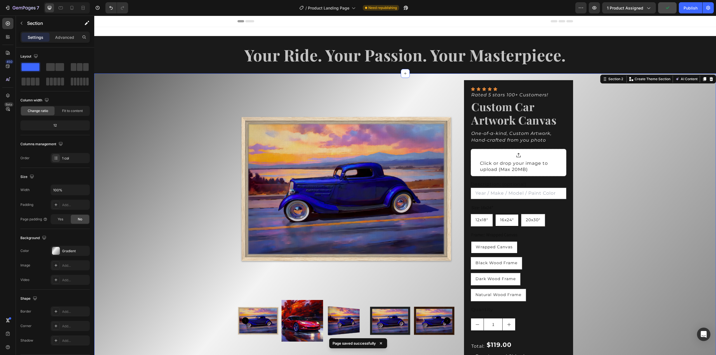
scroll to position [0, 0]
click at [519, 121] on h2 "Custom Car Artwork Canvas" at bounding box center [518, 114] width 95 height 28
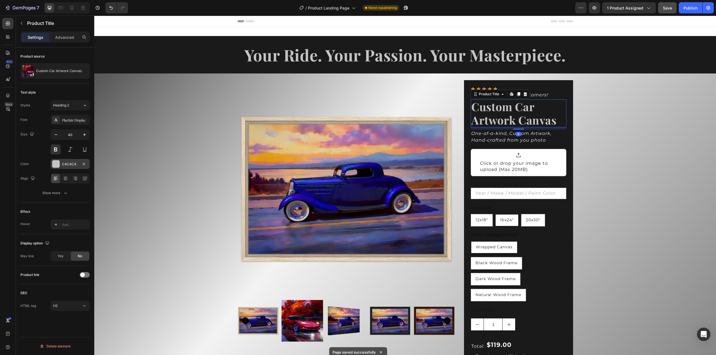
click at [58, 163] on div at bounding box center [55, 163] width 7 height 7
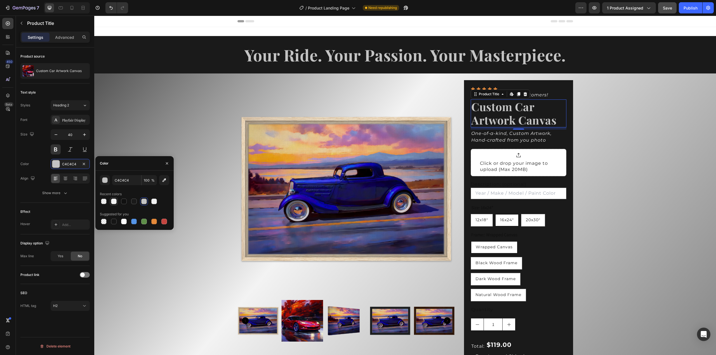
click at [112, 201] on div at bounding box center [114, 202] width 6 height 6
type input "F4F4F4"
click at [597, 145] on div "Product Images Icon Icon Icon Icon Icon Icon List Rated 5 stars 100+ Customers!…" at bounding box center [404, 265] width 621 height 382
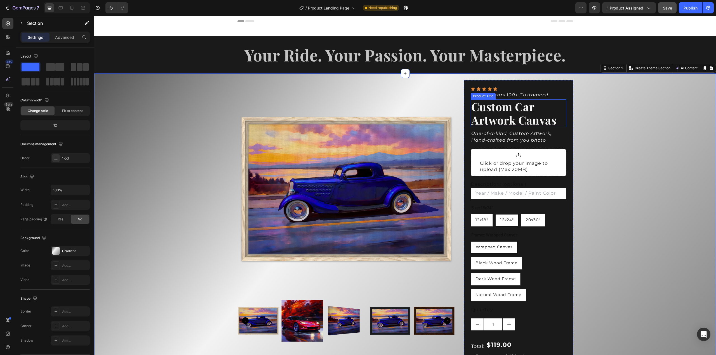
click at [509, 118] on h2 "Custom Car Artwork Canvas" at bounding box center [518, 114] width 95 height 28
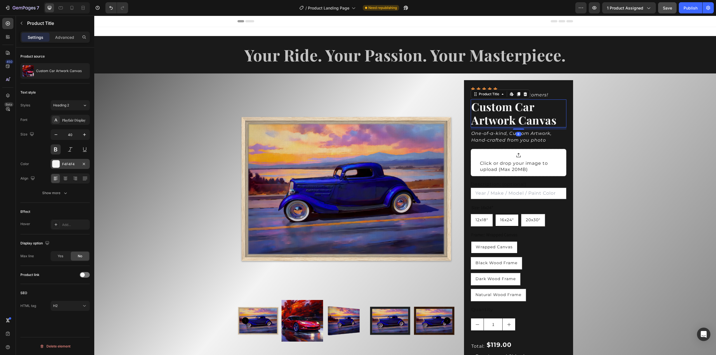
click at [55, 165] on div at bounding box center [55, 163] width 7 height 7
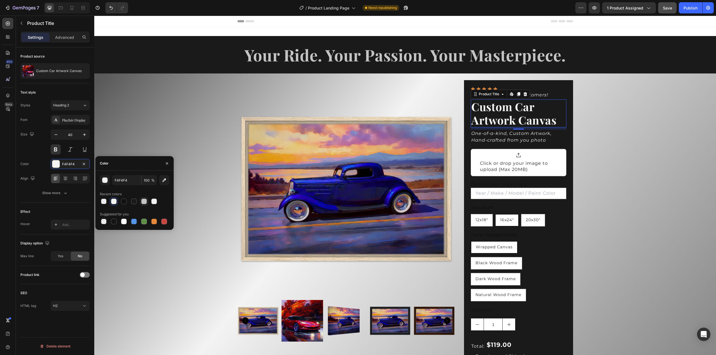
click at [145, 202] on div at bounding box center [144, 202] width 6 height 6
type input "C4C4C4"
click at [658, 151] on div "Product Images Icon Icon Icon Icon Icon Icon List Rated 5 stars 100+ Customers!…" at bounding box center [404, 265] width 621 height 382
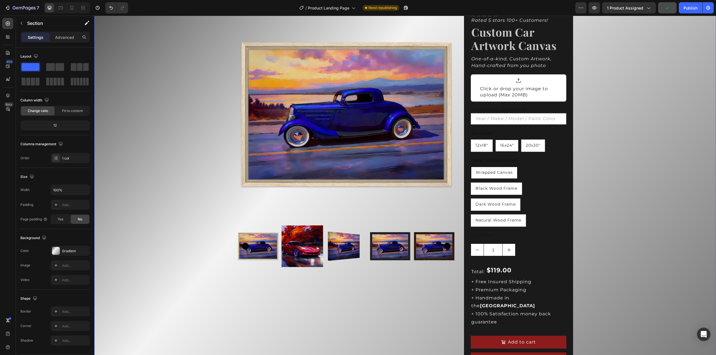
scroll to position [56, 0]
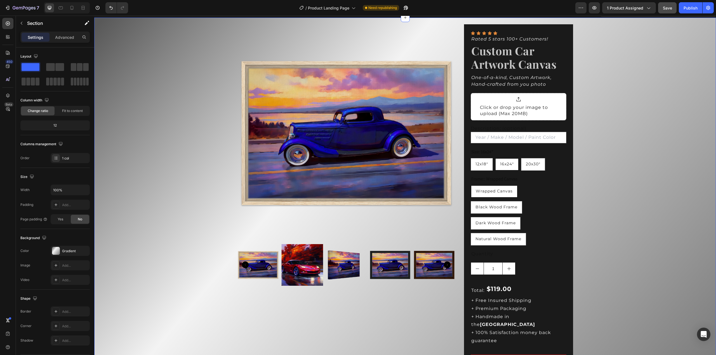
click at [603, 157] on div "Product Images Icon Icon Icon Icon Icon Icon List Rated 5 stars 100+ Customers!…" at bounding box center [404, 209] width 621 height 382
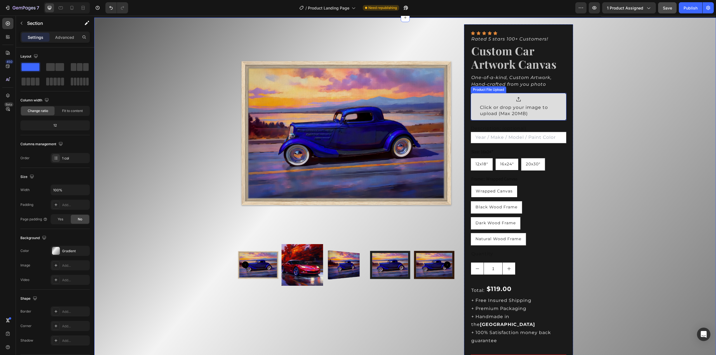
click at [547, 99] on div at bounding box center [518, 100] width 77 height 6
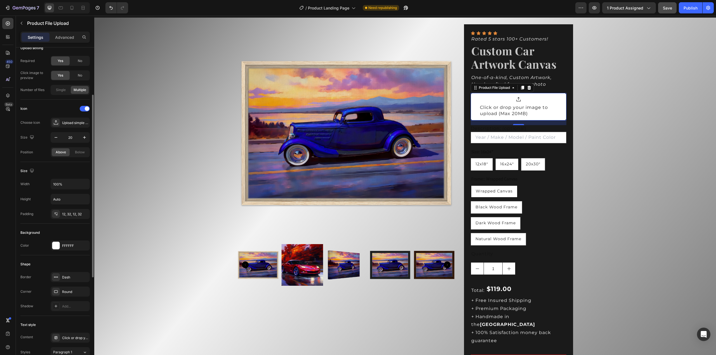
scroll to position [140, 0]
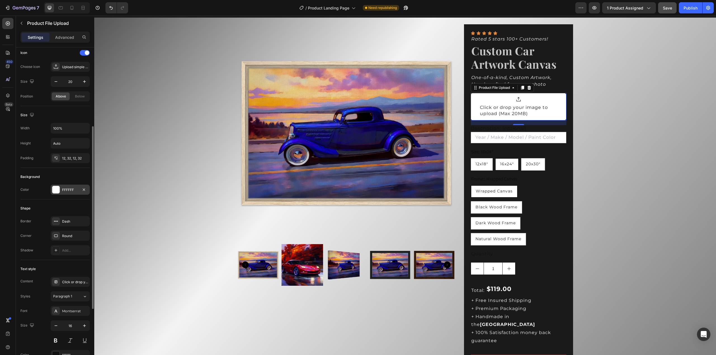
click at [56, 188] on div at bounding box center [55, 189] width 7 height 7
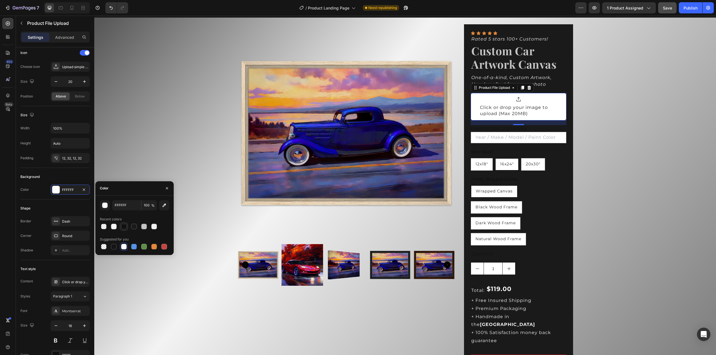
click at [123, 228] on div at bounding box center [124, 227] width 6 height 6
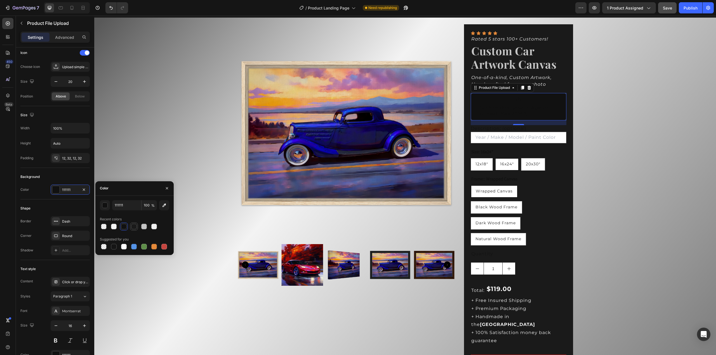
click at [134, 228] on div at bounding box center [134, 227] width 6 height 6
click at [114, 247] on div at bounding box center [114, 247] width 6 height 6
click at [133, 228] on div at bounding box center [134, 227] width 6 height 6
type input "1A1A1A"
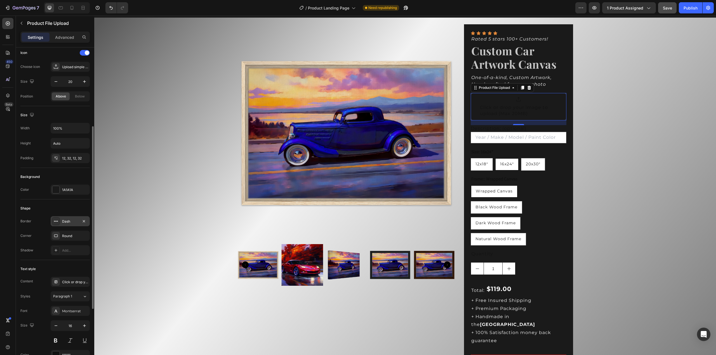
click at [70, 219] on div "Dash" at bounding box center [70, 221] width 16 height 5
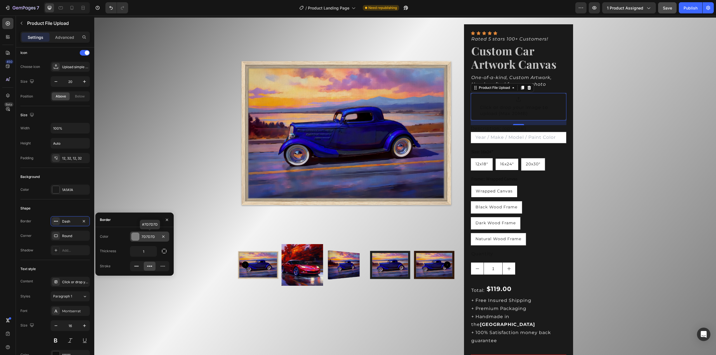
click at [136, 237] on div at bounding box center [135, 236] width 7 height 7
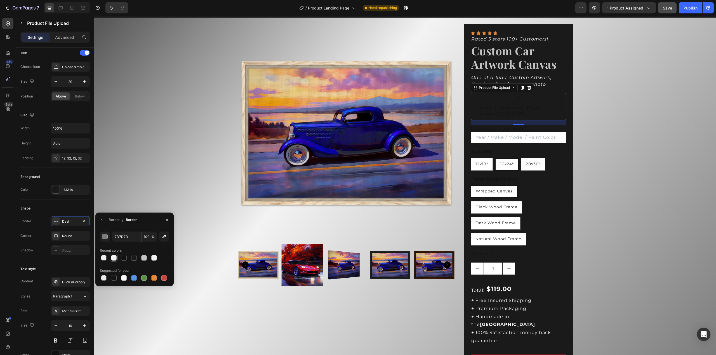
click at [114, 260] on div at bounding box center [114, 258] width 6 height 6
type input "F4F4F4"
click at [590, 145] on div "Product Images Icon Icon Icon Icon Icon Icon List Rated 5 stars 100+ Customers!…" at bounding box center [404, 209] width 621 height 382
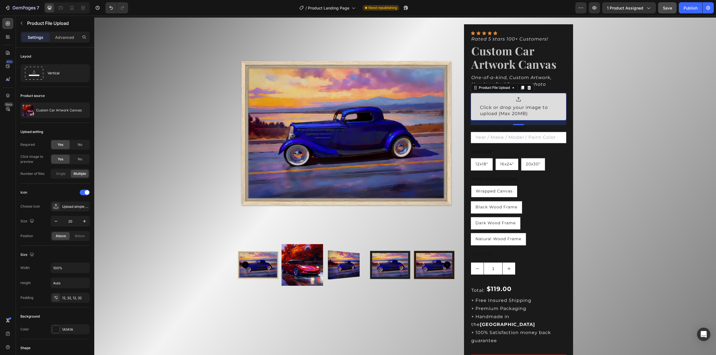
click at [529, 109] on div "Click or drop your image to upload (Max 20MB)" at bounding box center [518, 111] width 77 height 13
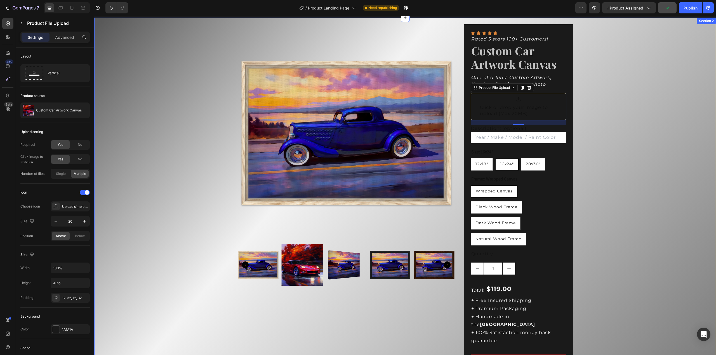
click at [628, 122] on div "Product Images Icon Icon Icon Icon Icon Icon List Rated 5 stars 100+ Customers!…" at bounding box center [404, 209] width 621 height 382
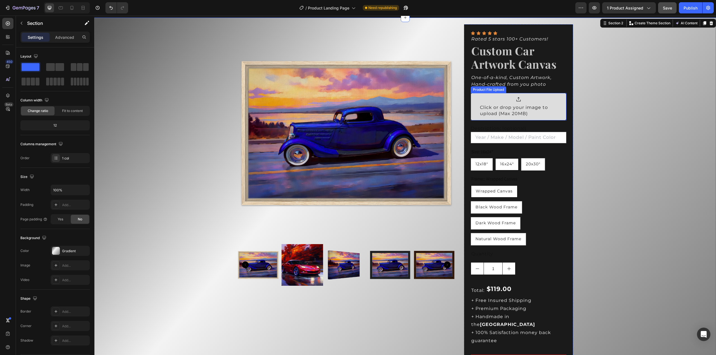
click at [544, 100] on div at bounding box center [518, 100] width 77 height 6
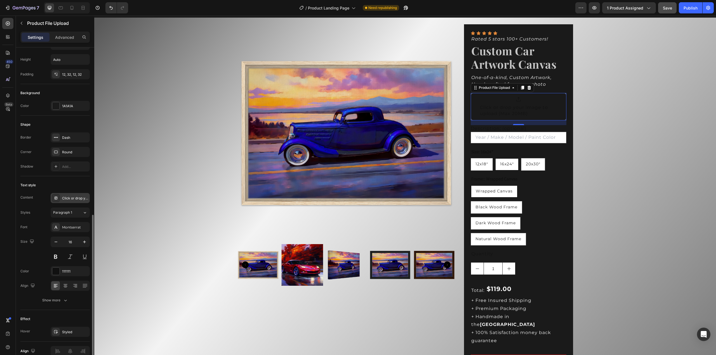
scroll to position [250, 0]
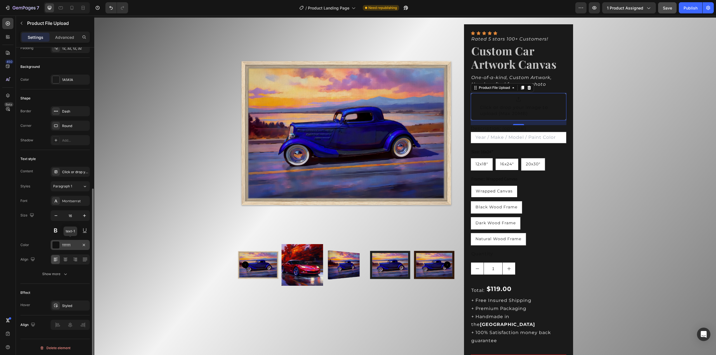
click at [69, 243] on div "111111" at bounding box center [70, 245] width 16 height 5
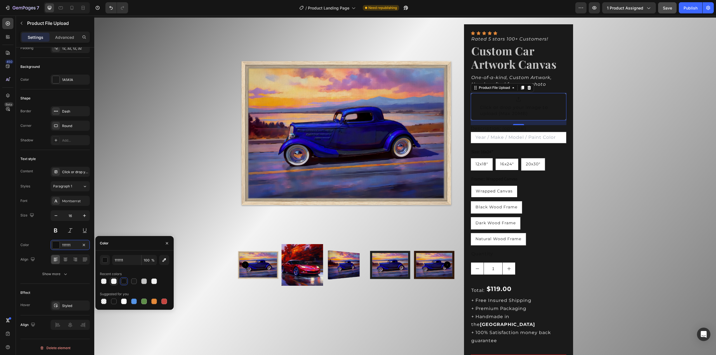
click at [113, 282] on div at bounding box center [114, 282] width 6 height 6
click at [153, 283] on div at bounding box center [154, 282] width 6 height 6
type input "F2F2F2"
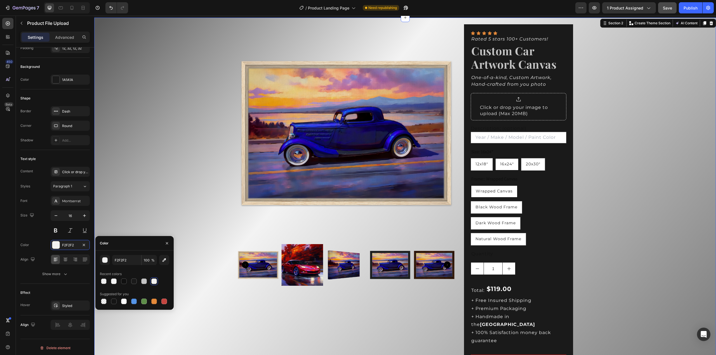
click at [656, 176] on div "Product Images Icon Icon Icon Icon Icon Icon List Rated 5 stars 100+ Customers!…" at bounding box center [404, 209] width 621 height 382
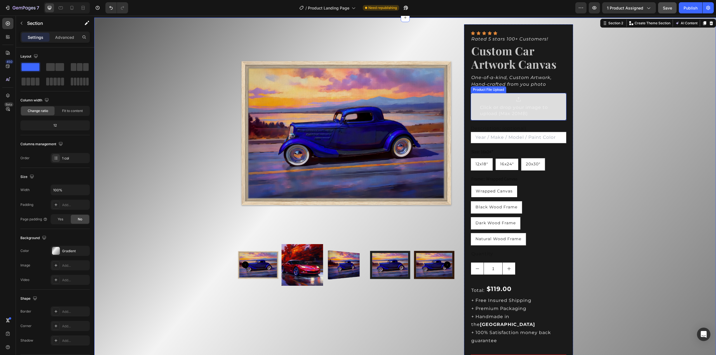
click at [547, 98] on div at bounding box center [518, 100] width 77 height 6
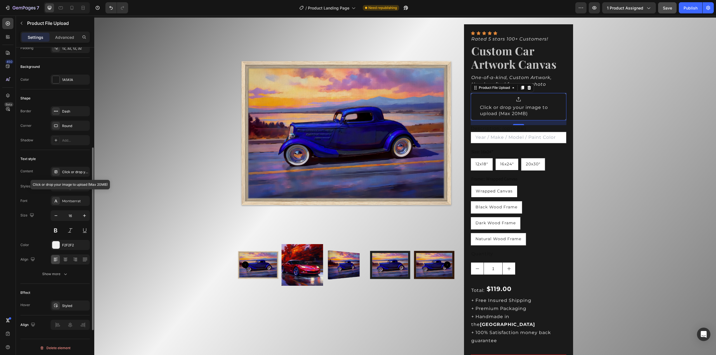
scroll to position [250, 0]
click at [70, 304] on div "Styled" at bounding box center [70, 306] width 16 height 5
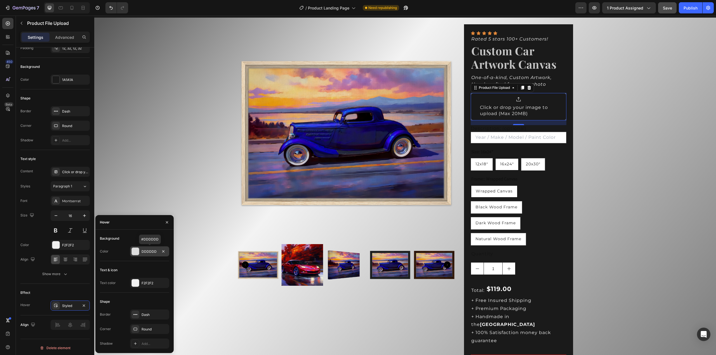
click at [142, 252] on div "DDDDDD" at bounding box center [149, 251] width 16 height 5
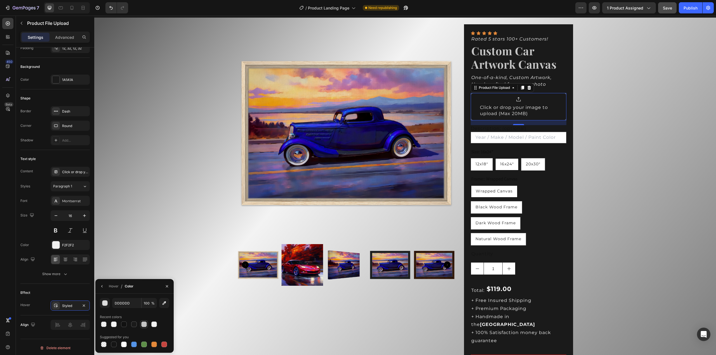
click at [143, 325] on div at bounding box center [144, 325] width 6 height 6
click at [105, 305] on div "button" at bounding box center [105, 304] width 6 height 6
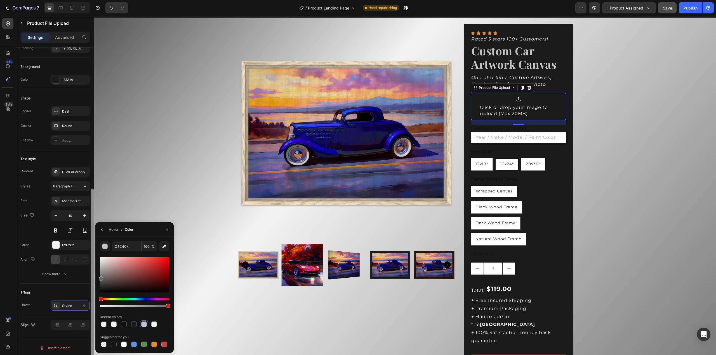
drag, startPoint x: 102, startPoint y: 271, endPoint x: 91, endPoint y: 278, distance: 13.7
click at [91, 278] on div "450 Beta Sections(18) Elements(84) Section Element Hero Section Product Detail …" at bounding box center [47, 186] width 94 height 340
type input "686868"
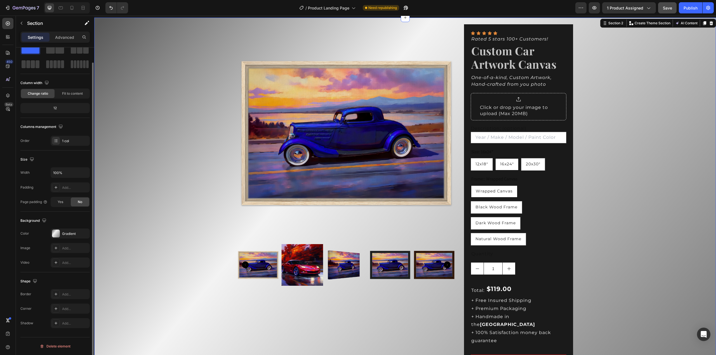
click at [204, 244] on div "Product Images Icon Icon Icon Icon Icon Icon List Rated 5 stars 100+ Customers!…" at bounding box center [404, 209] width 621 height 382
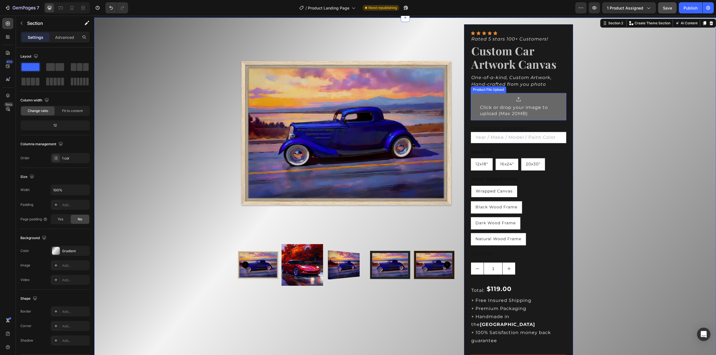
click at [528, 111] on div "Click or drop your image to upload (Max 20MB)" at bounding box center [518, 111] width 77 height 13
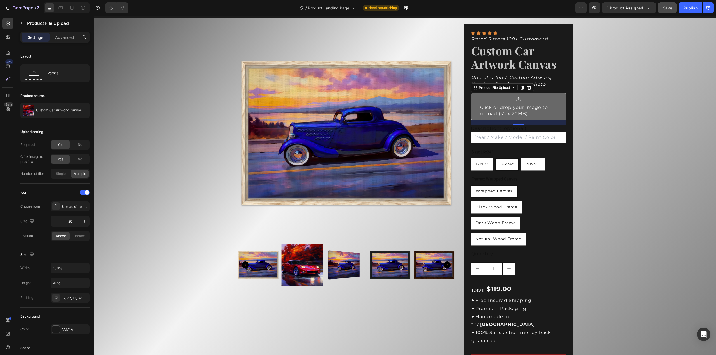
click at [509, 113] on div "Click or drop your image to upload (Max 20MB)" at bounding box center [518, 111] width 77 height 13
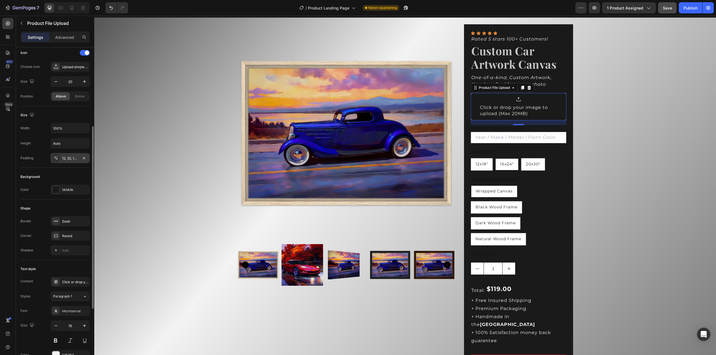
scroll to position [196, 0]
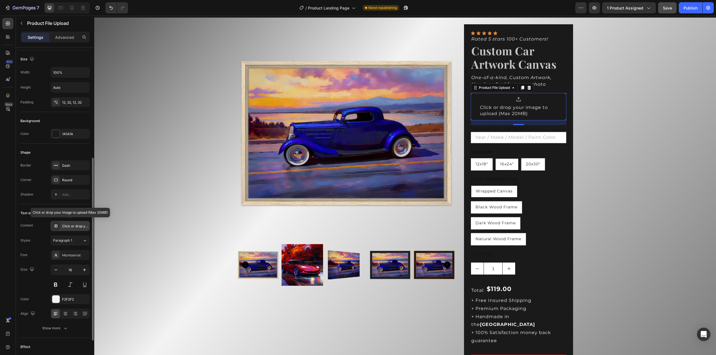
click at [72, 225] on div "Click or drop your image to upload (Max 20MB)" at bounding box center [75, 226] width 26 height 5
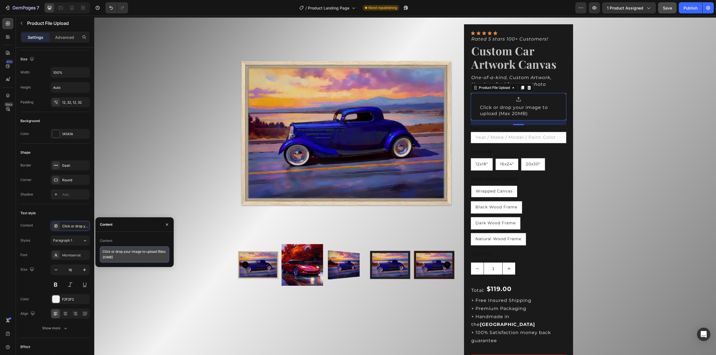
click at [120, 259] on textarea "Click or drop your image to upload (Max 20MB)" at bounding box center [134, 255] width 69 height 16
click at [141, 253] on textarea "Click or drop your image to upload (Max 20MB)" at bounding box center [134, 255] width 69 height 16
type textarea "Click or drop your image to upload (Max 20MB)"
click at [633, 179] on div "Product Images Icon Icon Icon Icon Icon Icon List Rated 5 stars 100+ Customers!…" at bounding box center [404, 209] width 621 height 382
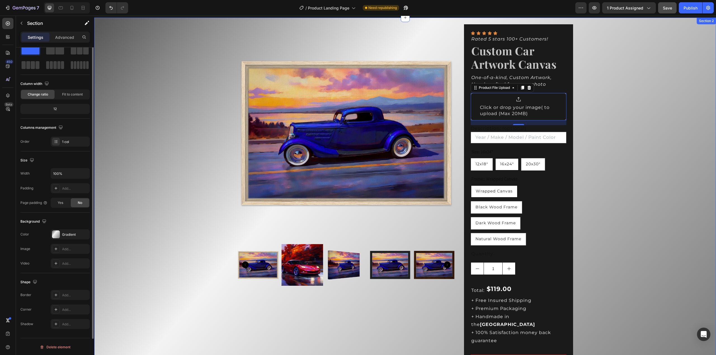
scroll to position [0, 0]
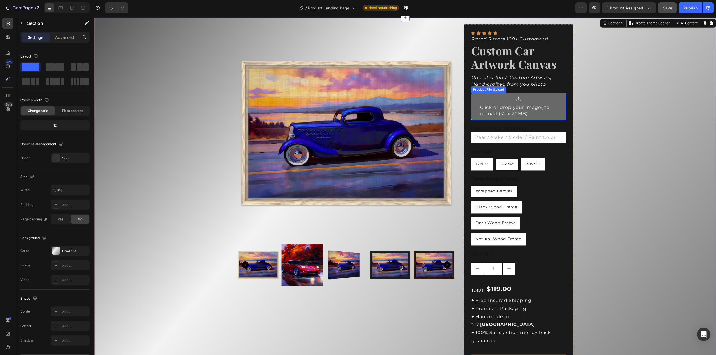
click at [526, 112] on div "Click or drop your image( to upload (Max 20MB)" at bounding box center [518, 111] width 77 height 13
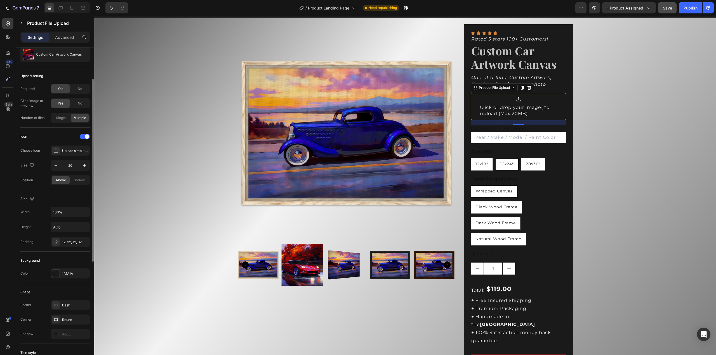
scroll to position [84, 0]
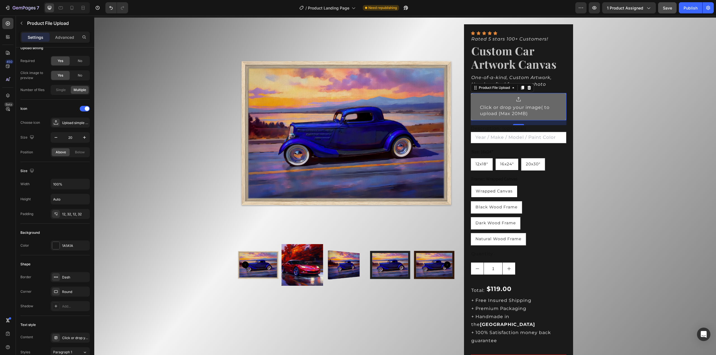
click at [502, 110] on div "Click or drop your image( to upload (Max 20MB)" at bounding box center [518, 111] width 77 height 13
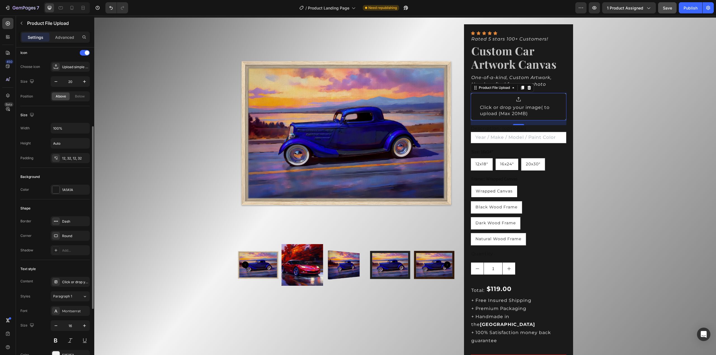
scroll to position [168, 0]
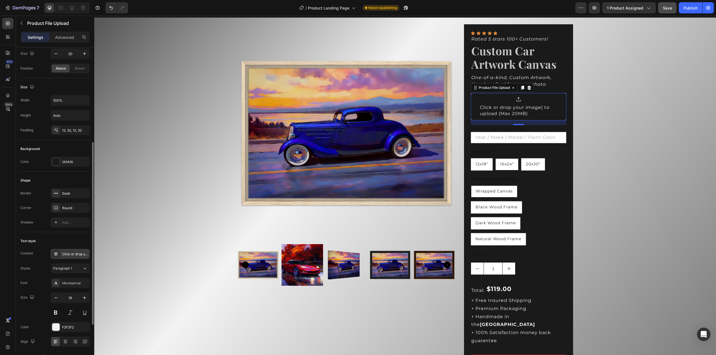
click at [77, 249] on div "Click or drop your image to upload (Max 20MB)" at bounding box center [70, 254] width 39 height 10
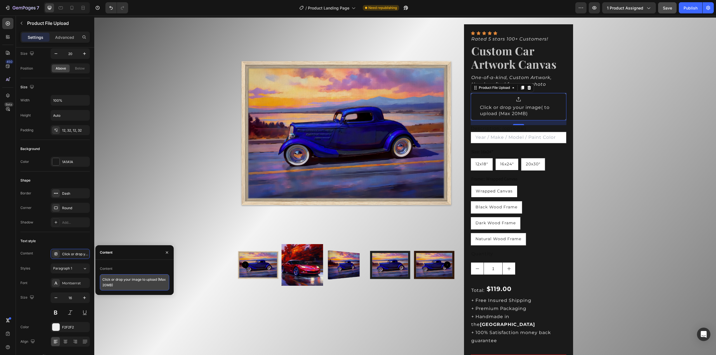
click at [141, 282] on textarea "Click or drop your image to upload (Max 20MB)" at bounding box center [134, 283] width 69 height 16
type textarea "Click or drop your image to upload (Max 20MB)"
click at [152, 289] on textarea "Click or drop your image to upload (Max 20MB)" at bounding box center [134, 283] width 69 height 16
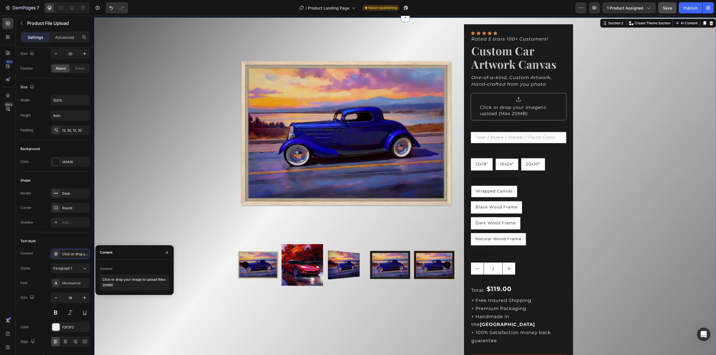
click at [192, 261] on div "Product Images Icon Icon Icon Icon Icon Icon List Rated 5 stars 100+ Customers!…" at bounding box center [404, 209] width 621 height 382
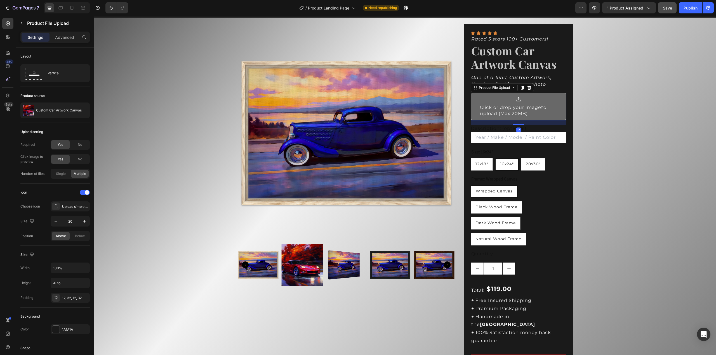
click at [547, 108] on div "Click or drop your imageto upload (Max 20MB)" at bounding box center [518, 111] width 77 height 13
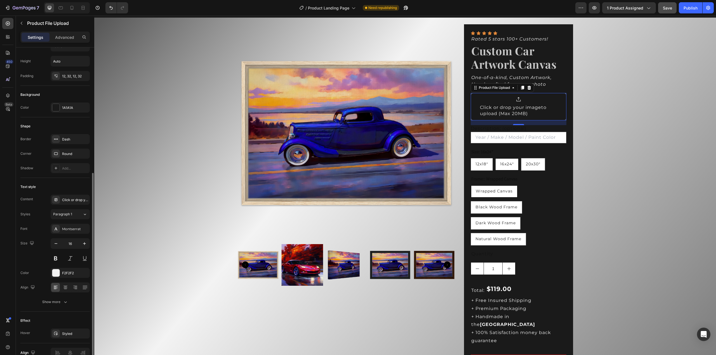
scroll to position [250, 0]
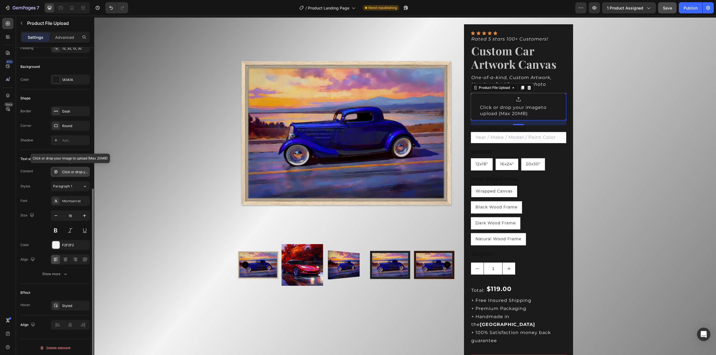
click at [67, 173] on div "Click or drop your image to upload (Max 20MB)" at bounding box center [70, 172] width 39 height 10
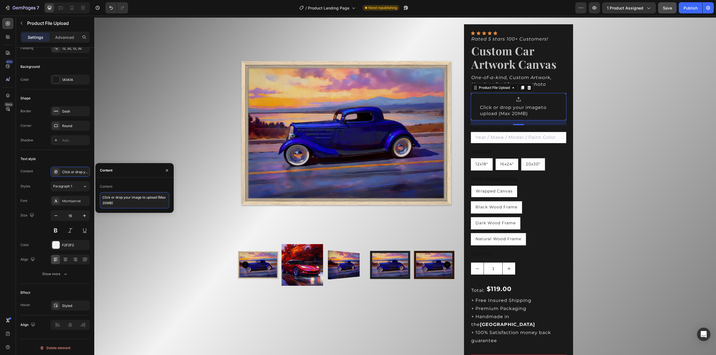
click at [132, 205] on textarea "Click or drop your image to upload (Max 20MB)" at bounding box center [134, 200] width 69 height 16
click at [155, 203] on textarea "Click or drop your image to upload (Max 20MB)" at bounding box center [134, 200] width 69 height 16
click at [144, 200] on textarea "Click or drop your image to upload (Max 20MB)" at bounding box center [134, 200] width 69 height 16
click at [146, 197] on textarea "Click or drop your image to upload (Max 20MB)" at bounding box center [134, 200] width 69 height 16
type textarea "Click or drop your image to upload (Max 20MB)"
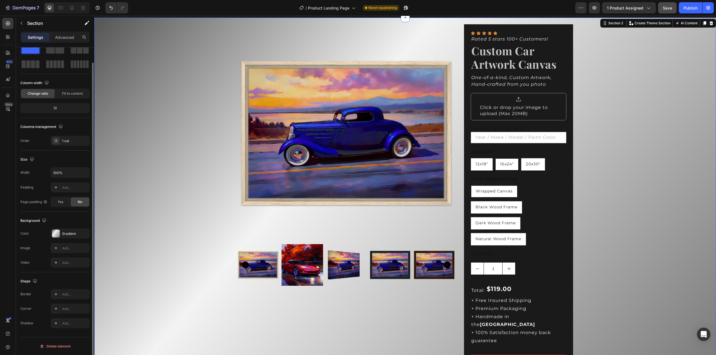
click at [145, 231] on div "Product Images Icon Icon Icon Icon Icon Icon List Rated 5 stars 100+ Customers!…" at bounding box center [404, 209] width 621 height 382
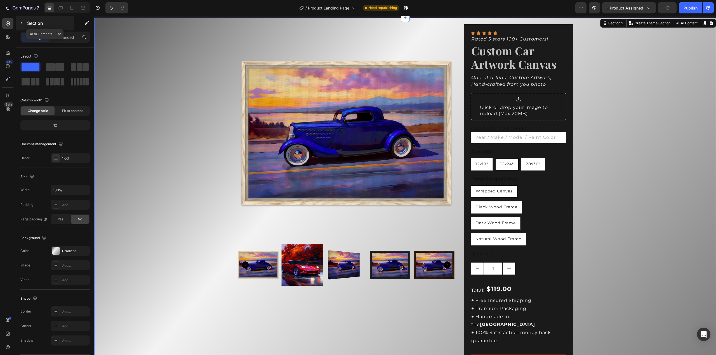
click at [27, 24] on div "Section" at bounding box center [45, 23] width 58 height 15
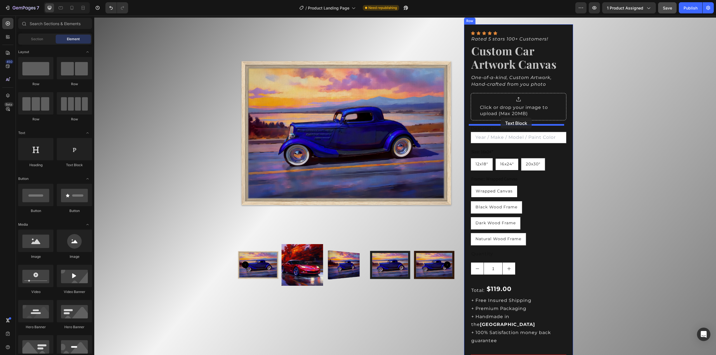
drag, startPoint x: 165, startPoint y: 167, endPoint x: 500, endPoint y: 118, distance: 339.1
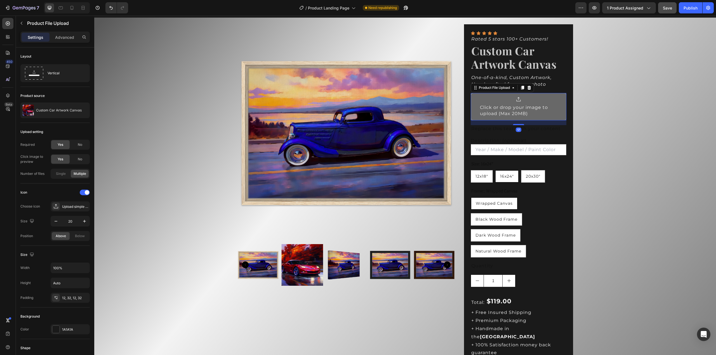
click at [545, 112] on div "Click or drop your image to upload (Max 20MB)" at bounding box center [518, 111] width 77 height 13
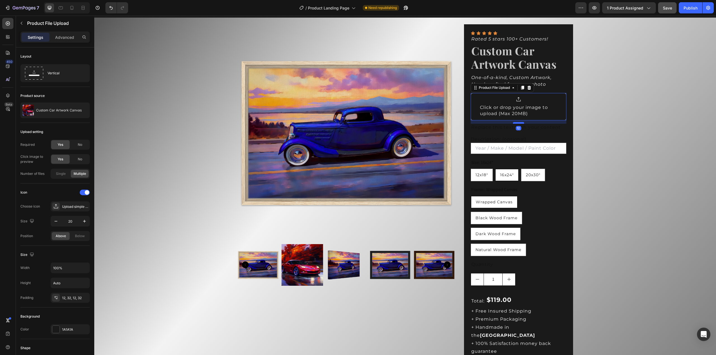
click at [517, 123] on div at bounding box center [518, 123] width 11 height 2
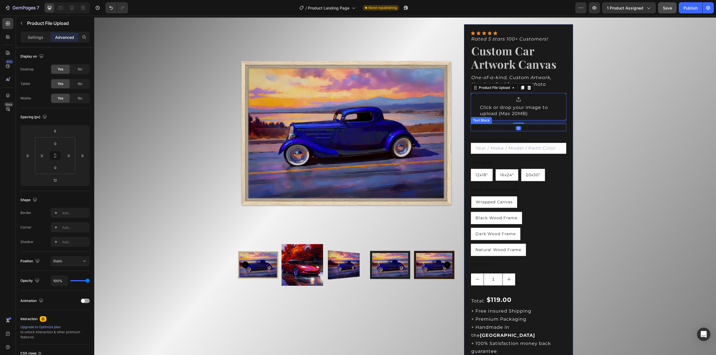
click at [532, 131] on div "Replace this text with your content" at bounding box center [518, 127] width 95 height 7
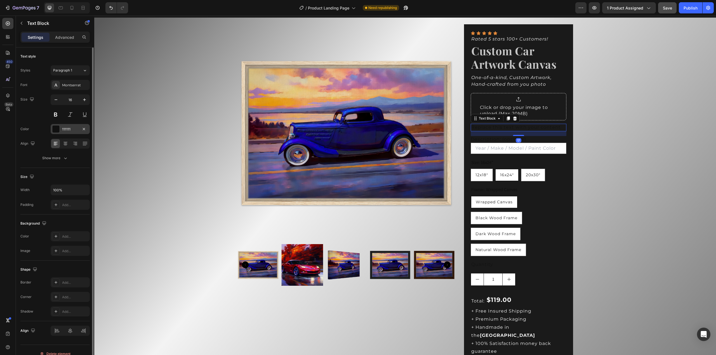
click at [53, 130] on div at bounding box center [55, 129] width 7 height 7
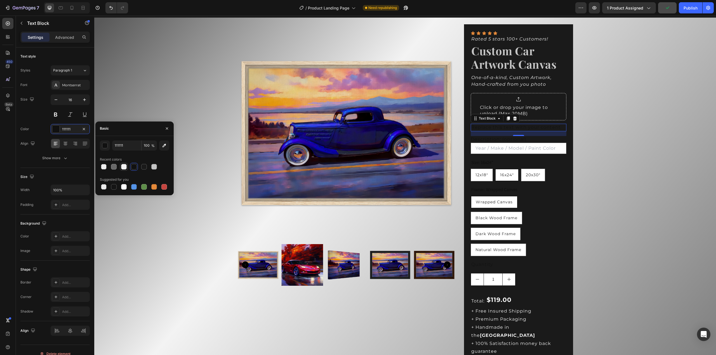
click at [124, 166] on div at bounding box center [124, 167] width 6 height 6
type input "F4F4F4"
click at [486, 130] on div "Product Custom Field" at bounding box center [490, 132] width 36 height 5
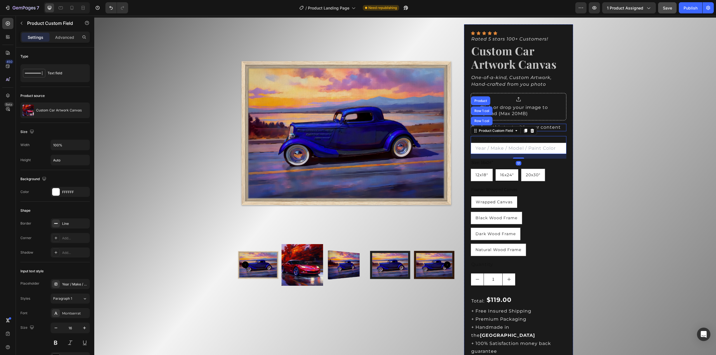
click at [555, 127] on div "Replace this text with your content" at bounding box center [518, 127] width 95 height 7
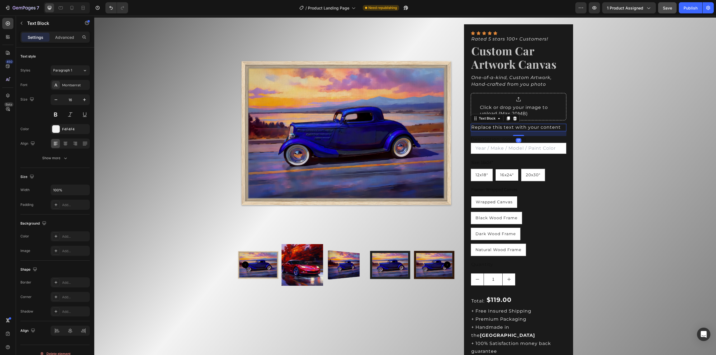
click at [555, 127] on div "Replace this text with your content" at bounding box center [518, 127] width 95 height 7
click at [555, 127] on p "Replace this text with your content" at bounding box center [518, 127] width 94 height 6
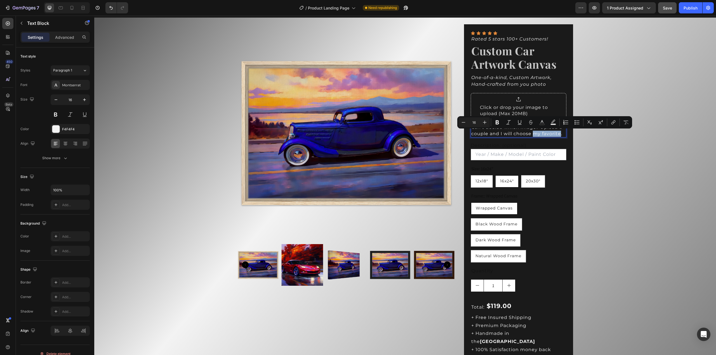
drag, startPoint x: 531, startPoint y: 134, endPoint x: 557, endPoint y: 133, distance: 26.3
click at [557, 133] on p "Can't decide which image? Upload a couple and I will choose my favorite." at bounding box center [518, 130] width 94 height 13
click at [471, 126] on p "Can't decide which image? Upload a couple and I will choose the best." at bounding box center [518, 130] width 94 height 13
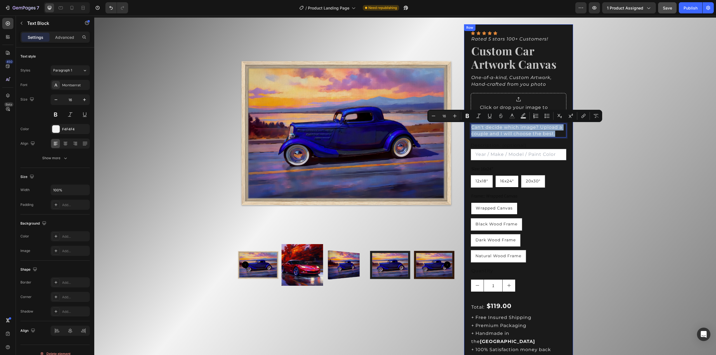
drag, startPoint x: 469, startPoint y: 127, endPoint x: 564, endPoint y: 140, distance: 96.2
click at [564, 140] on div "Icon Icon Icon Icon Icon Icon List Rated 5 stars 100+ Customers! Text Block Cus…" at bounding box center [518, 220] width 109 height 393
click at [477, 116] on icon "Editor contextual toolbar" at bounding box center [479, 116] width 6 height 6
click at [433, 116] on icon "Editor contextual toolbar" at bounding box center [434, 116] width 4 height 0
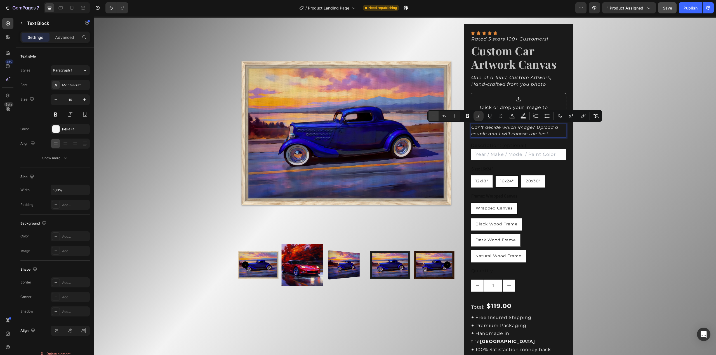
type input "14"
click at [599, 155] on div "Product Images Icon Icon Icon Icon Icon Icon List Rated 5 stars 100+ Customers!…" at bounding box center [404, 217] width 621 height 399
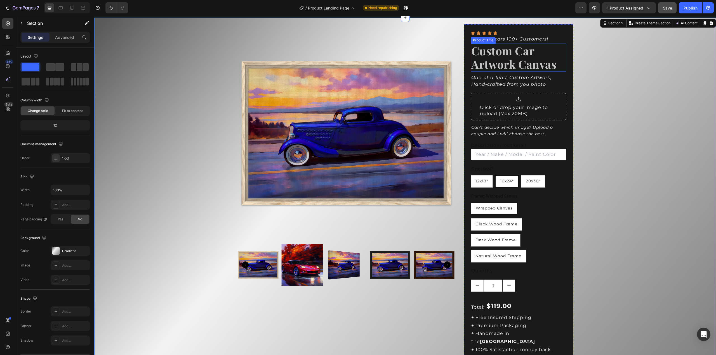
click at [526, 62] on h2 "Custom Car Artwork Canvas" at bounding box center [518, 58] width 95 height 28
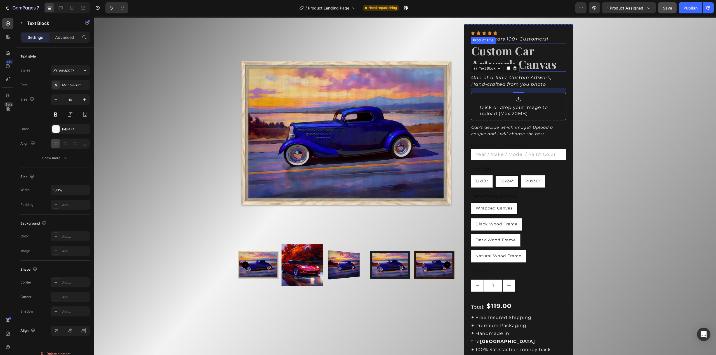
click at [528, 65] on h2 "Custom Car Artwork Canvas" at bounding box center [518, 58] width 95 height 28
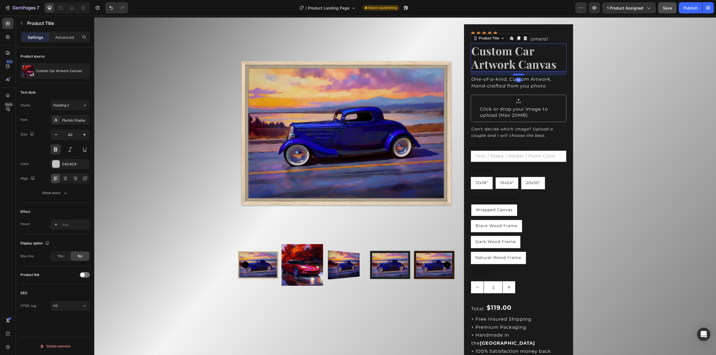
click at [517, 75] on div at bounding box center [518, 75] width 11 height 2
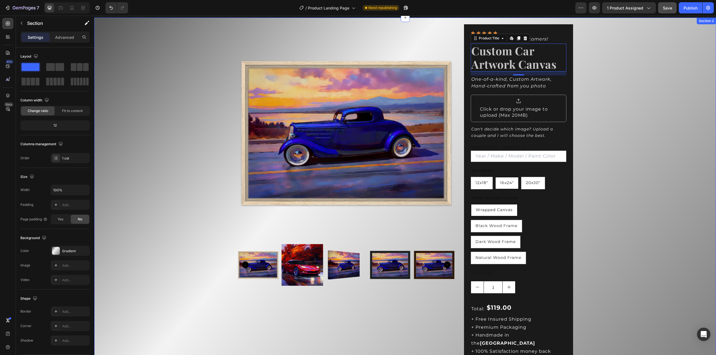
click at [602, 58] on div "Product Images Icon Icon Icon Icon Icon Icon List Rated 5 stars 100+ Customers!…" at bounding box center [404, 218] width 621 height 401
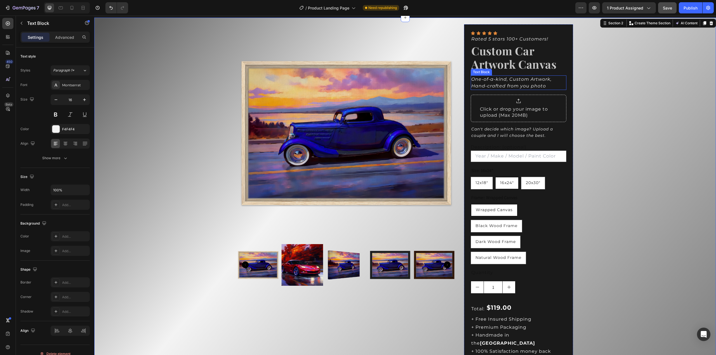
click at [532, 84] on icon "One-of-a-kind, Custom Artwork, Hand-crafted from you photo" at bounding box center [511, 83] width 80 height 12
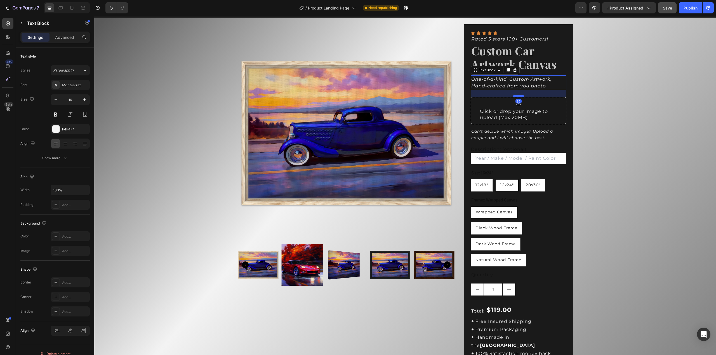
click at [516, 96] on div at bounding box center [518, 96] width 11 height 2
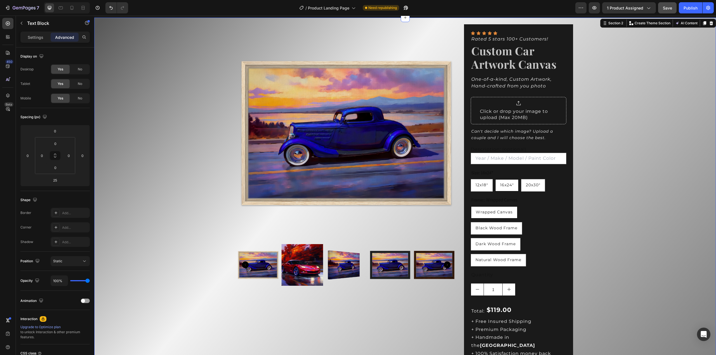
click at [609, 110] on div "Product Images Icon Icon Icon Icon Icon Icon List Rated 5 stars 100+ Customers!…" at bounding box center [404, 219] width 621 height 403
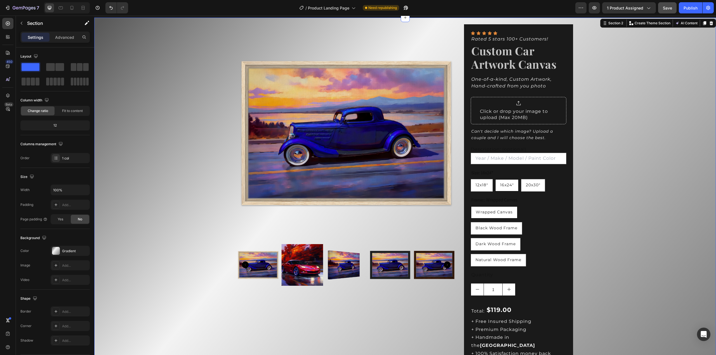
click at [605, 129] on div "Product Images Icon Icon Icon Icon Icon Icon List Rated 5 stars 100+ Customers!…" at bounding box center [404, 219] width 621 height 403
click at [536, 119] on div "Click or drop your image to upload (Max 20MB)" at bounding box center [518, 114] width 77 height 13
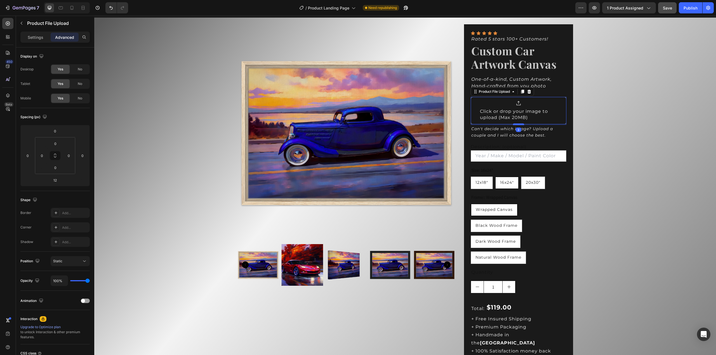
click at [518, 124] on div at bounding box center [518, 125] width 11 height 2
type input "3"
click at [534, 133] on p "Can't decide which image? Upload a couple and I will choose the best." at bounding box center [518, 132] width 94 height 13
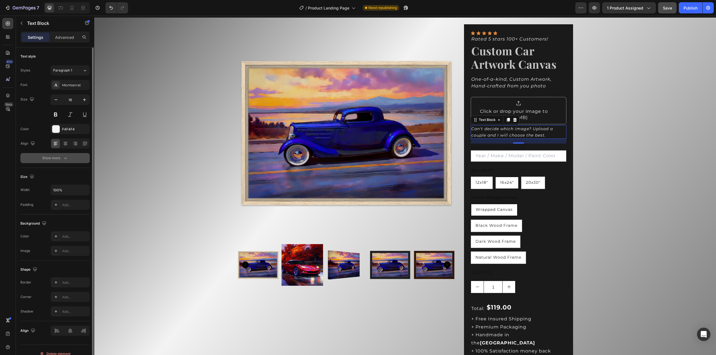
click at [60, 158] on div "Show more" at bounding box center [55, 158] width 26 height 6
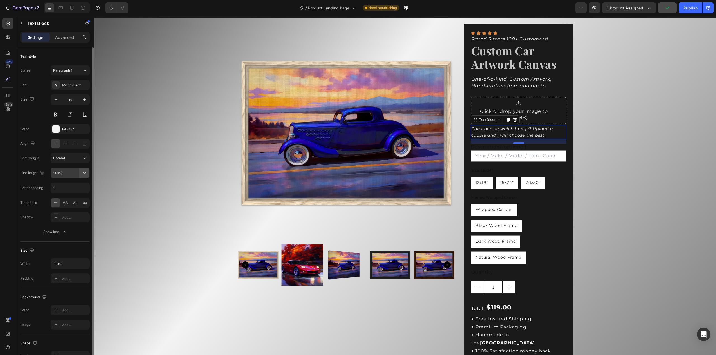
click at [83, 173] on icon "button" at bounding box center [85, 173] width 6 height 6
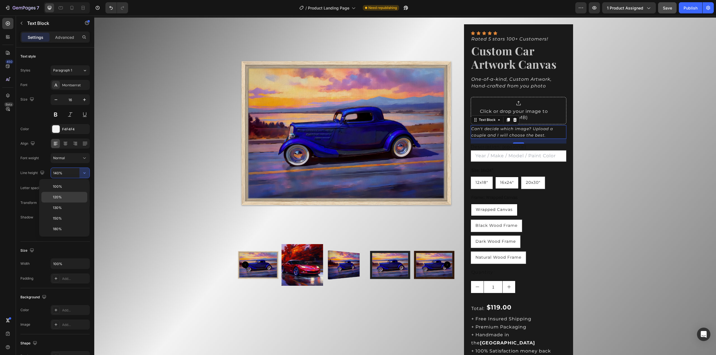
click at [76, 198] on p "120%" at bounding box center [69, 197] width 32 height 5
type input "120%"
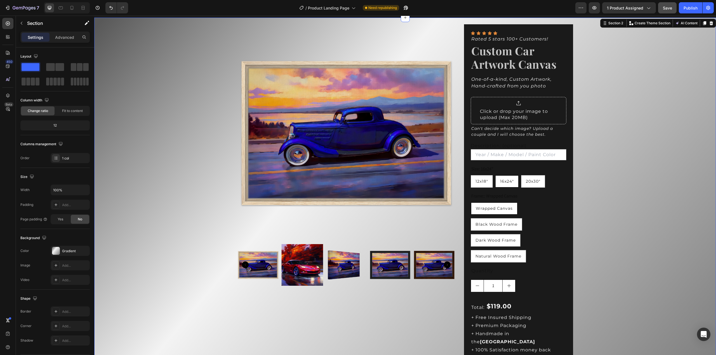
click at [600, 134] on div "Product Images Icon Icon Icon Icon Icon Icon List Rated 5 stars 100+ Customers!…" at bounding box center [404, 217] width 621 height 399
click at [522, 148] on label "Description: (optional)" at bounding box center [499, 145] width 56 height 5
click at [522, 149] on input "Description: (optional)" at bounding box center [518, 154] width 95 height 11
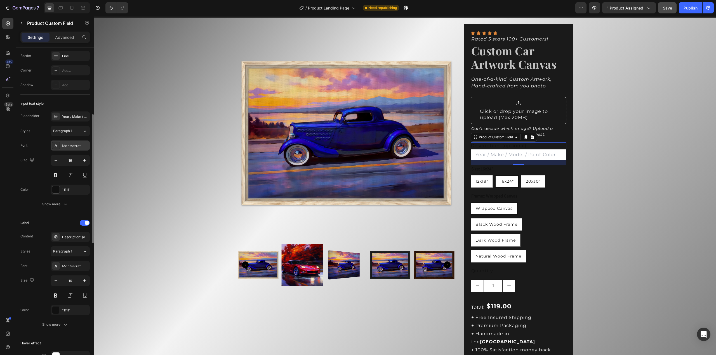
scroll to position [196, 0]
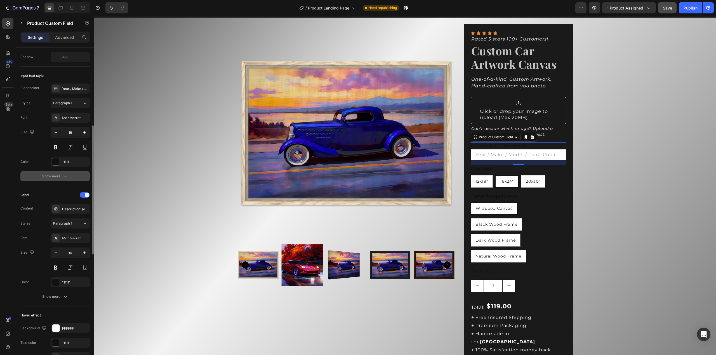
click at [69, 175] on button "Show more" at bounding box center [54, 176] width 69 height 10
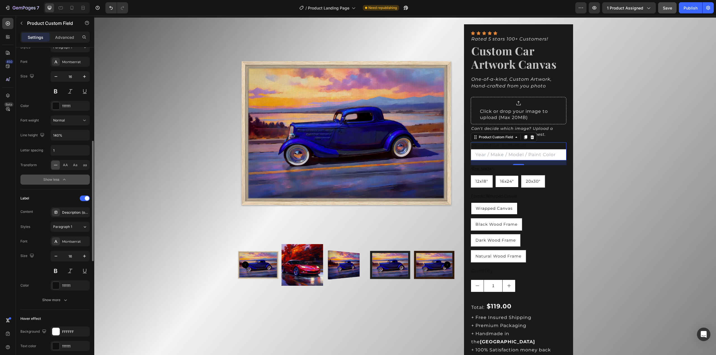
scroll to position [280, 0]
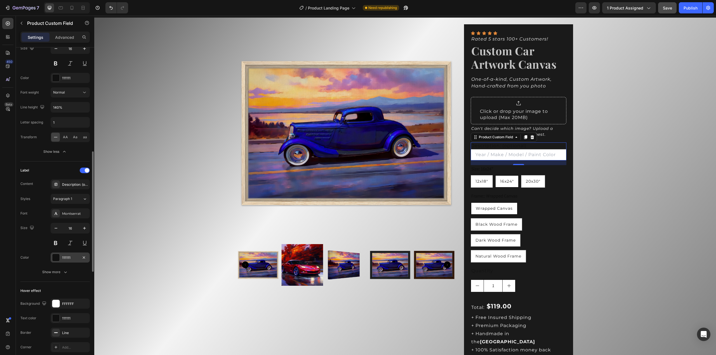
click at [58, 256] on div at bounding box center [55, 257] width 7 height 7
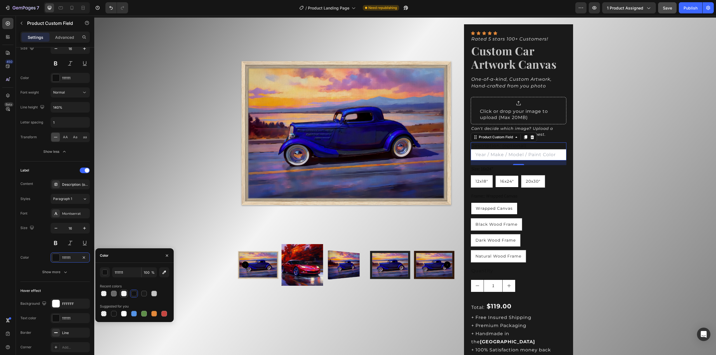
click at [124, 296] on div at bounding box center [124, 294] width 6 height 6
type input "F4F4F4"
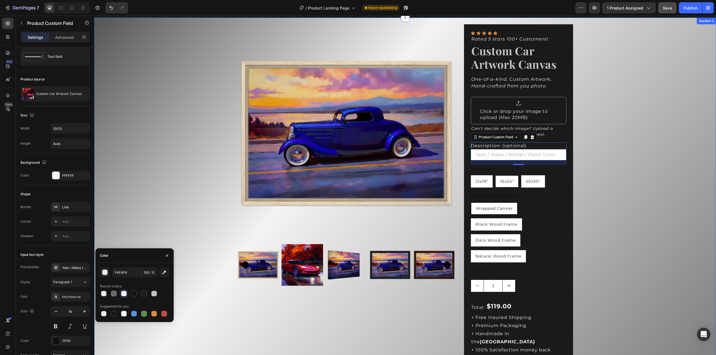
click at [590, 159] on div "Product Images Icon Icon Icon Icon Icon Icon List Rated 5 stars 100+ Customers!…" at bounding box center [404, 217] width 621 height 399
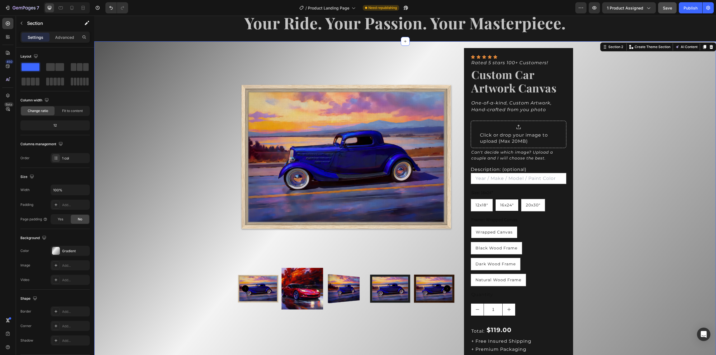
scroll to position [28, 0]
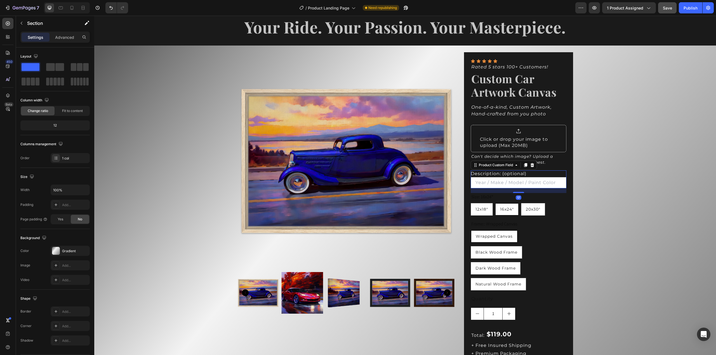
click at [512, 173] on label "Description: (optional)" at bounding box center [499, 173] width 56 height 5
click at [512, 177] on input "Description: (optional)" at bounding box center [518, 182] width 95 height 11
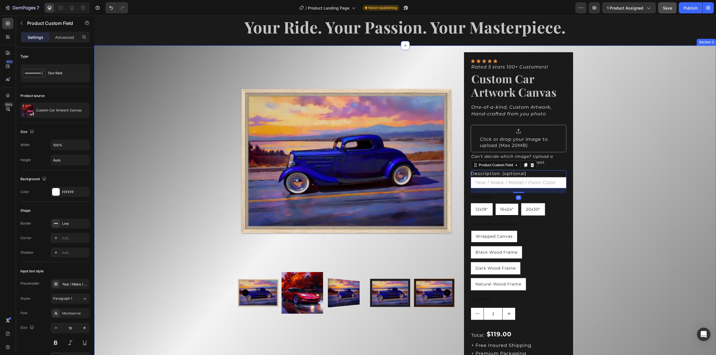
click at [590, 171] on div "Product Images Icon Icon Icon Icon Icon Icon List Rated 5 stars 100+ Customers!…" at bounding box center [404, 245] width 621 height 399
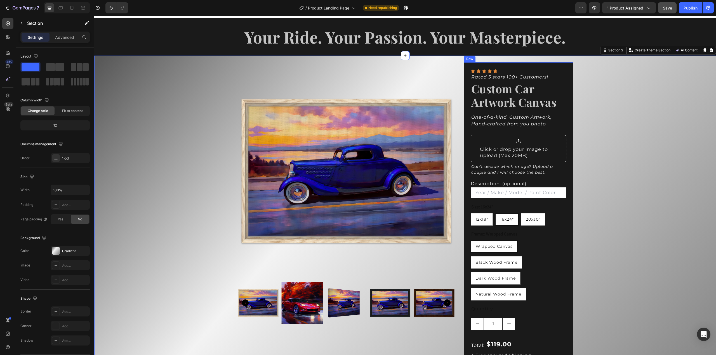
scroll to position [0, 0]
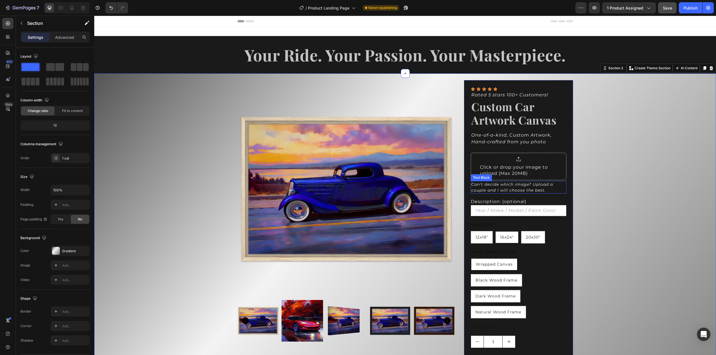
click at [515, 190] on icon "Can't decide which image? Upload a couple and I will choose the best." at bounding box center [512, 187] width 82 height 11
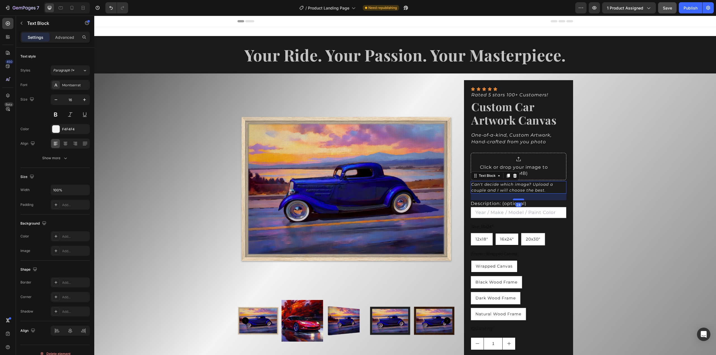
click at [515, 199] on div at bounding box center [518, 200] width 11 height 2
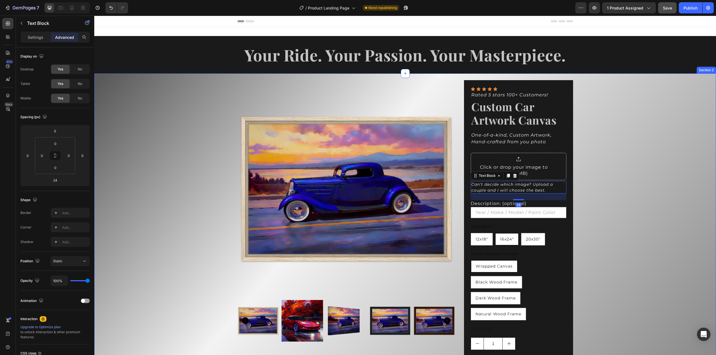
click at [582, 188] on div "Product Images Icon Icon Icon Icon Icon Icon List Rated 5 stars 100+ Customers!…" at bounding box center [404, 274] width 621 height 401
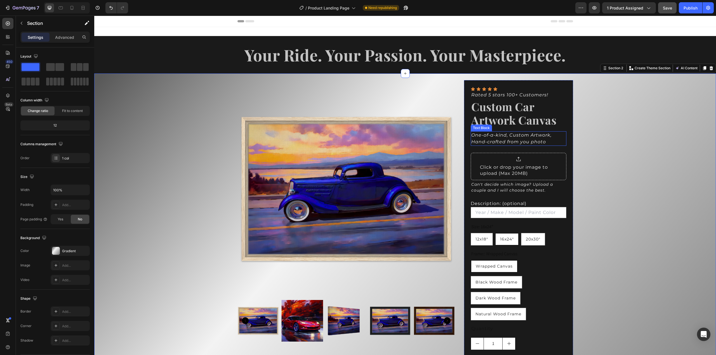
click at [530, 139] on icon "One-of-a-kind, Custom Artwork, Hand-crafted from you photo" at bounding box center [511, 139] width 80 height 12
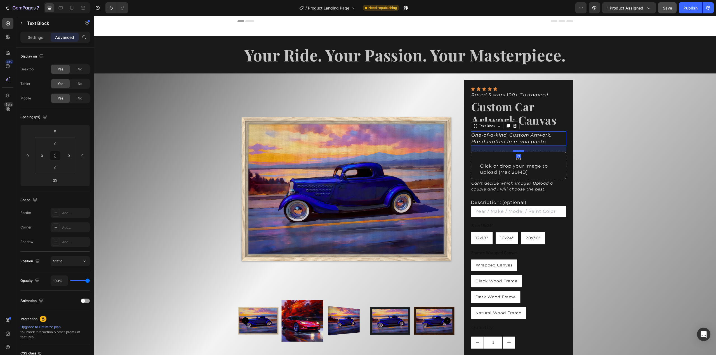
click at [518, 151] on div at bounding box center [518, 151] width 11 height 2
type input "21"
click at [592, 176] on div "Product Images Icon Icon Icon Icon Icon Icon List Rated 5 stars 100+ Customers!…" at bounding box center [404, 274] width 621 height 400
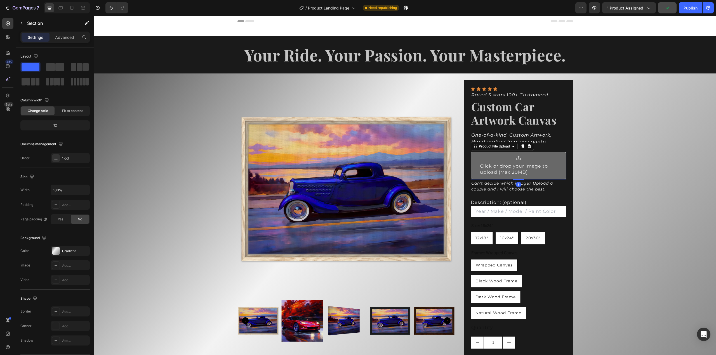
click at [538, 175] on div "Click or drop your image to upload (Max 20MB)" at bounding box center [518, 169] width 77 height 13
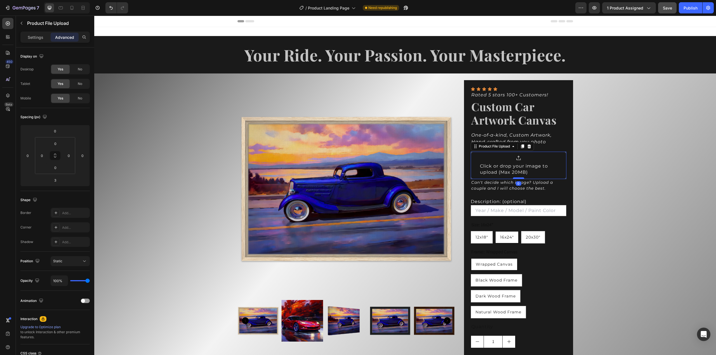
click at [517, 178] on div at bounding box center [518, 179] width 11 height 2
type input "0"
click at [587, 169] on div "Product Images Icon Icon Icon Icon Icon Icon List Rated 5 stars 100+ Customers!…" at bounding box center [404, 273] width 621 height 399
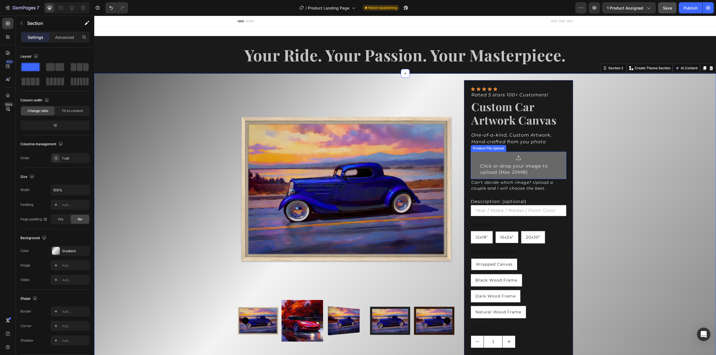
click at [543, 171] on div "Click or drop your image to upload (Max 20MB)" at bounding box center [518, 169] width 77 height 13
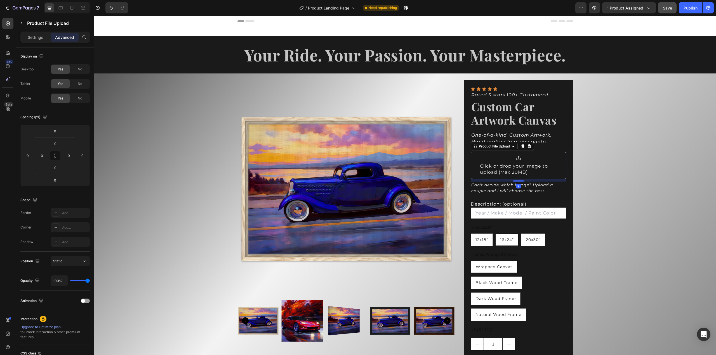
click at [517, 181] on div at bounding box center [518, 181] width 11 height 1
type input "9"
click at [603, 174] on div "Product Images Icon Icon Icon Icon Icon Icon List Rated 5 stars 100+ Customers!…" at bounding box center [404, 275] width 621 height 402
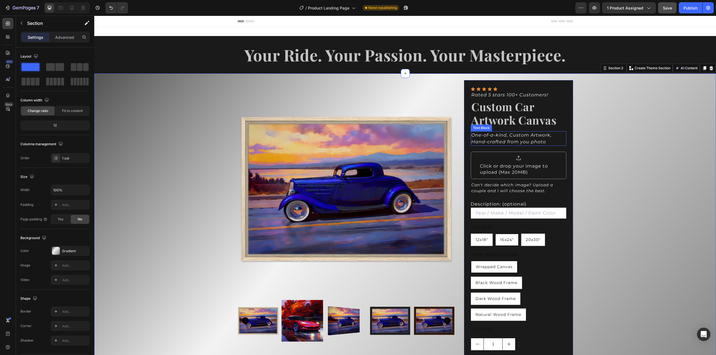
click at [525, 141] on icon "One-of-a-kind, Custom Artwork, Hand-crafted from you photo" at bounding box center [511, 139] width 80 height 12
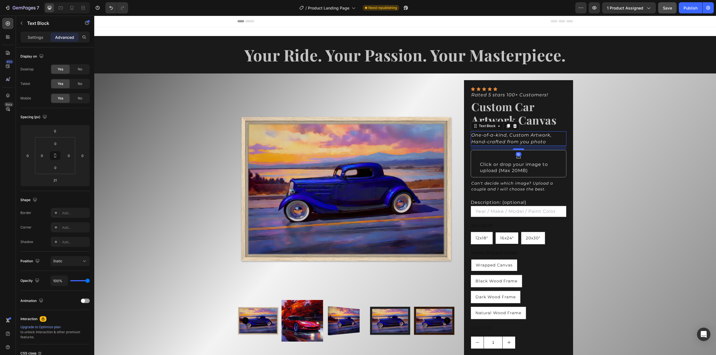
click at [515, 149] on div at bounding box center [518, 149] width 11 height 2
type input "15"
click at [520, 186] on icon "Can't decide which image? Upload a couple and I will choose the best." at bounding box center [512, 186] width 82 height 11
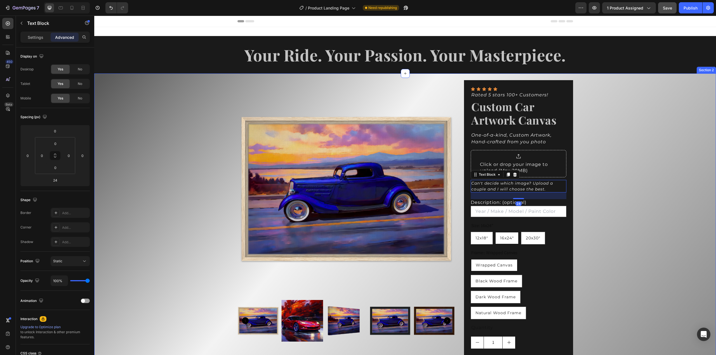
click at [630, 171] on div "Product Images Icon Icon Icon Icon Icon Icon List Rated 5 stars 100+ Customers!…" at bounding box center [404, 274] width 621 height 400
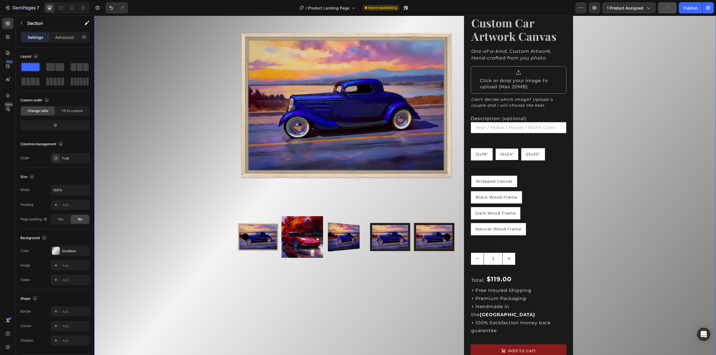
scroll to position [56, 0]
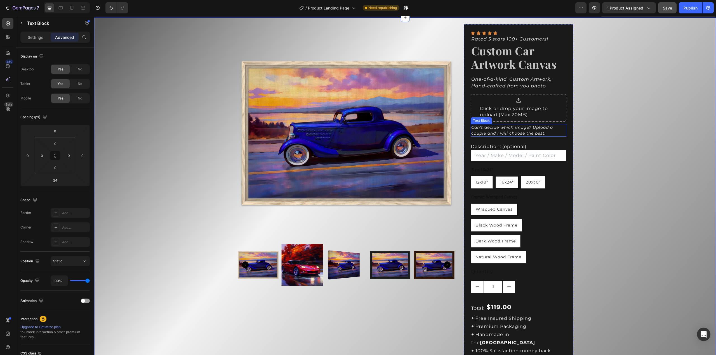
click at [528, 132] on icon "Can't decide which image? Upload a couple and I will choose the best." at bounding box center [512, 130] width 82 height 11
click at [516, 143] on div "Description: (optional)" at bounding box center [518, 146] width 95 height 7
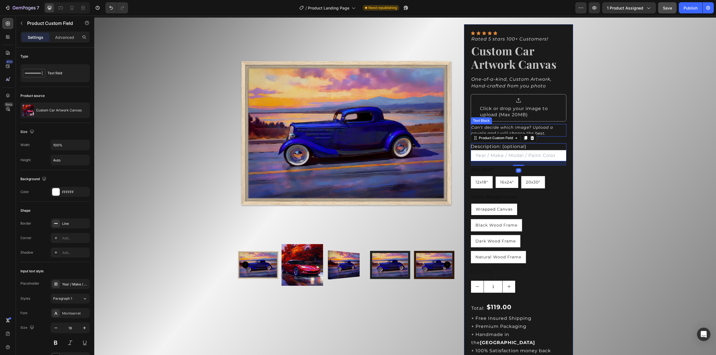
click at [542, 132] on icon "Can't decide which image? Upload a couple and I will choose the best." at bounding box center [512, 130] width 82 height 11
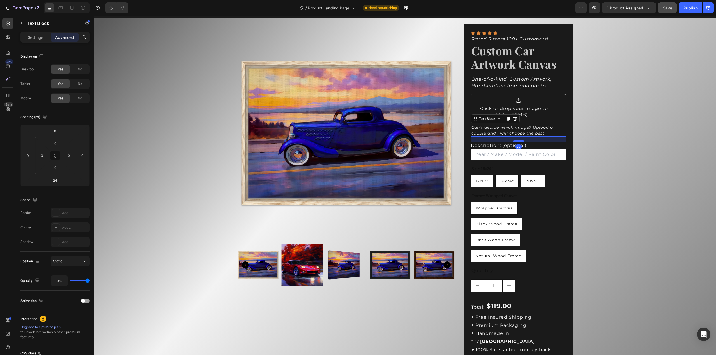
click at [519, 141] on div at bounding box center [518, 142] width 11 height 2
type input "20"
click at [585, 140] on div "Product Images Icon Icon Icon Icon Icon Icon List Rated 5 stars 100+ Customers!…" at bounding box center [404, 217] width 621 height 399
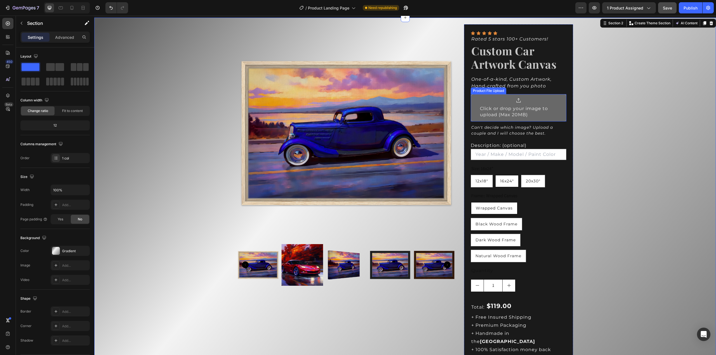
click at [539, 114] on div "Click or drop your image to upload (Max 20MB)" at bounding box center [518, 112] width 77 height 13
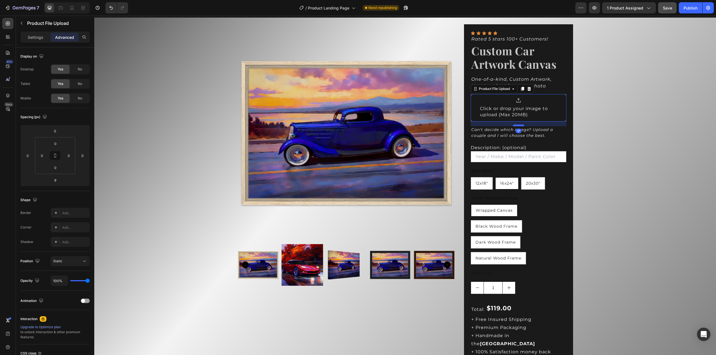
click at [518, 126] on div at bounding box center [518, 126] width 11 height 2
type input "17"
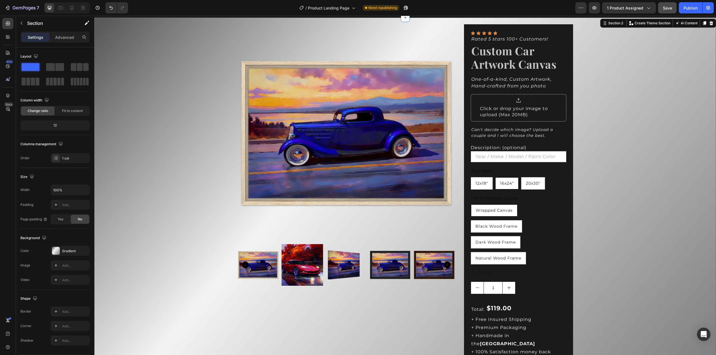
drag, startPoint x: 586, startPoint y: 126, endPoint x: 591, endPoint y: 126, distance: 5.0
click at [586, 126] on div "Product Images Icon Icon Icon Icon Icon Icon List Rated 5 stars 100+ Customers!…" at bounding box center [404, 218] width 621 height 401
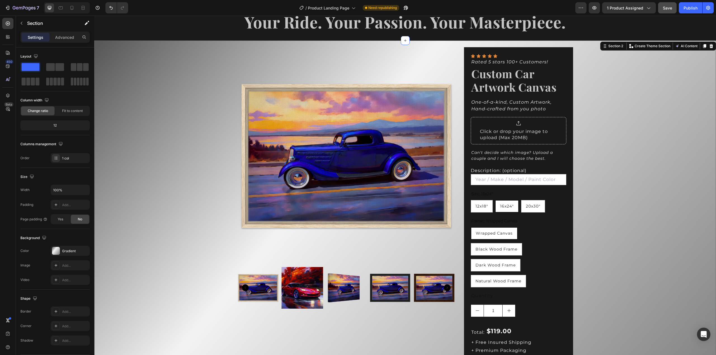
scroll to position [0, 0]
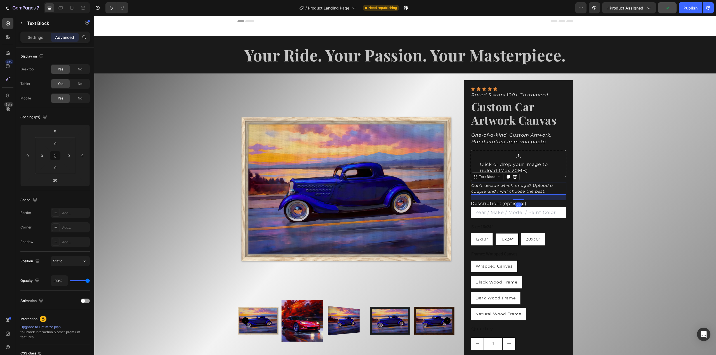
click at [538, 188] on p "Can't decide which image? Upload a couple and I will choose the best." at bounding box center [518, 188] width 94 height 11
click at [494, 190] on icon "Can't decide which image? Upload a couple and I will choose the best." at bounding box center [512, 188] width 82 height 11
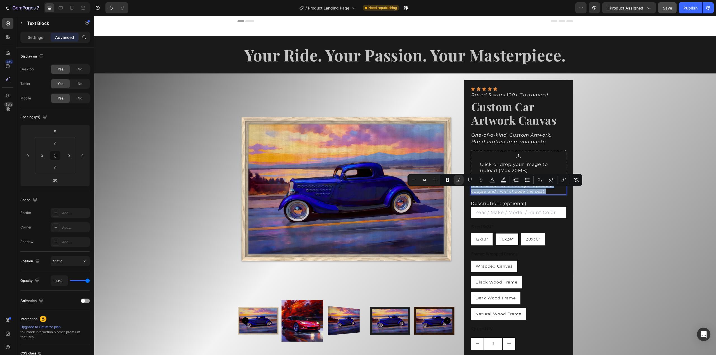
click at [494, 190] on icon "Can't decide which image? Upload a couple and I will choose the best." at bounding box center [512, 188] width 82 height 11
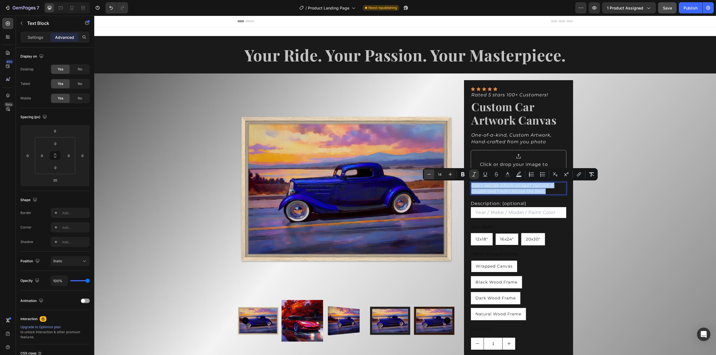
click at [429, 175] on icon "Editor contextual toolbar" at bounding box center [429, 175] width 6 height 6
type input "12"
drag, startPoint x: 615, startPoint y: 207, endPoint x: 612, endPoint y: 215, distance: 9.3
click at [615, 207] on div "Product Images Icon Icon Icon Icon Icon Icon List Rated 5 stars 100+ Customers!…" at bounding box center [404, 274] width 621 height 401
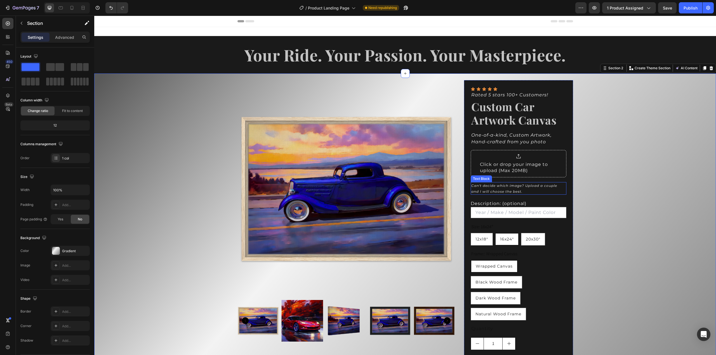
click at [529, 189] on p "Can't decide which image? Upload a couple and I will choose the best." at bounding box center [518, 188] width 94 height 11
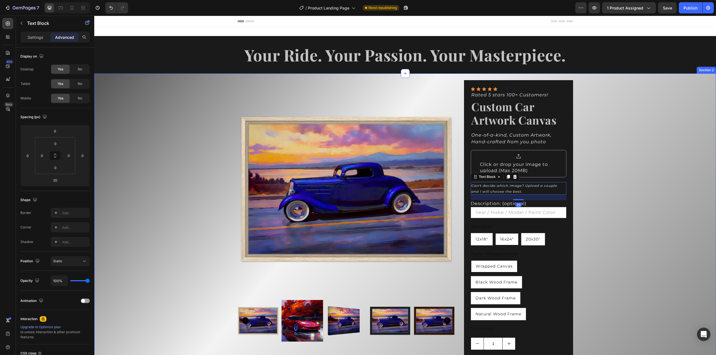
click at [605, 166] on div "Product Images Icon Icon Icon Icon Icon Icon List Rated 5 stars 100+ Customers!…" at bounding box center [404, 274] width 621 height 401
click at [471, 186] on icon "Can't decide which image? Upload a couple and I will choose the best." at bounding box center [514, 189] width 86 height 10
click at [627, 185] on div "Product Images Icon Icon Icon Icon Icon Icon List Rated 5 stars 100+ Customers!…" at bounding box center [404, 274] width 621 height 401
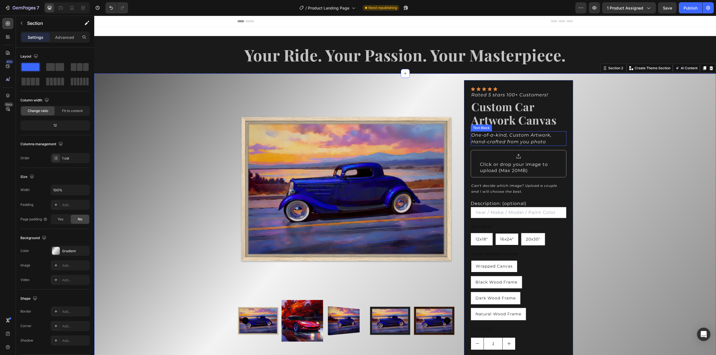
click at [532, 140] on icon "One-of-a-kind, Custom Artwork, Hand-crafted from you photo" at bounding box center [511, 139] width 80 height 12
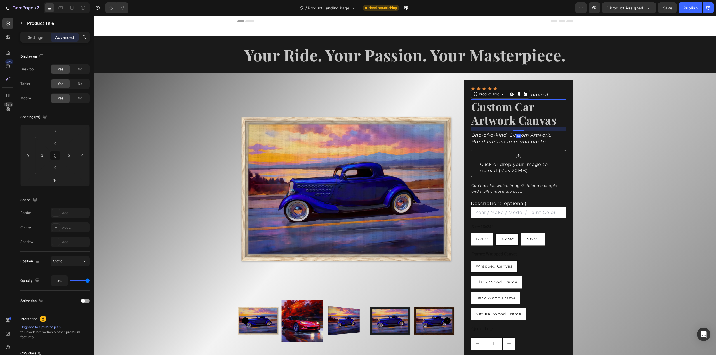
click at [532, 124] on h2 "Custom Car Artwork Canvas" at bounding box center [518, 114] width 95 height 28
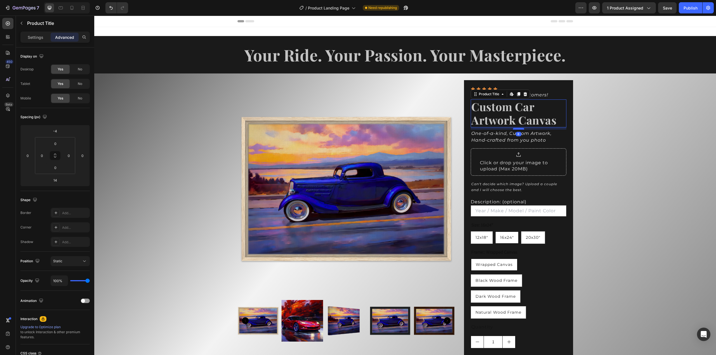
click at [517, 129] on div at bounding box center [518, 129] width 11 height 2
type input "8"
click at [530, 140] on icon "One-of-a-kind, Custom Artwork, Hand-crafted from you photo" at bounding box center [511, 137] width 80 height 12
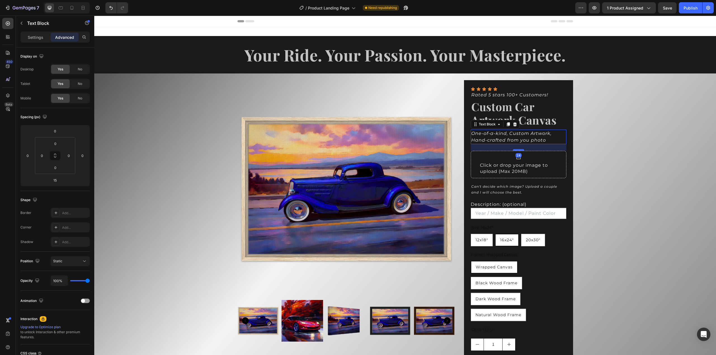
click at [517, 150] on div at bounding box center [518, 150] width 11 height 2
type input "24"
click at [579, 153] on div "Product Images Icon Icon Icon Icon Icon Icon List Rated 5 stars 100+ Customers!…" at bounding box center [404, 275] width 621 height 402
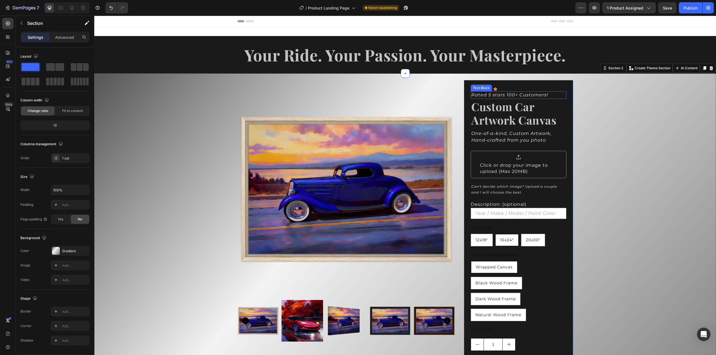
click at [519, 95] on icon "Rated 5 stars 100+ Customers!" at bounding box center [509, 94] width 77 height 5
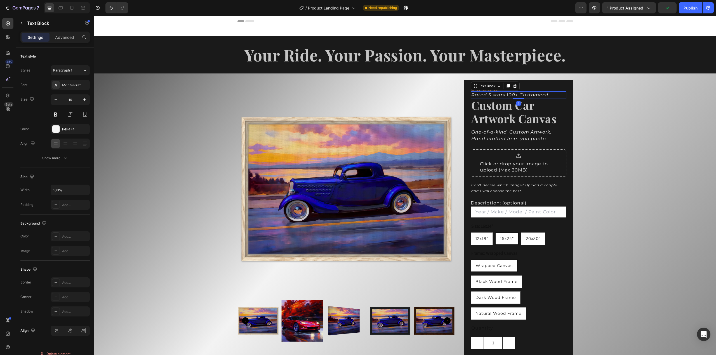
click at [516, 99] on div "Icon Icon Icon Icon Icon Icon List Rated 5 stars 100+ Customers! Text Block 1 C…" at bounding box center [518, 277] width 95 height 381
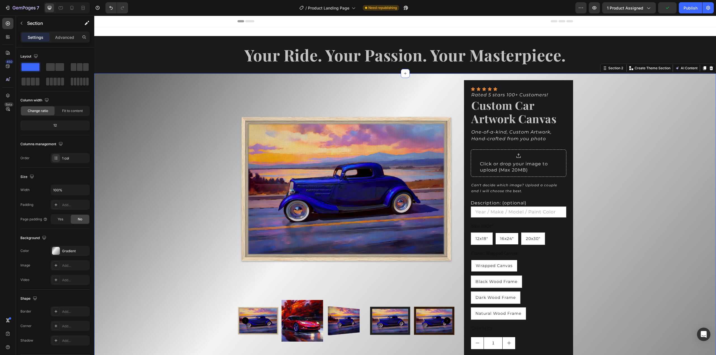
click at [601, 111] on div "Product Images Icon Icon Icon Icon Icon Icon List Rated 5 stars 100+ Customers!…" at bounding box center [404, 274] width 621 height 401
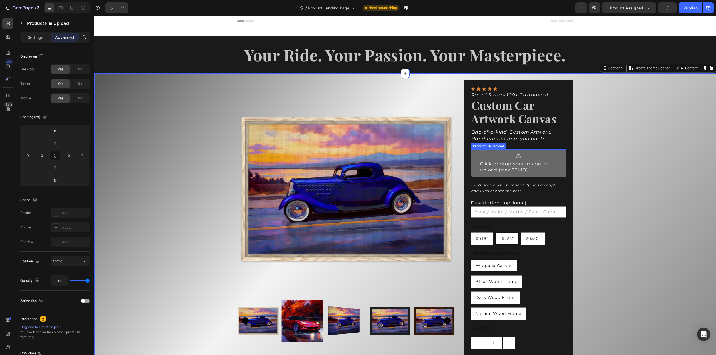
click at [518, 176] on div "Click or drop your image to upload (Max 20MB)" at bounding box center [518, 164] width 95 height 28
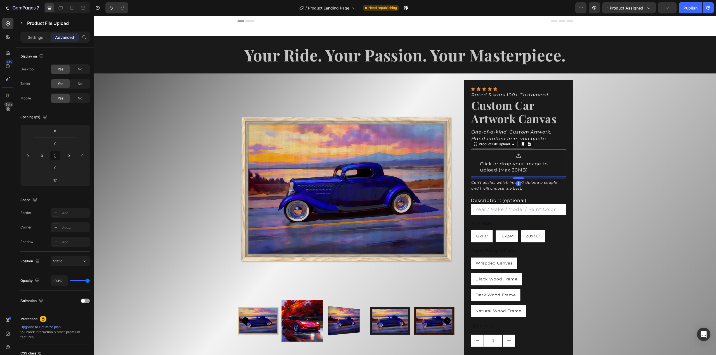
click at [517, 179] on div "Icon Icon Icon Icon Icon Icon List Rated 5 stars 100+ Customers! Text Block Cus…" at bounding box center [518, 276] width 95 height 378
type input "8"
click at [636, 184] on div "Product Images Icon Icon Icon Icon Icon Icon List Rated 5 stars 100+ Customers!…" at bounding box center [404, 273] width 621 height 398
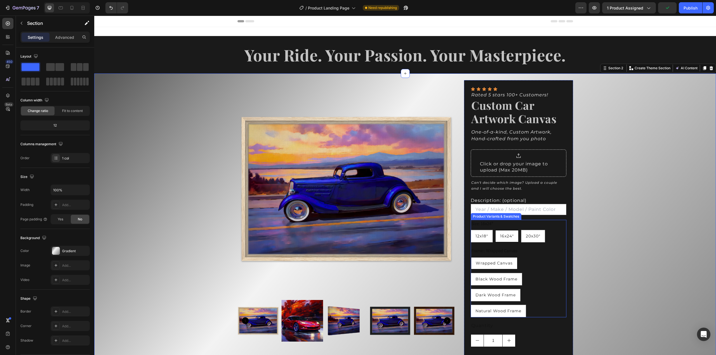
click at [487, 225] on legend "Size: 16x24"" at bounding box center [482, 224] width 23 height 8
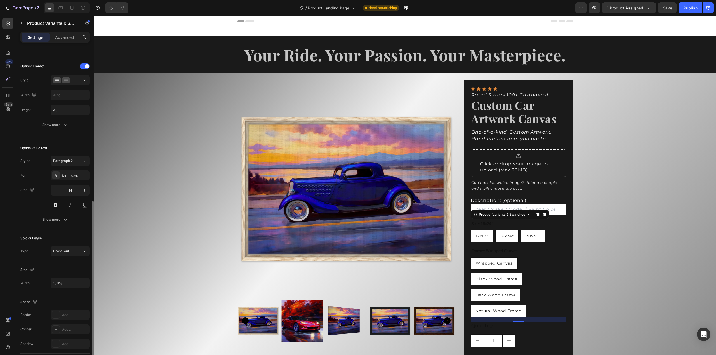
scroll to position [280, 0]
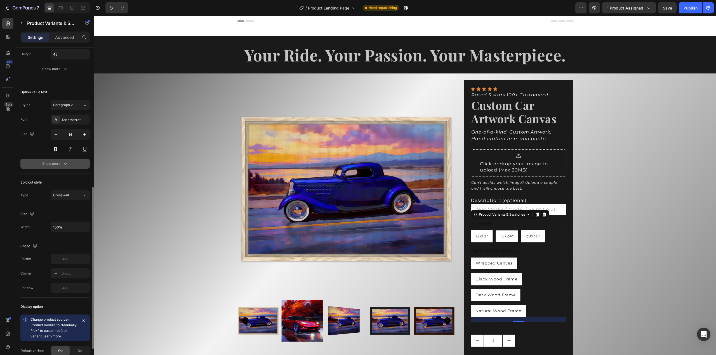
click at [60, 161] on div "Show more" at bounding box center [55, 164] width 26 height 6
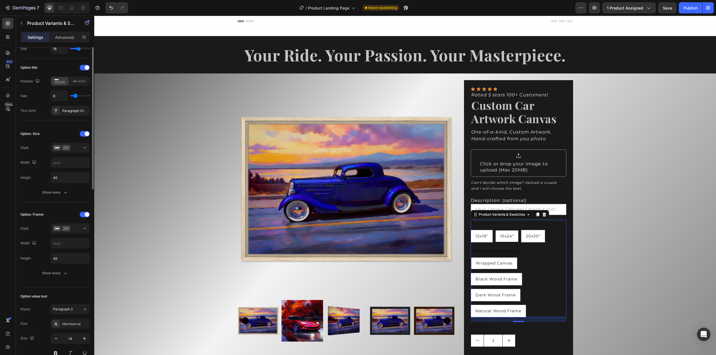
scroll to position [0, 0]
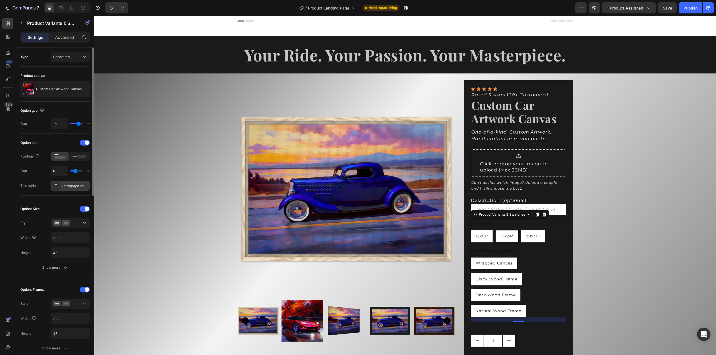
click at [73, 187] on div "Paragraph 2*" at bounding box center [75, 186] width 26 height 5
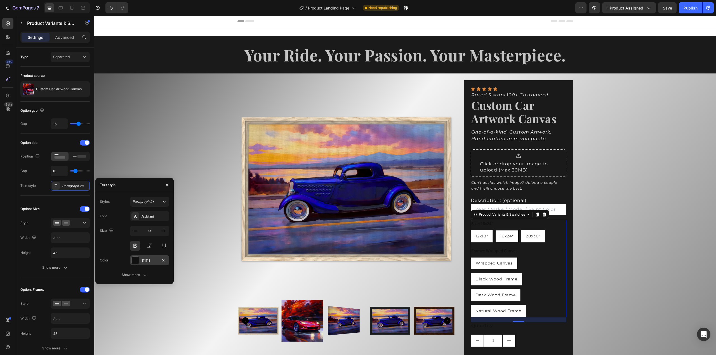
click at [135, 259] on div at bounding box center [135, 260] width 7 height 7
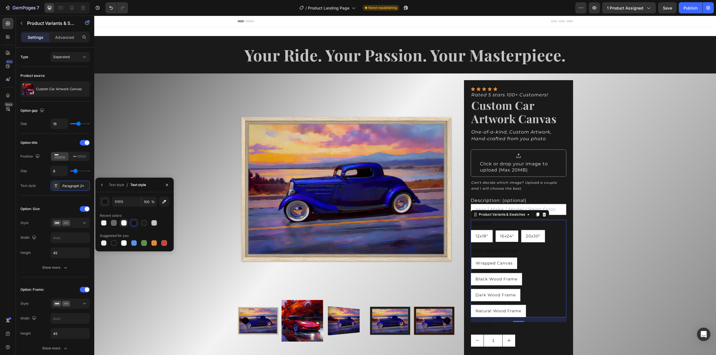
click at [123, 223] on div at bounding box center [124, 223] width 6 height 6
type input "F4F4F4"
click at [104, 184] on icon "button" at bounding box center [102, 185] width 4 height 4
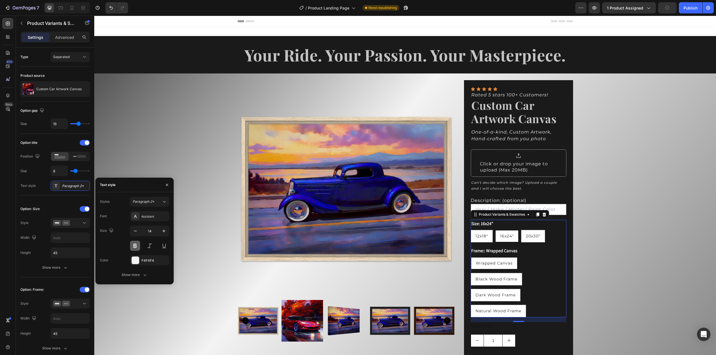
click at [135, 246] on button at bounding box center [135, 246] width 10 height 10
click at [498, 200] on label "Description: (optional)" at bounding box center [499, 200] width 56 height 5
click at [498, 204] on input "Description: (optional)" at bounding box center [518, 209] width 95 height 11
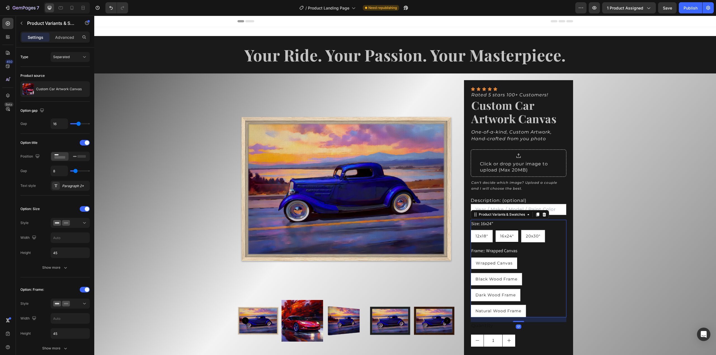
click at [480, 223] on legend "Size: 16x24"" at bounding box center [482, 224] width 23 height 8
click at [69, 248] on input "45" at bounding box center [70, 253] width 39 height 10
type input "45"
click at [617, 208] on div "Product Images Icon Icon Icon Icon Icon Icon List Rated 5 stars 100+ Customers!…" at bounding box center [404, 273] width 621 height 398
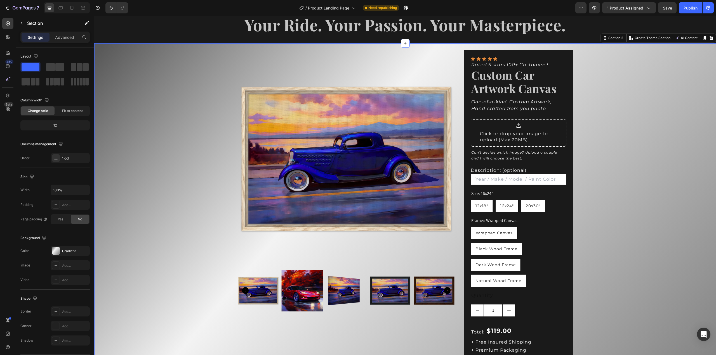
scroll to position [28, 0]
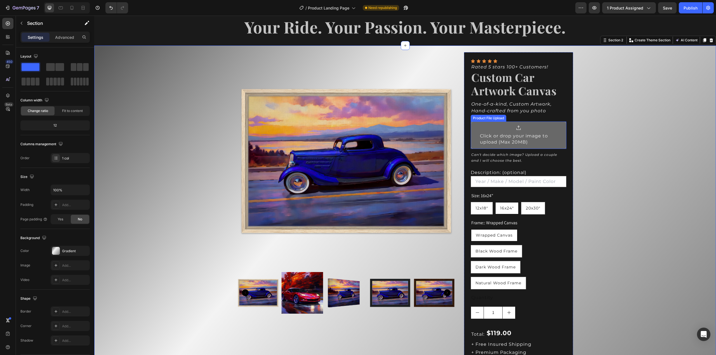
click at [556, 128] on div "Click or drop your image to upload (Max 20MB)" at bounding box center [518, 136] width 95 height 28
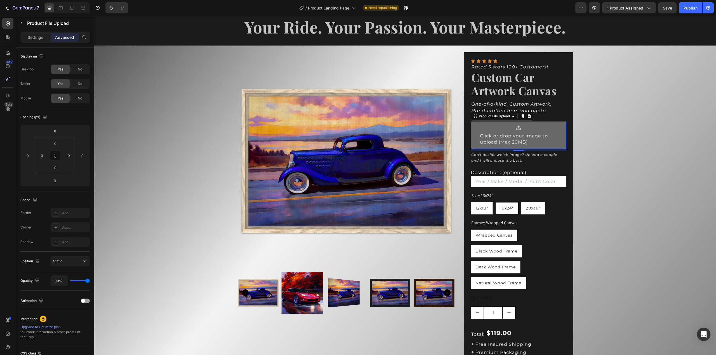
click at [485, 126] on div at bounding box center [518, 128] width 77 height 6
click at [28, 39] on p "Settings" at bounding box center [36, 37] width 16 height 6
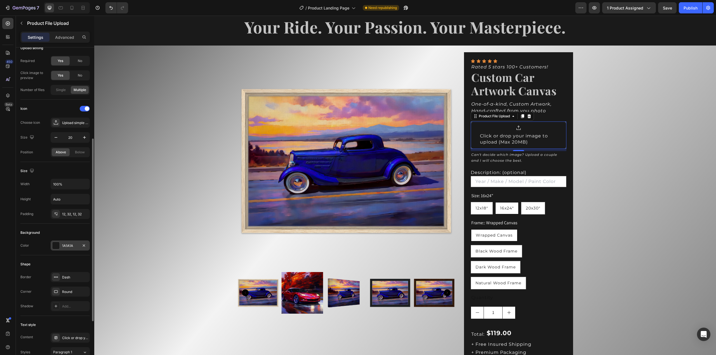
scroll to position [112, 0]
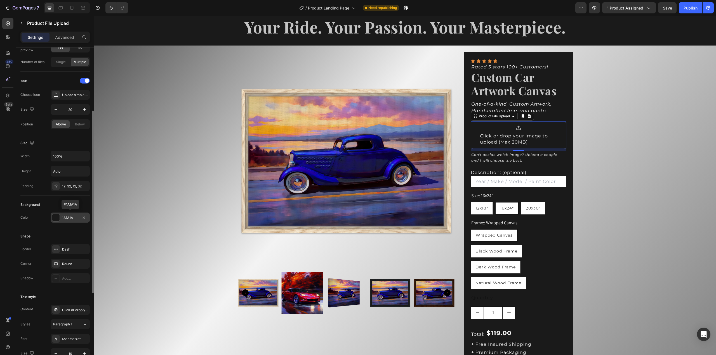
click at [55, 218] on div at bounding box center [55, 217] width 7 height 7
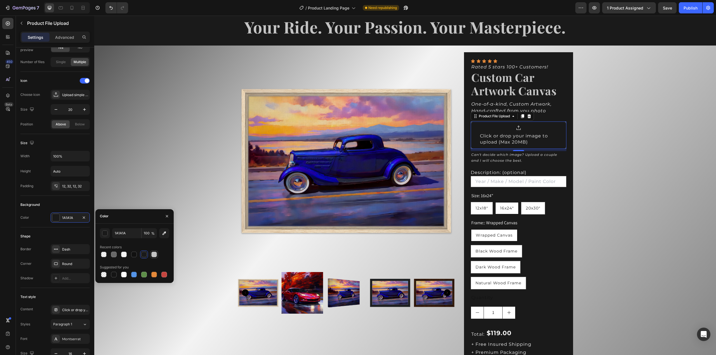
click at [153, 256] on div at bounding box center [154, 255] width 6 height 6
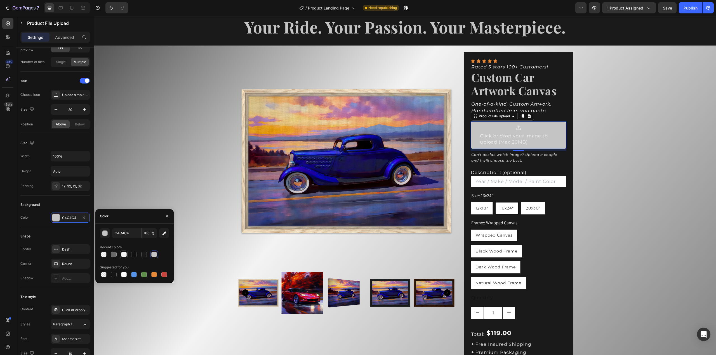
click at [124, 255] on div at bounding box center [124, 255] width 6 height 6
type input "F4F4F4"
click at [124, 253] on div at bounding box center [124, 255] width 6 height 6
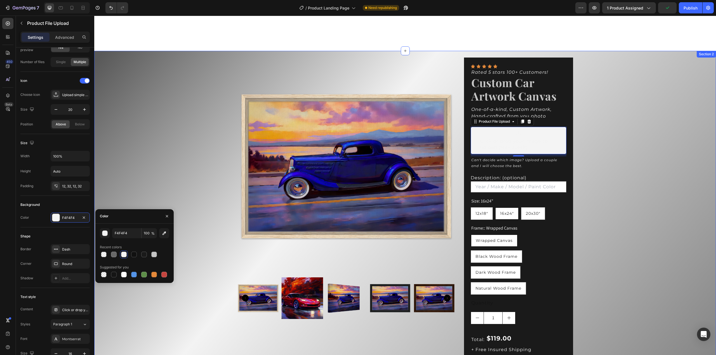
scroll to position [0, 0]
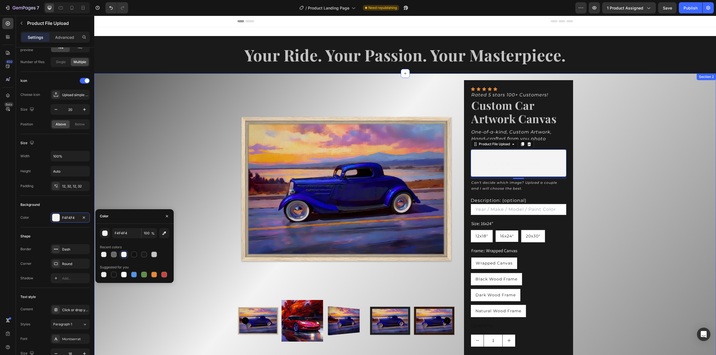
click at [612, 122] on div "Product Images Icon Icon Icon Icon Icon Icon List Rated 5 stars 100+ Customers!…" at bounding box center [404, 273] width 621 height 398
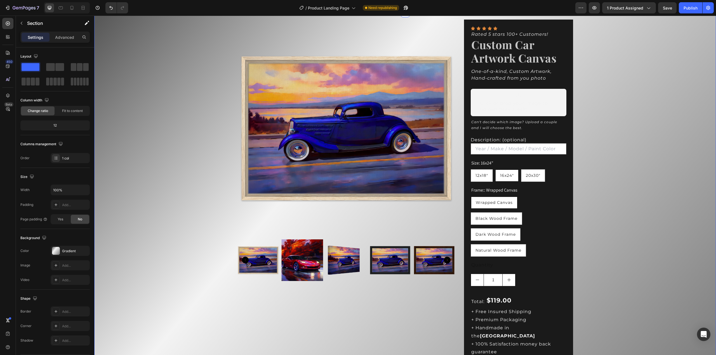
scroll to position [56, 0]
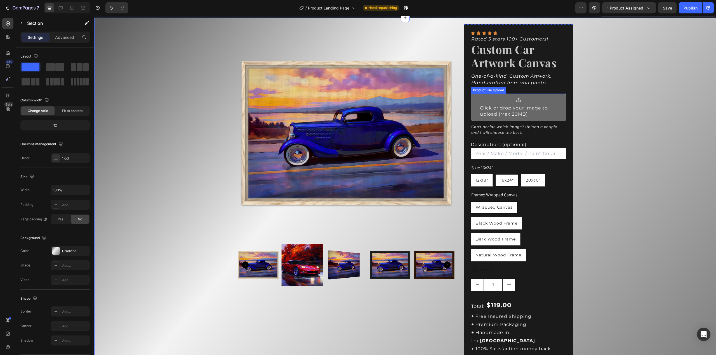
click at [544, 100] on div at bounding box center [518, 100] width 77 height 6
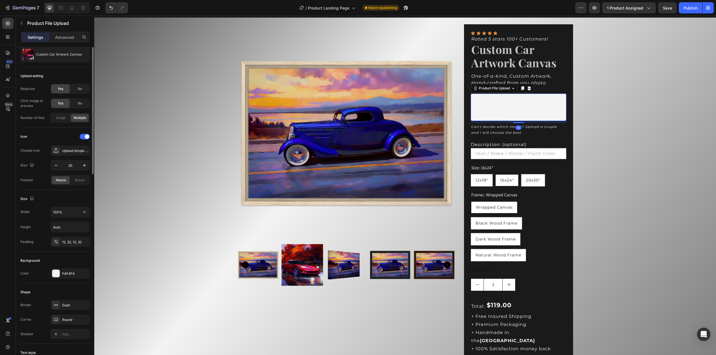
scroll to position [140, 0]
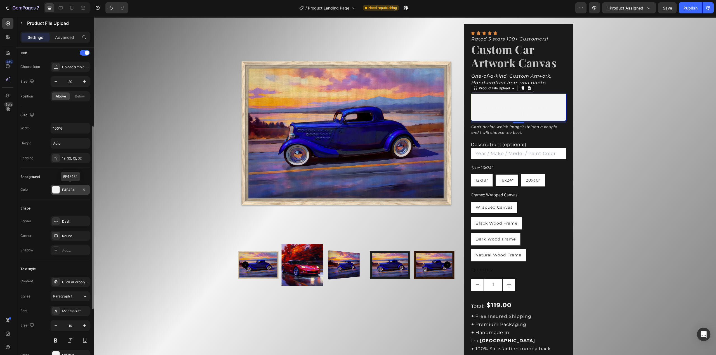
click at [55, 189] on div at bounding box center [55, 189] width 7 height 7
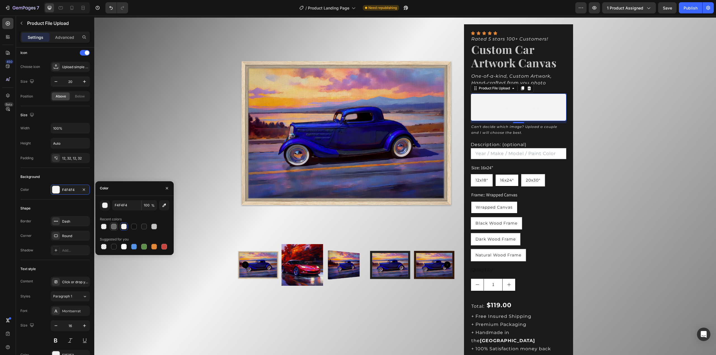
click at [115, 229] on div at bounding box center [114, 227] width 6 height 6
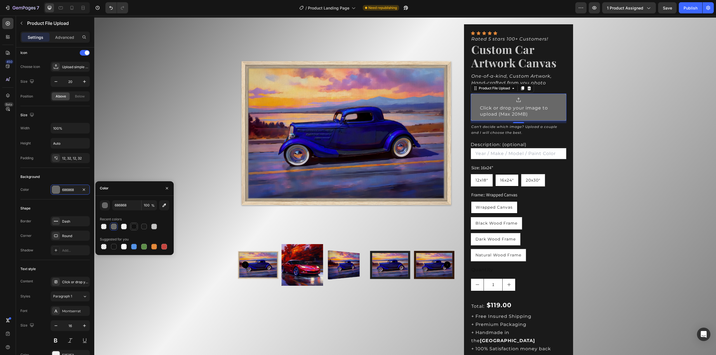
click at [133, 229] on div at bounding box center [134, 227] width 6 height 6
type input "111111"
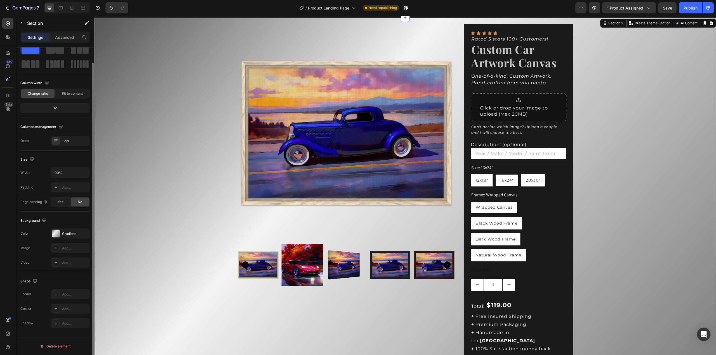
scroll to position [0, 0]
click at [588, 150] on div "Product Images Icon Icon Icon Icon Icon Icon List Rated 5 stars 100+ Customers!…" at bounding box center [404, 217] width 621 height 398
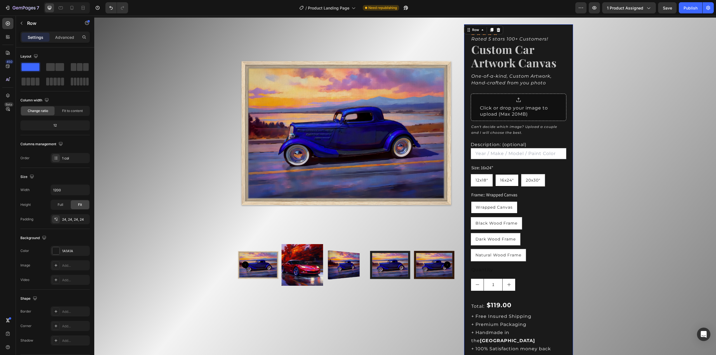
click at [560, 71] on div "Icon Icon Icon Icon Icon Icon List Rated 5 stars 100+ Customers! Text Block Cus…" at bounding box center [518, 220] width 95 height 378
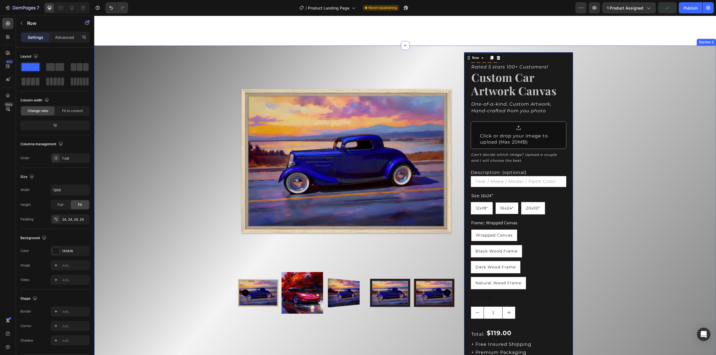
scroll to position [28, 0]
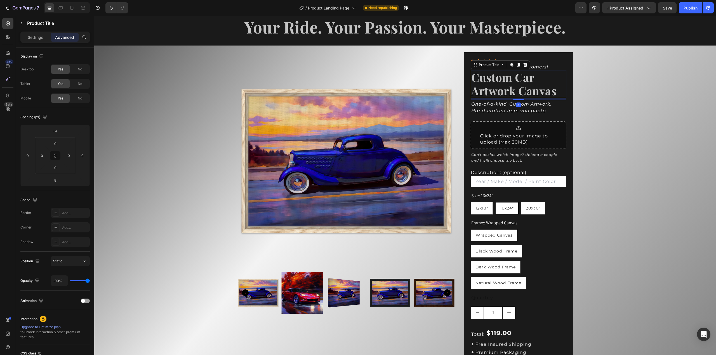
click at [510, 88] on h2 "Custom Car Artwork Canvas" at bounding box center [518, 84] width 95 height 28
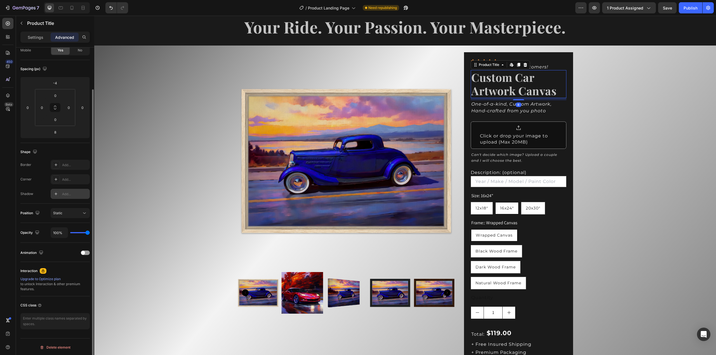
scroll to position [0, 0]
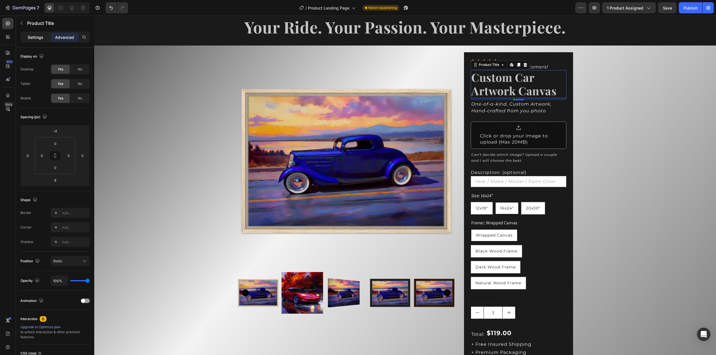
click at [41, 35] on p "Settings" at bounding box center [36, 37] width 16 height 6
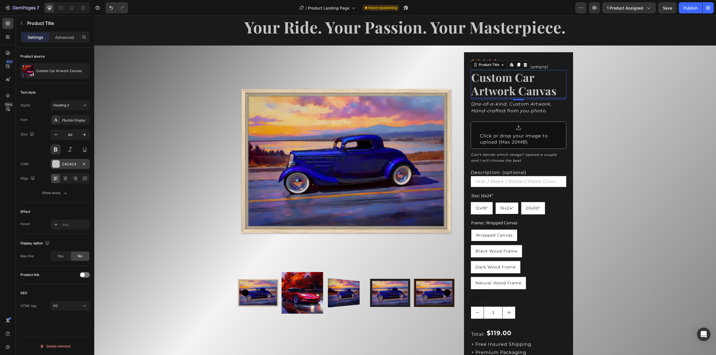
click at [59, 162] on div at bounding box center [55, 163] width 7 height 7
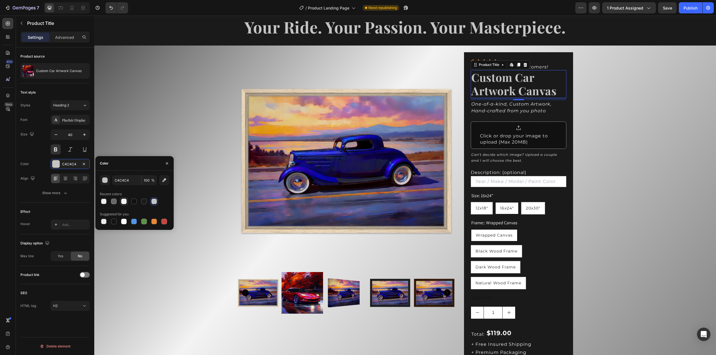
click at [125, 202] on div at bounding box center [124, 202] width 6 height 6
type input "F4F4F4"
click at [613, 162] on div "Product Images Icon Icon Icon Icon Icon Icon List Rated 5 stars 100+ Customers!…" at bounding box center [404, 245] width 621 height 398
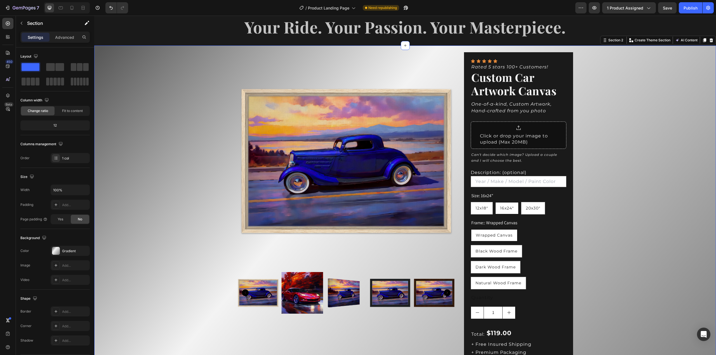
scroll to position [28, 0]
click at [668, 10] on div "Save" at bounding box center [667, 8] width 9 height 6
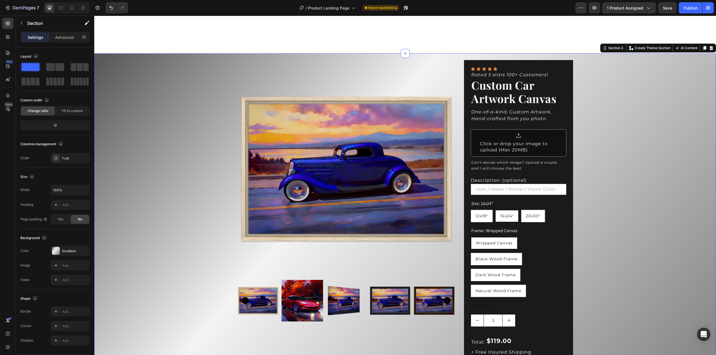
scroll to position [0, 0]
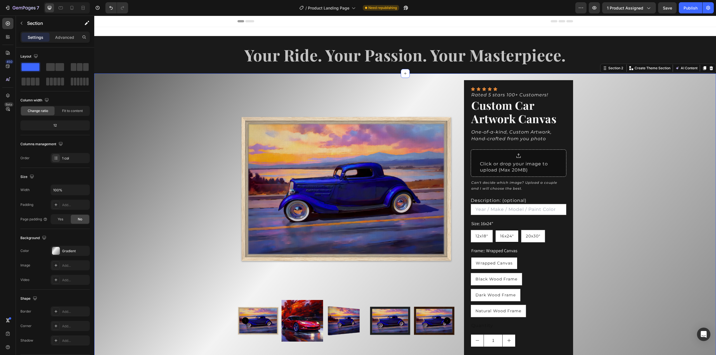
click at [634, 119] on div "Product Images Icon Icon Icon Icon Icon Icon List Rated 5 stars 100+ Customers!…" at bounding box center [404, 273] width 621 height 398
click at [113, 139] on div "Product Images Icon Icon Icon Icon Icon Icon List Rated 5 stars 100+ Customers!…" at bounding box center [404, 273] width 621 height 398
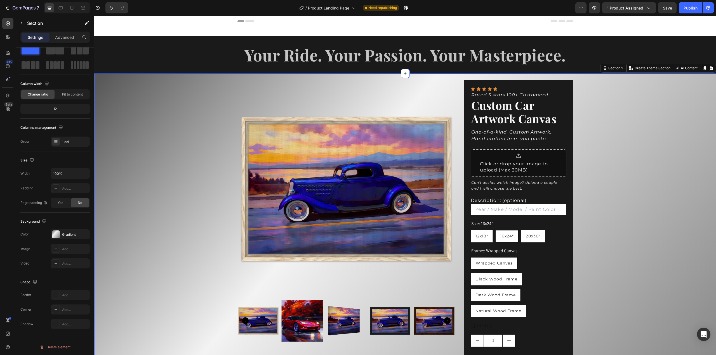
click at [153, 123] on div "Product Images Icon Icon Icon Icon Icon Icon List Rated 5 stars 100+ Customers!…" at bounding box center [404, 273] width 621 height 398
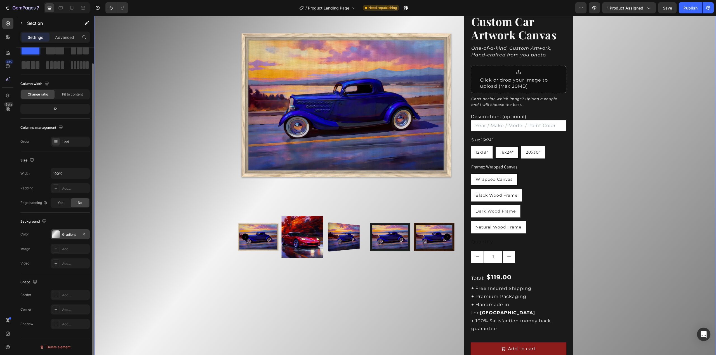
click at [54, 234] on div at bounding box center [56, 235] width 8 height 8
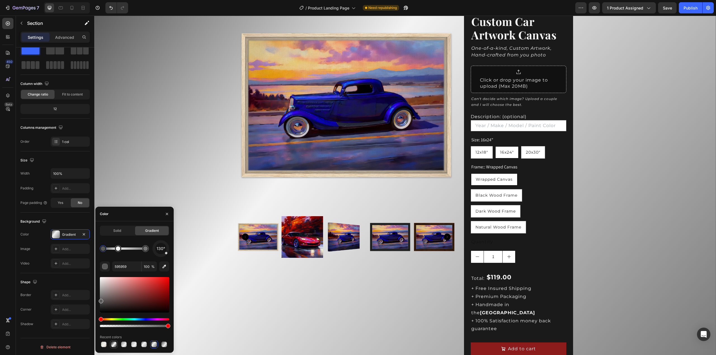
click at [114, 345] on div at bounding box center [114, 345] width 6 height 6
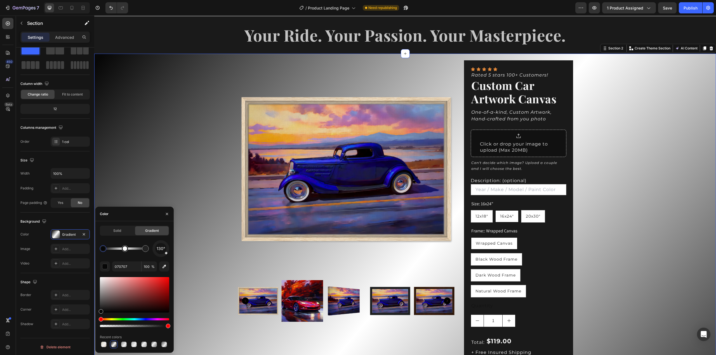
scroll to position [0, 0]
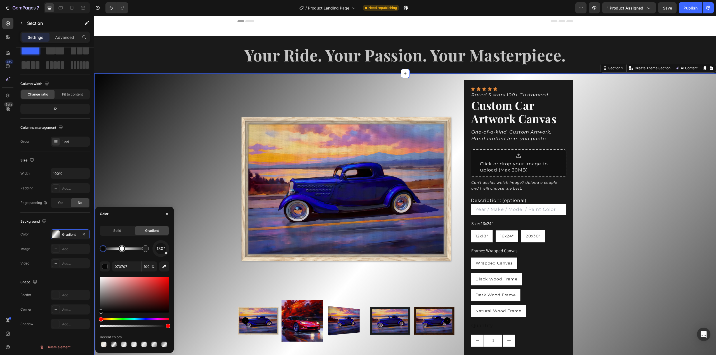
drag, startPoint x: 124, startPoint y: 252, endPoint x: 122, endPoint y: 249, distance: 3.8
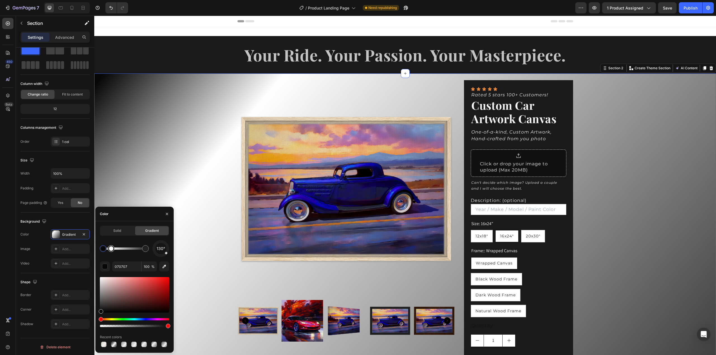
drag, startPoint x: 124, startPoint y: 250, endPoint x: 115, endPoint y: 249, distance: 9.1
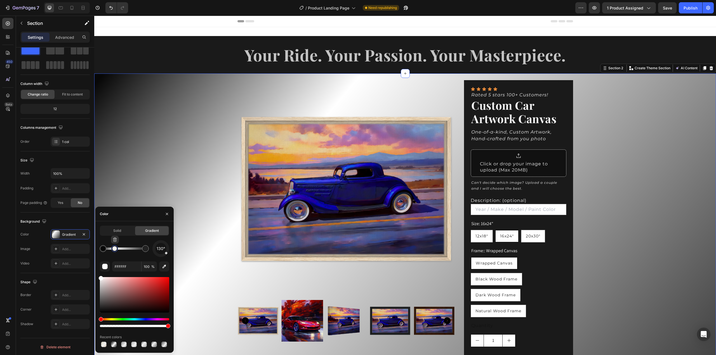
click at [114, 251] on div at bounding box center [114, 248] width 7 height 7
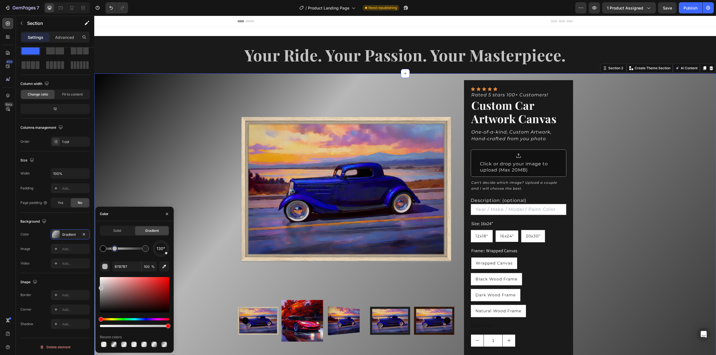
drag, startPoint x: 100, startPoint y: 279, endPoint x: 99, endPoint y: 290, distance: 11.5
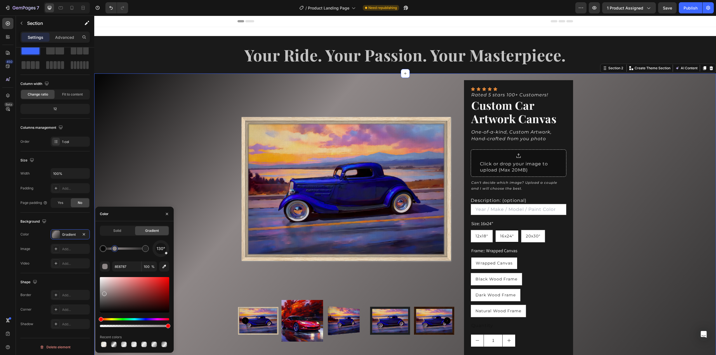
drag, startPoint x: 102, startPoint y: 289, endPoint x: 103, endPoint y: 294, distance: 5.4
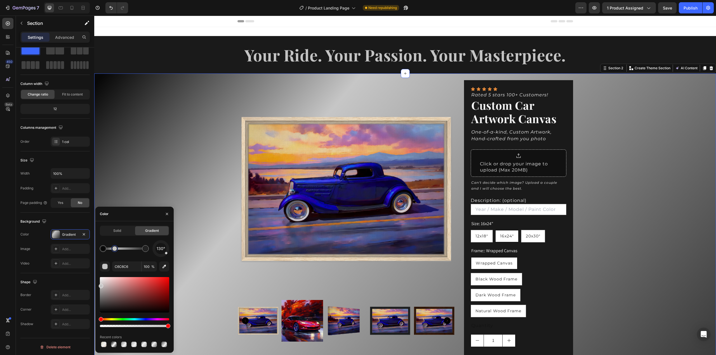
drag, startPoint x: 104, startPoint y: 294, endPoint x: 102, endPoint y: 285, distance: 9.2
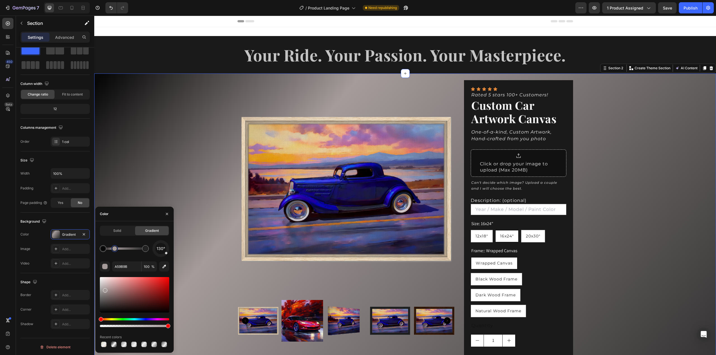
drag, startPoint x: 101, startPoint y: 287, endPoint x: 103, endPoint y: 292, distance: 5.2
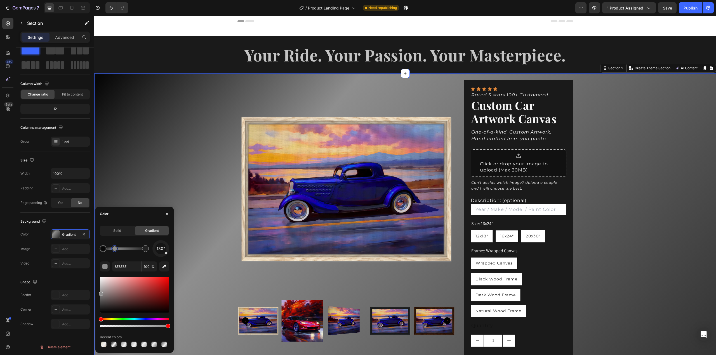
drag, startPoint x: 105, startPoint y: 290, endPoint x: 96, endPoint y: 293, distance: 9.3
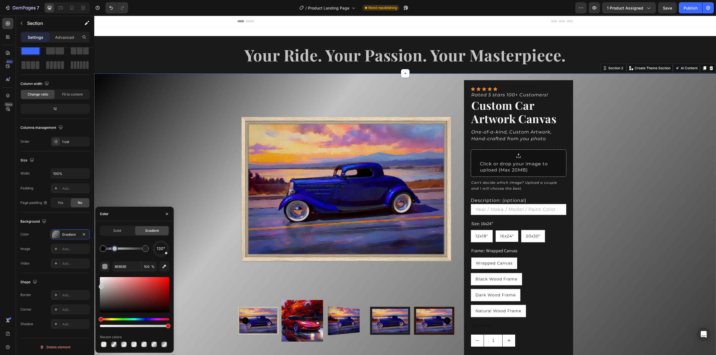
type input "C1C1C1"
drag, startPoint x: 101, startPoint y: 292, endPoint x: 96, endPoint y: 286, distance: 7.8
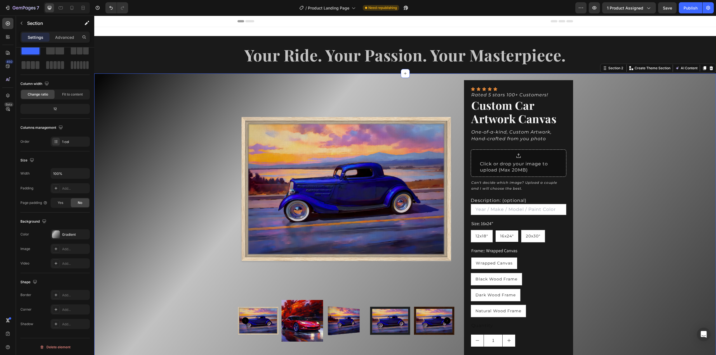
click at [188, 198] on div "Product Images Icon Icon Icon Icon Icon Icon List Rated 5 stars 100+ Customers!…" at bounding box center [404, 273] width 621 height 398
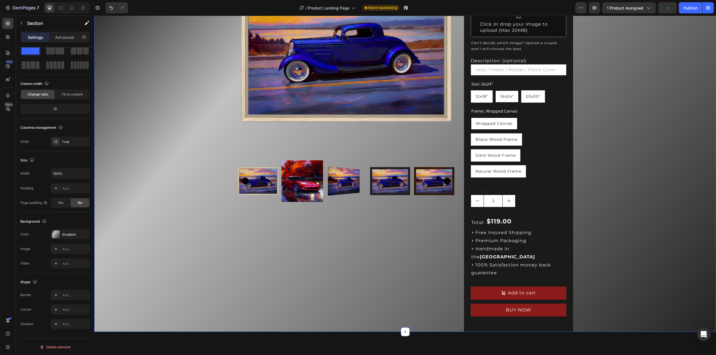
scroll to position [28, 0]
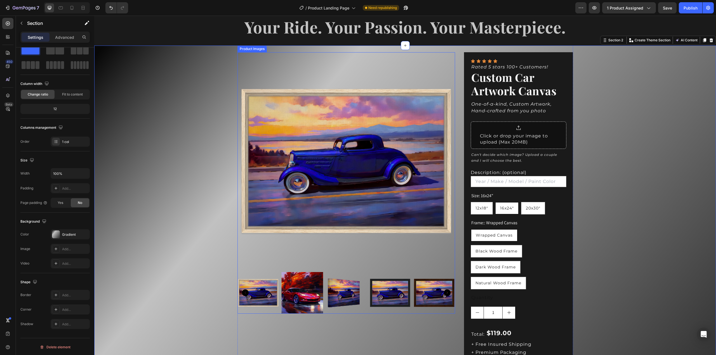
click at [306, 294] on img at bounding box center [302, 293] width 42 height 42
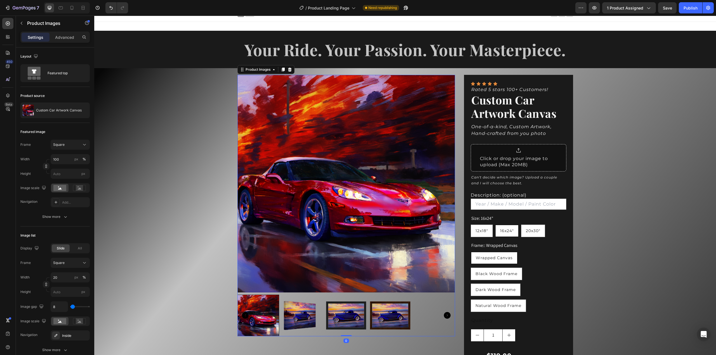
scroll to position [0, 0]
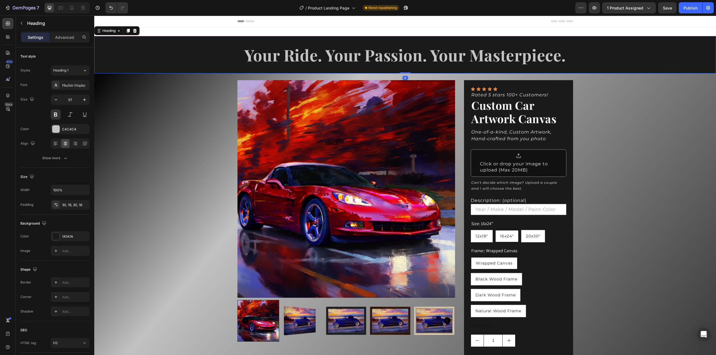
click at [616, 52] on h2 "Your Ride. Your Passion. Your Masterpiece." at bounding box center [404, 54] width 621 height 37
click at [58, 157] on div "Show more" at bounding box center [55, 158] width 26 height 6
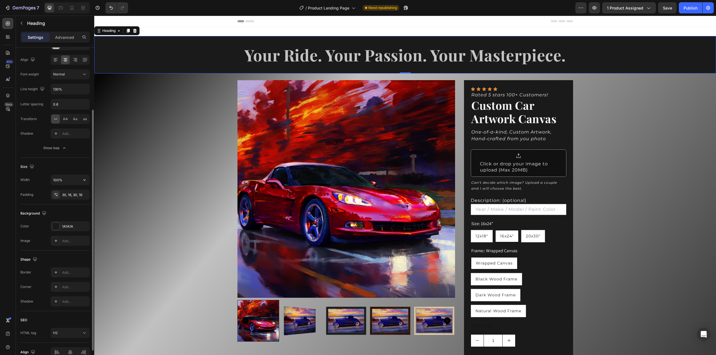
scroll to position [112, 0]
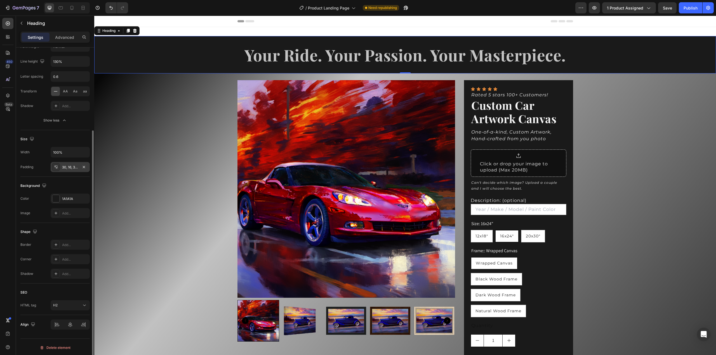
click at [70, 167] on div "30, 16, 30, 16" at bounding box center [70, 167] width 16 height 5
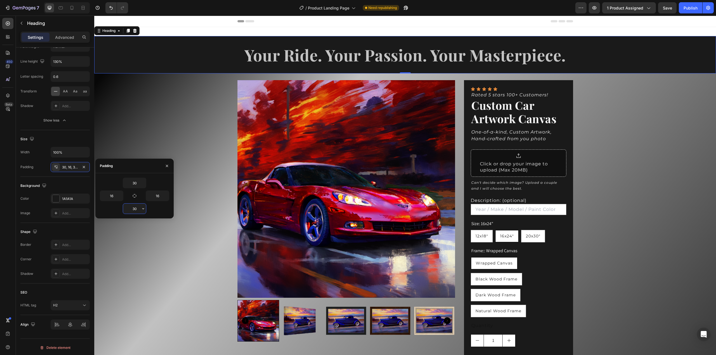
click at [138, 209] on input "30" at bounding box center [134, 209] width 23 height 10
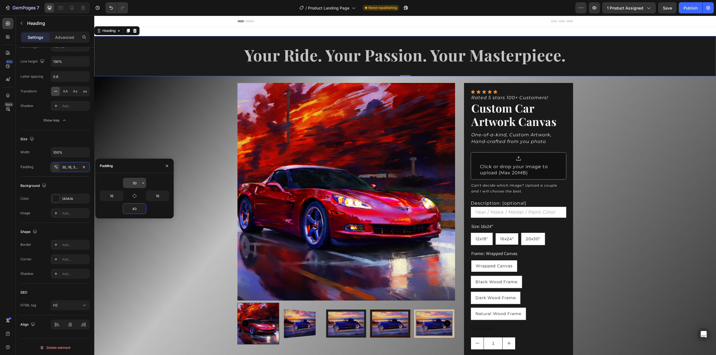
type input "40"
click at [132, 185] on input "30" at bounding box center [134, 183] width 23 height 10
type input "40"
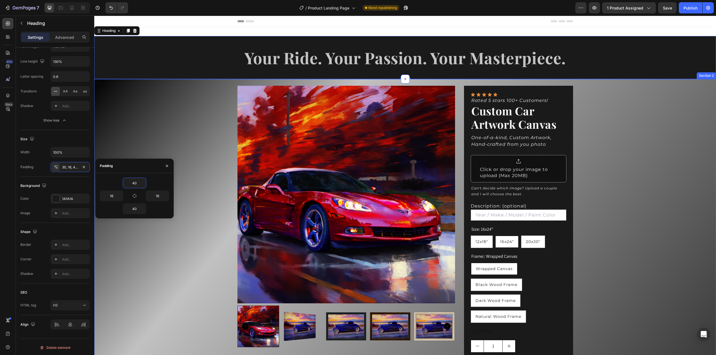
click at [599, 187] on div "Product Images Icon Icon Icon Icon Icon Icon List Rated 5 stars 100+ Customers!…" at bounding box center [404, 278] width 621 height 398
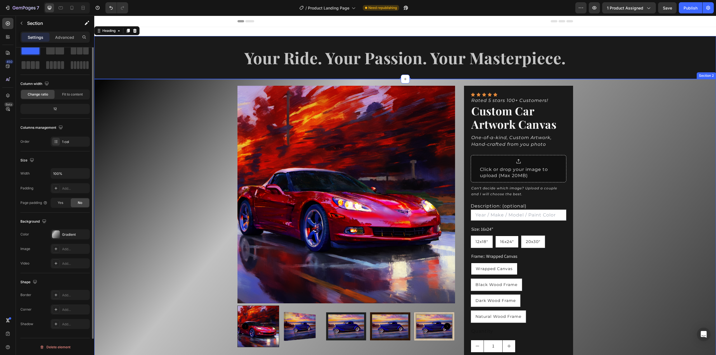
scroll to position [0, 0]
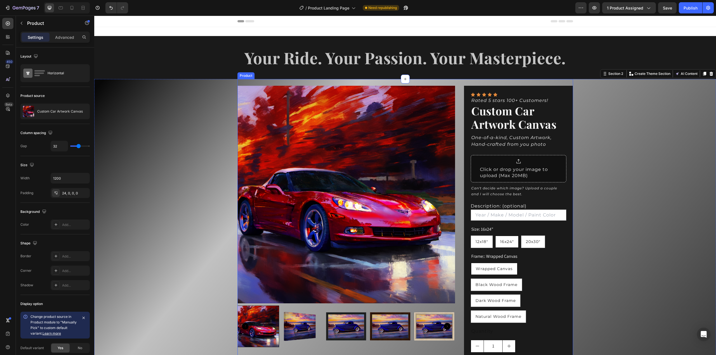
click at [507, 81] on div "Product Images Icon Icon Icon Icon Icon Icon List Rated 5 stars 100+ Customers!…" at bounding box center [404, 278] width 335 height 398
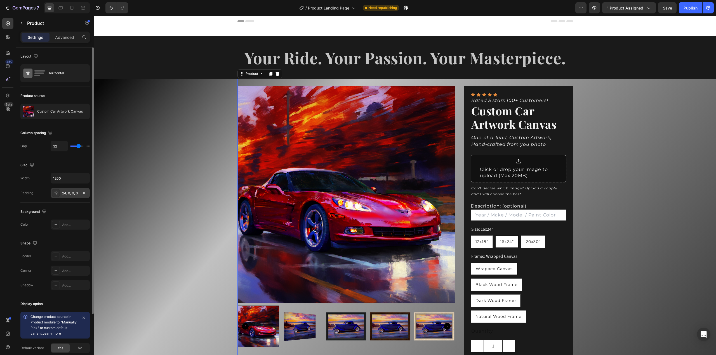
click at [75, 189] on div "24, 0, 0, 0" at bounding box center [70, 193] width 39 height 10
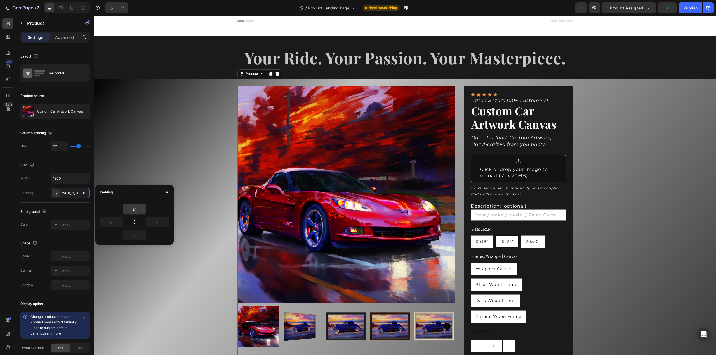
click at [136, 211] on input "24" at bounding box center [134, 209] width 23 height 10
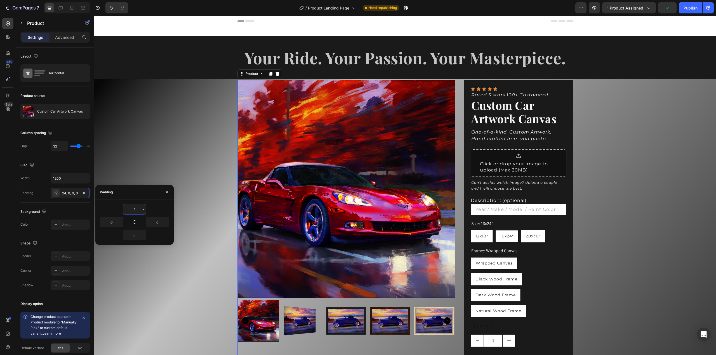
type input "40"
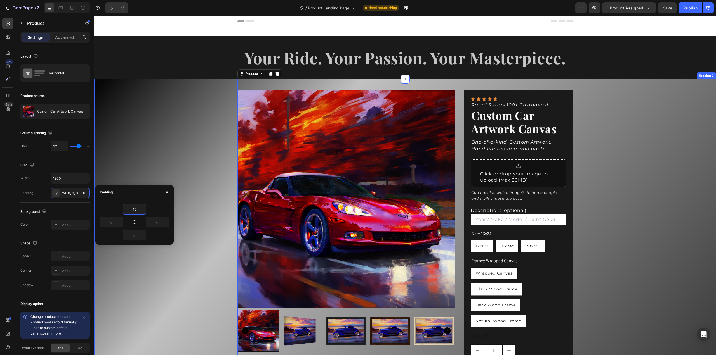
click at [186, 195] on div "Product Images Icon Icon Icon Icon Icon Icon List Rated 5 stars 100+ Customers!…" at bounding box center [404, 280] width 621 height 403
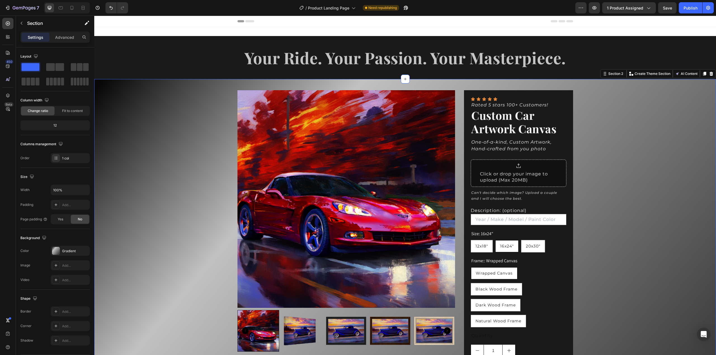
click at [627, 167] on div "Product Images Icon Icon Icon Icon Icon Icon List Rated 5 stars 100+ Customers!…" at bounding box center [404, 280] width 621 height 403
click at [303, 329] on img at bounding box center [302, 331] width 42 height 42
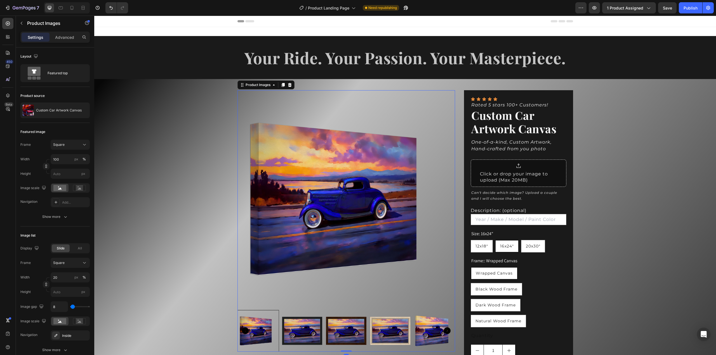
click at [309, 336] on img at bounding box center [302, 331] width 42 height 42
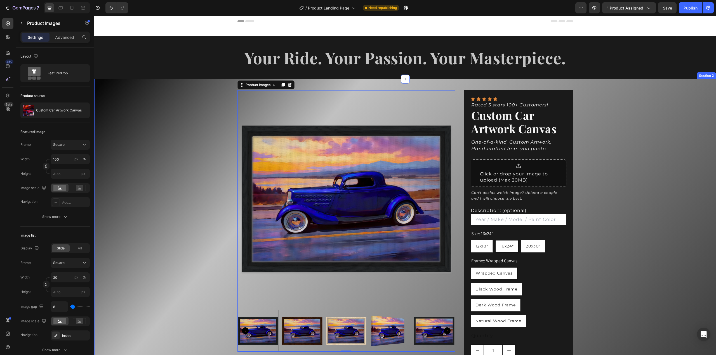
click at [595, 203] on div "Product Images 0 Icon Icon Icon Icon Icon Icon List Rated 5 stars 100+ Customer…" at bounding box center [404, 280] width 621 height 403
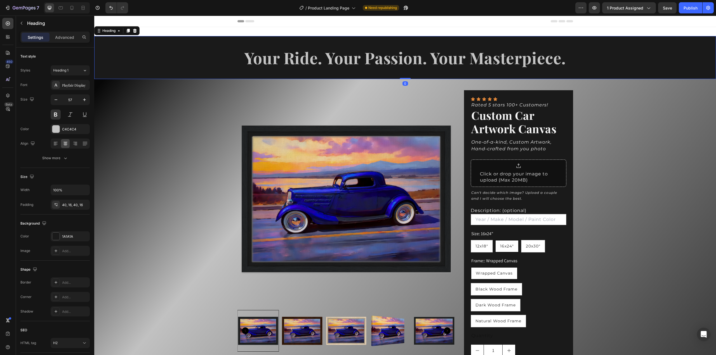
click at [459, 61] on h2 "Your Ride. Your Passion. Your Masterpiece." at bounding box center [404, 57] width 621 height 43
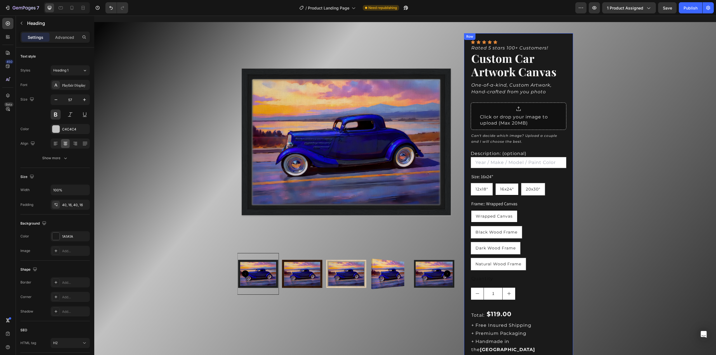
scroll to position [56, 0]
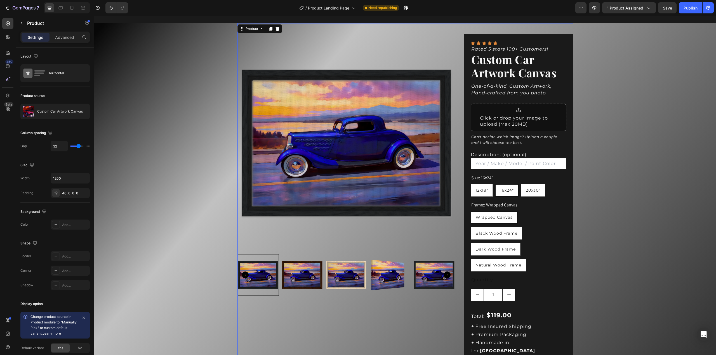
click at [450, 33] on div "Product Images Icon Icon Icon Icon Icon Icon List Rated 5 stars 100+ Customers!…" at bounding box center [404, 224] width 335 height 403
click at [448, 33] on div "Product Images Icon Icon Icon Icon Icon Icon List Rated 5 stars 100+ Customers!…" at bounding box center [404, 224] width 335 height 403
click at [67, 72] on div "Horizontal" at bounding box center [65, 73] width 34 height 13
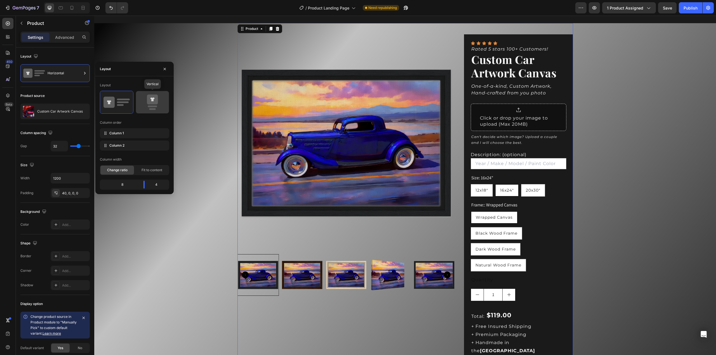
click at [152, 100] on icon at bounding box center [152, 100] width 4 height 4
type input "16"
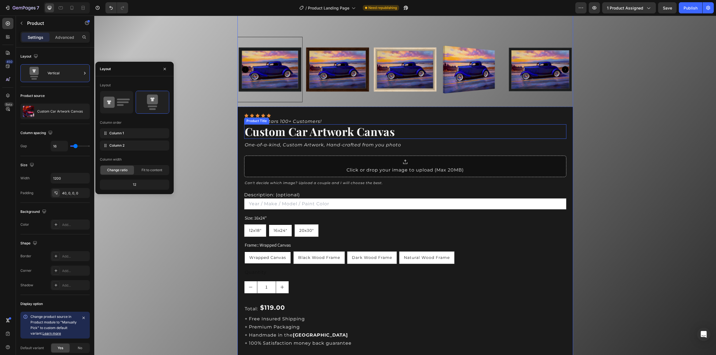
scroll to position [391, 0]
click at [391, 77] on img at bounding box center [404, 69] width 65 height 65
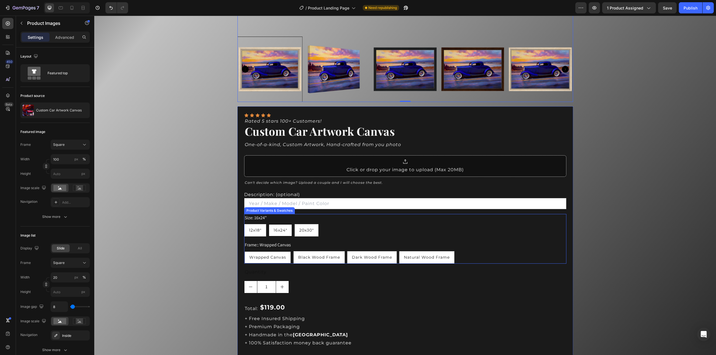
click at [282, 232] on div "16x24"" at bounding box center [280, 231] width 23 height 10
click at [268, 224] on input "16x24" 16x24" 16x24"" at bounding box center [268, 224] width 0 height 0
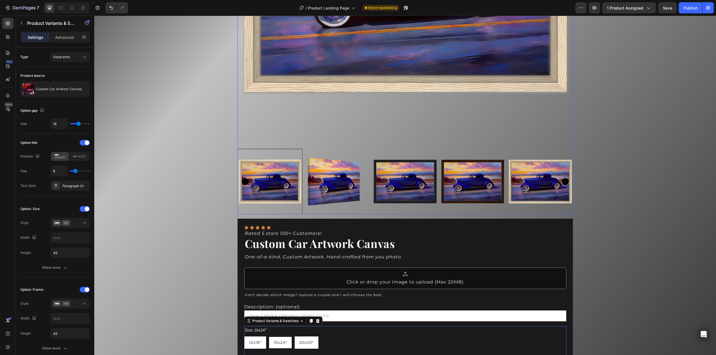
scroll to position [280, 0]
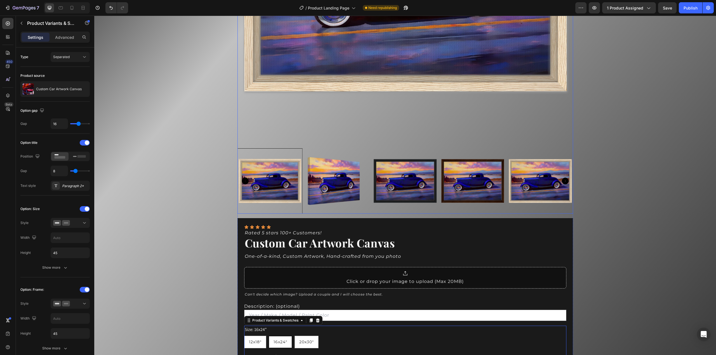
click at [563, 179] on icon "Carousel Next Arrow" at bounding box center [565, 181] width 7 height 7
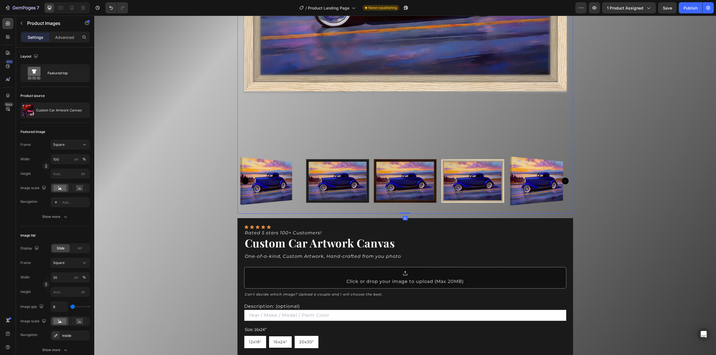
click at [563, 179] on icon "Carousel Next Arrow" at bounding box center [565, 181] width 7 height 7
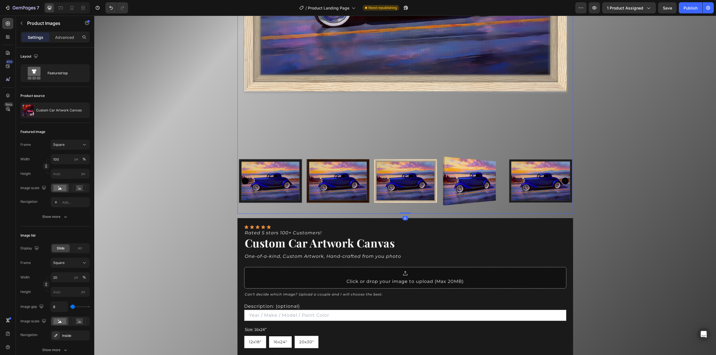
click at [563, 179] on icon "Carousel Next Arrow" at bounding box center [565, 181] width 7 height 7
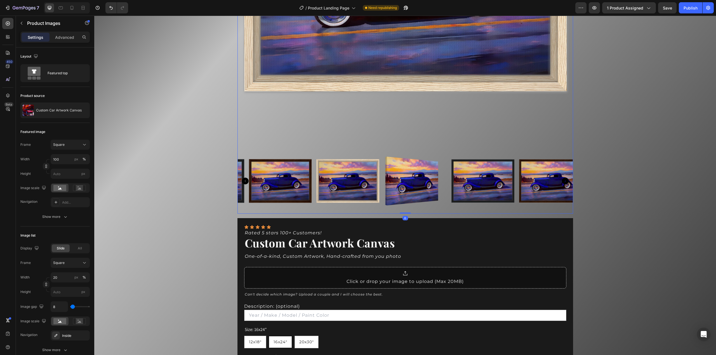
click at [563, 179] on icon "Carousel Next Arrow" at bounding box center [565, 181] width 7 height 7
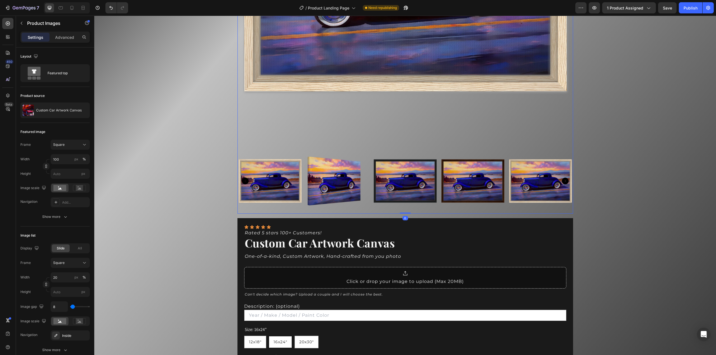
click at [563, 179] on icon "Carousel Next Arrow" at bounding box center [565, 181] width 7 height 7
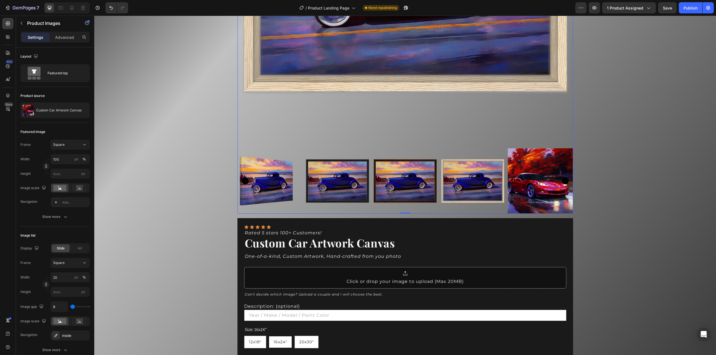
click at [563, 179] on icon "Carousel Next Arrow" at bounding box center [565, 181] width 7 height 7
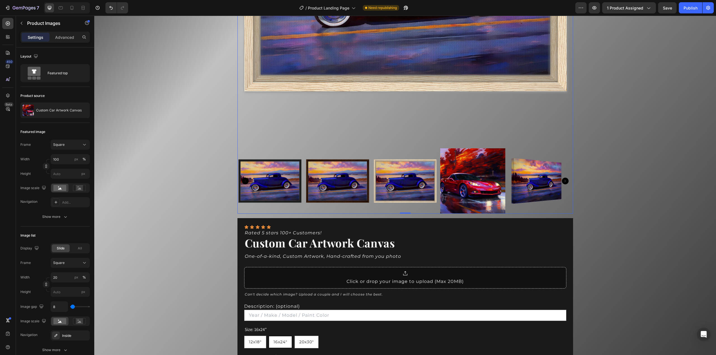
click at [456, 175] on img at bounding box center [472, 180] width 65 height 65
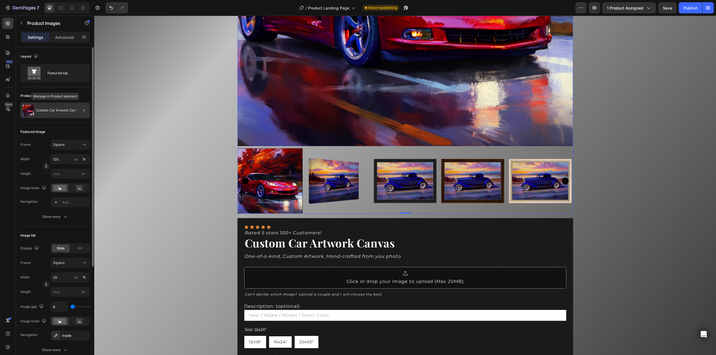
click at [62, 110] on p "Custom Car Artwork Canvas" at bounding box center [59, 110] width 46 height 4
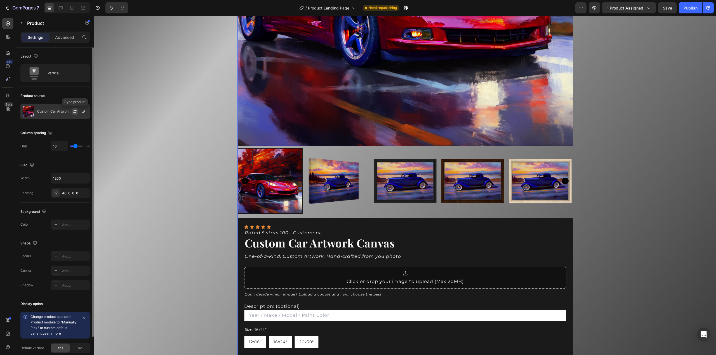
click at [74, 109] on icon "button" at bounding box center [75, 111] width 4 height 4
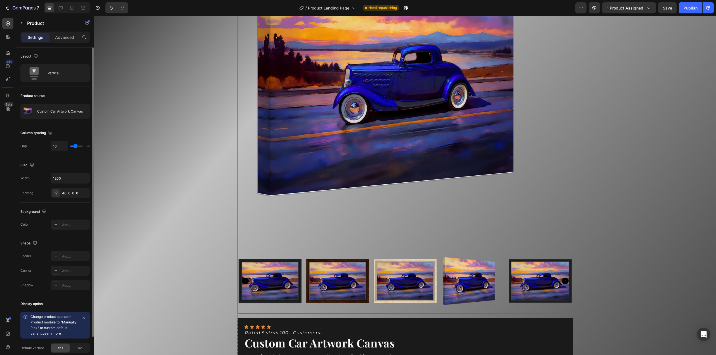
scroll to position [252, 0]
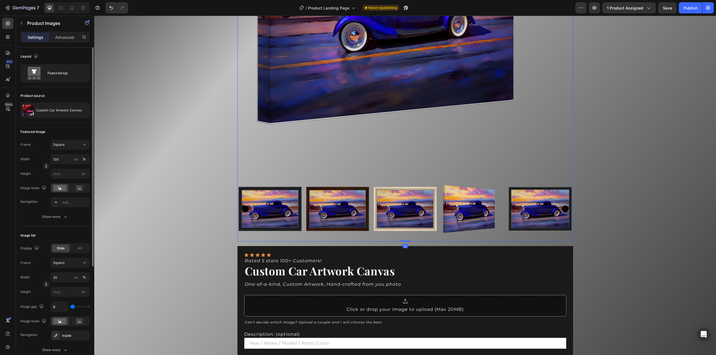
click at [276, 133] on img at bounding box center [404, 6] width 335 height 335
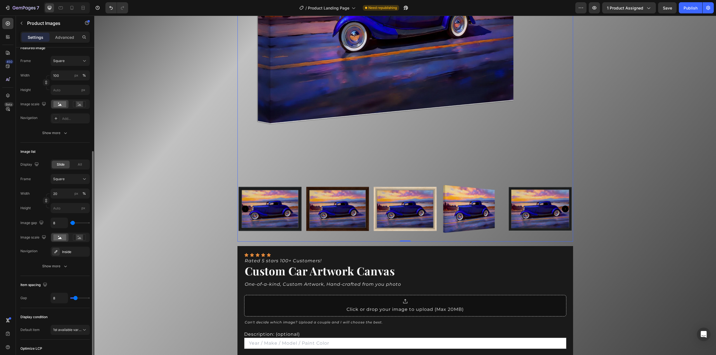
scroll to position [112, 0]
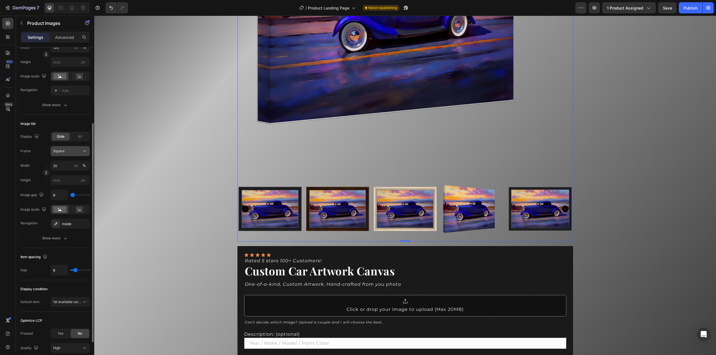
click at [75, 149] on div "Square" at bounding box center [66, 151] width 27 height 5
click at [71, 183] on div "Horizontal" at bounding box center [65, 186] width 45 height 11
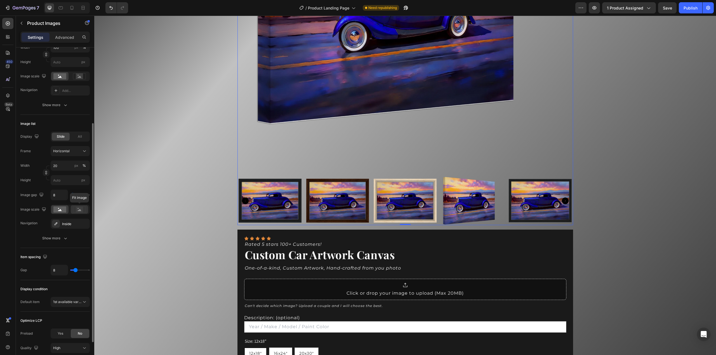
click at [76, 211] on rect at bounding box center [79, 210] width 7 height 6
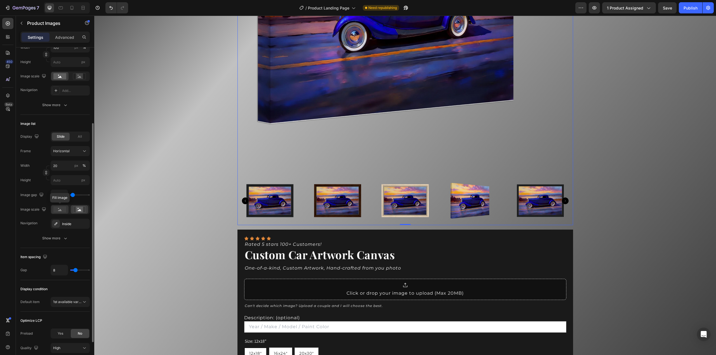
click at [63, 211] on rect at bounding box center [59, 210] width 13 height 6
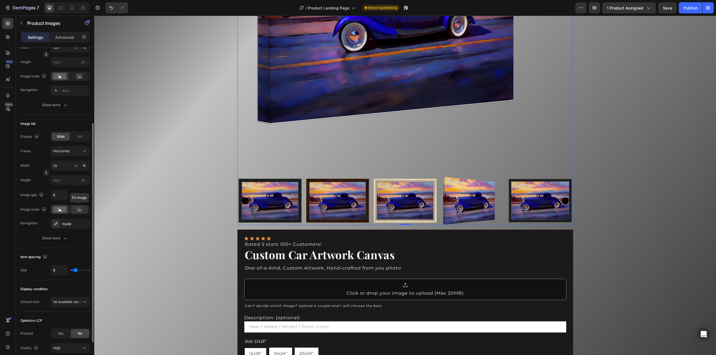
click at [79, 209] on rect at bounding box center [79, 210] width 7 height 6
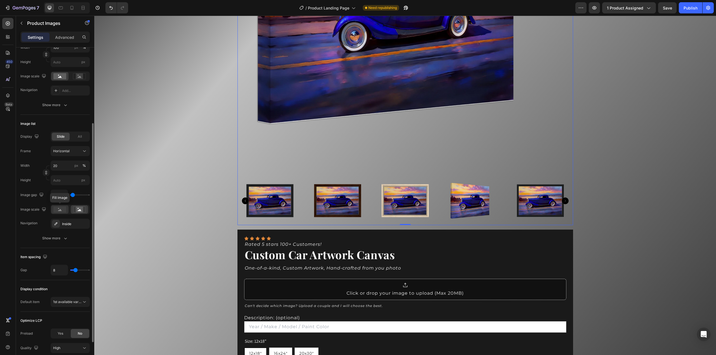
click at [63, 211] on rect at bounding box center [59, 210] width 13 height 6
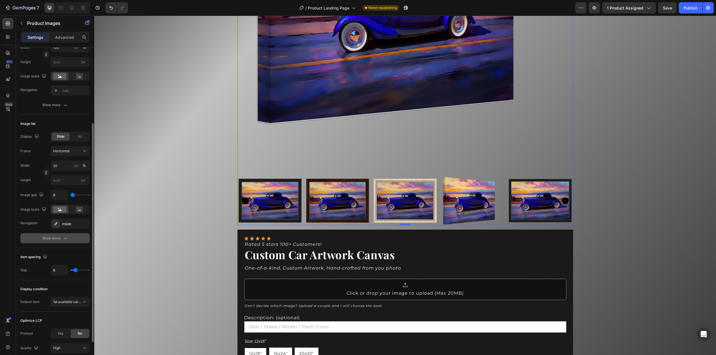
click at [70, 237] on button "Show more" at bounding box center [54, 238] width 69 height 10
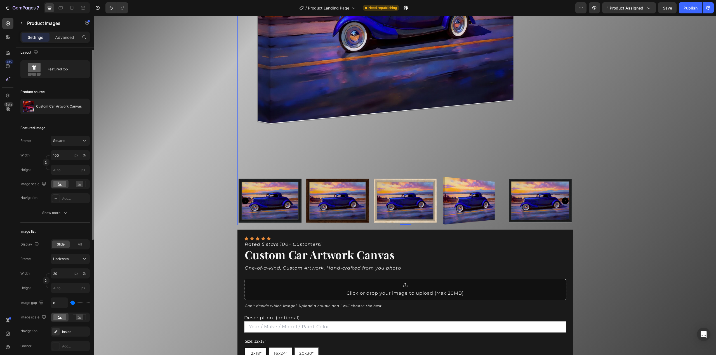
scroll to position [0, 0]
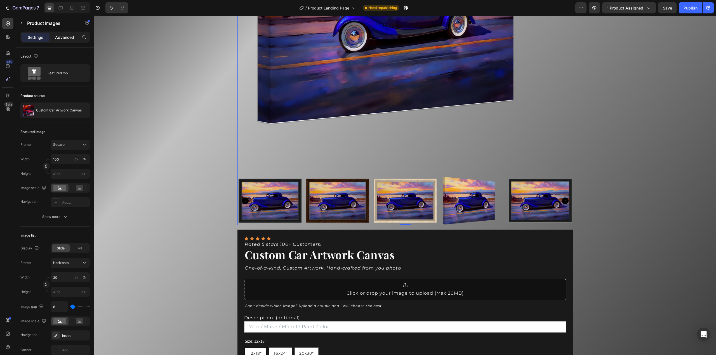
click at [61, 38] on p "Advanced" at bounding box center [64, 37] width 19 height 6
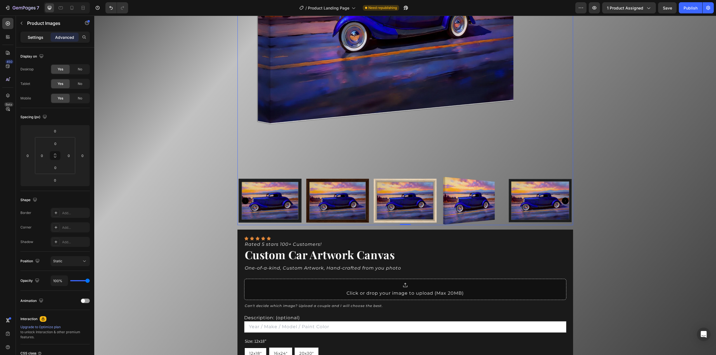
click at [32, 36] on p "Settings" at bounding box center [36, 37] width 16 height 6
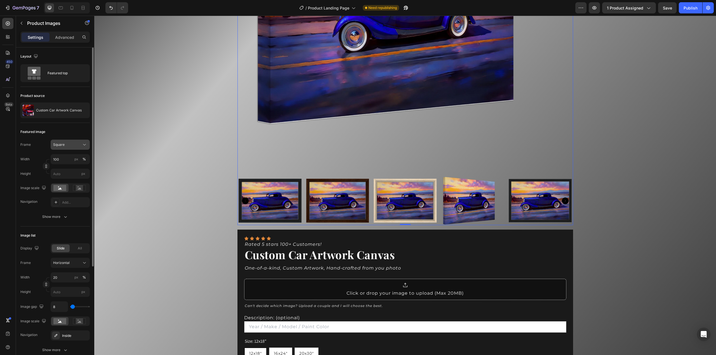
click at [65, 142] on div "Square" at bounding box center [66, 144] width 27 height 5
click at [64, 178] on span "Horizontal" at bounding box center [61, 180] width 16 height 6
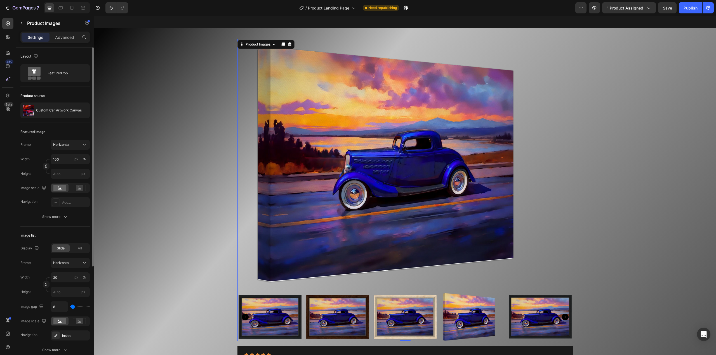
scroll to position [56, 0]
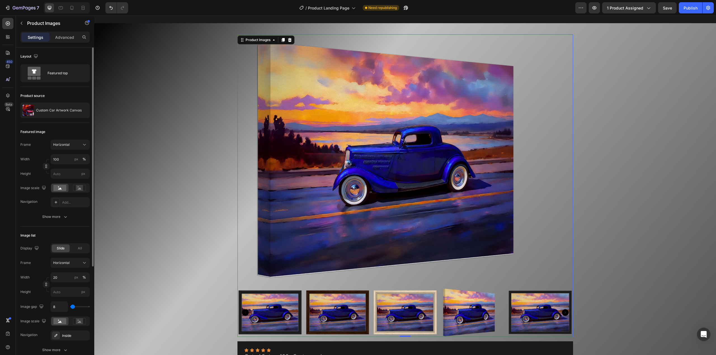
click at [366, 162] on img at bounding box center [404, 160] width 335 height 252
click at [61, 143] on span "Horizontal" at bounding box center [61, 144] width 16 height 5
click at [328, 311] on img at bounding box center [337, 312] width 65 height 49
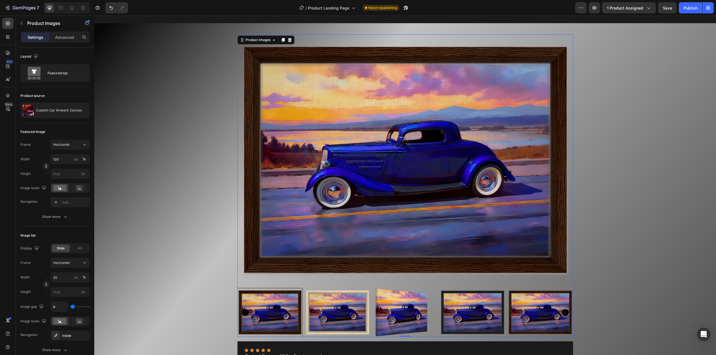
click at [379, 313] on img at bounding box center [404, 312] width 65 height 49
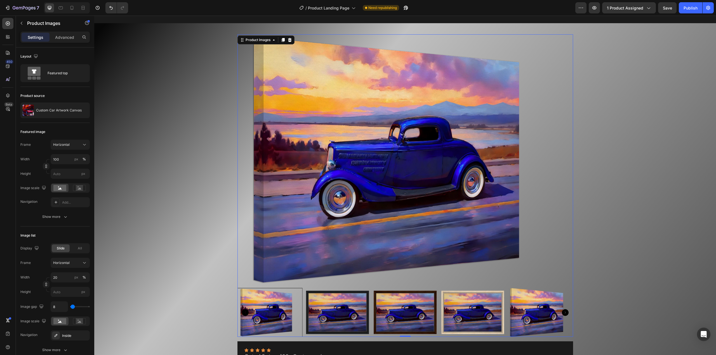
click at [401, 313] on img at bounding box center [404, 312] width 65 height 49
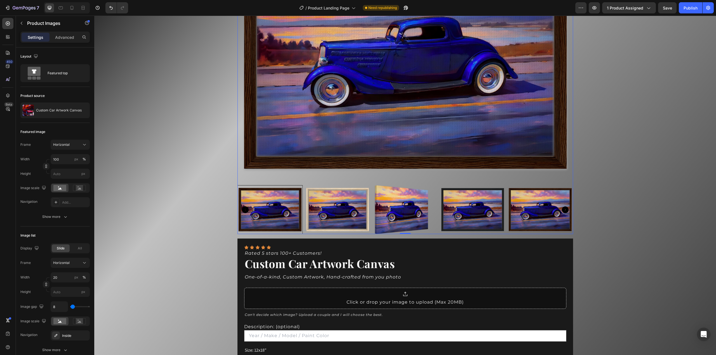
scroll to position [168, 0]
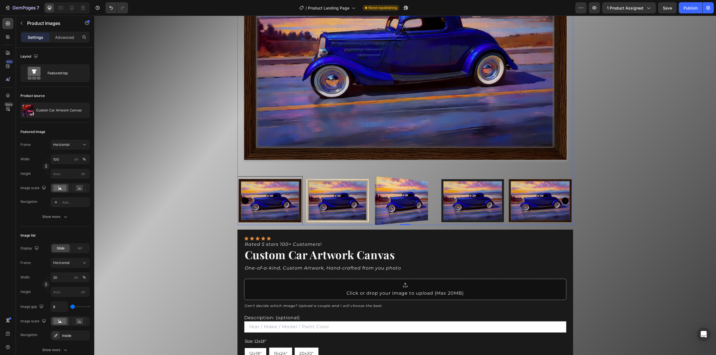
click at [475, 203] on img at bounding box center [472, 200] width 65 height 49
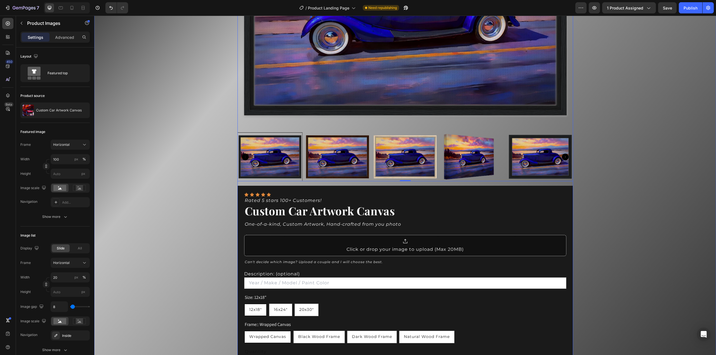
scroll to position [280, 0]
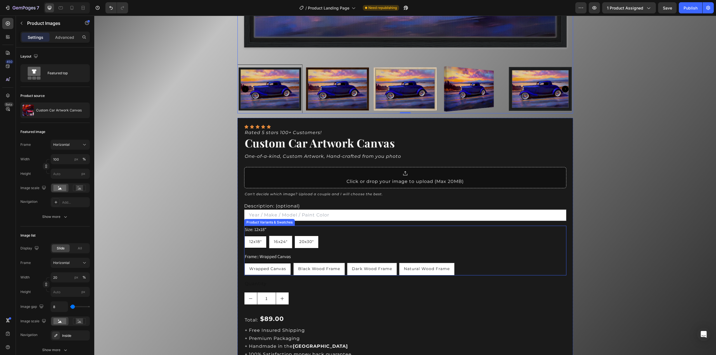
click at [299, 243] on span "20x30"" at bounding box center [306, 241] width 15 height 5
click at [294, 236] on input "20x30" 20x30" 20x30"" at bounding box center [294, 236] width 0 height 0
radio input "true"
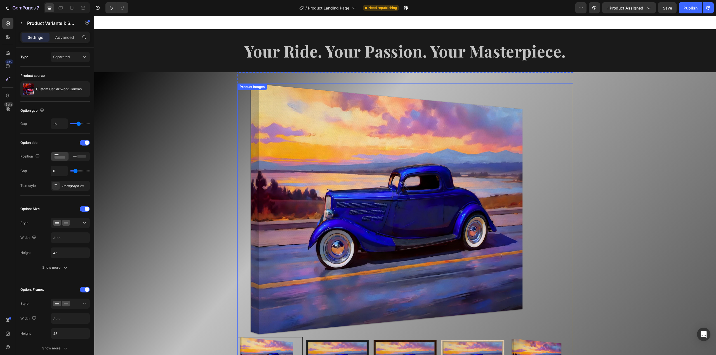
scroll to position [0, 0]
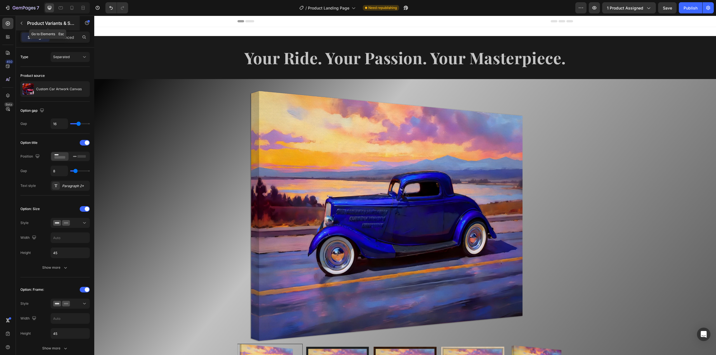
click at [23, 23] on icon "button" at bounding box center [21, 23] width 4 height 4
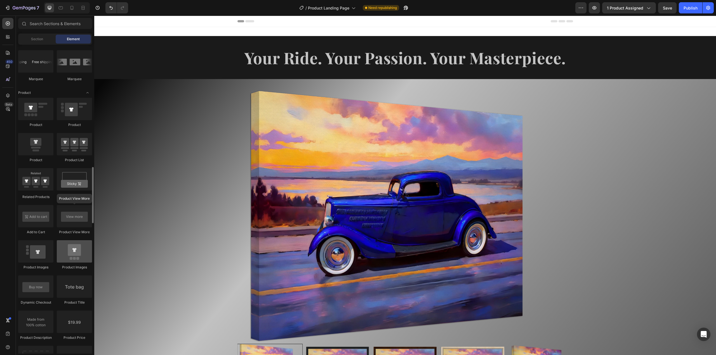
scroll to position [699, 0]
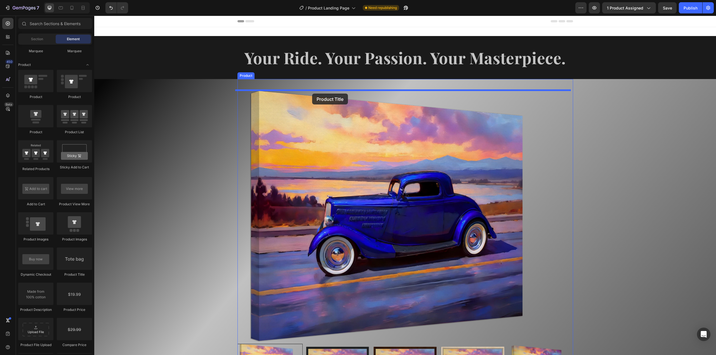
drag, startPoint x: 167, startPoint y: 275, endPoint x: 312, endPoint y: 94, distance: 232.1
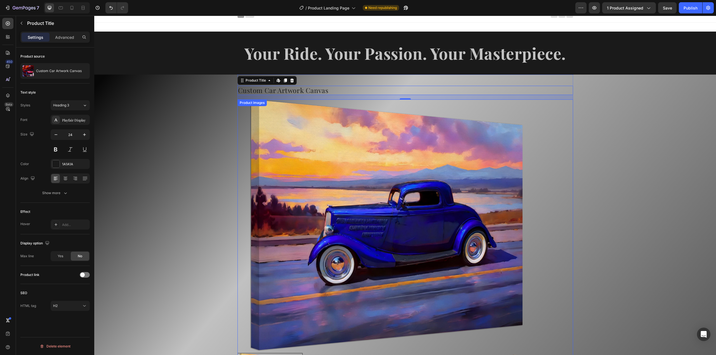
scroll to position [0, 0]
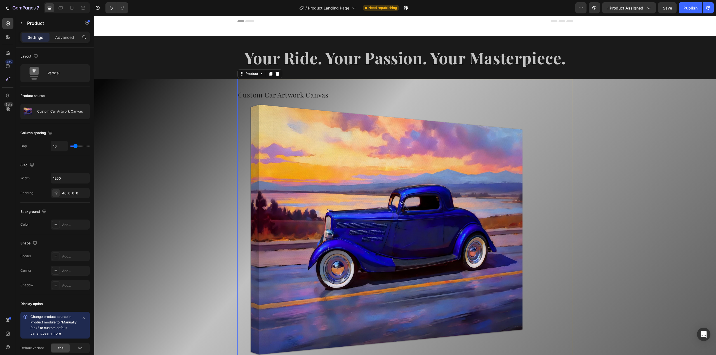
click at [70, 254] on div "Add..." at bounding box center [75, 256] width 26 height 5
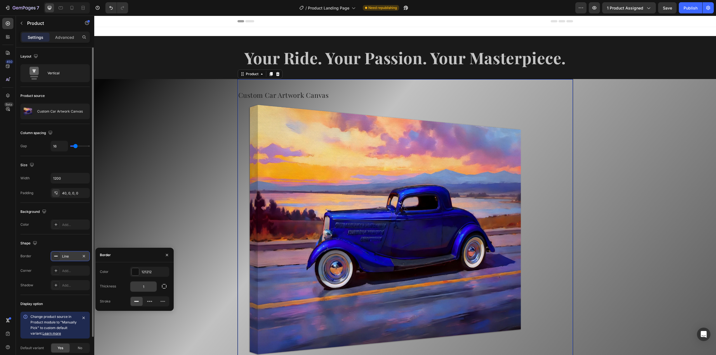
click at [146, 287] on input "1" at bounding box center [143, 287] width 26 height 10
type input "5"
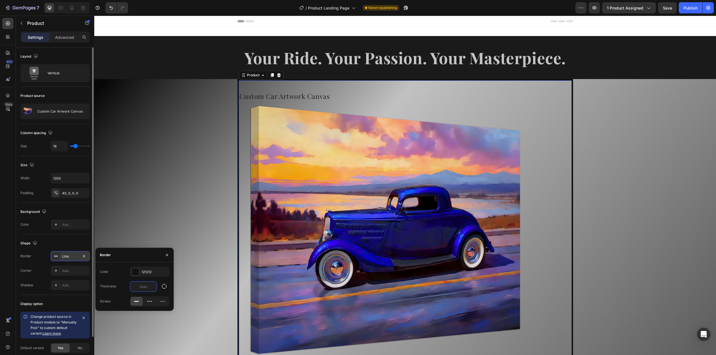
click at [117, 292] on div "Color 121212 Thickness Stroke" at bounding box center [134, 287] width 78 height 40
type input "0"
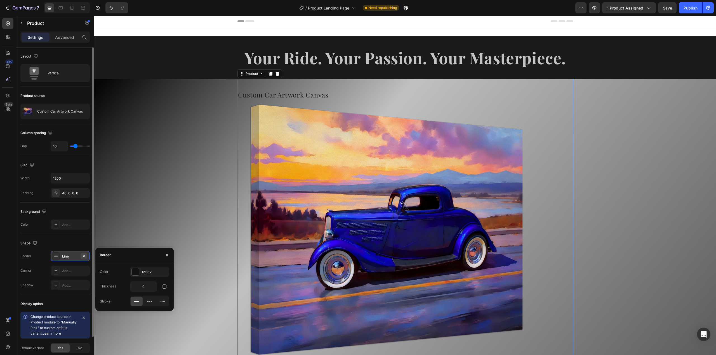
click at [83, 255] on icon "button" at bounding box center [84, 256] width 4 height 4
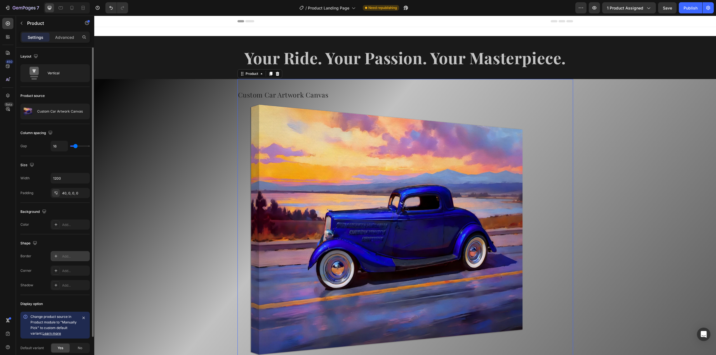
click at [61, 226] on div "Add..." at bounding box center [70, 225] width 39 height 10
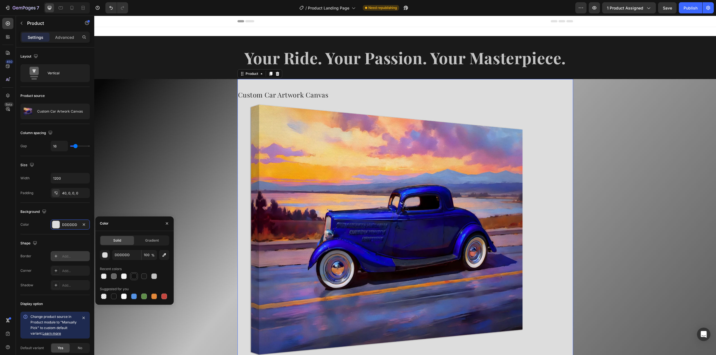
click at [134, 277] on div at bounding box center [134, 277] width 6 height 6
type input "111111"
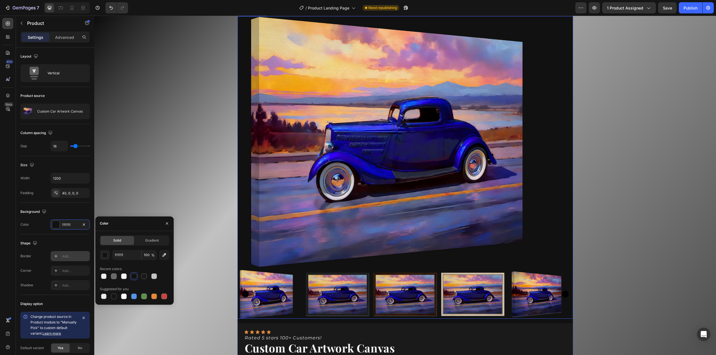
scroll to position [84, 0]
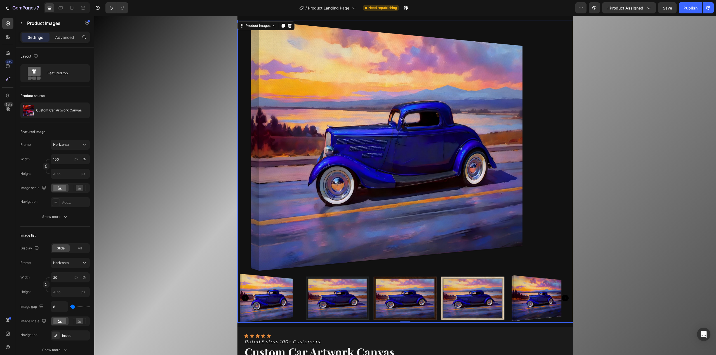
click at [340, 297] on img at bounding box center [337, 298] width 65 height 49
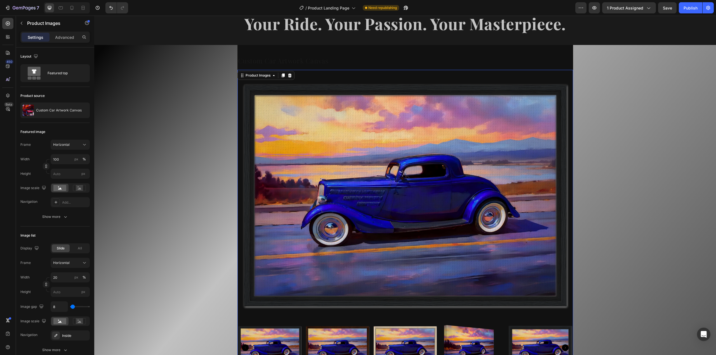
scroll to position [28, 0]
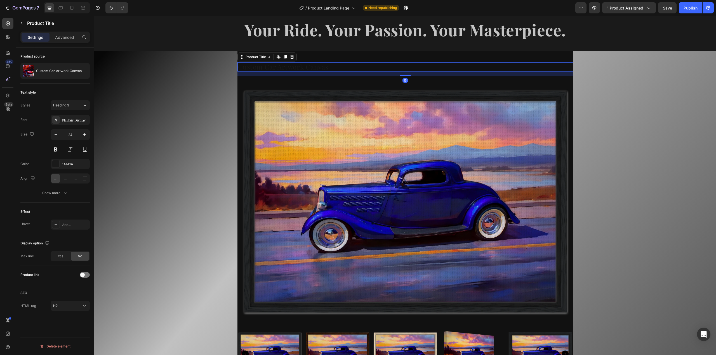
click at [279, 69] on h2 "Custom Car Artwork Canvas" at bounding box center [404, 66] width 335 height 9
click at [69, 104] on span "Heading 3" at bounding box center [61, 105] width 16 height 5
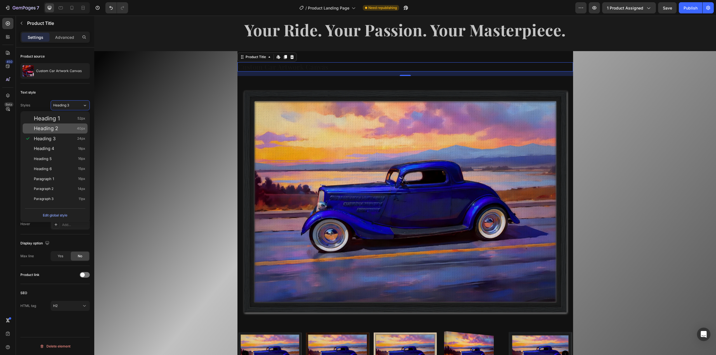
click at [67, 127] on div "Heading 2 40px" at bounding box center [59, 129] width 51 height 6
type input "40"
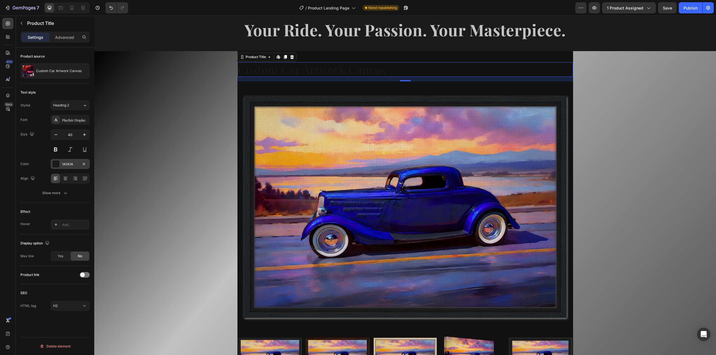
click at [59, 165] on div at bounding box center [55, 163] width 7 height 7
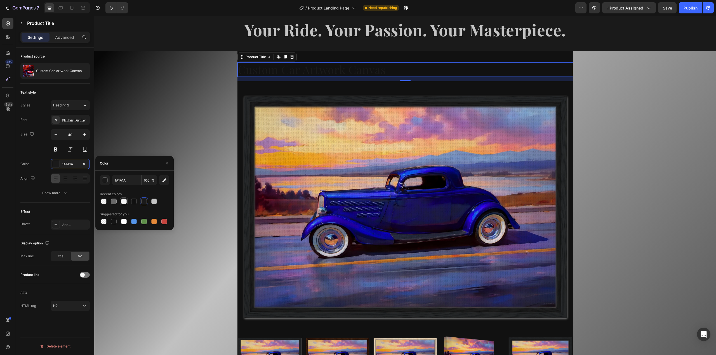
click at [123, 202] on div at bounding box center [124, 202] width 6 height 6
type input "F4F4F4"
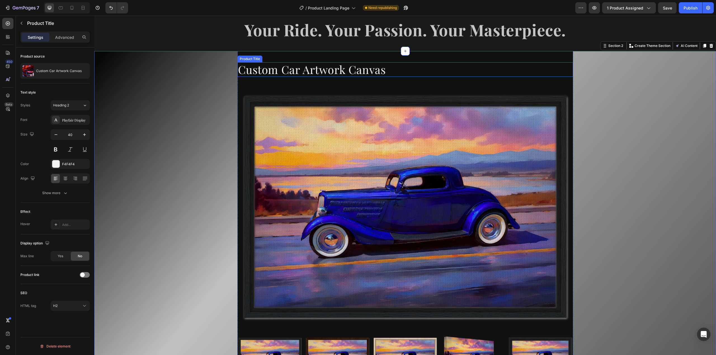
click at [337, 71] on h2 "Custom Car Artwork Canvas" at bounding box center [404, 69] width 335 height 15
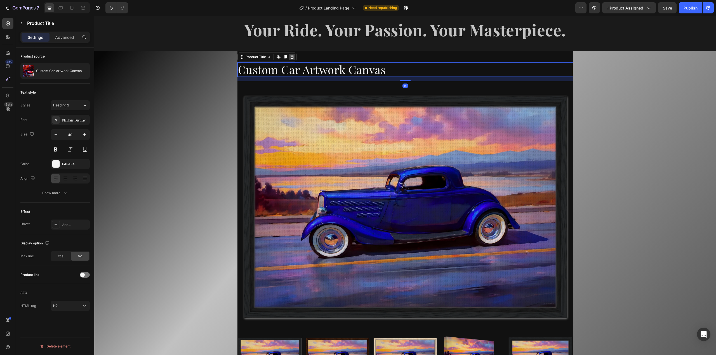
click at [290, 57] on icon at bounding box center [292, 57] width 4 height 4
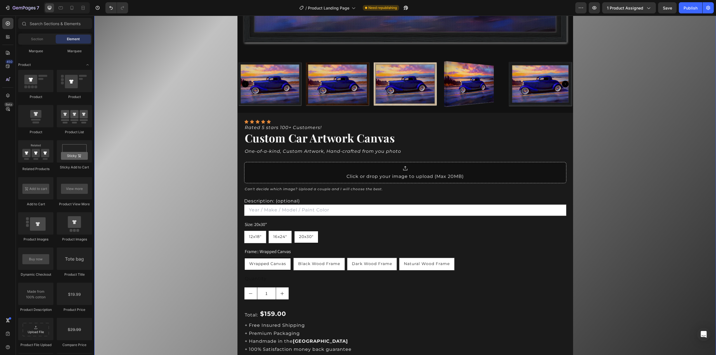
scroll to position [308, 0]
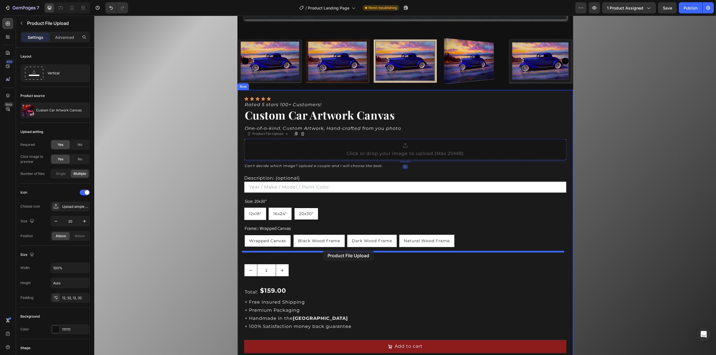
drag, startPoint x: 463, startPoint y: 147, endPoint x: 323, endPoint y: 250, distance: 173.9
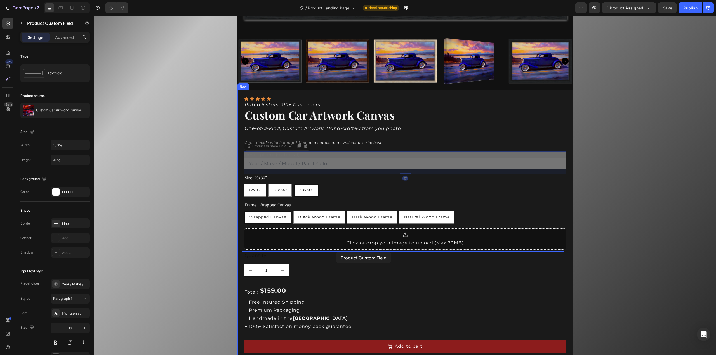
drag, startPoint x: 333, startPoint y: 156, endPoint x: 336, endPoint y: 252, distance: 96.2
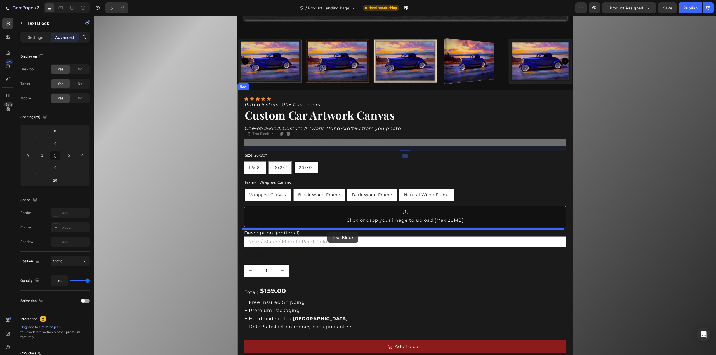
drag, startPoint x: 329, startPoint y: 142, endPoint x: 327, endPoint y: 232, distance: 90.3
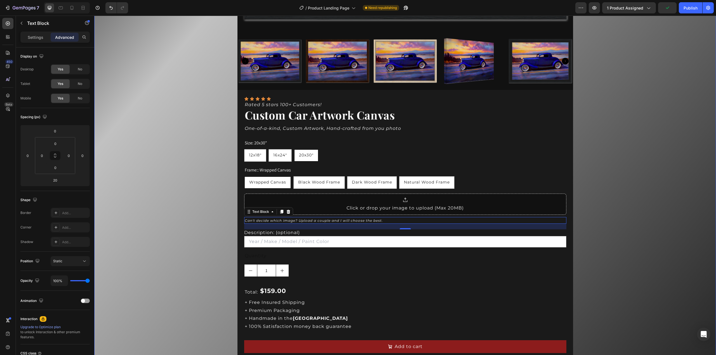
click at [603, 194] on div "Product Images Icon Icon Icon Icon Icon Icon List Rated 5 stars 100+ Customers!…" at bounding box center [404, 79] width 621 height 614
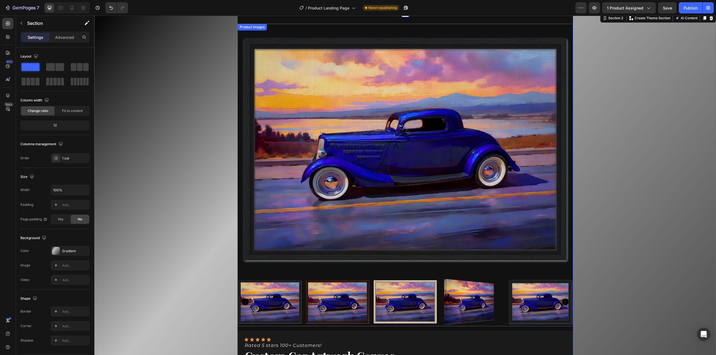
scroll to position [84, 0]
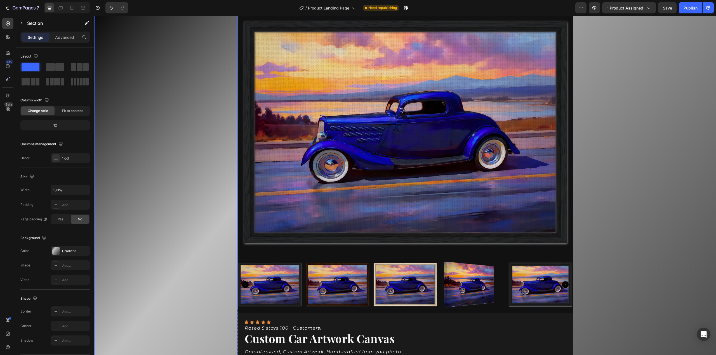
click at [316, 104] on img at bounding box center [404, 132] width 335 height 252
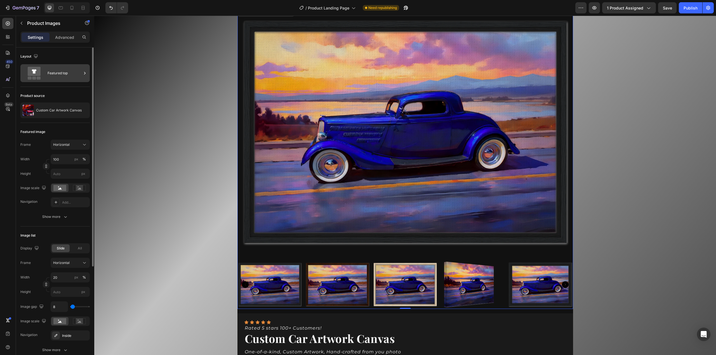
click at [50, 75] on div "Featured top" at bounding box center [65, 73] width 34 height 13
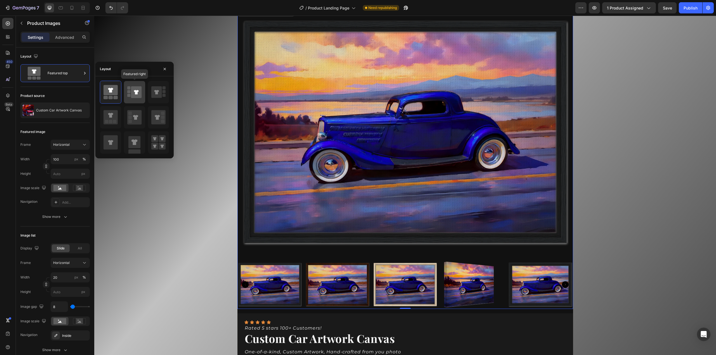
click at [133, 95] on icon at bounding box center [136, 92] width 11 height 12
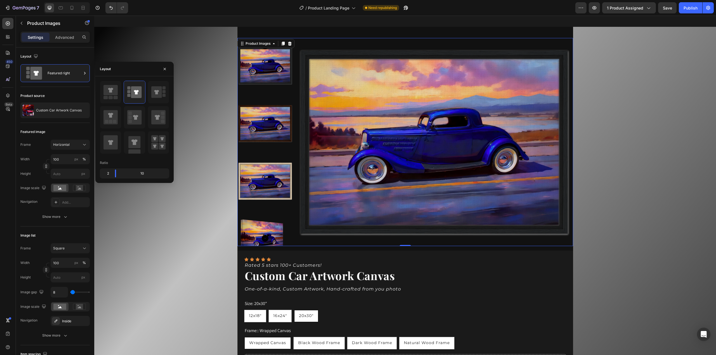
scroll to position [56, 0]
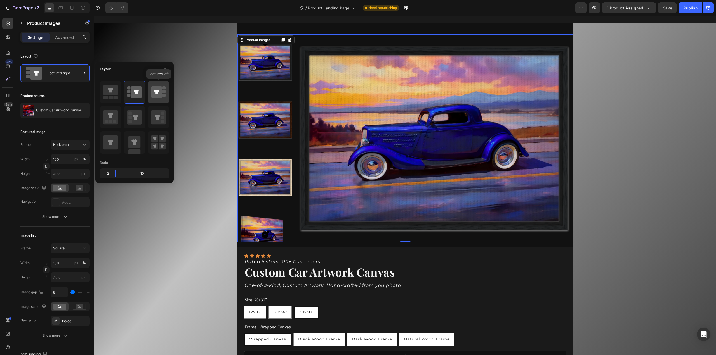
click at [157, 94] on icon at bounding box center [156, 92] width 5 height 4
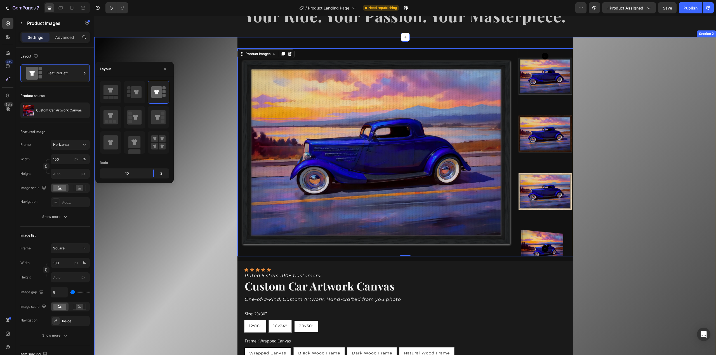
scroll to position [28, 0]
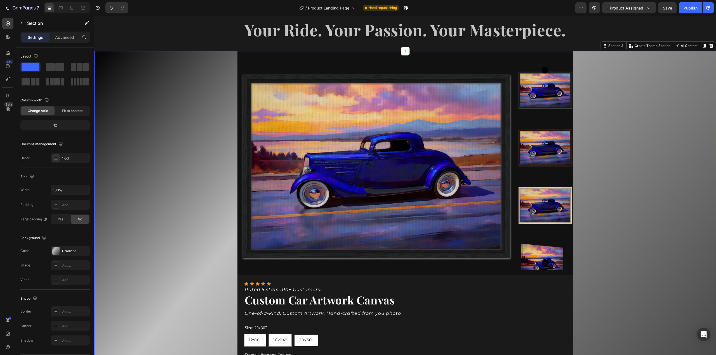
click at [603, 173] on div "Product Images Icon Icon Icon Icon Icon Icon List Rated 5 stars 100+ Customers!…" at bounding box center [404, 311] width 621 height 520
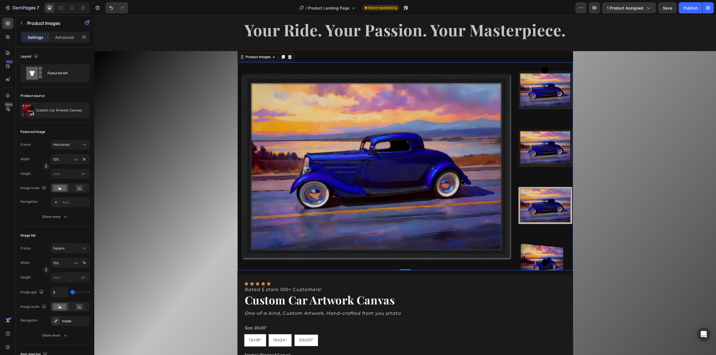
click at [339, 81] on img at bounding box center [376, 166] width 278 height 208
click at [64, 72] on div "Featured left" at bounding box center [65, 73] width 34 height 13
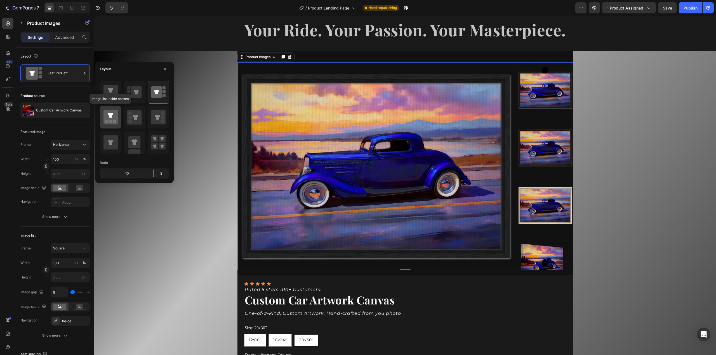
click at [114, 118] on icon at bounding box center [110, 117] width 14 height 14
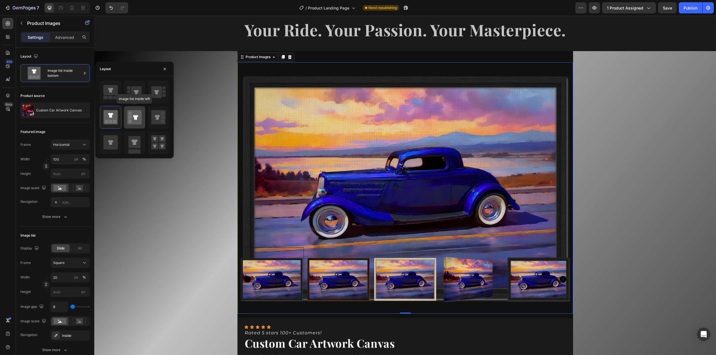
click at [133, 122] on icon at bounding box center [134, 117] width 14 height 14
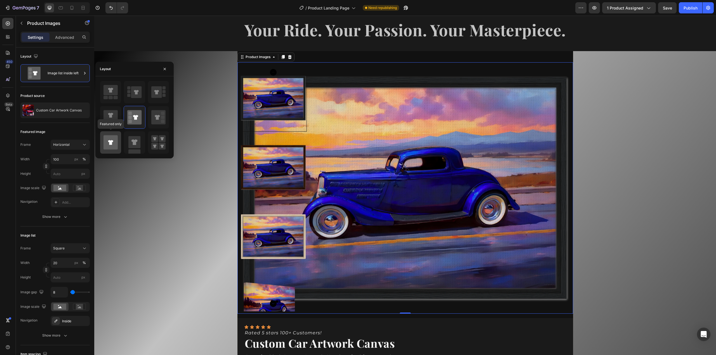
click at [115, 142] on icon at bounding box center [110, 143] width 14 height 14
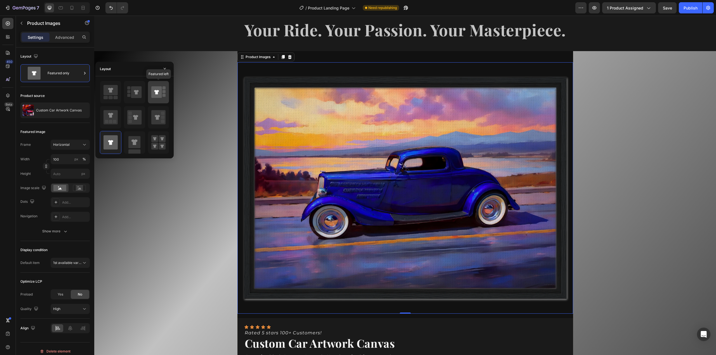
click at [156, 94] on icon at bounding box center [156, 92] width 5 height 4
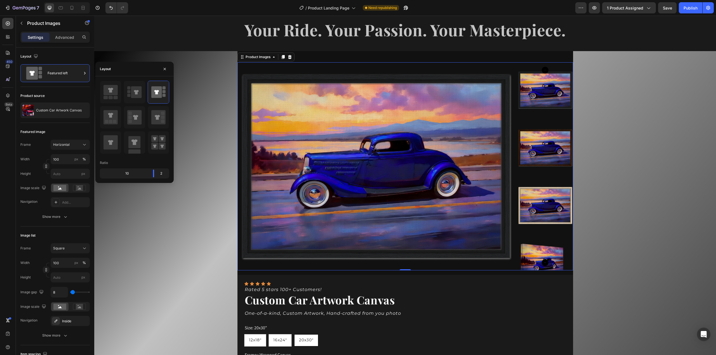
click at [557, 101] on div at bounding box center [545, 90] width 56 height 56
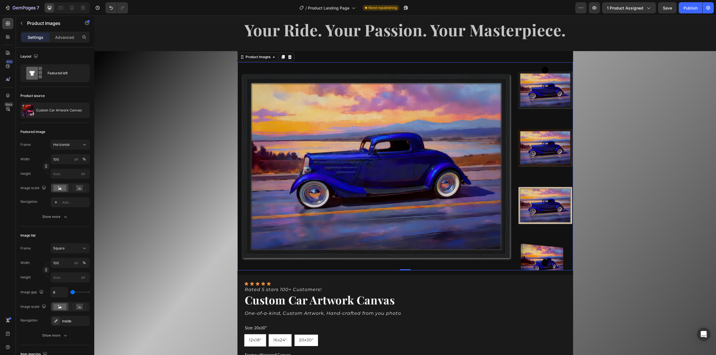
click at [549, 94] on div at bounding box center [545, 90] width 56 height 56
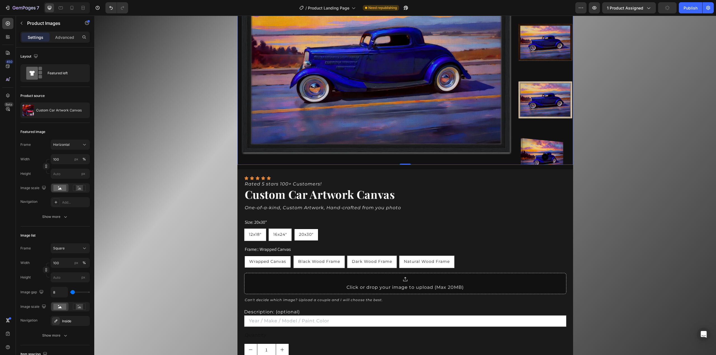
scroll to position [112, 0]
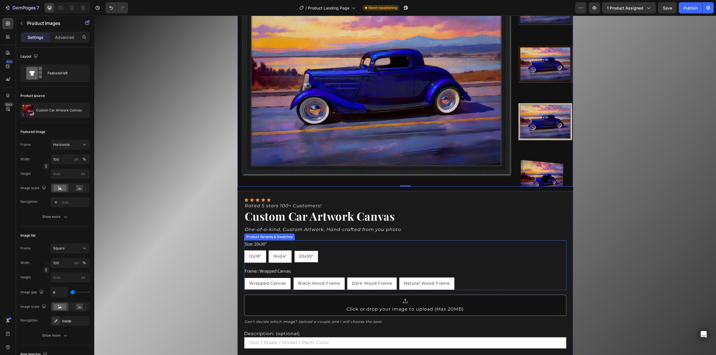
click at [306, 257] on span "20x30"" at bounding box center [306, 256] width 15 height 5
click at [294, 250] on input "20x30" 20x30" 20x30"" at bounding box center [294, 250] width 0 height 0
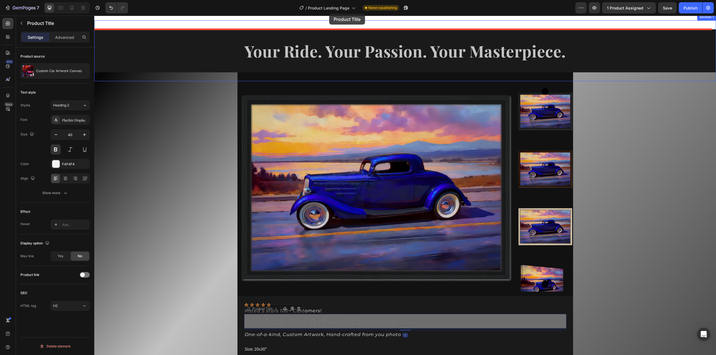
scroll to position [0, 0]
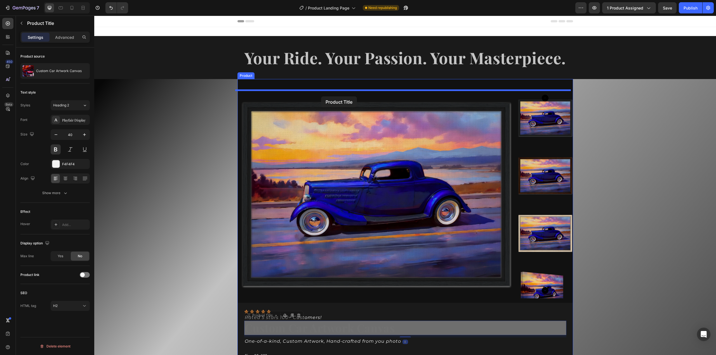
drag, startPoint x: 294, startPoint y: 244, endPoint x: 321, endPoint y: 96, distance: 150.1
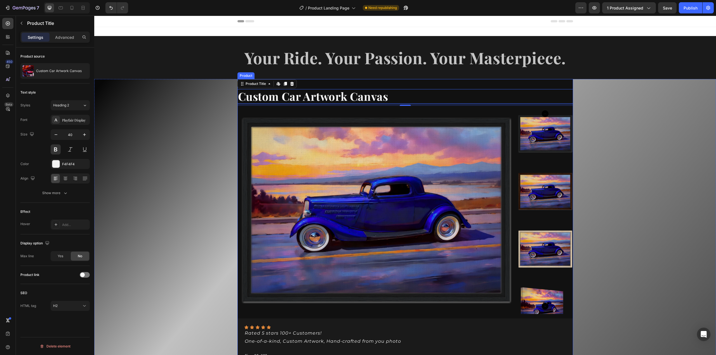
click at [391, 84] on div "Custom Car Artwork Canvas Product Title Edit content in Shopify 8 Product Image…" at bounding box center [404, 339] width 335 height 520
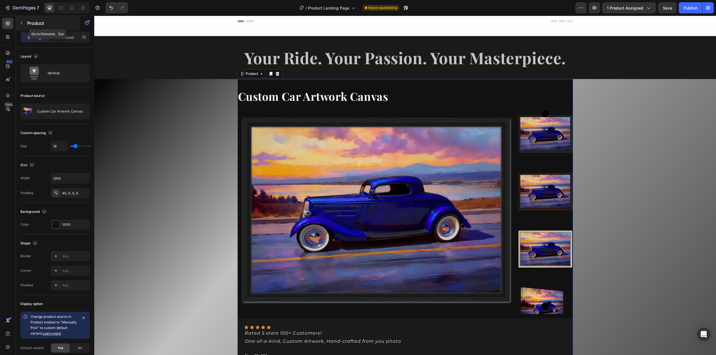
click at [25, 22] on button "button" at bounding box center [21, 23] width 9 height 9
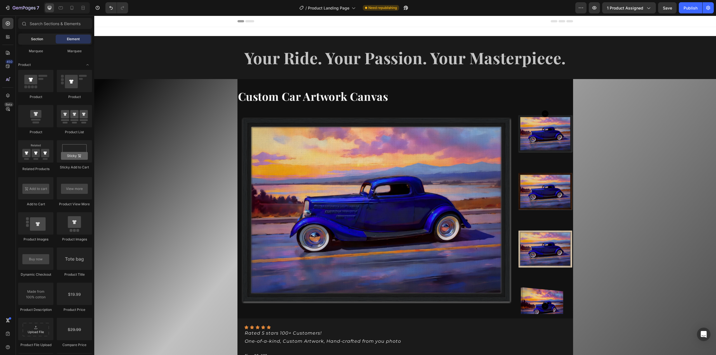
click at [31, 39] on span "Section" at bounding box center [37, 39] width 12 height 5
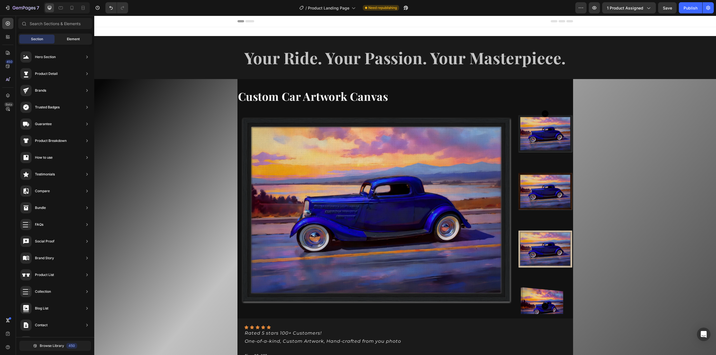
click at [64, 39] on div "Element" at bounding box center [73, 39] width 35 height 9
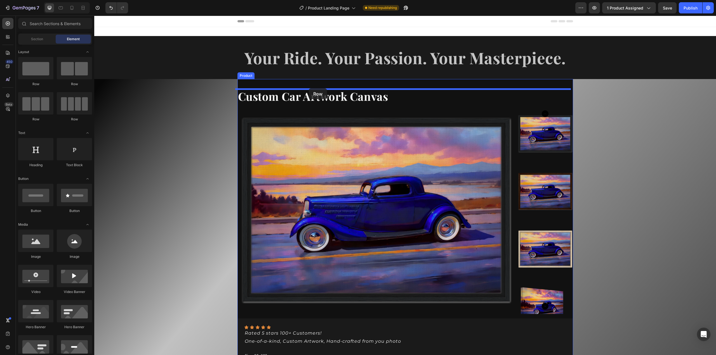
drag, startPoint x: 134, startPoint y: 89, endPoint x: 308, endPoint y: 89, distance: 173.9
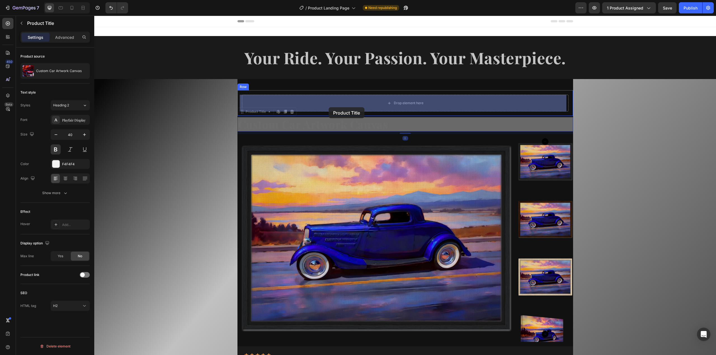
drag, startPoint x: 311, startPoint y: 125, endPoint x: 327, endPoint y: 108, distance: 23.1
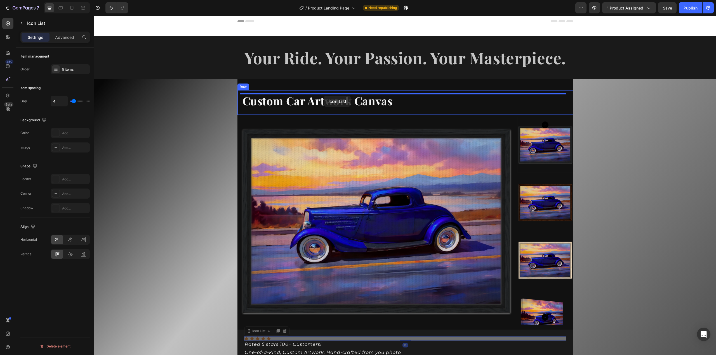
drag, startPoint x: 305, startPoint y: 255, endPoint x: 324, endPoint y: 96, distance: 159.9
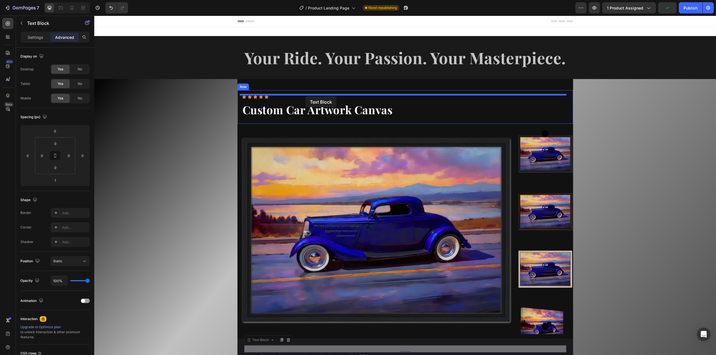
drag, startPoint x: 306, startPoint y: 211, endPoint x: 305, endPoint y: 96, distance: 114.1
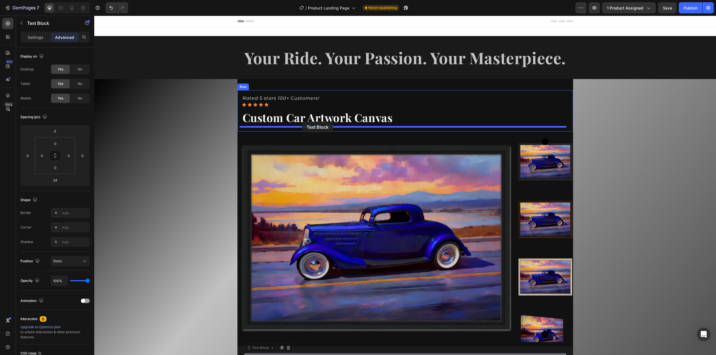
drag, startPoint x: 318, startPoint y: 219, endPoint x: 302, endPoint y: 122, distance: 99.0
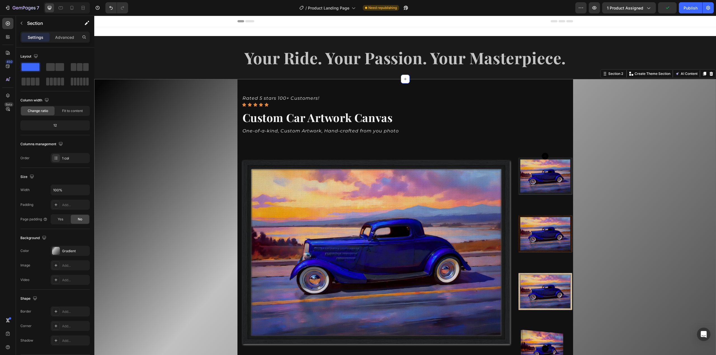
click at [611, 140] on div "Rated 5 stars 100+ Customers! Text Block Icon Icon Icon Icon Icon Icon List Cus…" at bounding box center [404, 346] width 621 height 535
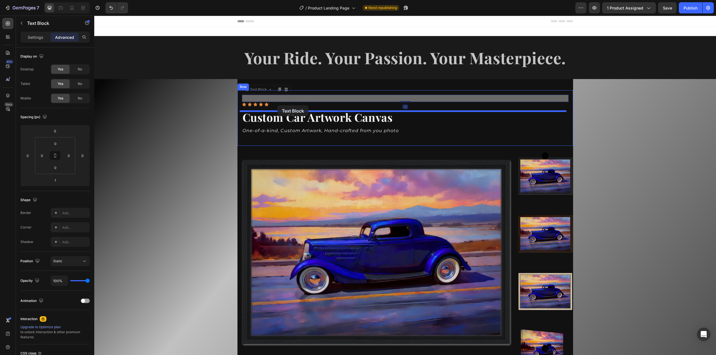
drag, startPoint x: 278, startPoint y: 98, endPoint x: 277, endPoint y: 105, distance: 7.3
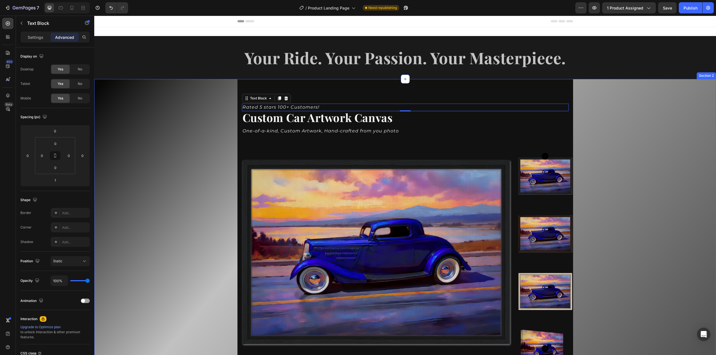
click at [587, 131] on div "Icon Icon Icon Icon Icon Icon List Rated 5 stars 100+ Customers! Text Block 1 C…" at bounding box center [404, 346] width 621 height 535
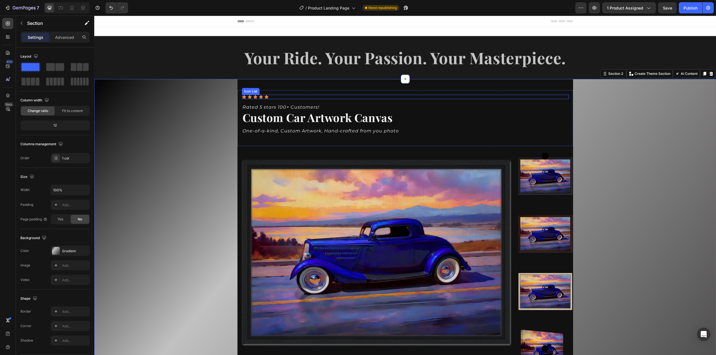
click at [294, 97] on div "Icon Icon Icon Icon Icon" at bounding box center [405, 97] width 327 height 4
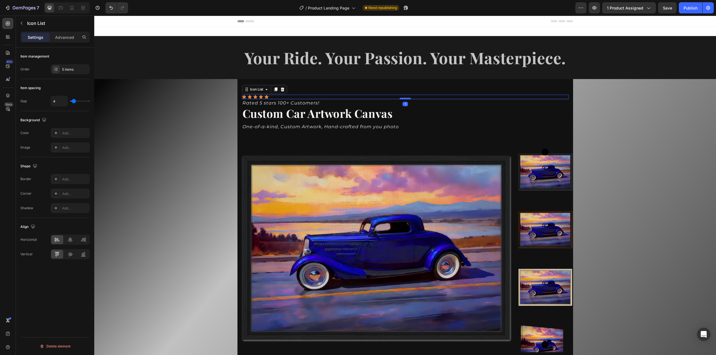
drag, startPoint x: 402, startPoint y: 103, endPoint x: 403, endPoint y: 98, distance: 4.3
click at [403, 98] on div at bounding box center [404, 99] width 11 height 2
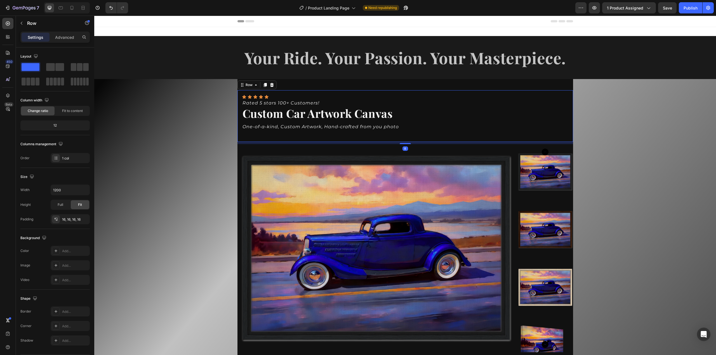
click at [346, 137] on div "Icon Icon Icon Icon Icon Icon List Rated 5 stars 100+ Customers! Text Block Cus…" at bounding box center [405, 116] width 327 height 42
click at [352, 128] on icon "One-of-a-kind, Custom Artwork, Hand-crafted from you photo" at bounding box center [320, 126] width 156 height 5
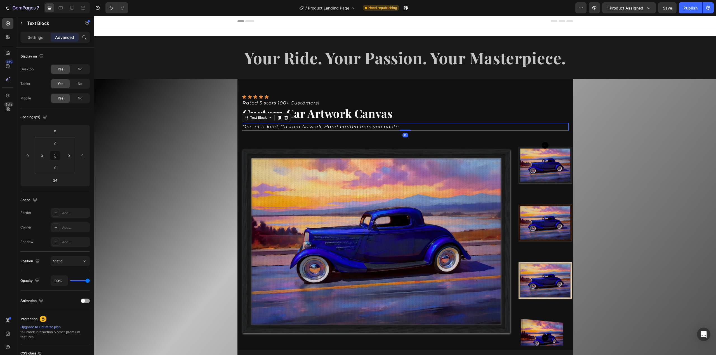
drag, startPoint x: 403, startPoint y: 137, endPoint x: 404, endPoint y: 124, distance: 12.9
click at [404, 124] on div "One-of-a-kind, Custom Artwork, Hand-crafted from you photo Text Block 0" at bounding box center [405, 127] width 327 height 8
type input "0"
click at [588, 128] on div "Icon Icon Icon Icon Icon Icon List Rated 5 stars 100+ Customers! Text Block Cus…" at bounding box center [404, 341] width 621 height 524
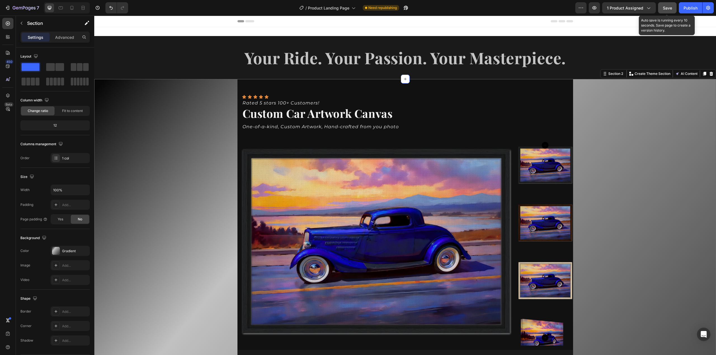
click at [671, 6] on span "Save" at bounding box center [667, 8] width 9 height 5
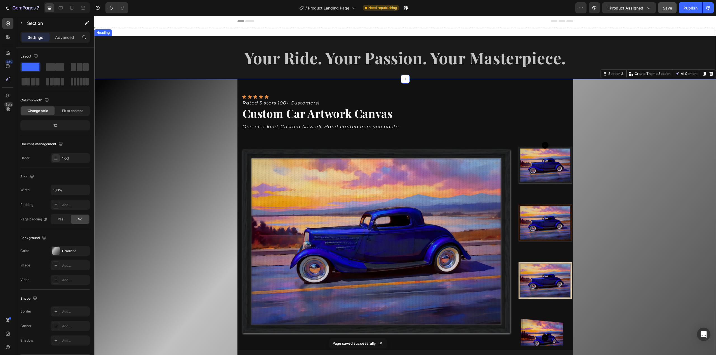
click at [554, 70] on h2 "Your Ride. Your Passion. Your Masterpiece." at bounding box center [404, 57] width 621 height 43
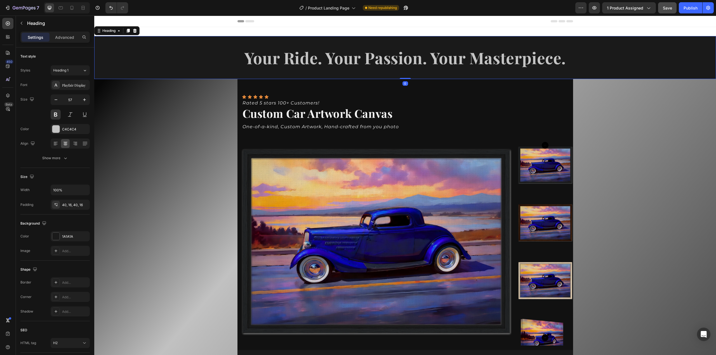
drag, startPoint x: 404, startPoint y: 79, endPoint x: 406, endPoint y: 76, distance: 3.4
click at [406, 76] on div "Your Ride. Your Passion. Your Masterpiece. Heading 0" at bounding box center [404, 57] width 621 height 43
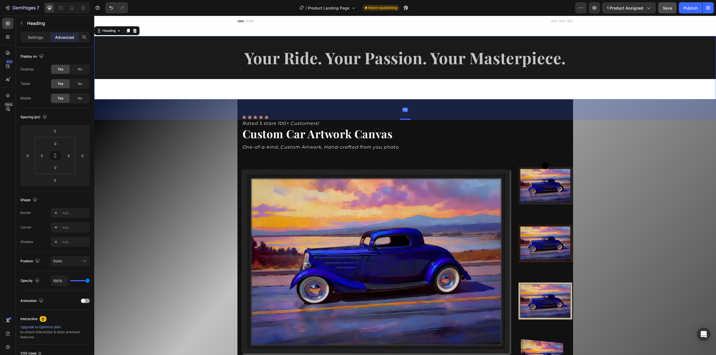
drag, startPoint x: 401, startPoint y: 79, endPoint x: 401, endPoint y: 100, distance: 21.3
click at [401, 100] on div "Your Ride. Your Passion. Your Masterpiece. Heading 73" at bounding box center [404, 67] width 621 height 63
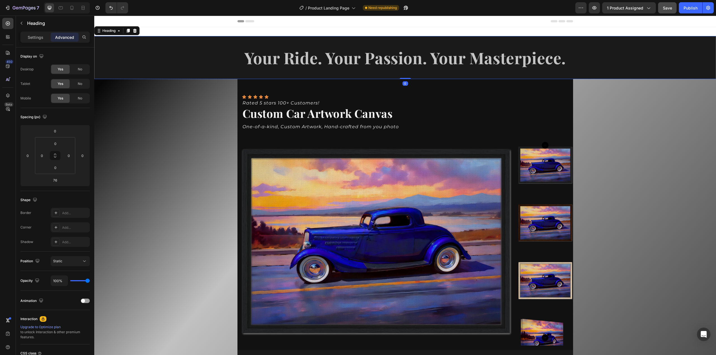
drag, startPoint x: 403, startPoint y: 121, endPoint x: 403, endPoint y: 95, distance: 26.3
click at [613, 61] on h2 "Your Ride. Your Passion. Your Masterpiece." at bounding box center [404, 57] width 621 height 43
click at [638, 70] on h2 "Your Ride. Your Passion. Your Masterpiece." at bounding box center [404, 57] width 621 height 43
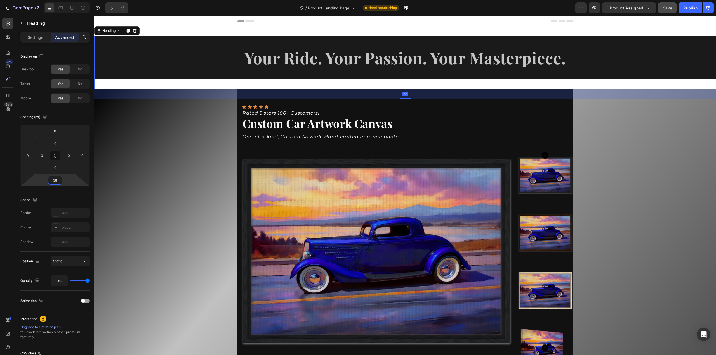
type input "40"
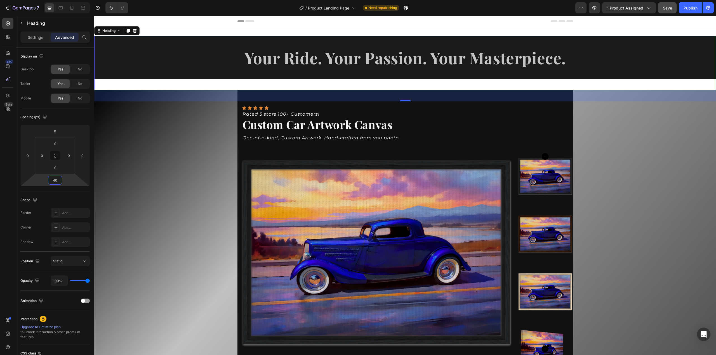
drag, startPoint x: 64, startPoint y: 180, endPoint x: 73, endPoint y: 175, distance: 10.3
click at [73, 0] on html "7 Version history / Product Landing Page Need republishing Preview 1 product as…" at bounding box center [358, 0] width 716 height 0
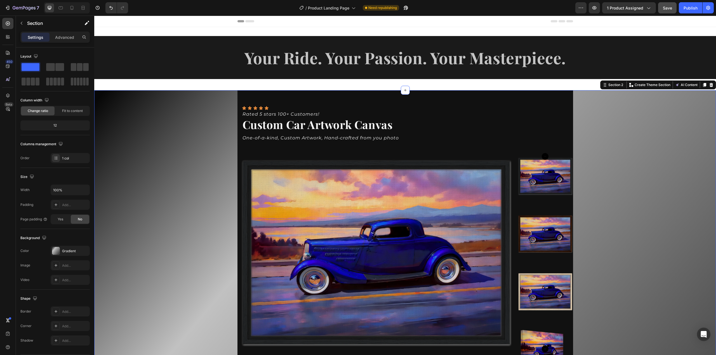
click at [132, 146] on div "Icon Icon Icon Icon Icon Icon List Rated 5 stars 100+ Customers! Text Block Cus…" at bounding box center [404, 352] width 621 height 524
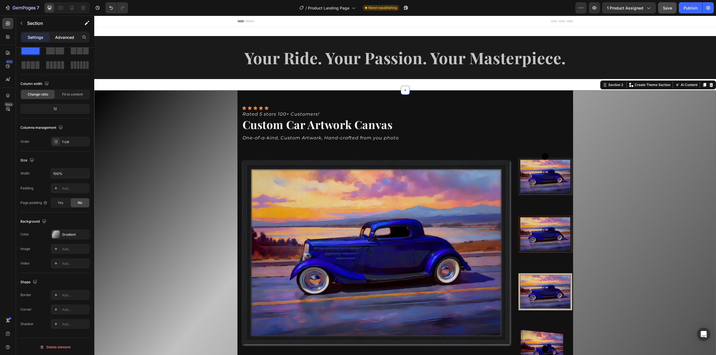
click at [59, 36] on p "Advanced" at bounding box center [64, 37] width 19 height 6
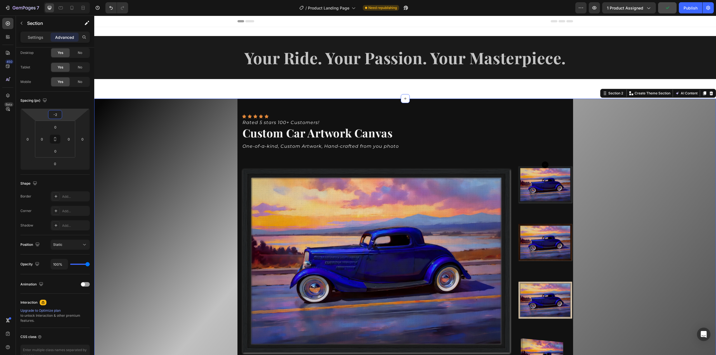
type input "0"
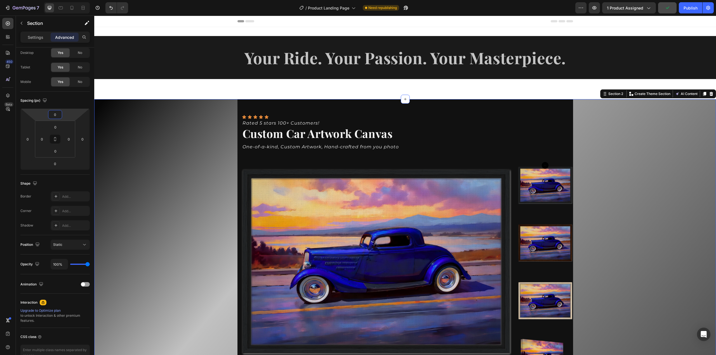
drag, startPoint x: 73, startPoint y: 115, endPoint x: 70, endPoint y: 110, distance: 5.3
click at [70, 0] on html "7 Version history / Product Landing Page Need republishing Preview 1 product as…" at bounding box center [358, 0] width 716 height 0
click at [189, 137] on div "Icon Icon Icon Icon Icon Icon List Rated 5 stars 100+ Customers! Text Block Cus…" at bounding box center [404, 361] width 621 height 524
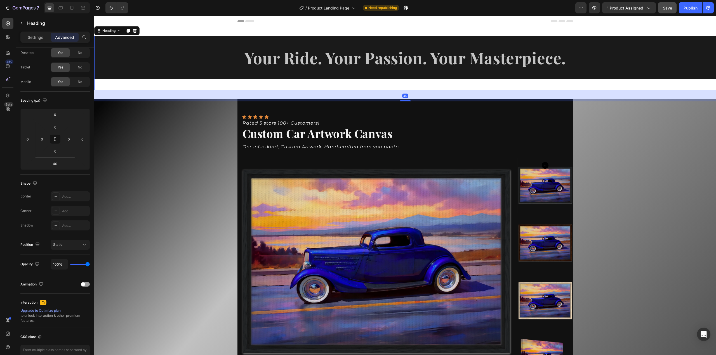
click at [224, 62] on p "Your Ride. Your Passion. Your Masterpiece." at bounding box center [405, 57] width 613 height 21
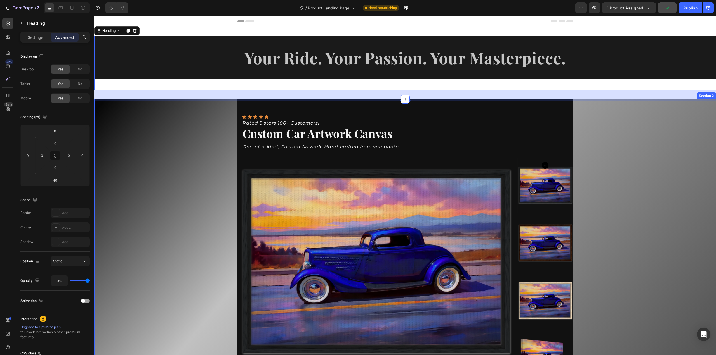
click at [621, 131] on div "Icon Icon Icon Icon Icon Icon List Rated 5 stars 100+ Customers! Text Block Cus…" at bounding box center [404, 361] width 621 height 524
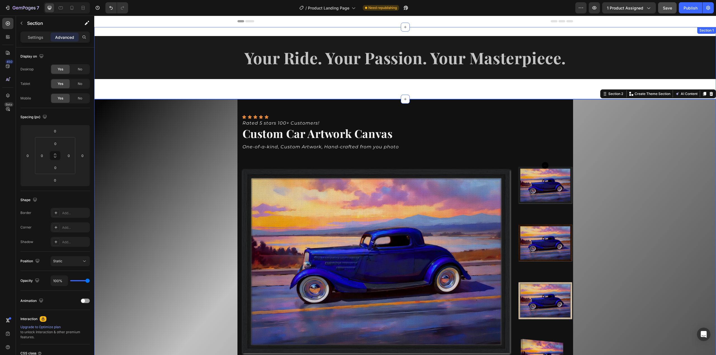
click at [484, 84] on div "Your Ride. Your Passion. Your Masterpiece. Heading" at bounding box center [404, 63] width 621 height 54
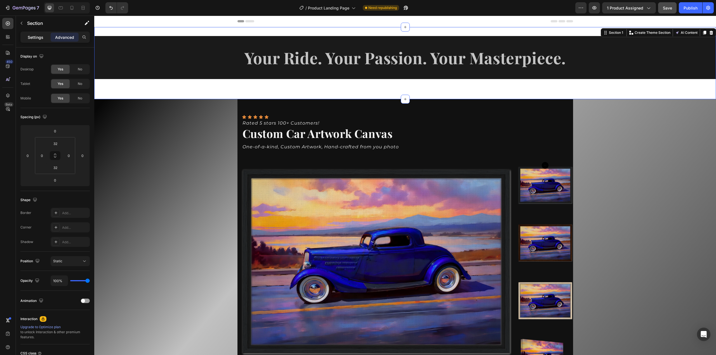
click at [34, 37] on p "Settings" at bounding box center [36, 37] width 16 height 6
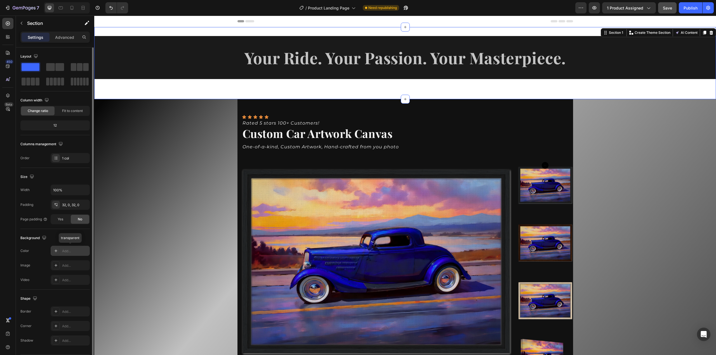
click at [71, 251] on div "Add..." at bounding box center [75, 251] width 26 height 5
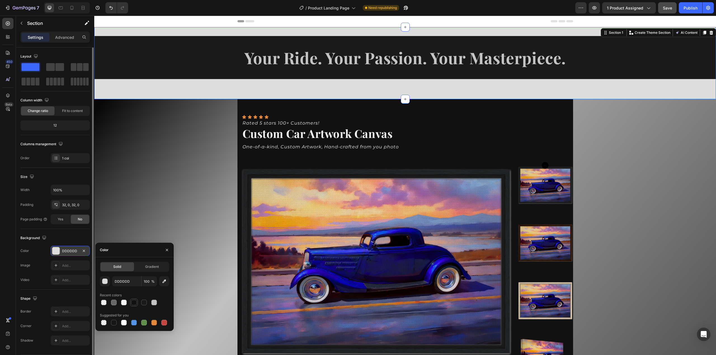
click at [133, 302] on div at bounding box center [134, 303] width 6 height 6
type input "111111"
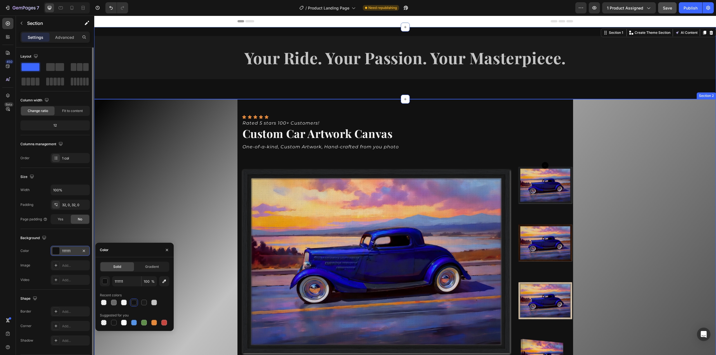
click at [627, 178] on div "Icon Icon Icon Icon Icon Icon List Rated 5 stars 100+ Customers! Text Block Cus…" at bounding box center [404, 361] width 621 height 524
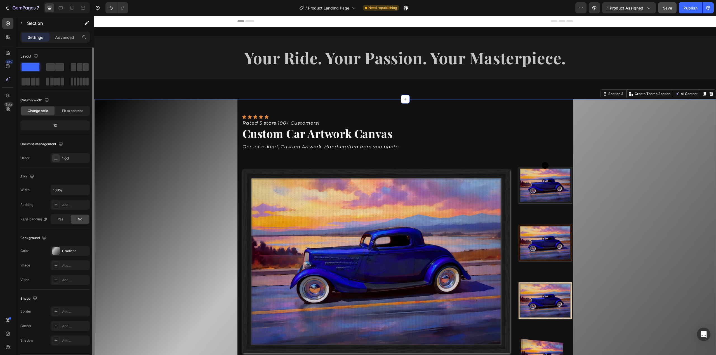
click at [653, 190] on div "Icon Icon Icon Icon Icon Icon List Rated 5 stars 100+ Customers! Text Block Cus…" at bounding box center [404, 361] width 621 height 524
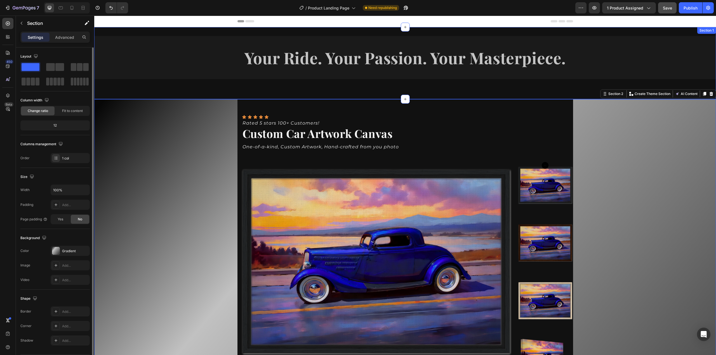
click at [302, 92] on div "Your Ride. Your Passion. Your Masterpiece. Heading Section 1" at bounding box center [404, 63] width 621 height 72
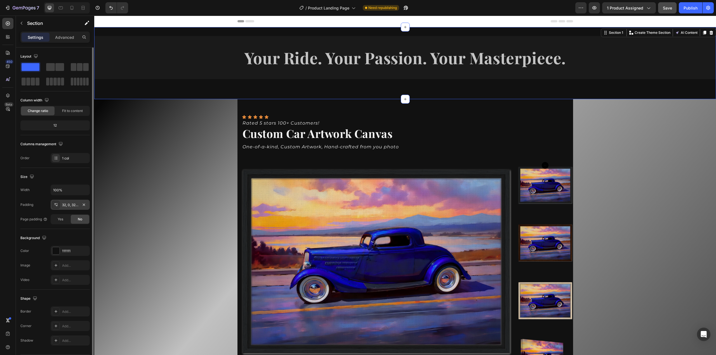
click at [71, 203] on div "32, 0, 32, 0" at bounding box center [70, 205] width 16 height 5
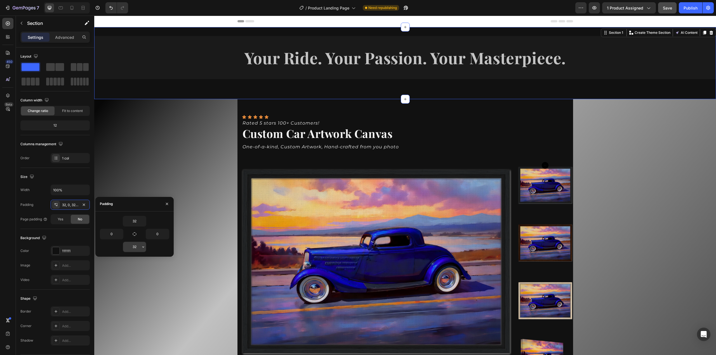
click at [136, 248] on input "32" at bounding box center [134, 247] width 23 height 10
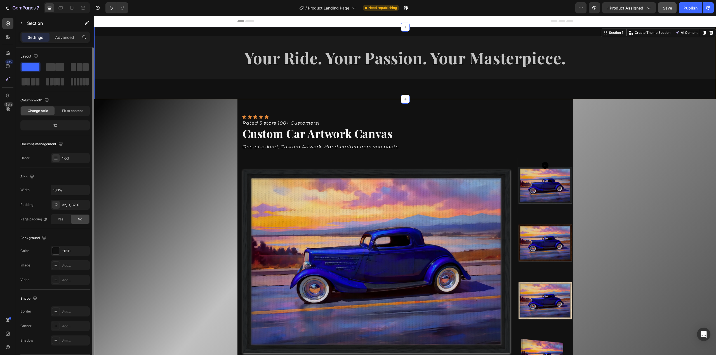
click at [75, 171] on div "Size Width 100% Padding 32, 0, 32, 0 Page padding Yes No" at bounding box center [54, 198] width 69 height 61
click at [63, 33] on div "Advanced" at bounding box center [65, 37] width 28 height 9
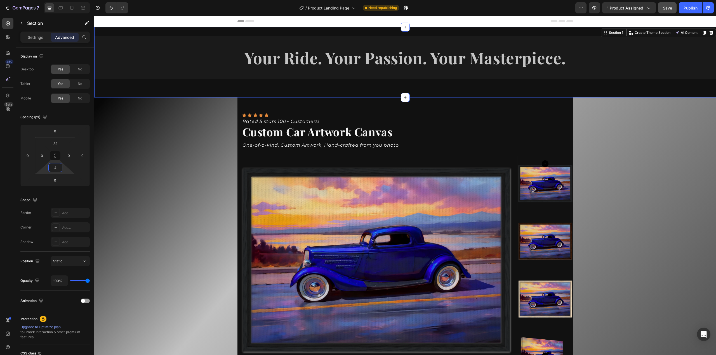
type input "0"
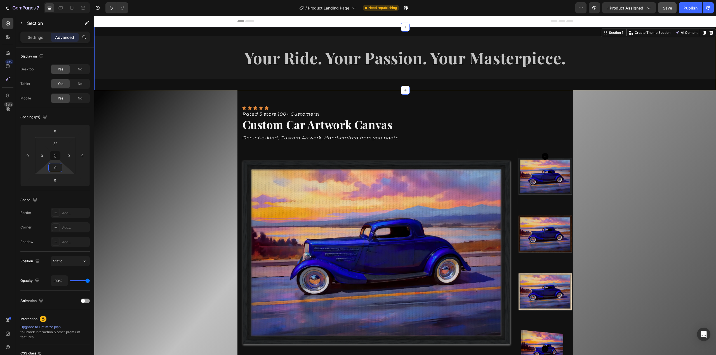
drag, startPoint x: 65, startPoint y: 172, endPoint x: 62, endPoint y: 177, distance: 6.1
click at [62, 0] on html "7 Version history / Product Landing Page Need republishing Preview 1 product as…" at bounding box center [358, 0] width 716 height 0
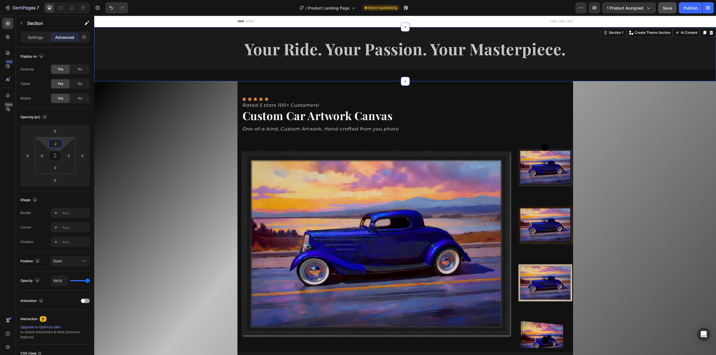
type input "0"
drag, startPoint x: 63, startPoint y: 142, endPoint x: 63, endPoint y: 149, distance: 6.7
click at [63, 0] on html "7 Version history / Product Landing Page Need republishing Preview 1 product as…" at bounding box center [358, 0] width 716 height 0
click at [614, 122] on div "Icon Icon Icon Icon Icon Icon List Rated 5 stars 100+ Customers! Text Block Cus…" at bounding box center [404, 343] width 621 height 524
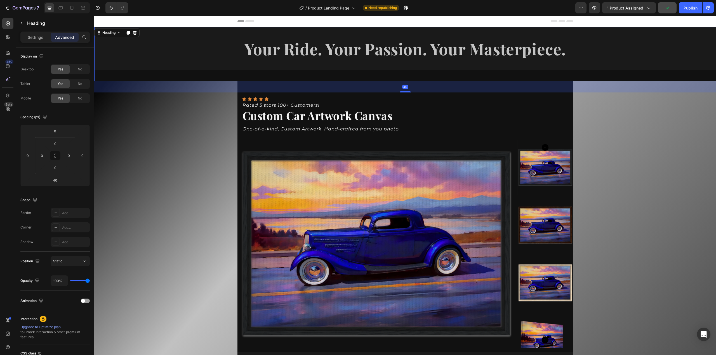
click at [135, 56] on p "Your Ride. Your Passion. Your Masterpiece." at bounding box center [405, 48] width 613 height 21
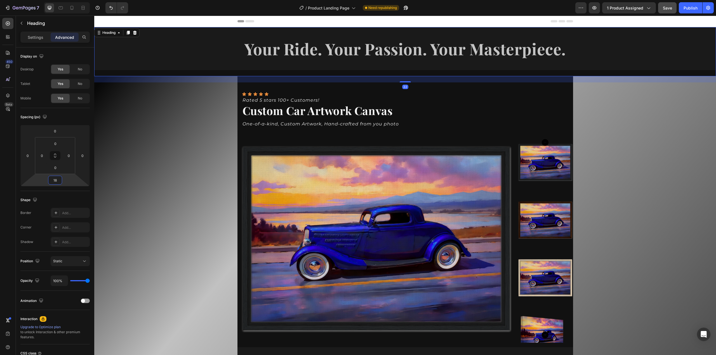
type input "16"
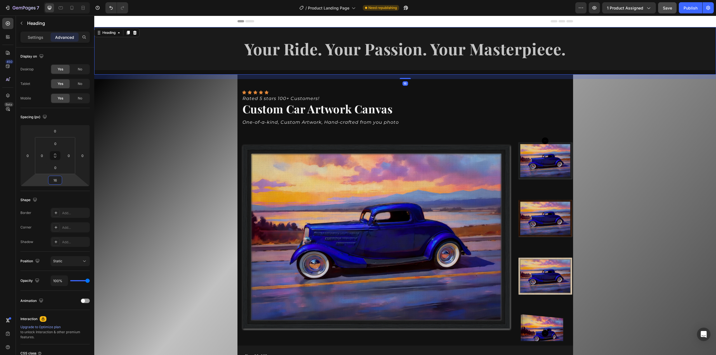
drag, startPoint x: 67, startPoint y: 180, endPoint x: 68, endPoint y: 183, distance: 3.4
click at [68, 0] on html "7 Version history / Product Landing Page Need republishing Preview 1 product as…" at bounding box center [358, 0] width 716 height 0
click at [688, 129] on div "Icon Icon Icon Icon Icon Icon List Rated 5 stars 100+ Customers! Text Block Cus…" at bounding box center [404, 337] width 621 height 524
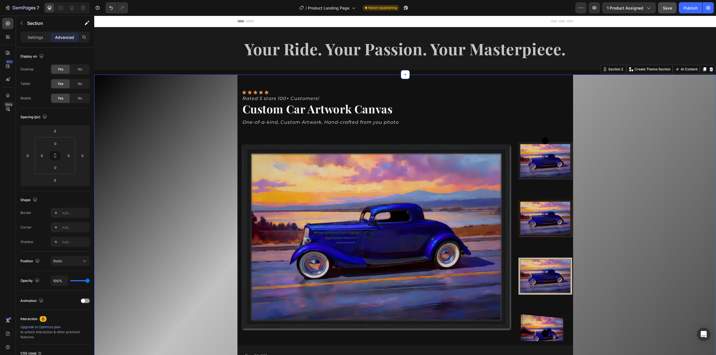
click at [595, 119] on div "Icon Icon Icon Icon Icon Icon List Rated 5 stars 100+ Customers! Text Block Cus…" at bounding box center [404, 337] width 621 height 524
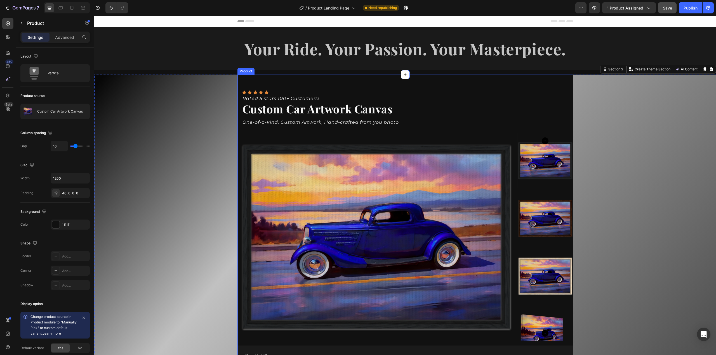
click at [563, 82] on div "Icon Icon Icon Icon Icon Icon List Rated 5 stars 100+ Customers! Text Block Cus…" at bounding box center [404, 337] width 335 height 524
click at [63, 37] on p "Advanced" at bounding box center [64, 37] width 19 height 6
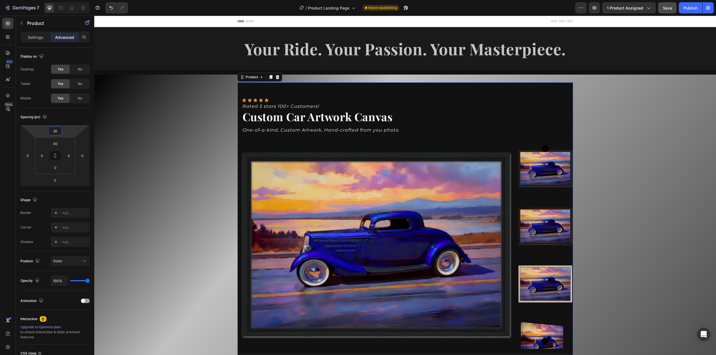
type input "24"
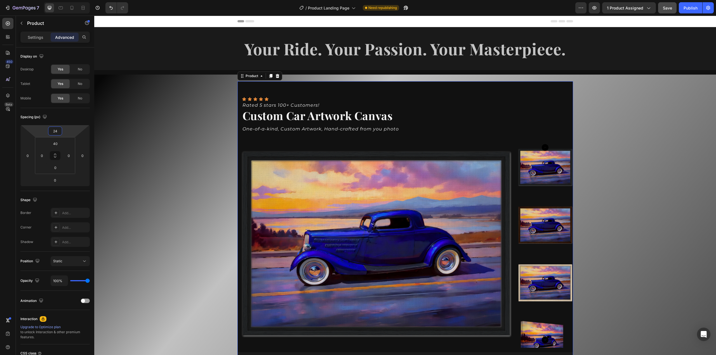
drag, startPoint x: 67, startPoint y: 133, endPoint x: 68, endPoint y: 130, distance: 3.5
click at [68, 0] on html "7 Version history / Product Landing Page Need republishing Preview 1 product as…" at bounding box center [358, 0] width 716 height 0
click at [614, 141] on div "Icon Icon Icon Icon Icon Icon List Rated 5 stars 100+ Customers! Text Block Cus…" at bounding box center [404, 340] width 621 height 531
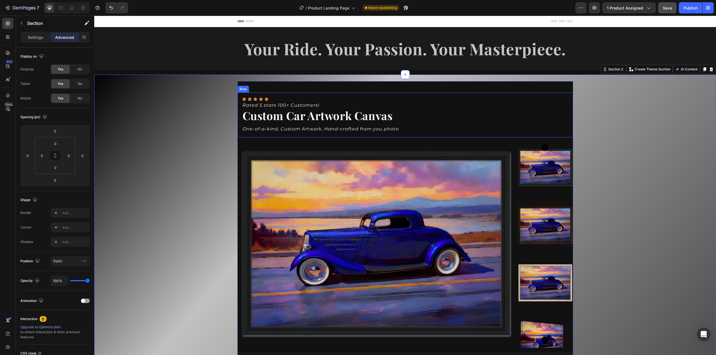
click at [311, 96] on div "Icon Icon Icon Icon Icon Icon List Rated 5 stars 100+ Customers! Text Block Cus…" at bounding box center [404, 115] width 335 height 45
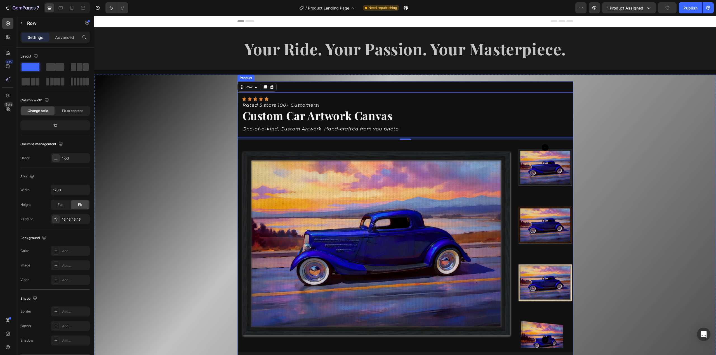
click at [323, 84] on div "Icon Icon Icon Icon Icon Icon List Rated 5 stars 100+ Customers! Text Block Cus…" at bounding box center [404, 343] width 335 height 524
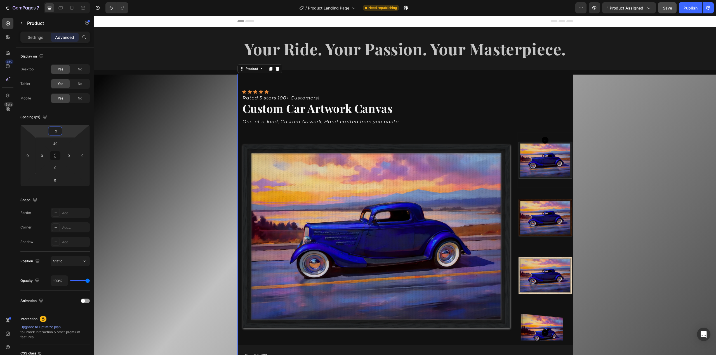
type input "0"
drag, startPoint x: 73, startPoint y: 129, endPoint x: 73, endPoint y: 132, distance: 3.4
click at [73, 0] on html "7 Version history / Product Landing Page Need republishing Preview 1 product as…" at bounding box center [358, 0] width 716 height 0
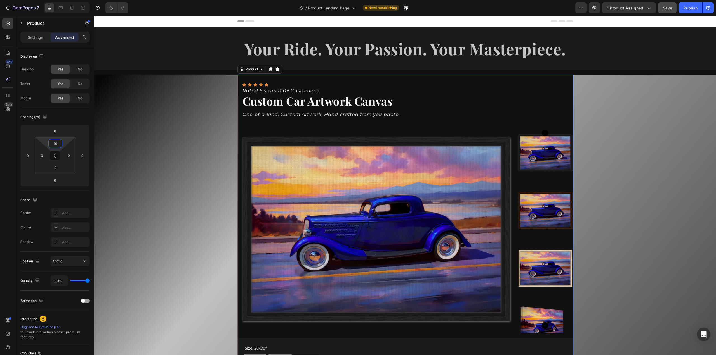
type input "8"
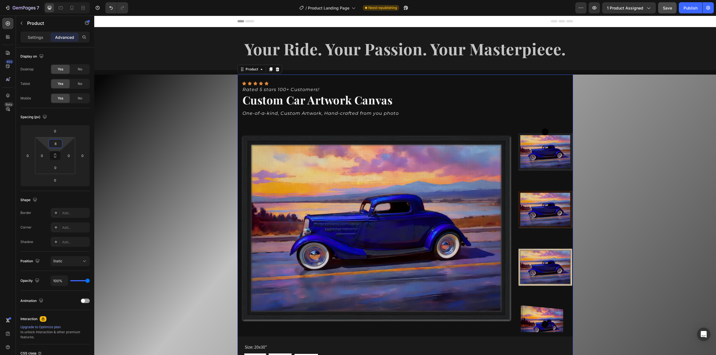
drag, startPoint x: 68, startPoint y: 143, endPoint x: 69, endPoint y: 147, distance: 4.6
click at [69, 0] on html "7 Version history / Product Landing Page Need republishing Preview 1 product as…" at bounding box center [358, 0] width 716 height 0
click at [464, 121] on div "Icon Icon Icon Icon Icon Icon List Rated 5 stars 100+ Customers! Text Block Cus…" at bounding box center [404, 99] width 335 height 45
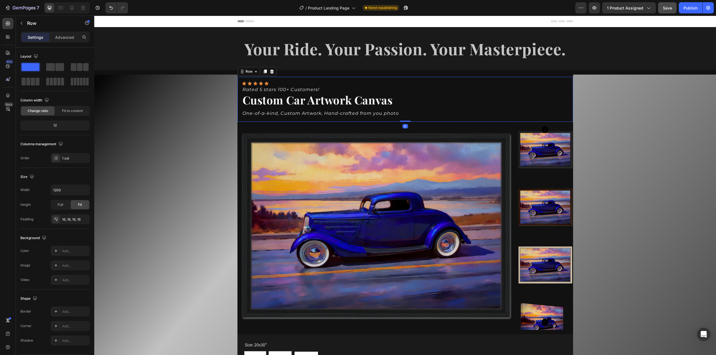
drag, startPoint x: 405, startPoint y: 123, endPoint x: 405, endPoint y: 118, distance: 5.3
click at [405, 118] on div "Icon Icon Icon Icon Icon Icon List Rated 5 stars 100+ Customers! Text Block Cus…" at bounding box center [404, 99] width 335 height 45
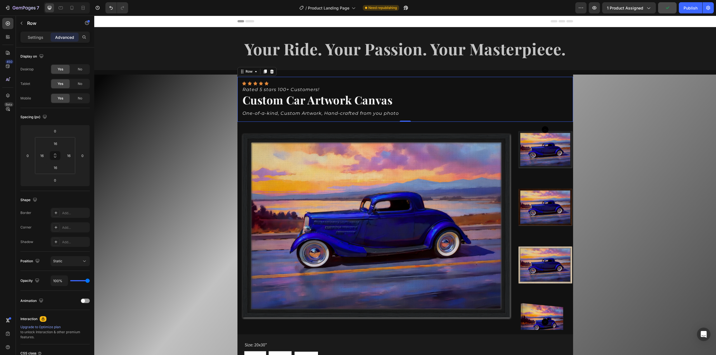
click at [564, 77] on div "Icon Icon Icon Icon Icon Icon List Rated 5 stars 100+ Customers! Text Block Cus…" at bounding box center [404, 99] width 335 height 45
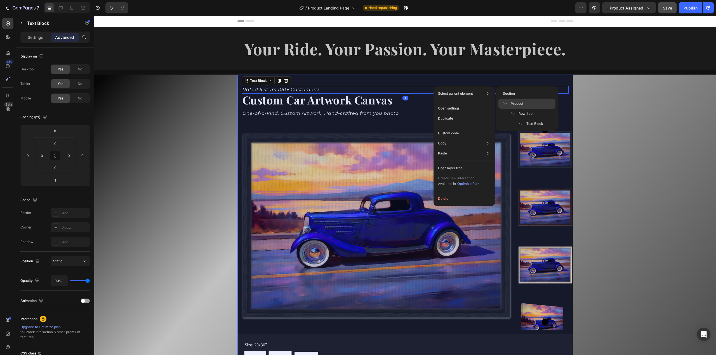
click at [512, 104] on span "Product" at bounding box center [516, 103] width 13 height 5
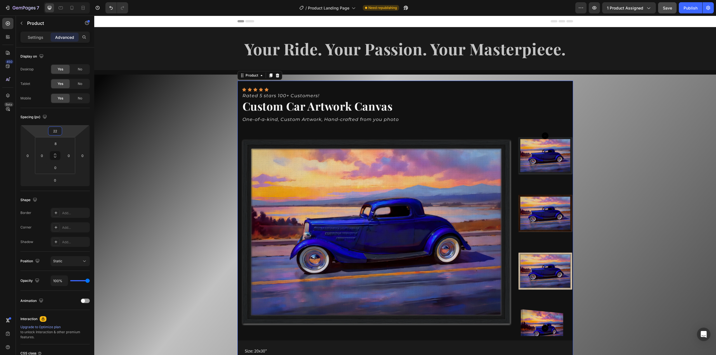
type input "24"
drag, startPoint x: 70, startPoint y: 131, endPoint x: 71, endPoint y: 127, distance: 3.5
click at [71, 0] on html "7 Version history / Product Landing Page Need republishing Preview 1 product as…" at bounding box center [358, 0] width 716 height 0
click at [609, 138] on div "Icon Icon Icon Icon Icon Icon List Rated 5 stars 100+ Customers! Text Block Cus…" at bounding box center [404, 335] width 621 height 520
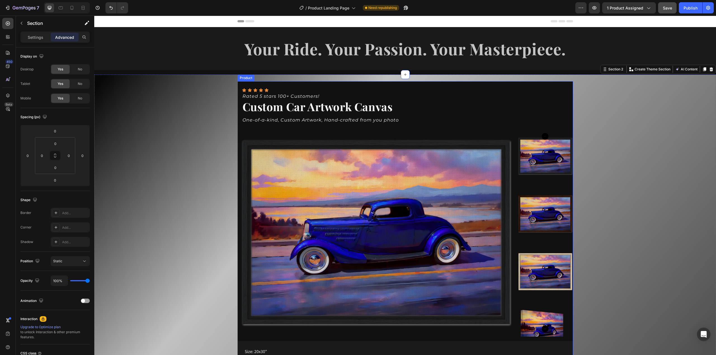
click at [556, 83] on div "Icon Icon Icon Icon Icon Icon List Rated 5 stars 100+ Customers! Text Block Cus…" at bounding box center [404, 337] width 335 height 513
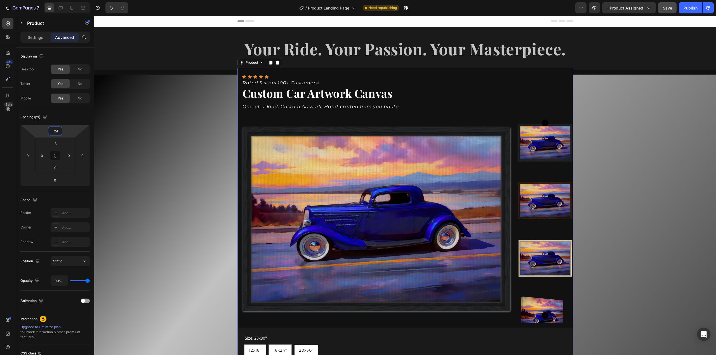
type input "-26"
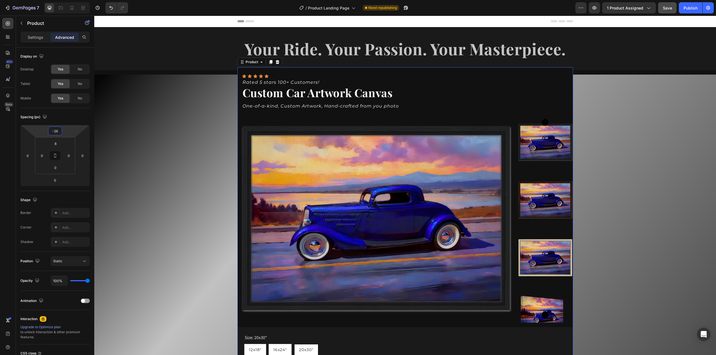
drag, startPoint x: 67, startPoint y: 130, endPoint x: 74, endPoint y: 137, distance: 10.1
click at [74, 0] on html "7 Version history / Product Landing Page Need republishing Preview 1 product as…" at bounding box center [358, 0] width 716 height 0
click at [632, 155] on div "Icon Icon Icon Icon Icon Icon List Rated 5 stars 100+ Customers! Text Block Cus…" at bounding box center [404, 328] width 621 height 506
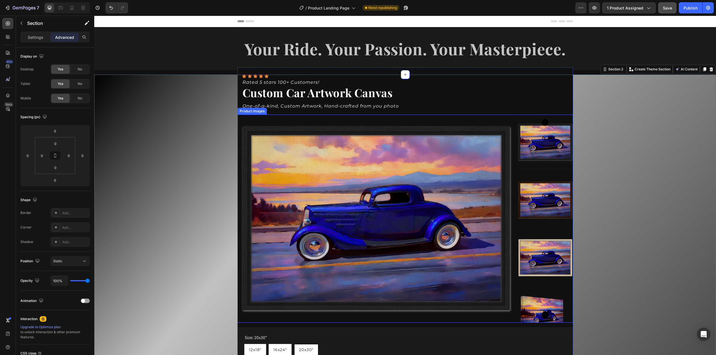
click at [238, 123] on img at bounding box center [376, 219] width 278 height 208
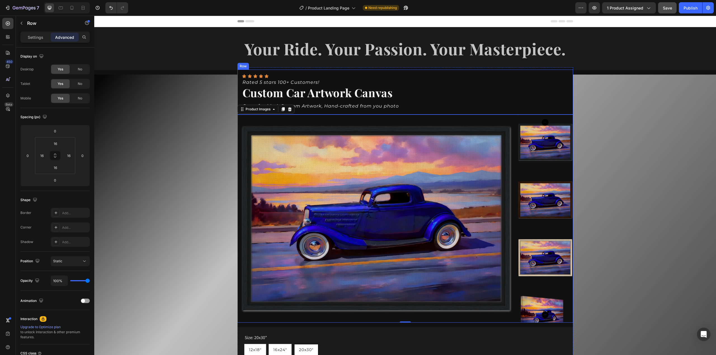
click at [390, 70] on div "Icon Icon Icon Icon Icon Icon List Rated 5 stars 100+ Customers! Text Block Cus…" at bounding box center [404, 92] width 335 height 45
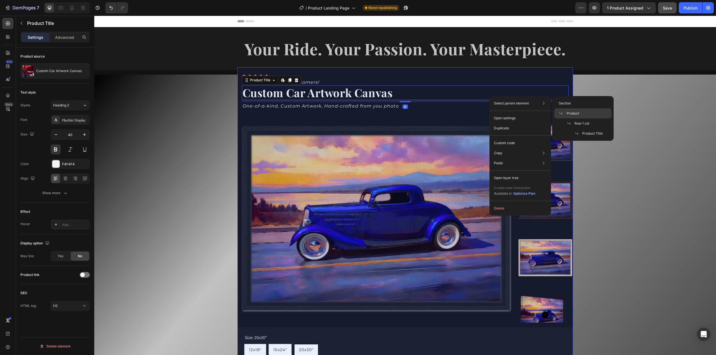
click at [568, 113] on span "Product" at bounding box center [572, 113] width 13 height 5
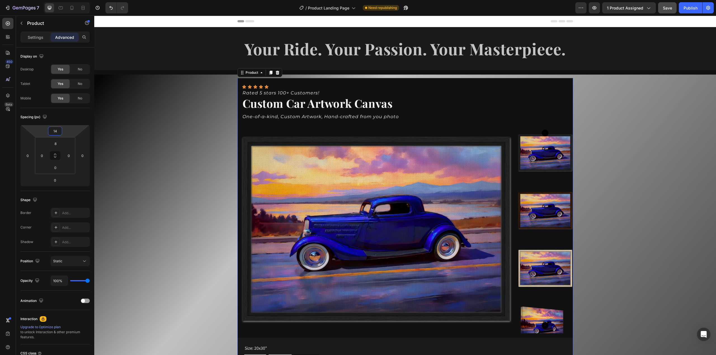
type input "20"
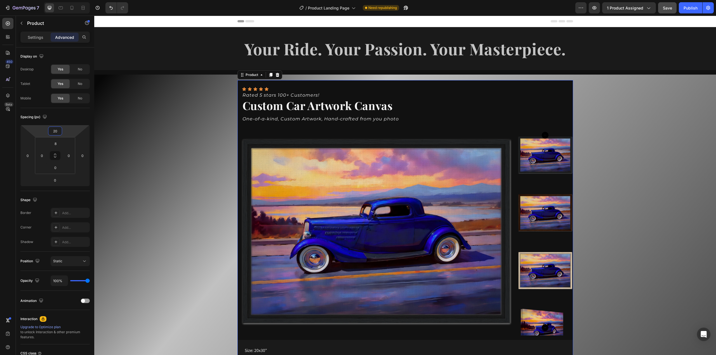
drag, startPoint x: 69, startPoint y: 130, endPoint x: 75, endPoint y: 124, distance: 8.5
click at [75, 0] on html "7 Version history / Product Landing Page Need republishing Preview 1 product as…" at bounding box center [358, 0] width 716 height 0
click at [603, 122] on div "Icon Icon Icon Icon Icon Icon List Rated 5 stars 100+ Customers! Text Block Cus…" at bounding box center [404, 334] width 621 height 519
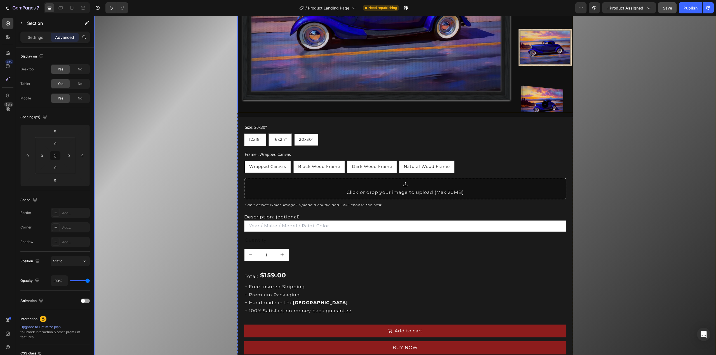
scroll to position [224, 0]
click at [664, 10] on button "button" at bounding box center [667, 7] width 18 height 11
